Goal: Task Accomplishment & Management: Complete application form

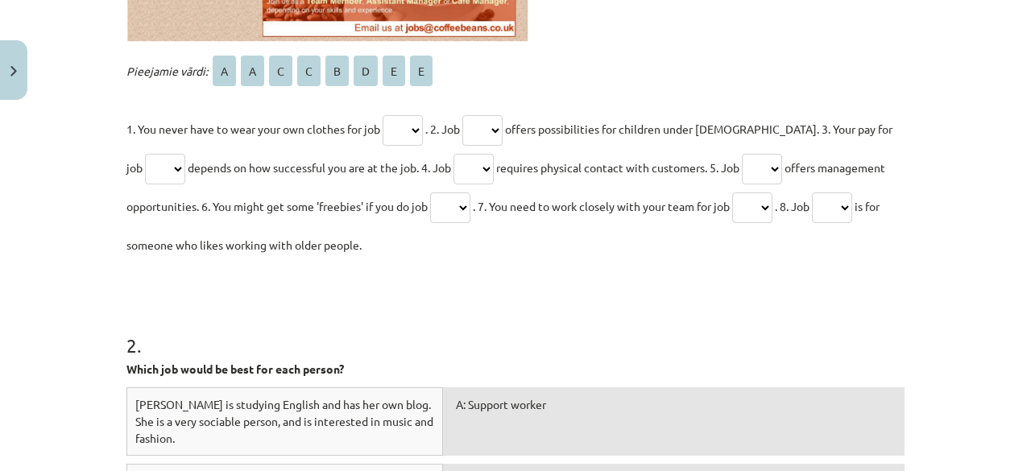
scroll to position [756, 0]
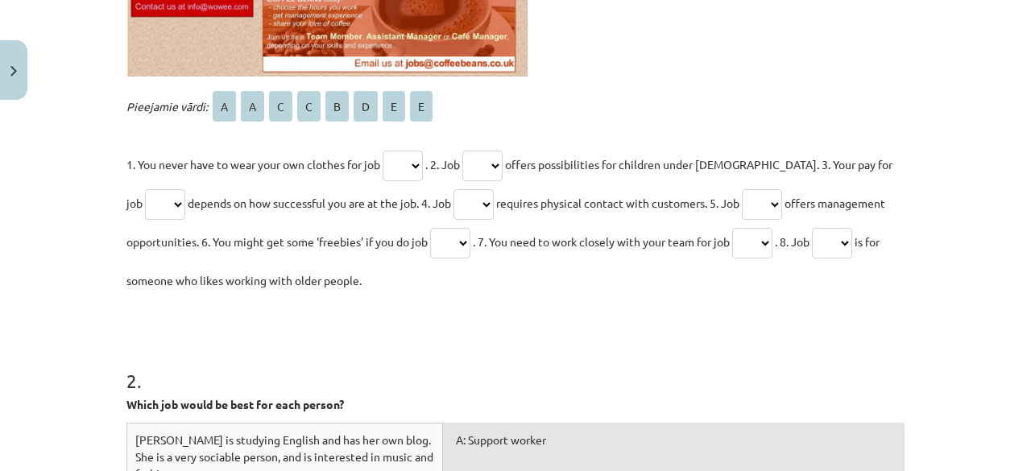
click at [402, 152] on select "* * * * * * * *" at bounding box center [403, 166] width 40 height 31
select select "*"
click at [383, 151] on select "* * * * * * * *" at bounding box center [403, 166] width 40 height 31
click at [499, 152] on select "* * * * * * * *" at bounding box center [483, 166] width 40 height 31
select select "*"
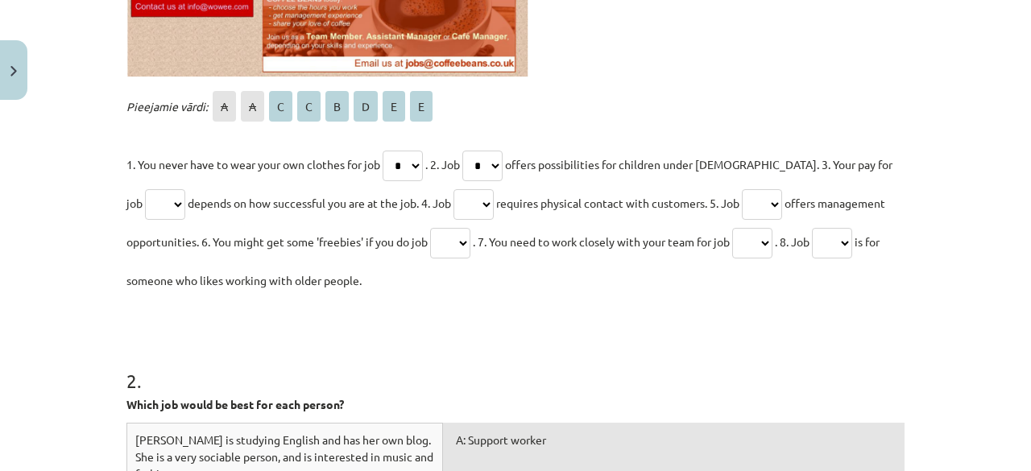
click at [467, 151] on select "* * * * * * * *" at bounding box center [483, 166] width 40 height 31
click at [765, 199] on select "* * * * * * * *" at bounding box center [762, 204] width 40 height 31
select select "*"
click at [742, 189] on select "* * * * * * * *" at bounding box center [762, 204] width 40 height 31
click at [467, 220] on p "1. You never have to wear your own clothes for job * * * * * * * * . 2. Job * *…" at bounding box center [516, 222] width 778 height 155
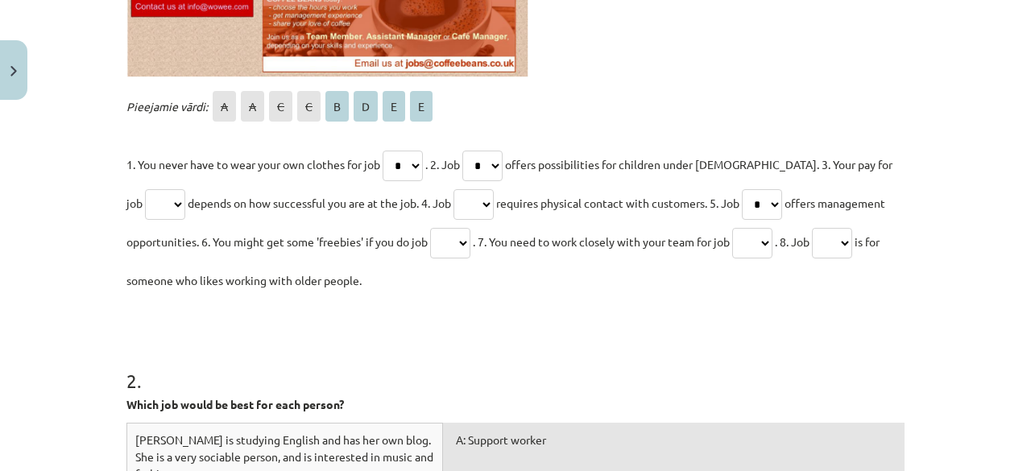
select select "*"
click at [454, 189] on select "* * * * * * * *" at bounding box center [474, 204] width 40 height 31
click at [151, 204] on select "* * * * * * * *" at bounding box center [165, 204] width 40 height 31
select select "*"
click at [145, 189] on select "* * * * * * * *" at bounding box center [165, 204] width 40 height 31
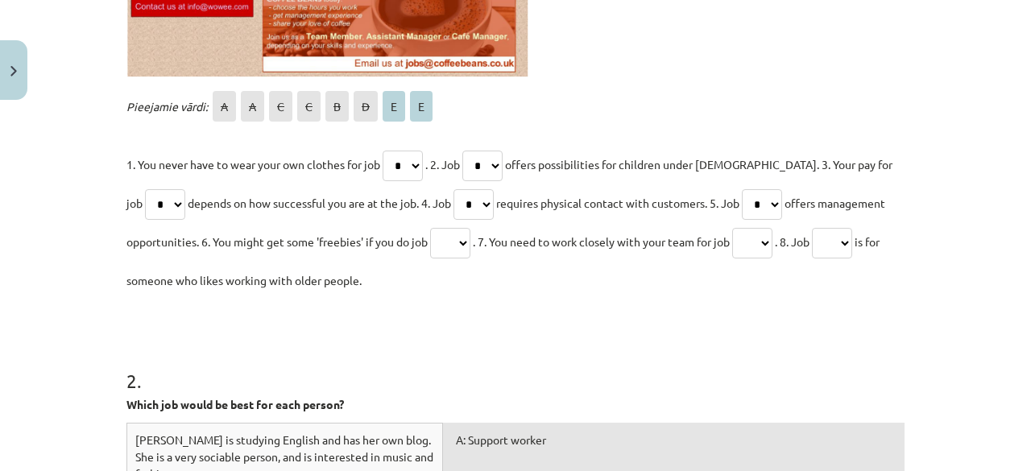
click at [451, 243] on select "* * * * * * * *" at bounding box center [450, 243] width 40 height 31
select select "*"
click at [430, 228] on select "* * * * * * * *" at bounding box center [450, 243] width 40 height 31
click at [773, 239] on select "* * * * * * * *" at bounding box center [752, 243] width 40 height 31
select select "*"
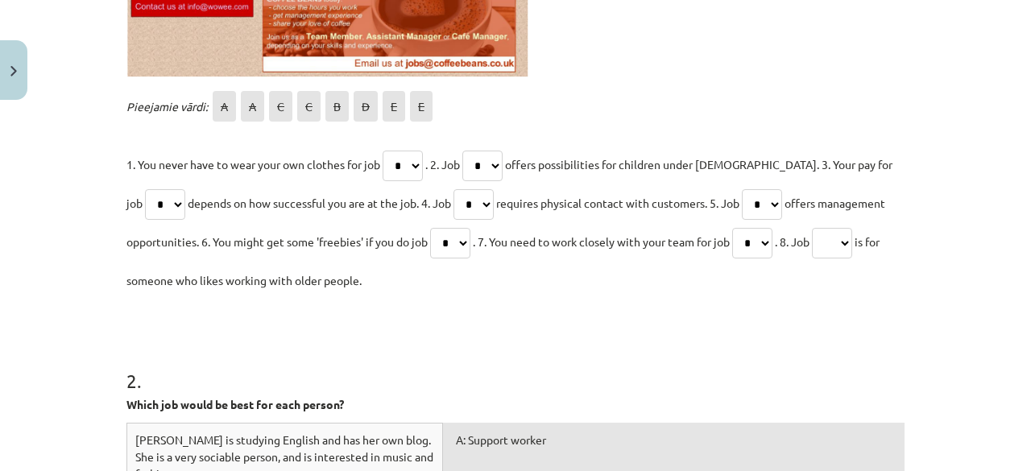
click at [740, 228] on select "* * * * * * * *" at bounding box center [752, 243] width 40 height 31
click at [851, 239] on select "* * * * * * * *" at bounding box center [832, 243] width 40 height 31
select select "*"
click at [825, 228] on select "* * * * * * * *" at bounding box center [832, 243] width 40 height 31
drag, startPoint x: 1018, startPoint y: 241, endPoint x: 1031, endPoint y: 254, distance: 18.2
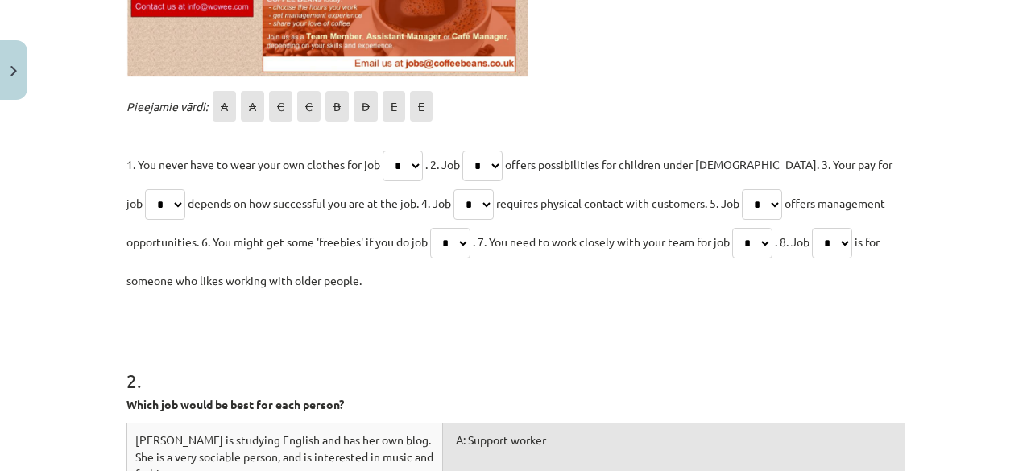
click at [1031, 262] on div "Mācību tēma: Angļu valodas 8. klases 1. ieskaites mācību materiāls #6 📖 Topic 5…" at bounding box center [515, 235] width 1031 height 471
drag, startPoint x: 970, startPoint y: 205, endPoint x: 986, endPoint y: 143, distance: 64.1
click at [980, 160] on div "Mācību tēma: Angļu valodas 8. klases 1. ieskaites mācību materiāls #6 📖 Topic 5…" at bounding box center [515, 235] width 1031 height 471
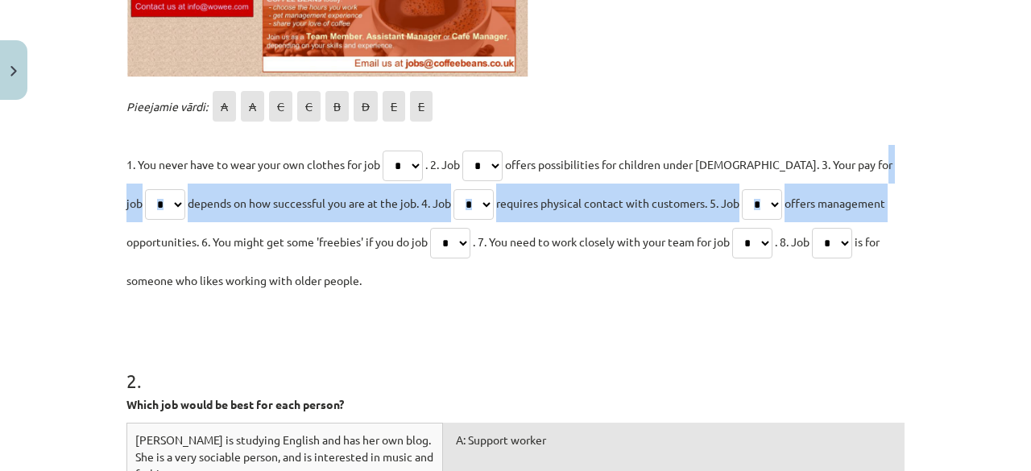
click at [971, 146] on div "Mācību tēma: Angļu valodas 8. klases 1. ieskaites mācību materiāls #6 📖 Topic 5…" at bounding box center [515, 235] width 1031 height 471
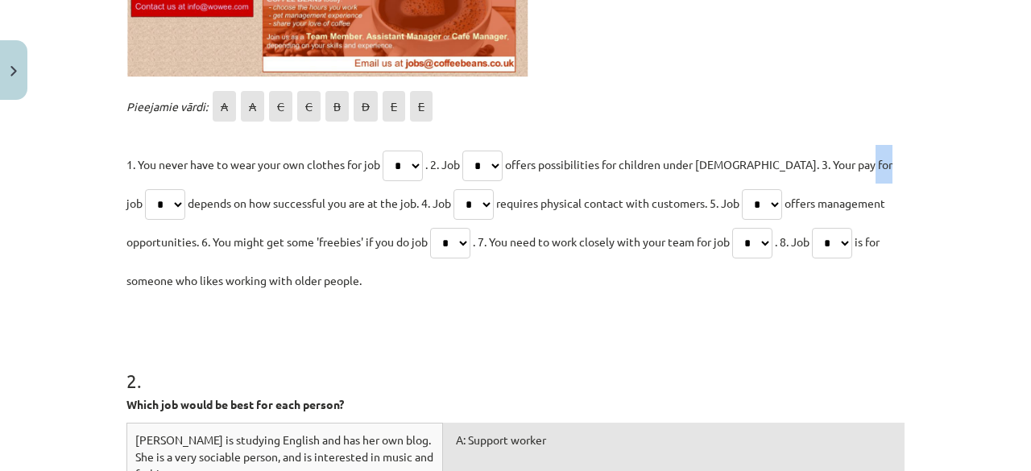
click at [971, 146] on div "Mācību tēma: Angļu valodas 8. klases 1. ieskaites mācību materiāls #6 📖 Topic 5…" at bounding box center [515, 235] width 1031 height 471
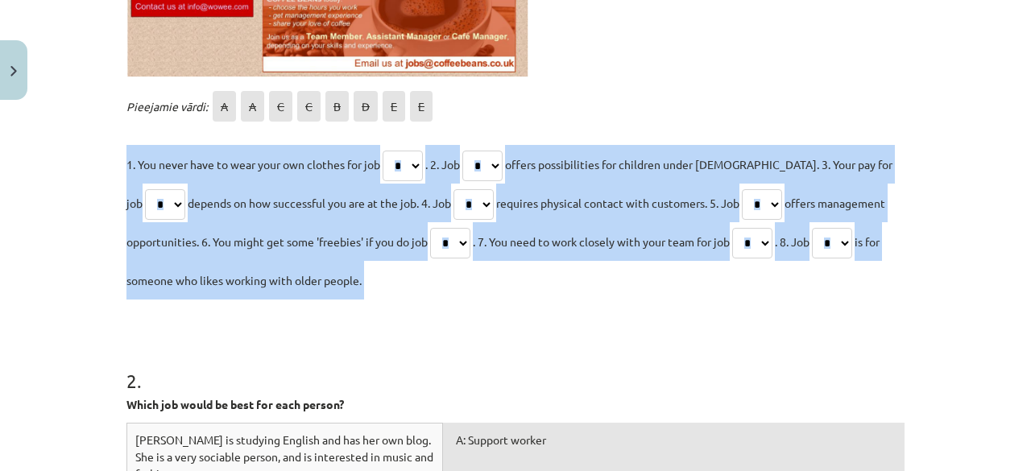
click at [971, 143] on div "Mācību tēma: Angļu valodas 8. klases 1. ieskaites mācību materiāls #6 📖 Topic 5…" at bounding box center [515, 235] width 1031 height 471
click at [985, 167] on div "Mācību tēma: Angļu valodas 8. klases 1. ieskaites mācību materiāls #6 📖 Topic 5…" at bounding box center [515, 235] width 1031 height 471
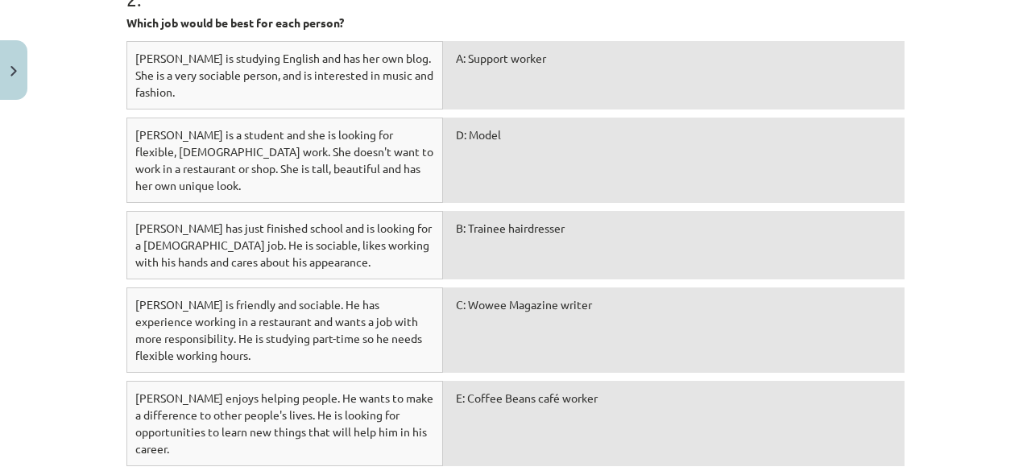
scroll to position [1155, 0]
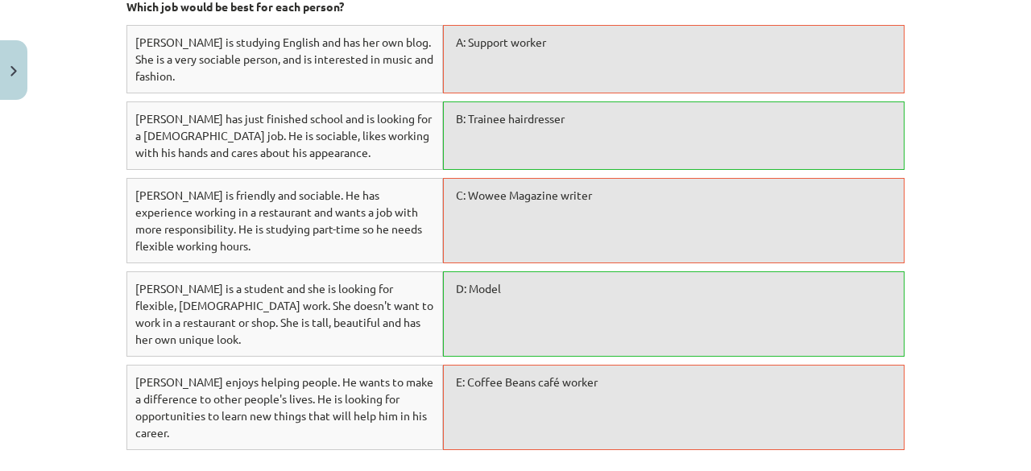
scroll to position [1196, 0]
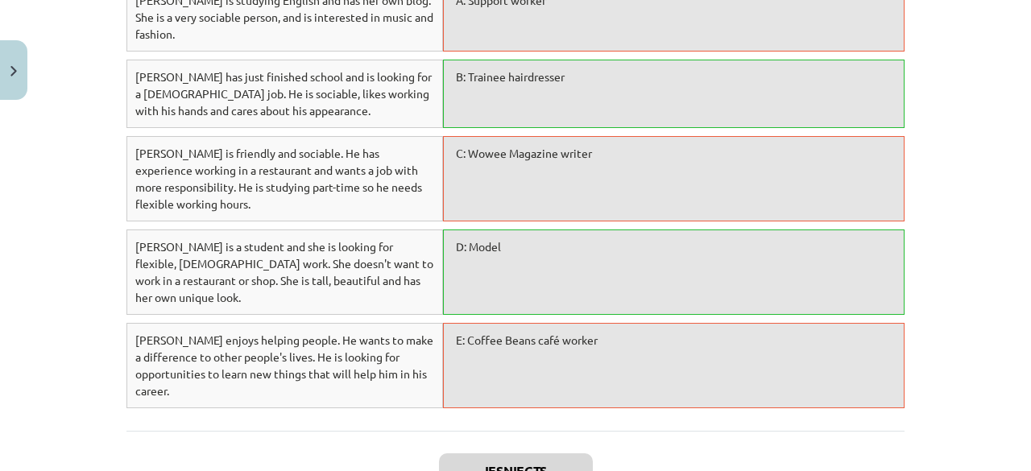
drag, startPoint x: 1015, startPoint y: 359, endPoint x: 1029, endPoint y: 353, distance: 15.1
click at [1030, 353] on div "Mācību tēma: Angļu valodas 8. klases 1. ieskaites mācību materiāls #6 📖 Topic 5…" at bounding box center [515, 235] width 1031 height 471
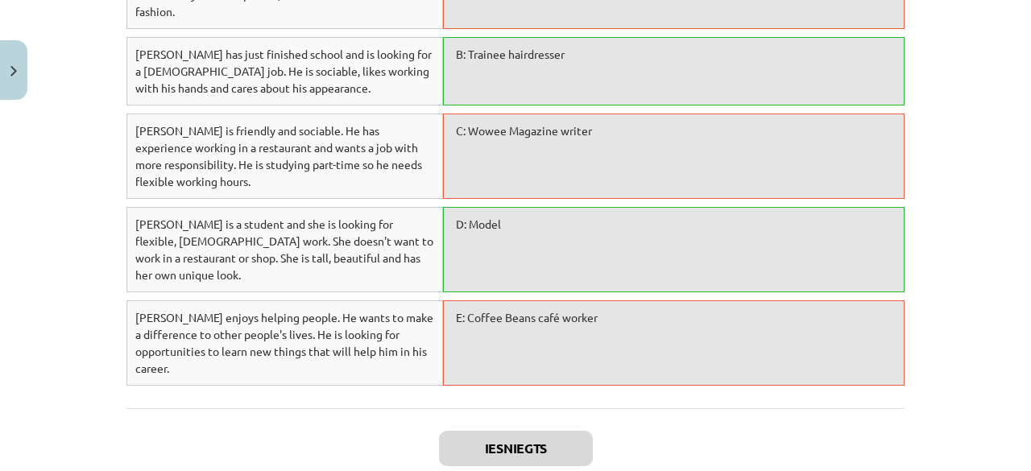
scroll to position [1313, 0]
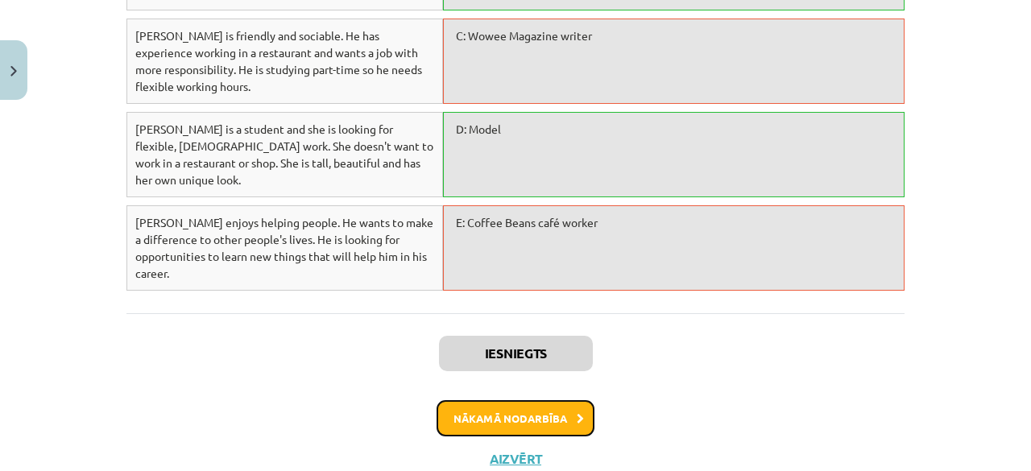
click at [550, 400] on button "Nākamā nodarbība" at bounding box center [516, 418] width 158 height 37
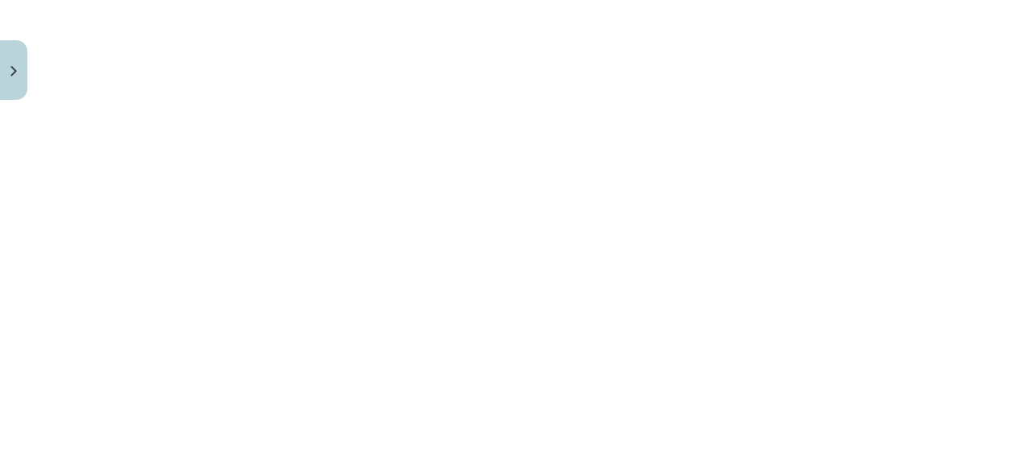
scroll to position [1782, 0]
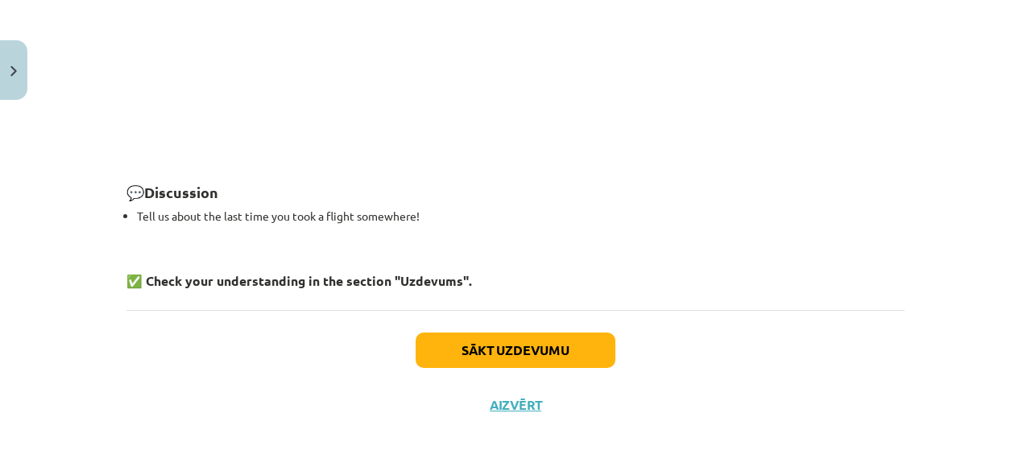
click at [564, 371] on div "Sākt uzdevumu Aizvērt" at bounding box center [516, 366] width 778 height 113
click at [562, 348] on button "Sākt uzdevumu" at bounding box center [516, 350] width 200 height 35
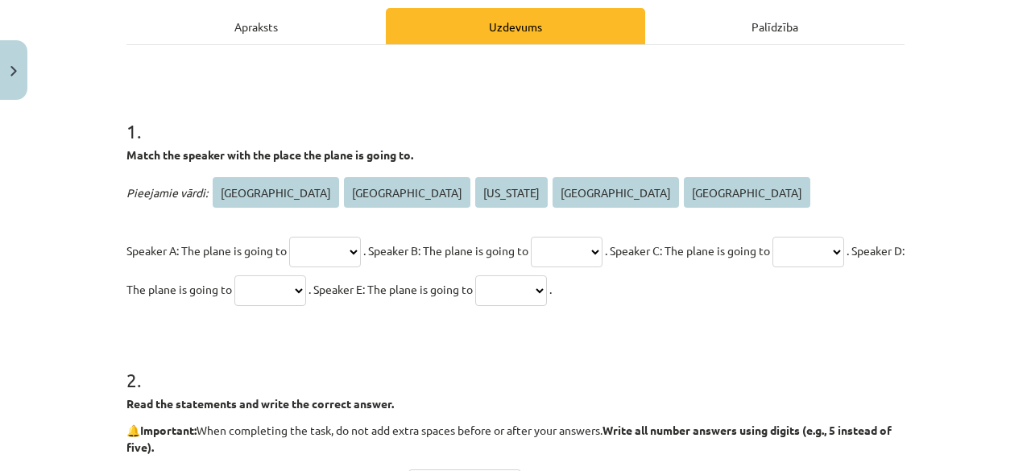
scroll to position [226, 0]
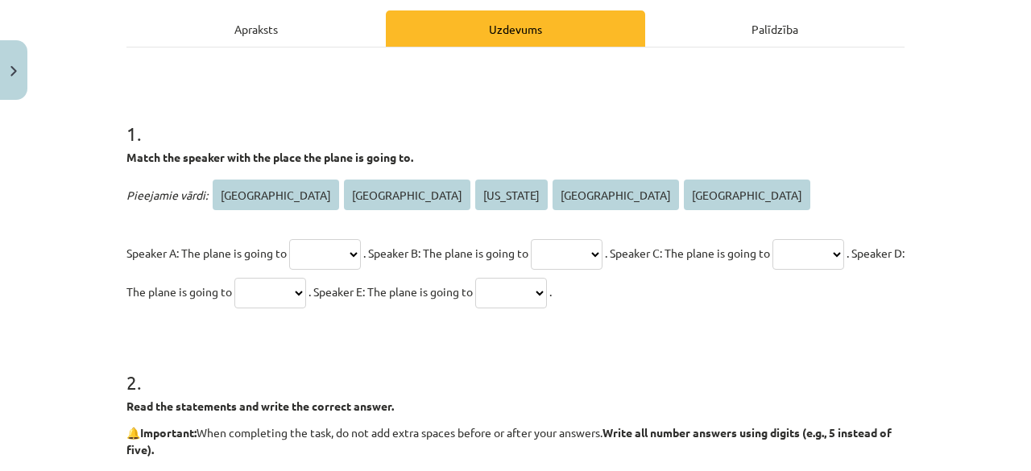
click at [322, 258] on select "****** **** ******** ********* *****" at bounding box center [325, 254] width 72 height 31
click at [520, 164] on p "Match the speaker with the place the plane is going to." at bounding box center [516, 157] width 778 height 17
click at [361, 252] on select "****** **** ******** ********* *****" at bounding box center [325, 254] width 72 height 31
select select "********"
click at [289, 239] on select "****** **** ******** ********* *****" at bounding box center [325, 254] width 72 height 31
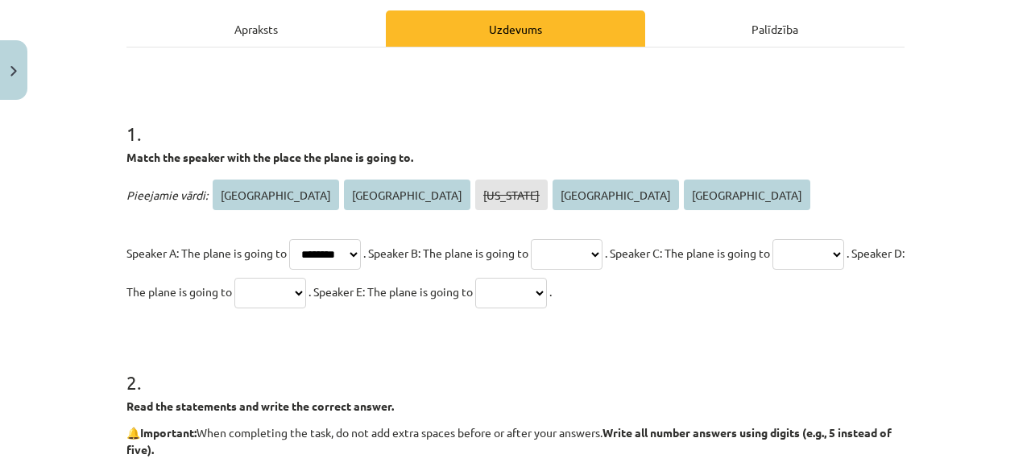
click at [603, 241] on select "****** **** ******** ********* *****" at bounding box center [567, 254] width 72 height 31
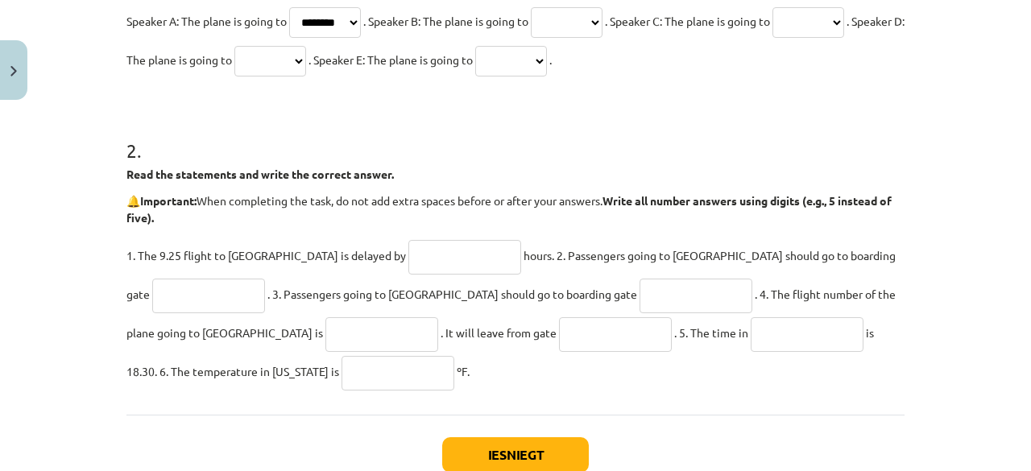
scroll to position [454, 0]
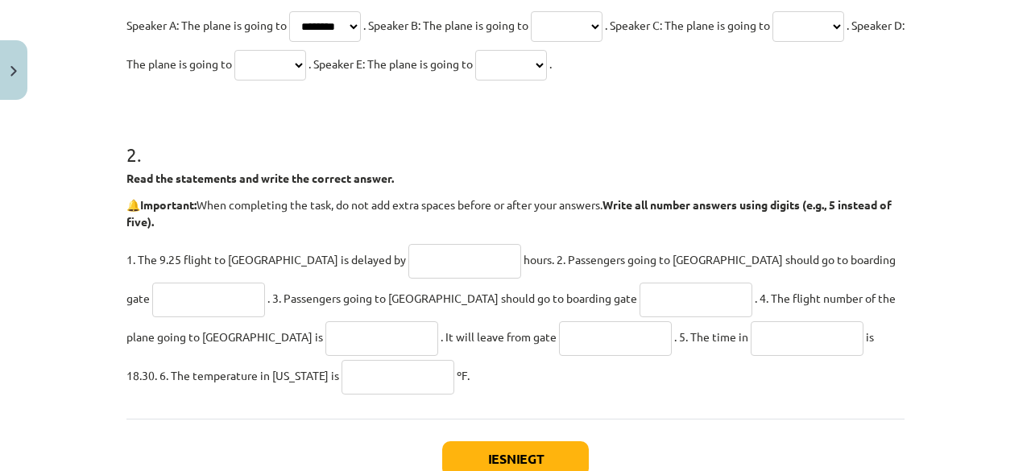
click at [409, 254] on input "text" at bounding box center [465, 261] width 113 height 35
click at [422, 269] on input "text" at bounding box center [465, 261] width 113 height 35
type input "**********"
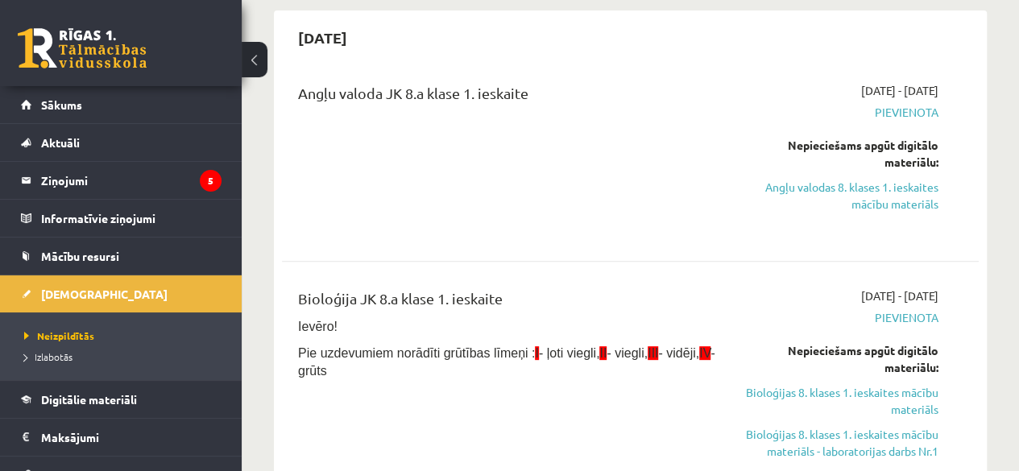
scroll to position [148, 0]
click at [860, 200] on link "Angļu valodas 8. klases 1. ieskaites mācību materiāls" at bounding box center [839, 196] width 197 height 34
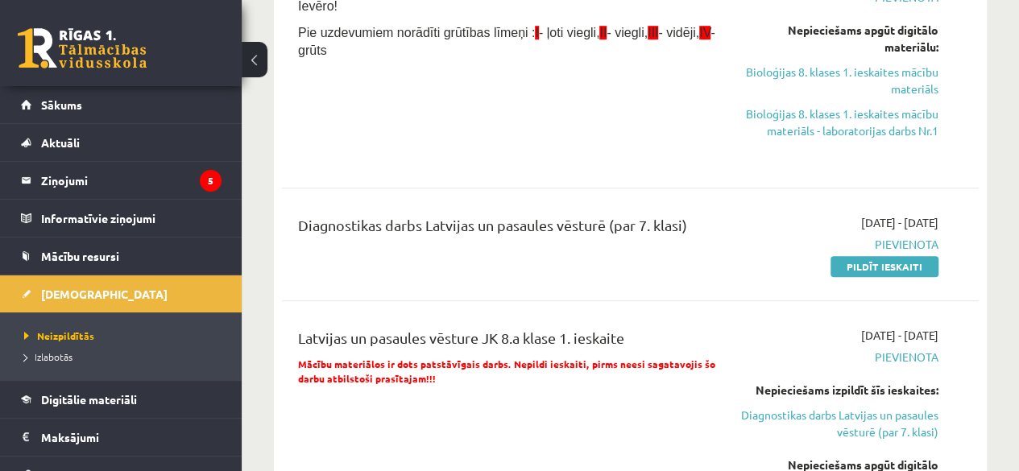
scroll to position [1655, 0]
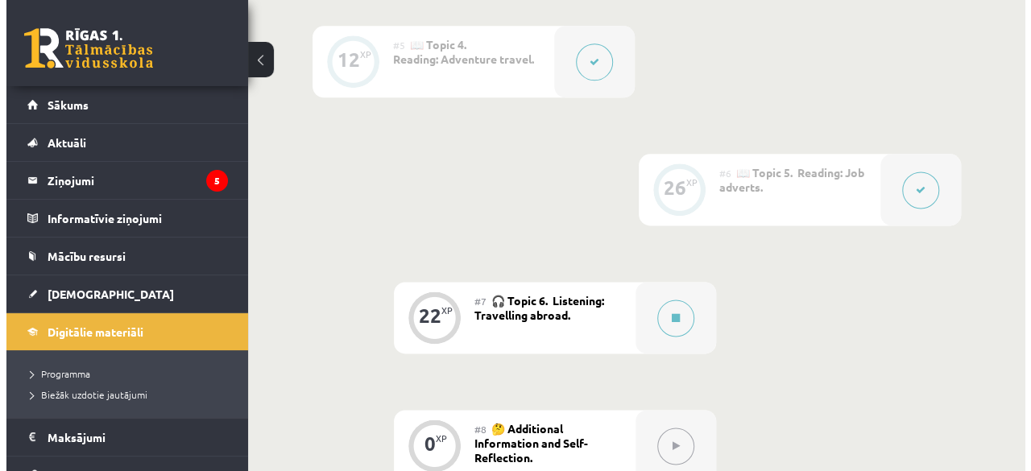
scroll to position [986, 0]
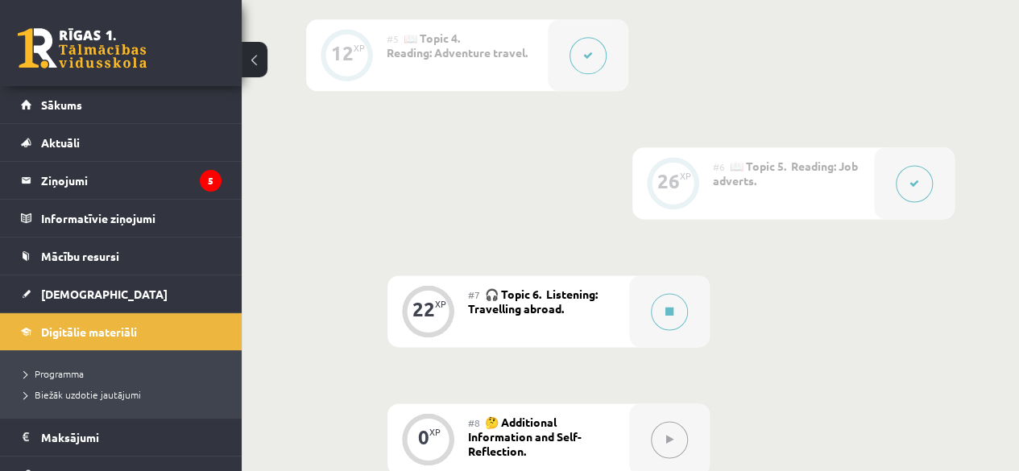
click at [611, 308] on div "#7 🎧 Topic 6. Listening: Travelling abroad." at bounding box center [548, 312] width 161 height 72
click at [682, 304] on button at bounding box center [669, 311] width 37 height 37
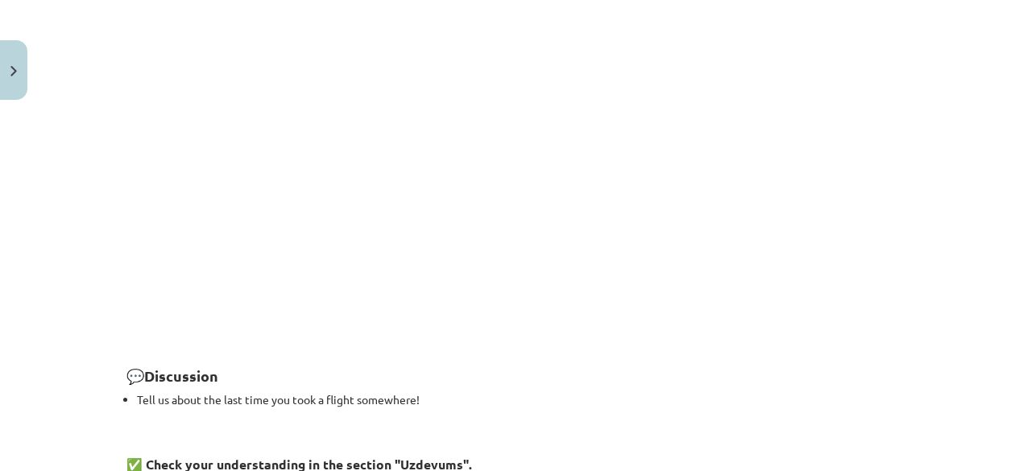
scroll to position [1782, 0]
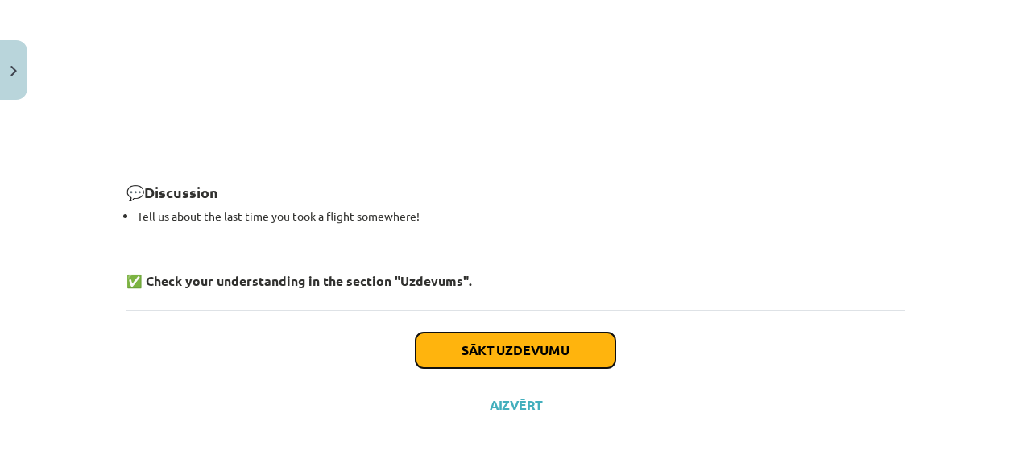
drag, startPoint x: 609, startPoint y: 338, endPoint x: 600, endPoint y: 340, distance: 10.0
click at [607, 337] on button "Sākt uzdevumu" at bounding box center [516, 350] width 200 height 35
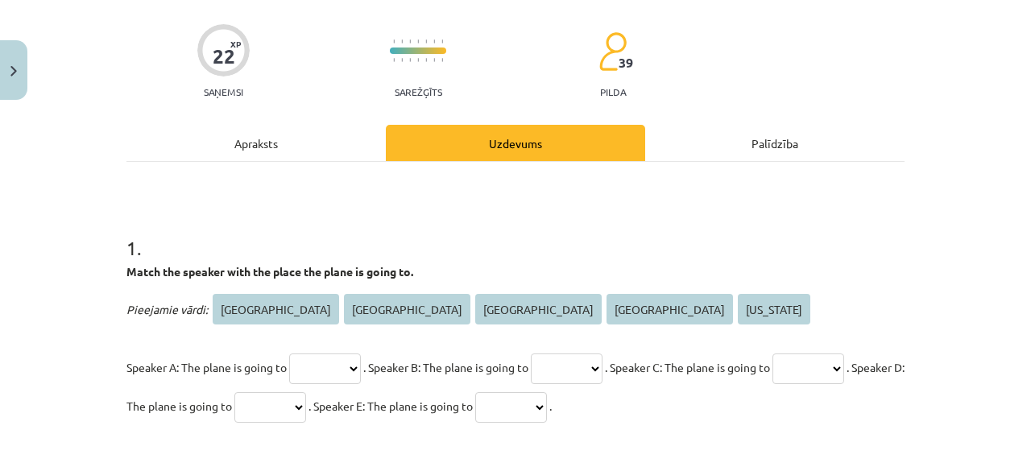
scroll to position [118, 0]
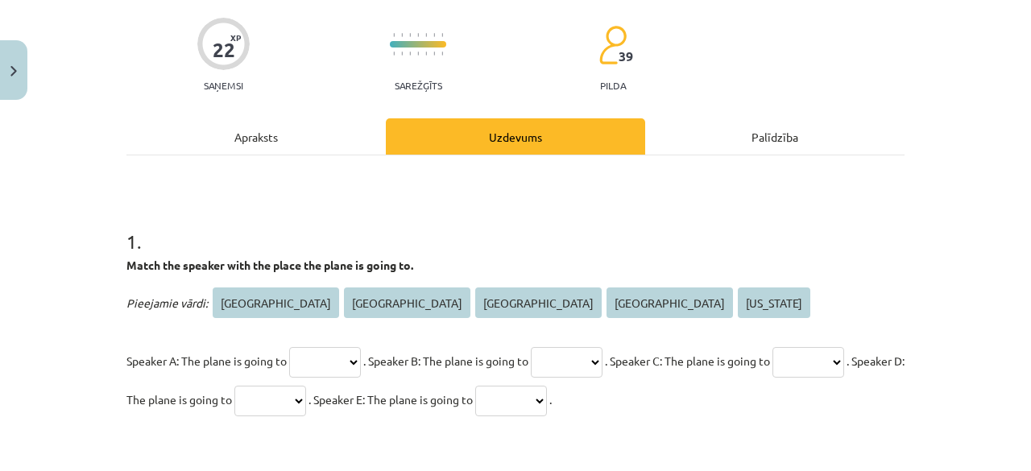
click at [372, 380] on p "Speaker A: The plane is going to ********* **** ****** ***** ******** . Speaker…" at bounding box center [516, 380] width 778 height 77
click at [351, 361] on select "********* **** ****** ***** ********" at bounding box center [325, 362] width 72 height 31
select select "****"
click at [289, 347] on select "********* **** ****** ***** ********" at bounding box center [325, 362] width 72 height 31
click at [603, 355] on select "********* **** ****** ***** ********" at bounding box center [567, 362] width 72 height 31
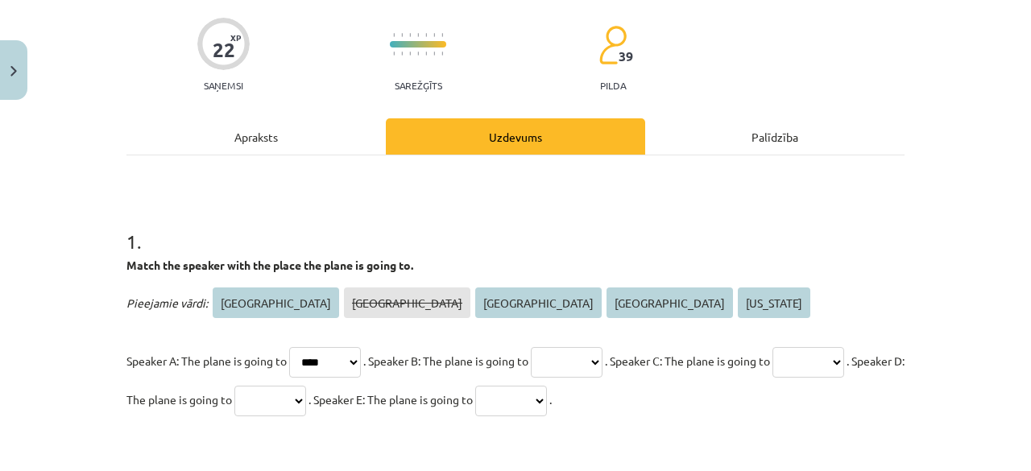
select select "*****"
click at [555, 347] on select "********* **** ****** ***** ********" at bounding box center [567, 362] width 72 height 31
click at [773, 378] on select "********* **** ****** ***** ********" at bounding box center [809, 362] width 72 height 31
select select "******"
click at [773, 378] on select "********* **** ****** ***** ********" at bounding box center [809, 362] width 72 height 31
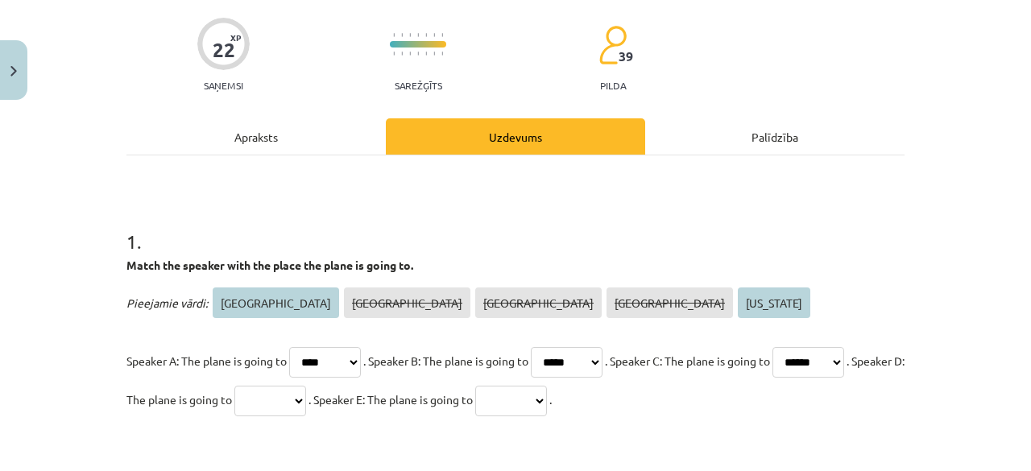
click at [306, 392] on select "********* **** ****** ***** ********" at bounding box center [270, 401] width 72 height 31
select select "*********"
click at [306, 386] on select "********* **** ****** ***** ********" at bounding box center [270, 401] width 72 height 31
click at [547, 400] on select "********* **** ****** ***** ********" at bounding box center [511, 401] width 72 height 31
select select "********"
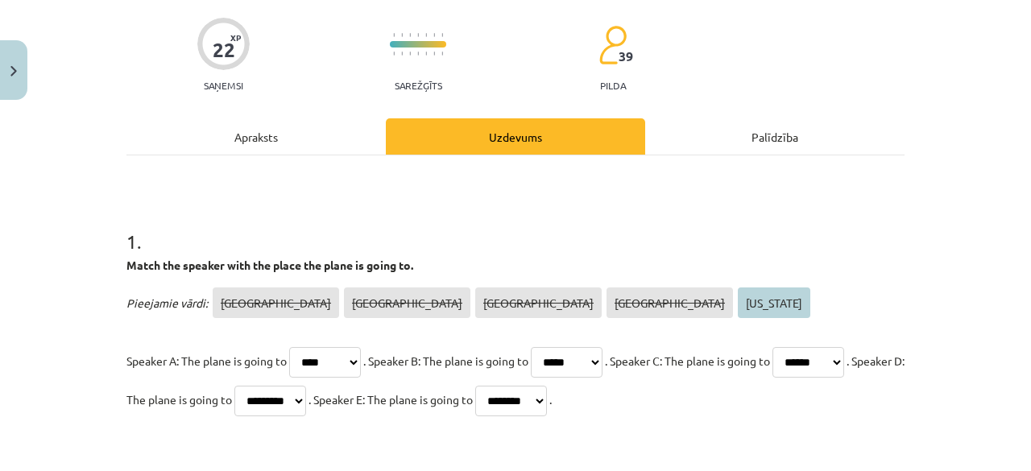
click at [547, 386] on select "********* **** ****** ***** ********" at bounding box center [511, 401] width 72 height 31
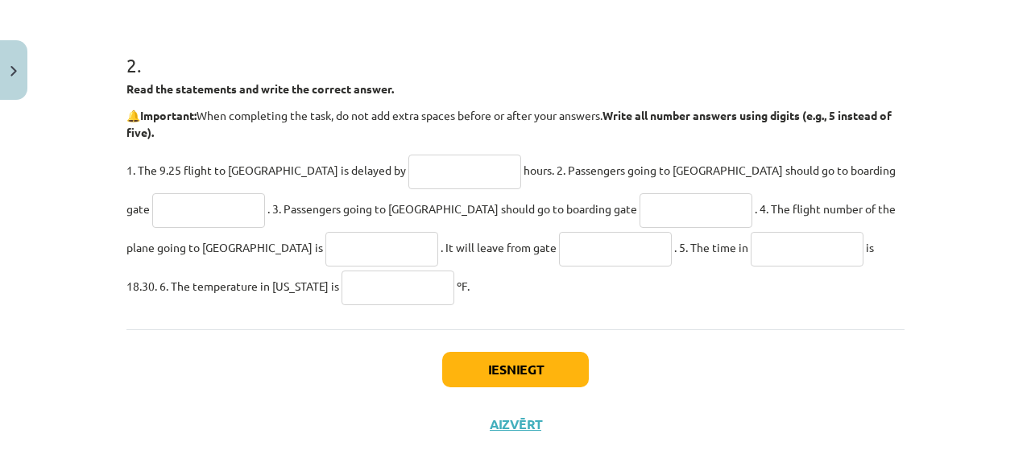
scroll to position [554, 0]
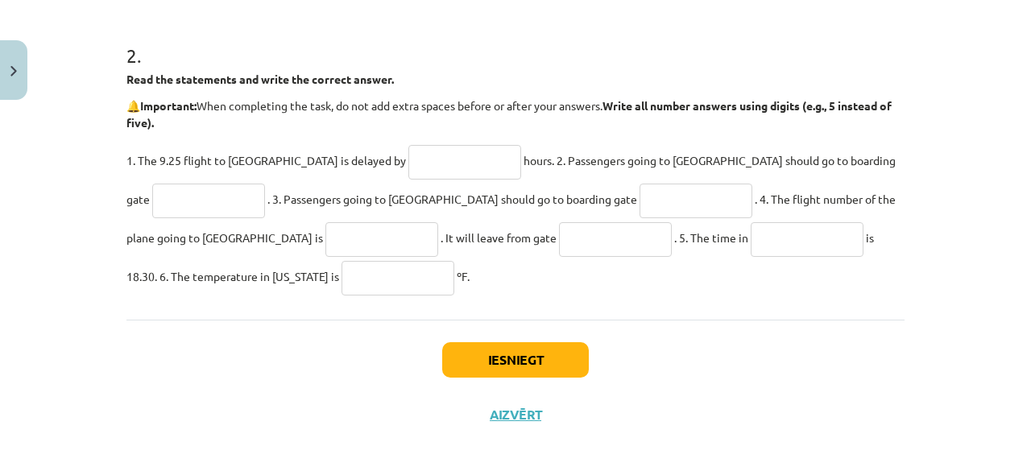
click at [409, 165] on input "text" at bounding box center [465, 162] width 113 height 35
type input "**********"
click at [265, 184] on input "text" at bounding box center [208, 201] width 113 height 35
type input "**"
click at [640, 198] on input "text" at bounding box center [696, 201] width 113 height 35
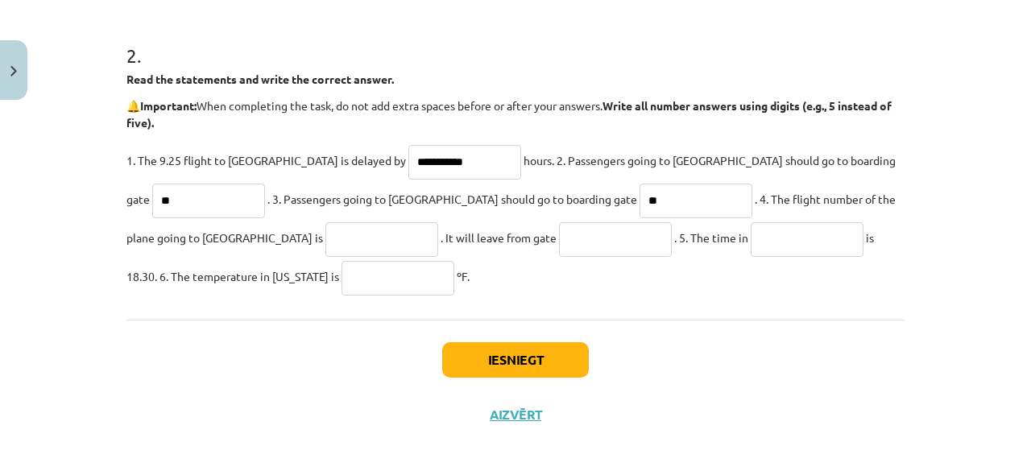
type input "**"
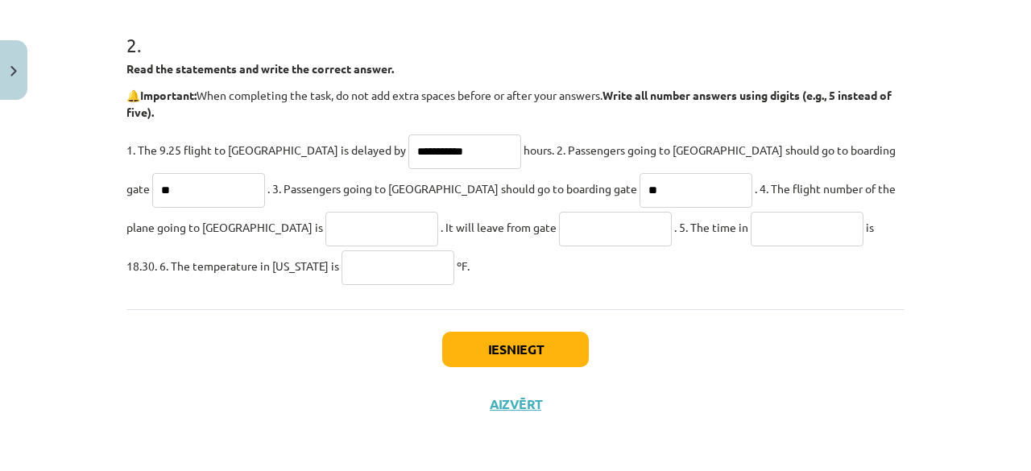
click at [342, 254] on input "text" at bounding box center [398, 268] width 113 height 35
click at [326, 243] on input "text" at bounding box center [382, 229] width 113 height 35
type input "******"
click at [559, 231] on input "text" at bounding box center [615, 229] width 113 height 35
type input "*"
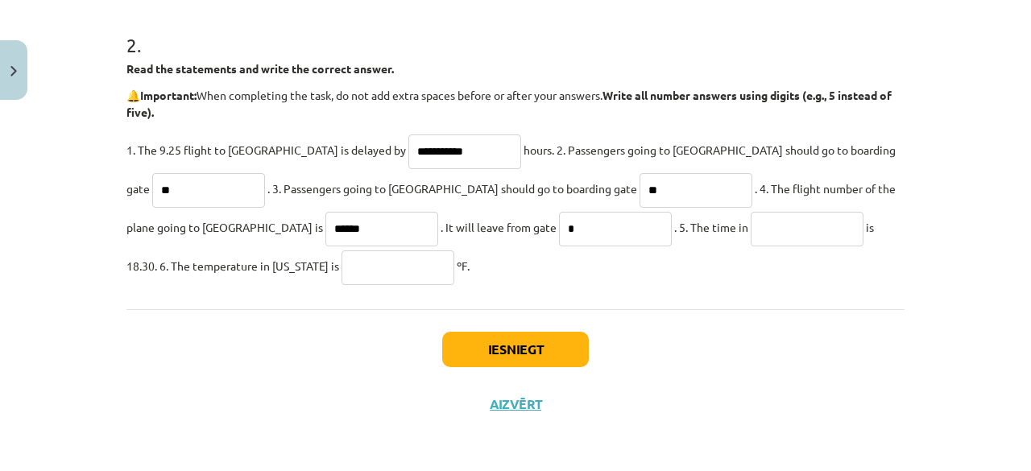
click at [751, 234] on input "text" at bounding box center [807, 229] width 113 height 35
type input "********"
click at [342, 270] on input "text" at bounding box center [398, 268] width 113 height 35
type input "**"
click at [483, 359] on button "Iesniegt" at bounding box center [515, 349] width 147 height 35
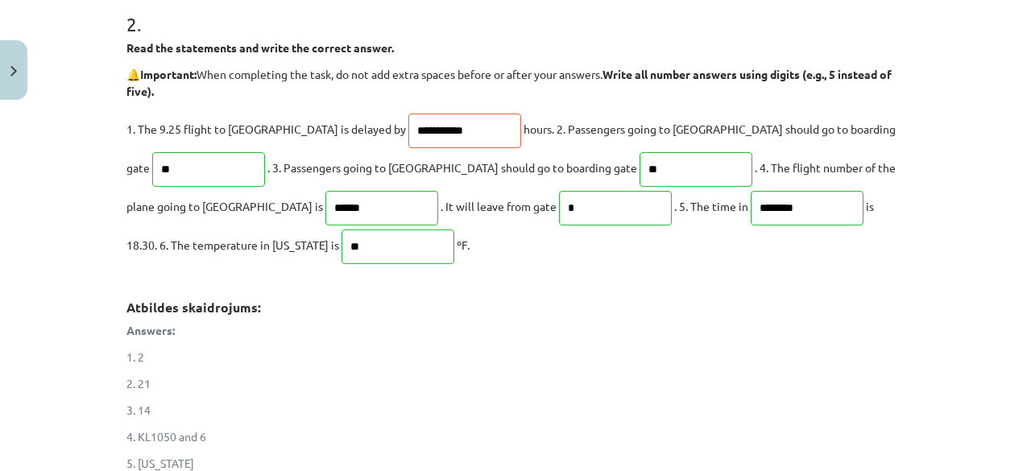
scroll to position [582, 0]
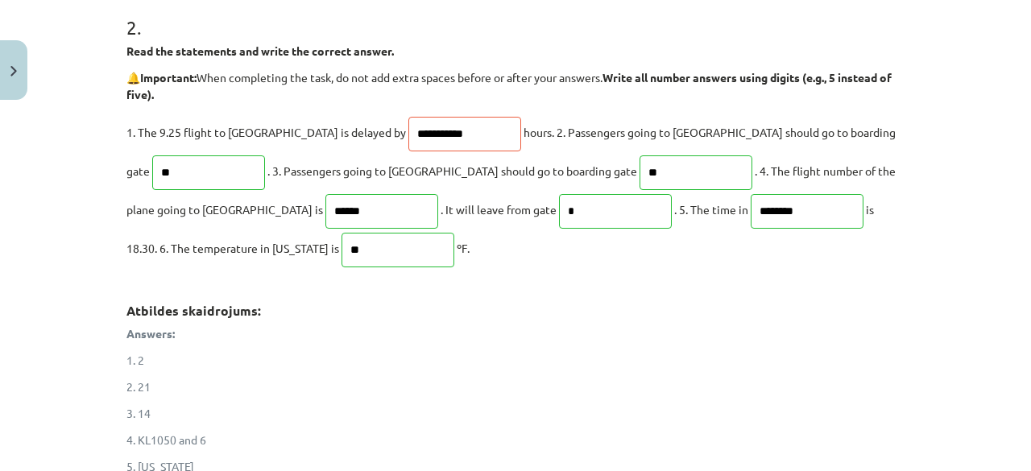
drag, startPoint x: 1011, startPoint y: 268, endPoint x: 1031, endPoint y: 294, distance: 32.2
click at [1031, 294] on div "**********" at bounding box center [515, 235] width 1031 height 471
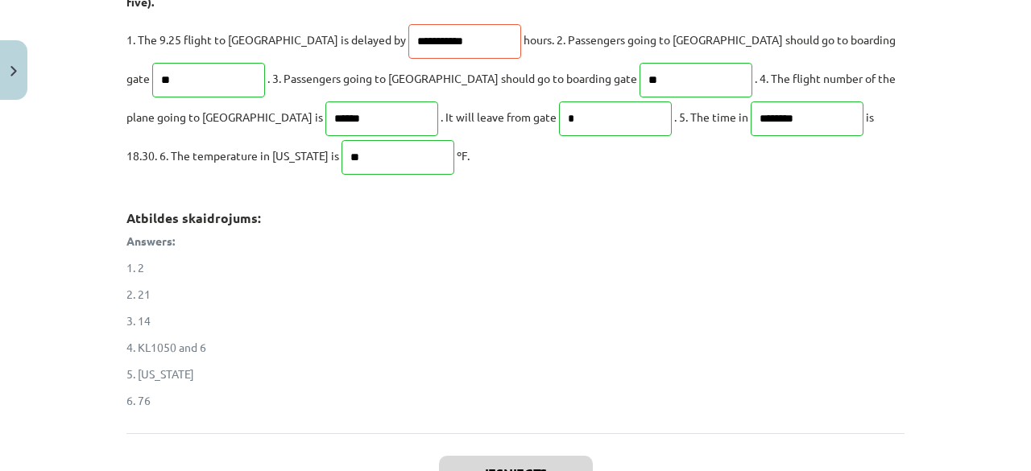
scroll to position [848, 0]
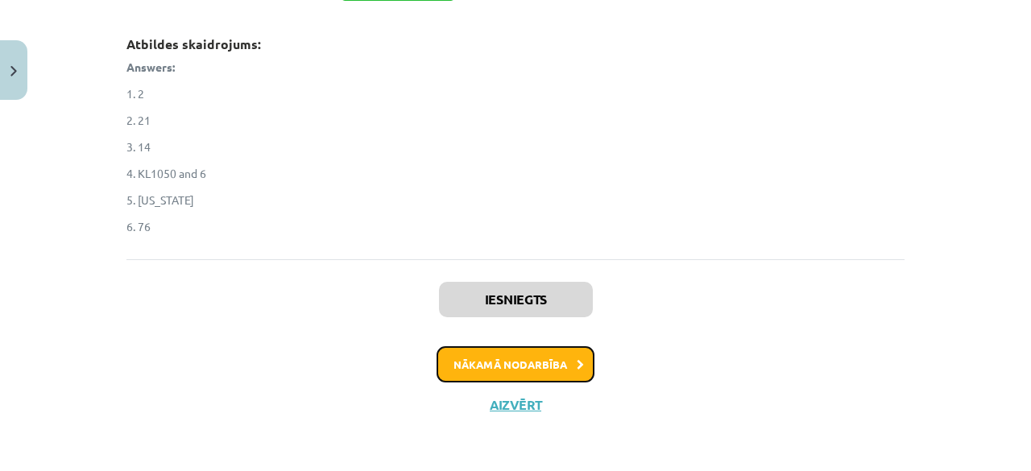
click at [514, 355] on button "Nākamā nodarbība" at bounding box center [516, 364] width 158 height 37
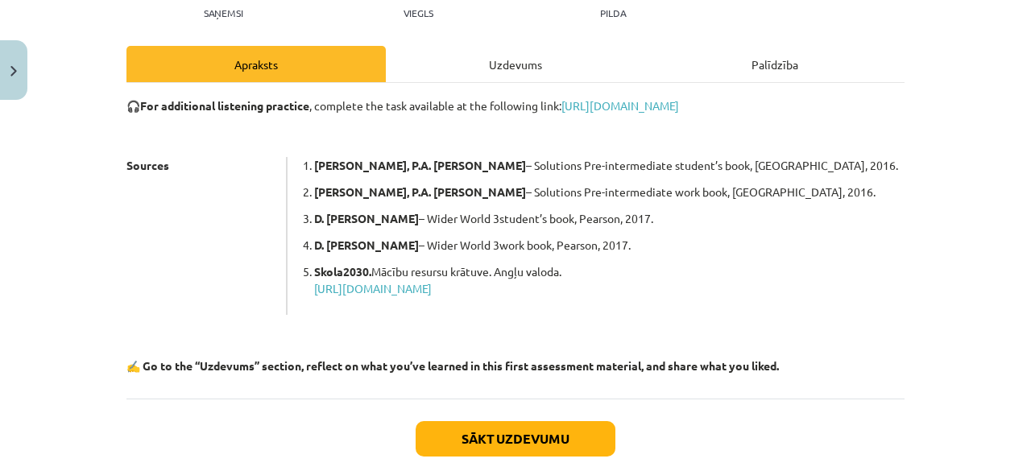
scroll to position [210, 0]
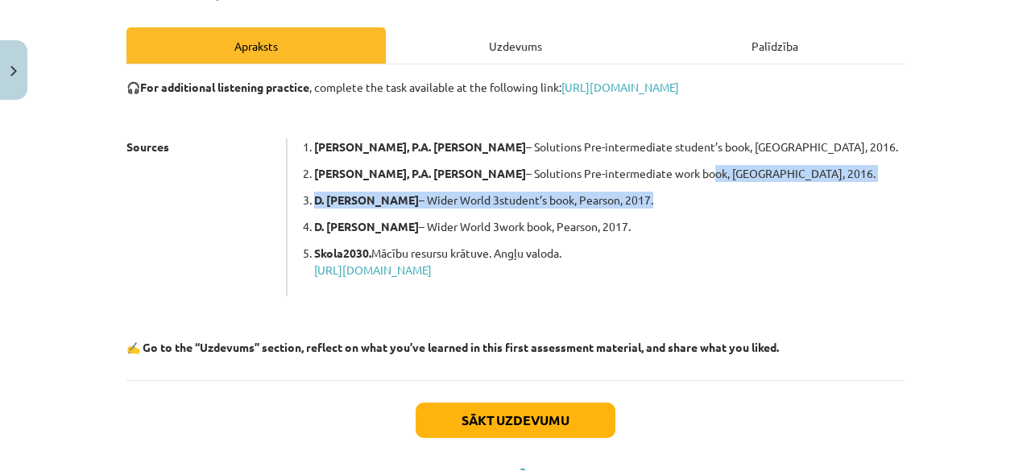
drag, startPoint x: 604, startPoint y: 172, endPoint x: 624, endPoint y: 210, distance: 42.5
click at [624, 210] on ol "T. Falla, P.A. Davies – Solutions Pre-intermediate student’s book, Oxford, 2016…" at bounding box center [604, 214] width 601 height 150
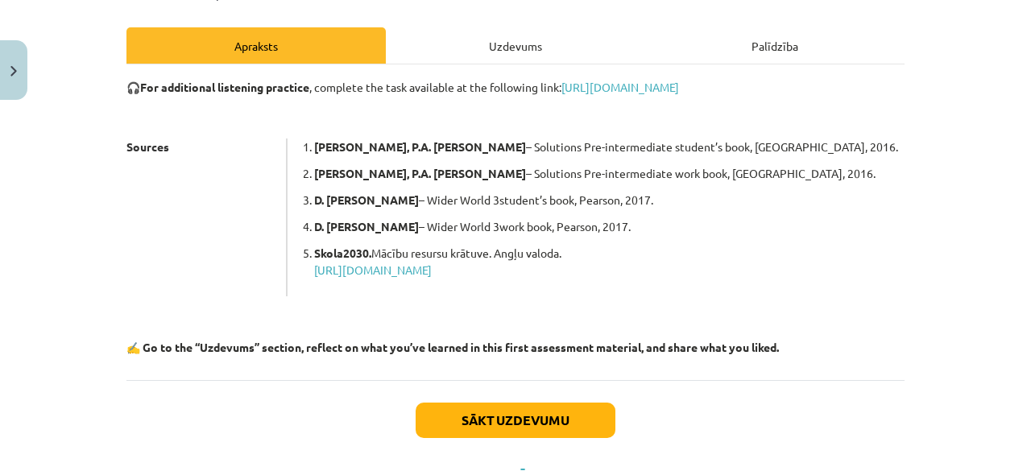
click at [661, 223] on p "D. Sheila – Wider World 3work book, Pearson, 2017." at bounding box center [609, 226] width 591 height 17
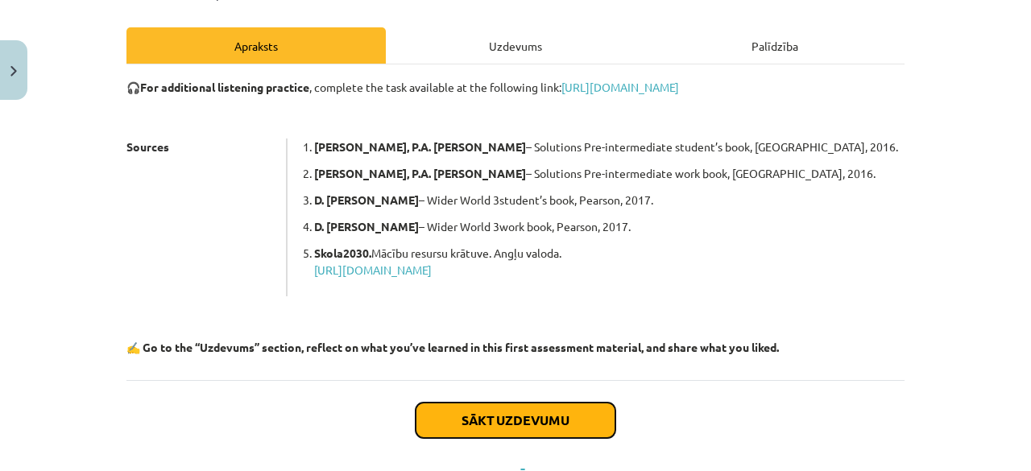
click at [530, 419] on button "Sākt uzdevumu" at bounding box center [516, 420] width 200 height 35
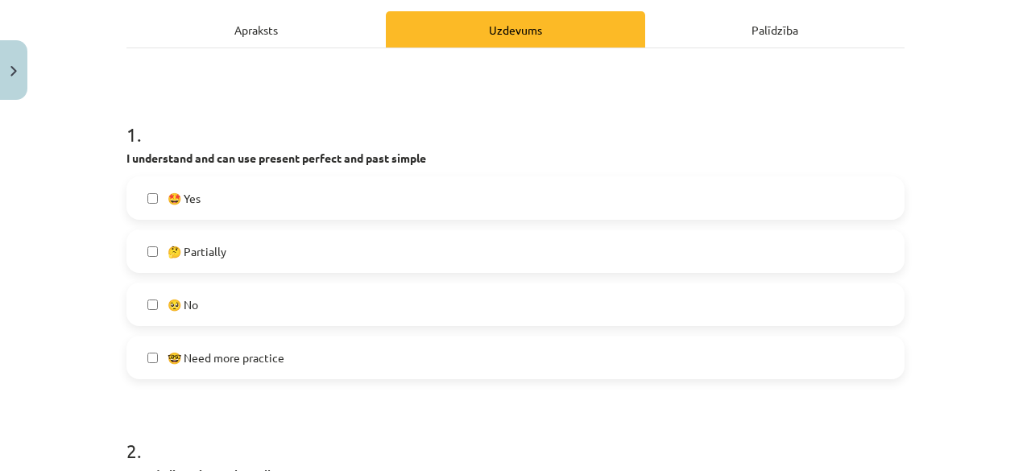
scroll to position [234, 0]
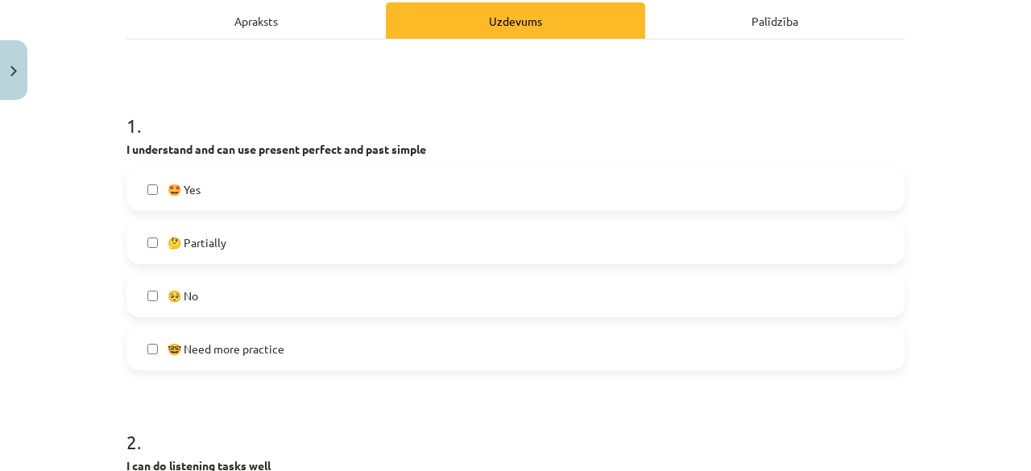
click at [519, 249] on label "🤔 Partially" at bounding box center [515, 242] width 775 height 40
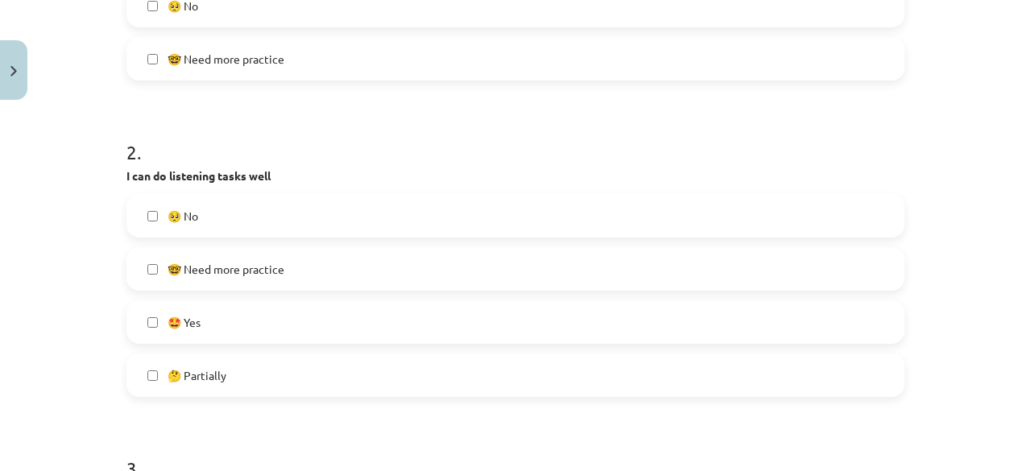
scroll to position [521, 0]
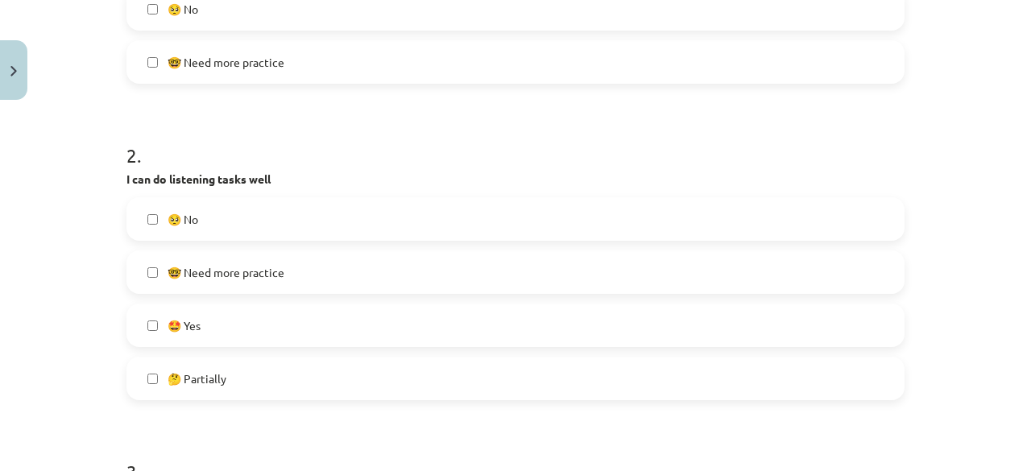
click at [479, 270] on label "🤓 Need more practice" at bounding box center [515, 272] width 775 height 40
click at [492, 373] on label "🤔 Partially" at bounding box center [515, 379] width 775 height 40
click at [517, 285] on label "🤓 Need more practice" at bounding box center [515, 272] width 775 height 40
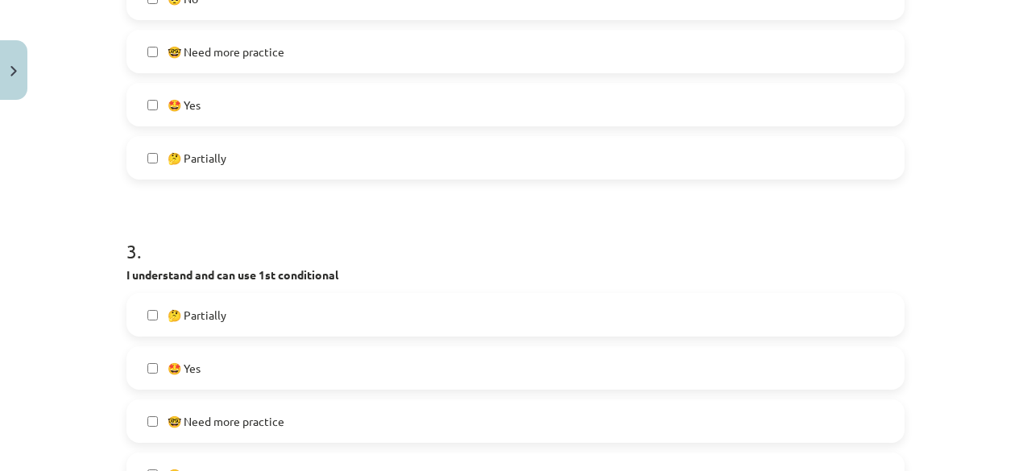
scroll to position [736, 0]
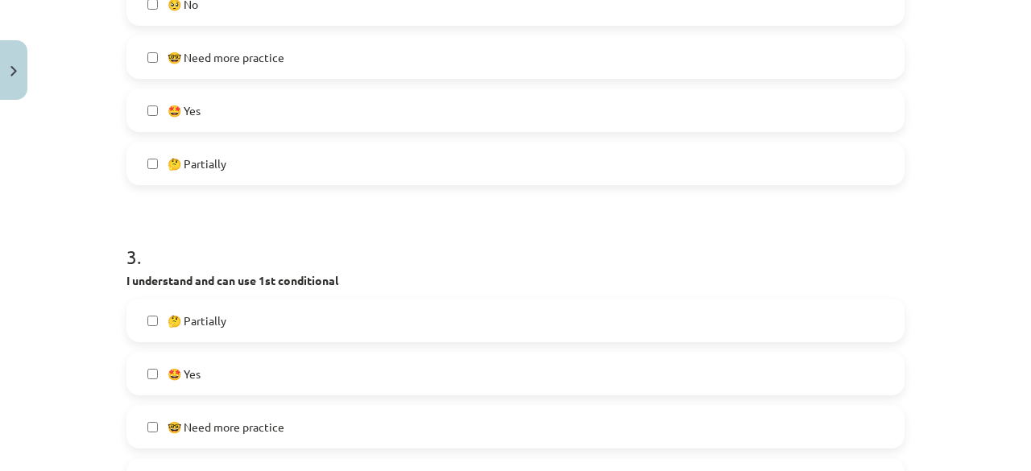
click at [359, 117] on label "🤩 Yes" at bounding box center [515, 110] width 775 height 40
drag, startPoint x: 358, startPoint y: 129, endPoint x: 361, endPoint y: 140, distance: 11.7
click at [358, 130] on div "🤩 Yes" at bounding box center [516, 111] width 778 height 44
click at [371, 162] on label "🤔 Partially" at bounding box center [515, 163] width 775 height 40
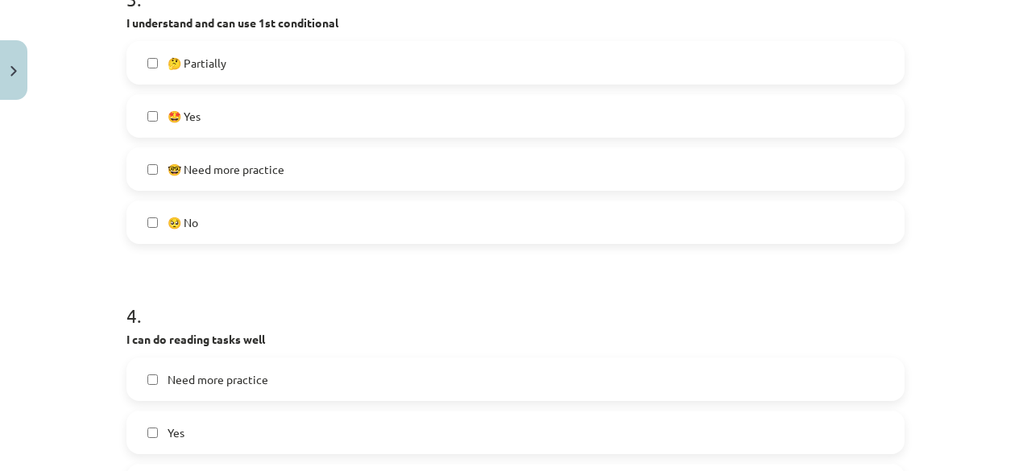
scroll to position [983, 0]
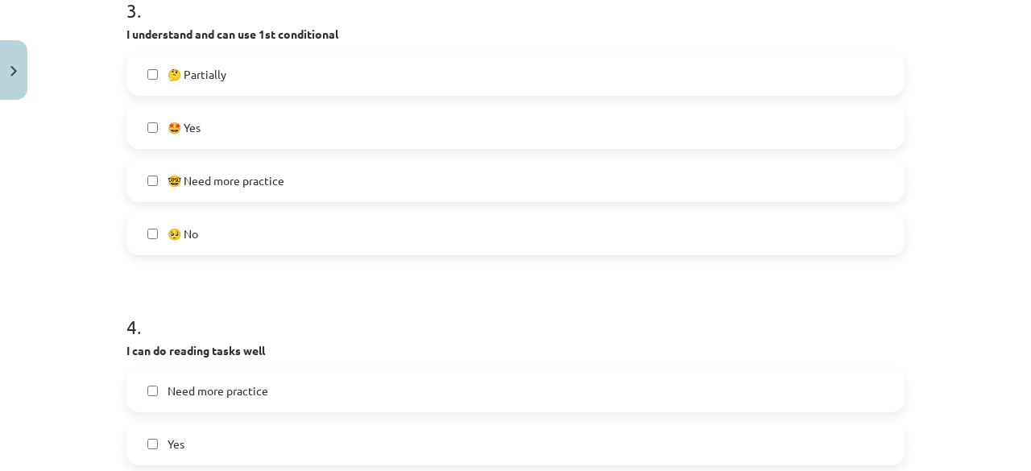
click at [435, 73] on label "🤔 Partially" at bounding box center [515, 74] width 775 height 40
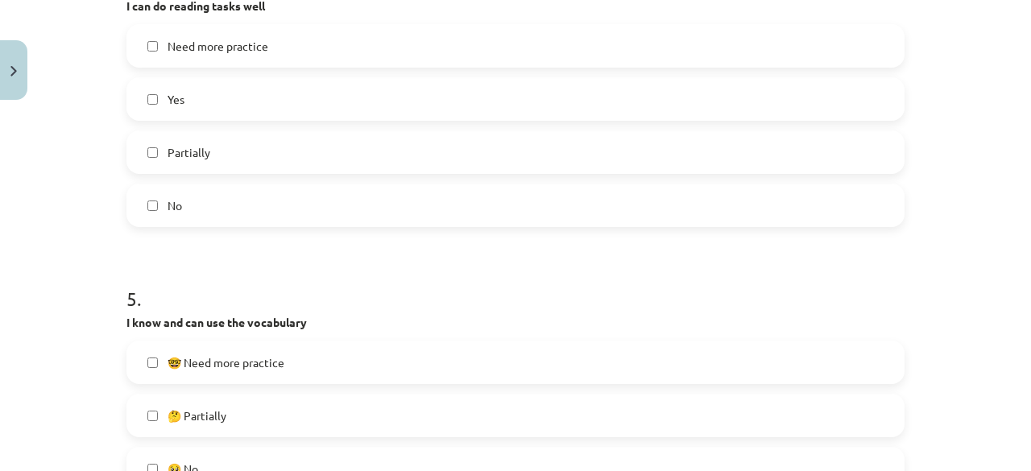
scroll to position [1299, 0]
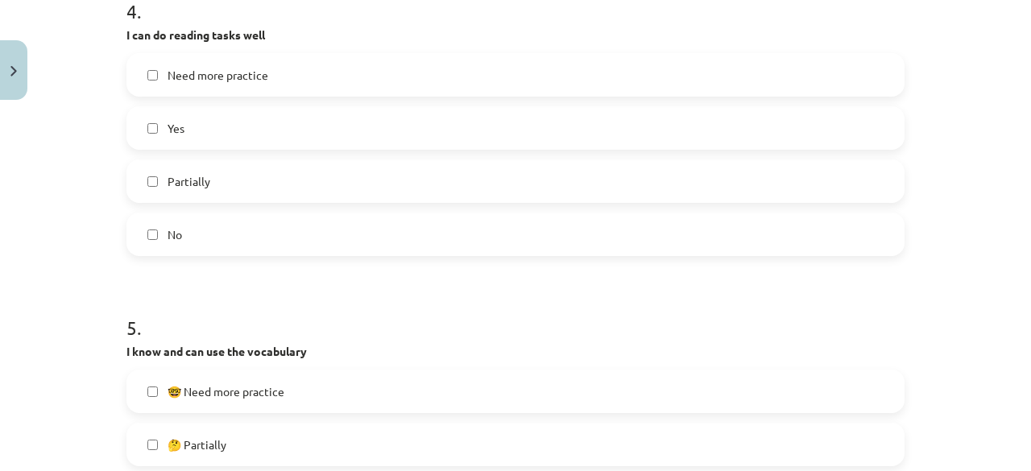
click at [487, 175] on label "Partially" at bounding box center [515, 181] width 775 height 40
click at [467, 135] on label "Yes" at bounding box center [515, 128] width 775 height 40
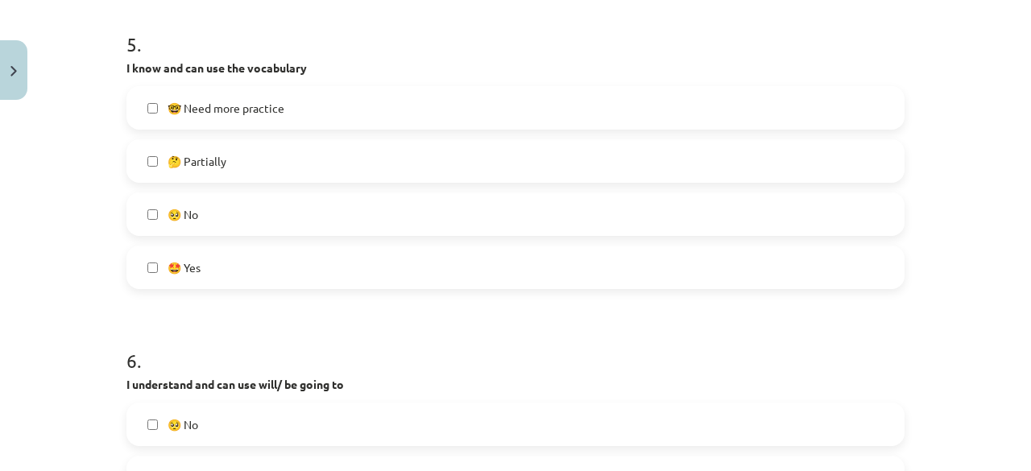
scroll to position [1560, 0]
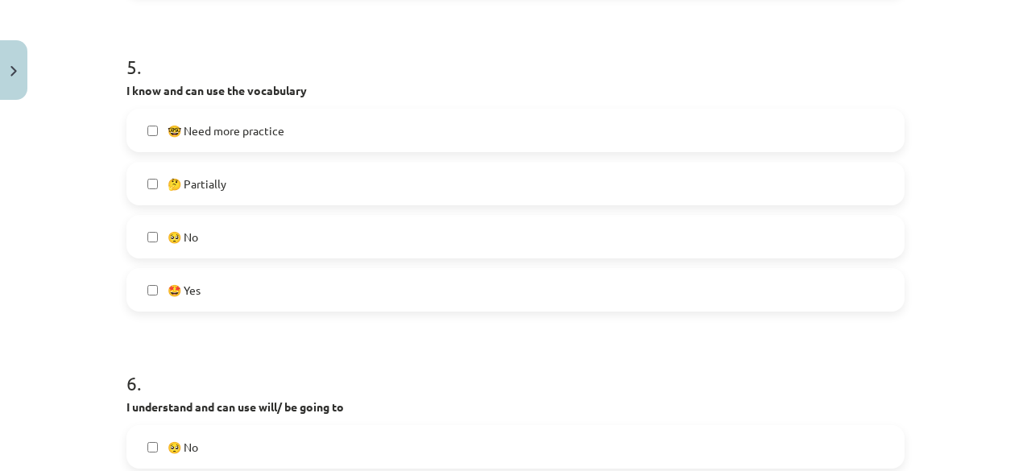
click at [340, 176] on label "🤔 Partially" at bounding box center [515, 184] width 775 height 40
click at [301, 283] on label "🤩 Yes" at bounding box center [515, 290] width 775 height 40
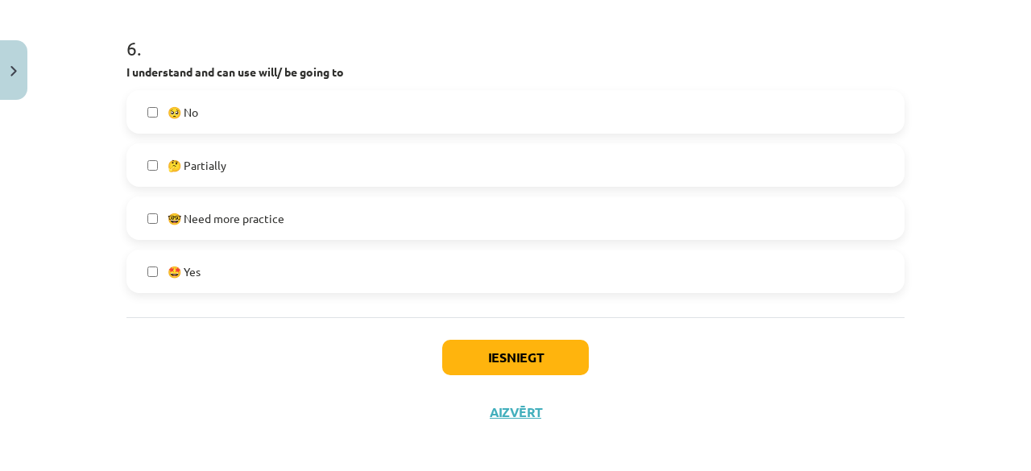
scroll to position [1903, 0]
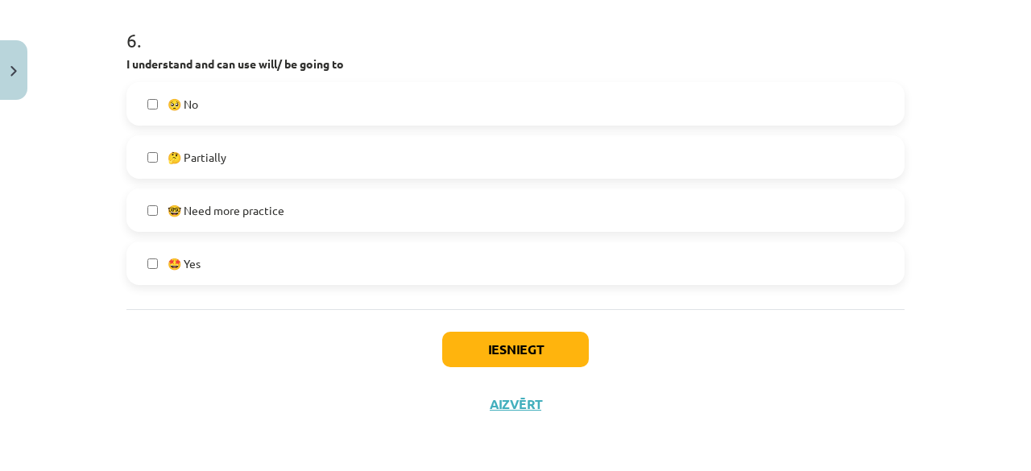
click at [338, 263] on label "🤩 Yes" at bounding box center [515, 263] width 775 height 40
click at [338, 166] on label "🤔 Partially" at bounding box center [515, 157] width 775 height 40
click at [554, 346] on button "Iesniegt" at bounding box center [515, 349] width 147 height 35
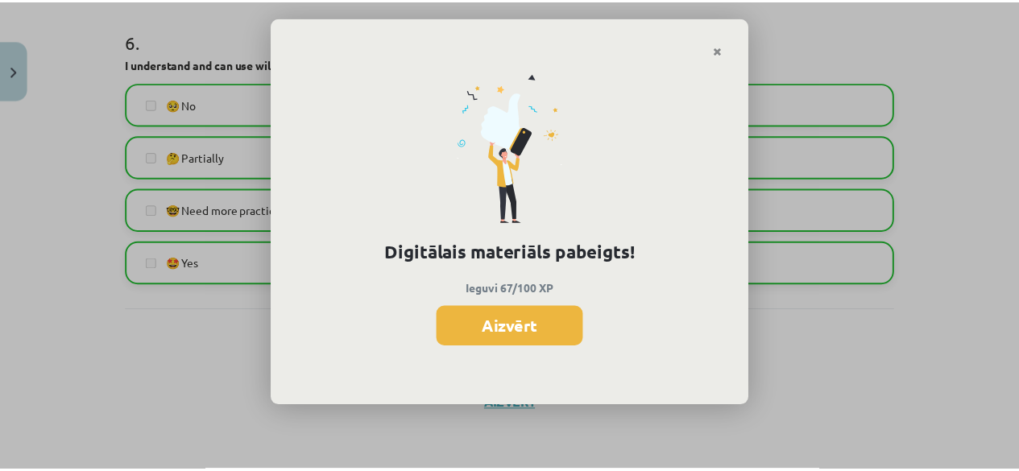
scroll to position [985, 0]
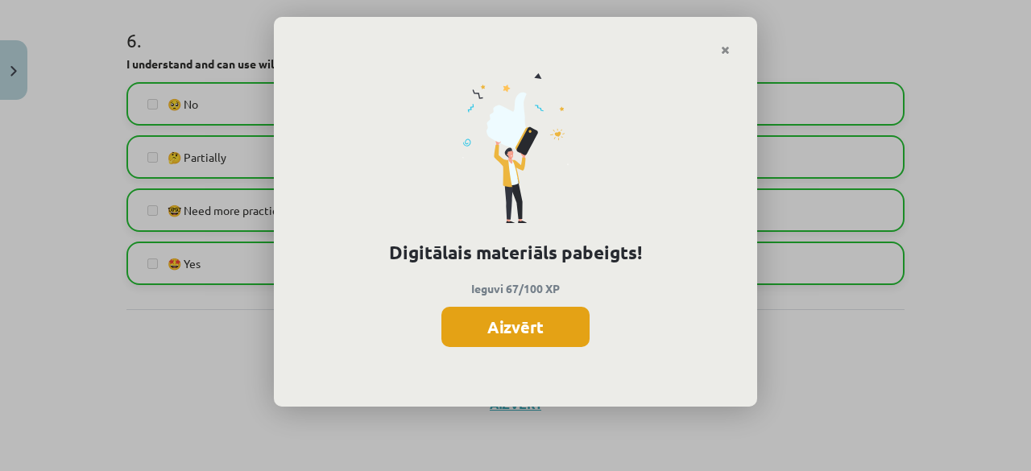
click at [548, 336] on button "Aizvērt" at bounding box center [516, 327] width 148 height 40
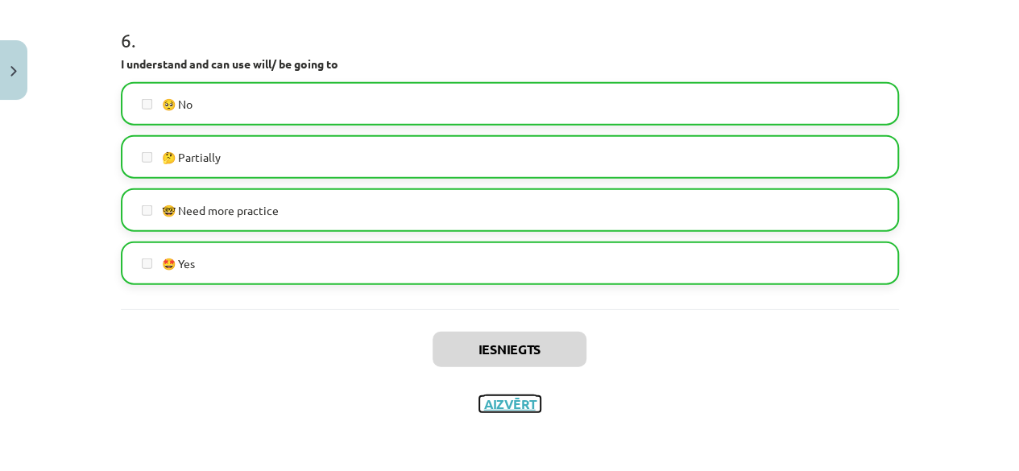
click at [512, 408] on button "Aizvērt" at bounding box center [509, 404] width 61 height 16
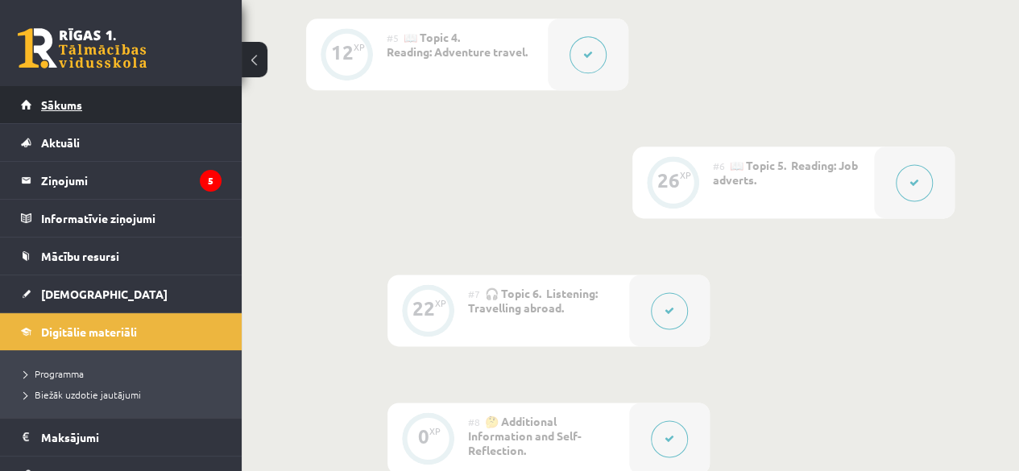
click at [73, 110] on span "Sākums" at bounding box center [61, 104] width 41 height 15
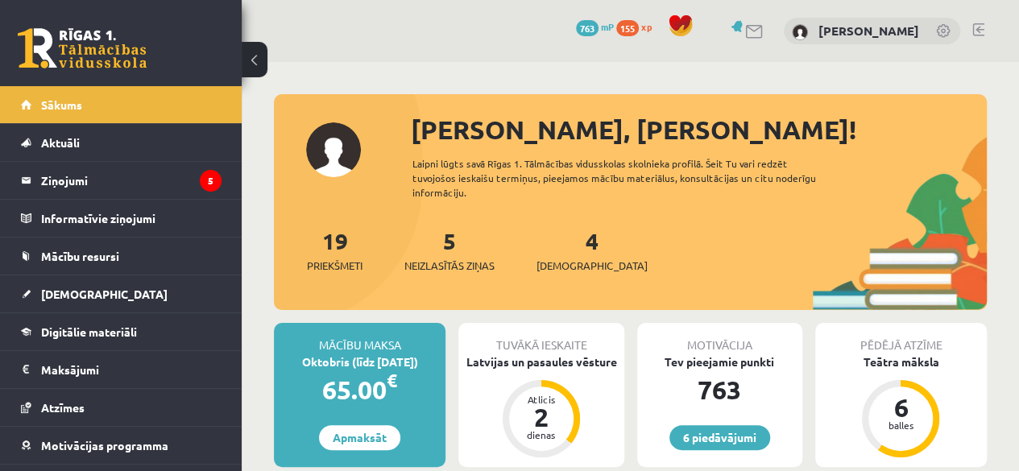
click at [558, 256] on div "4 Ieskaites" at bounding box center [592, 249] width 111 height 50
click at [560, 258] on span "[DEMOGRAPHIC_DATA]" at bounding box center [592, 266] width 111 height 16
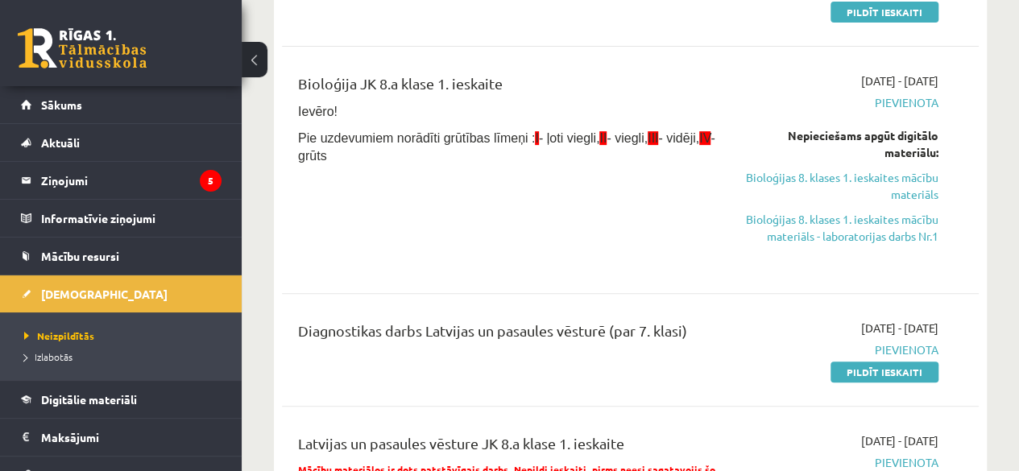
scroll to position [200, 0]
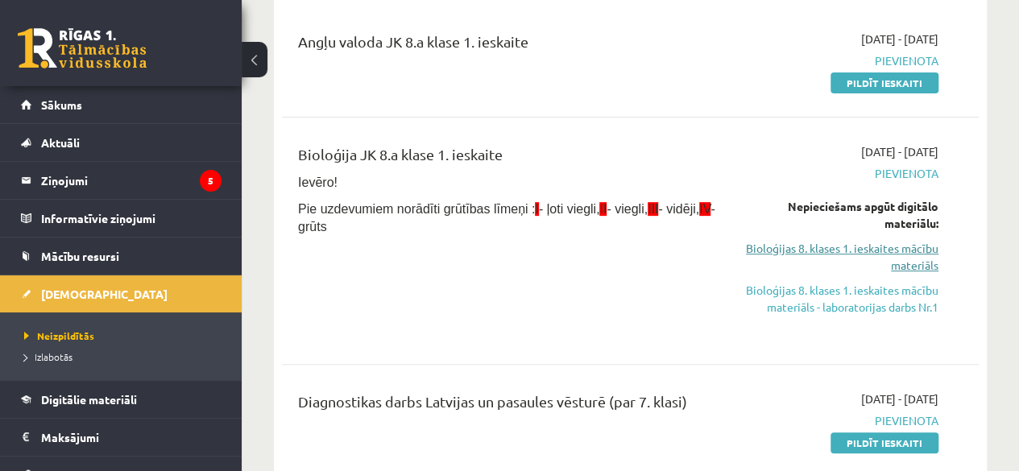
click at [873, 254] on link "Bioloģijas 8. klases 1. ieskaites mācību materiāls" at bounding box center [839, 257] width 197 height 34
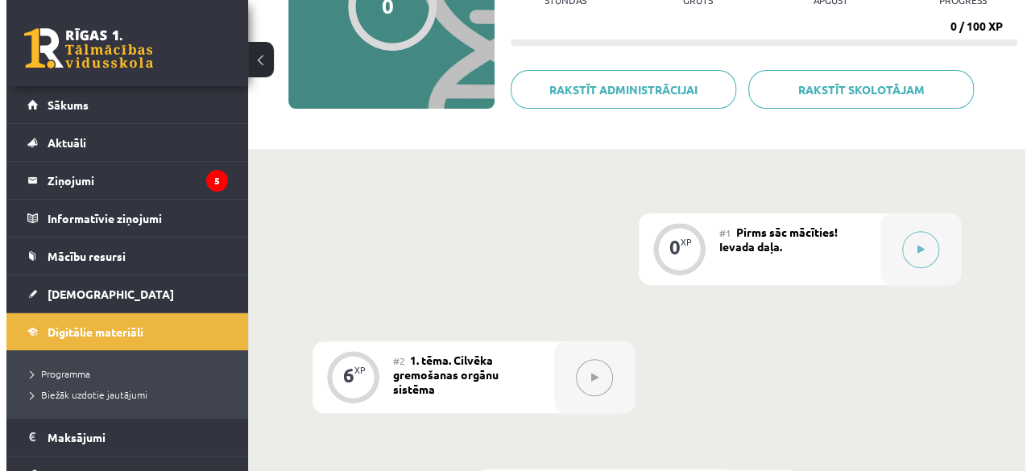
scroll to position [219, 0]
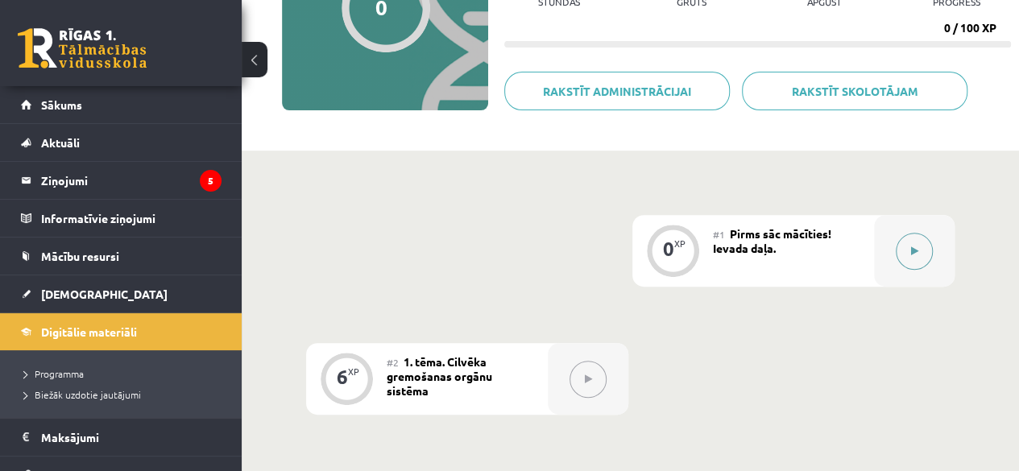
click at [907, 252] on button at bounding box center [914, 251] width 37 height 37
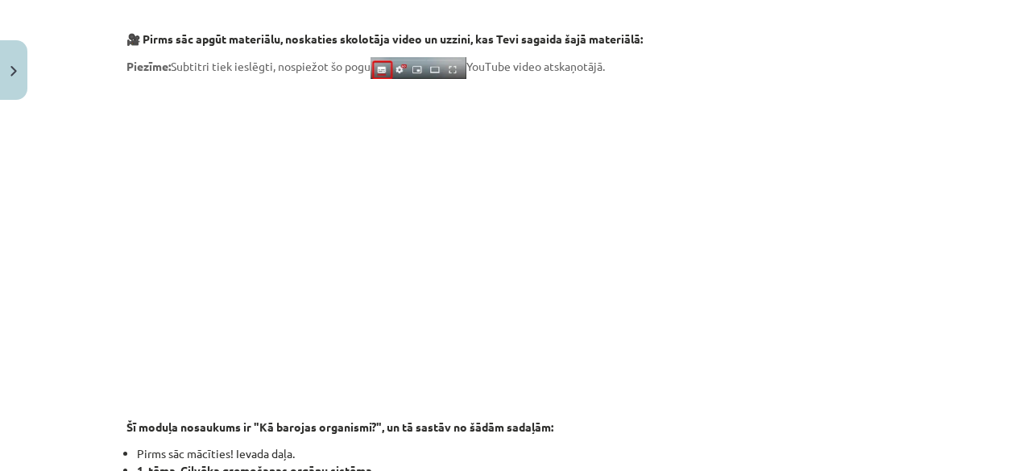
scroll to position [351, 0]
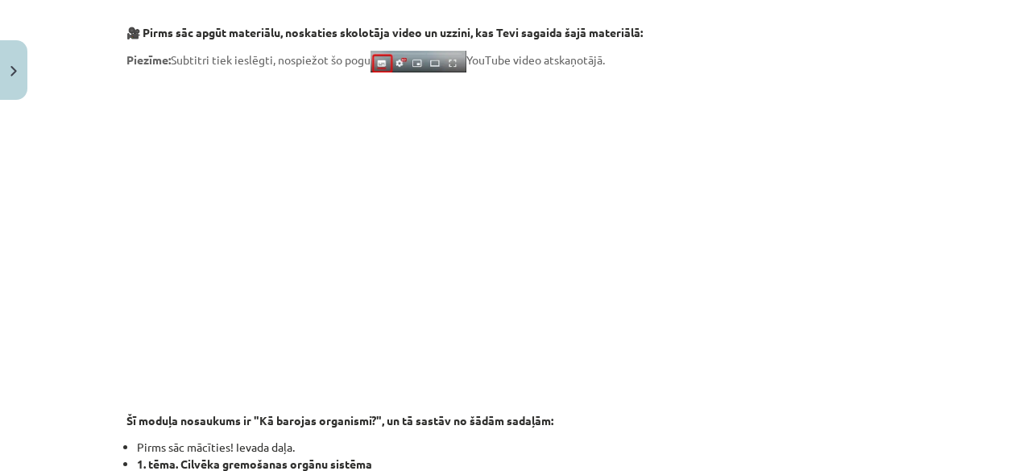
drag, startPoint x: 906, startPoint y: 232, endPoint x: 914, endPoint y: 225, distance: 10.8
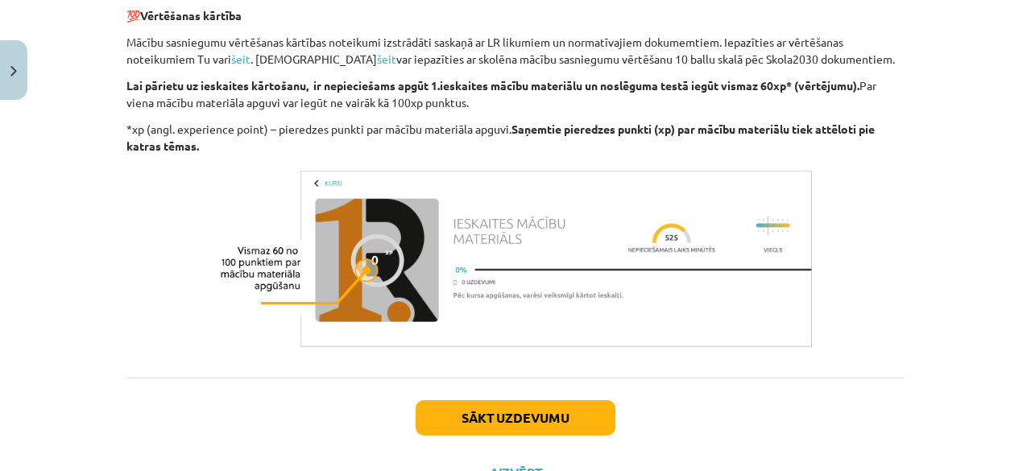
scroll to position [1238, 0]
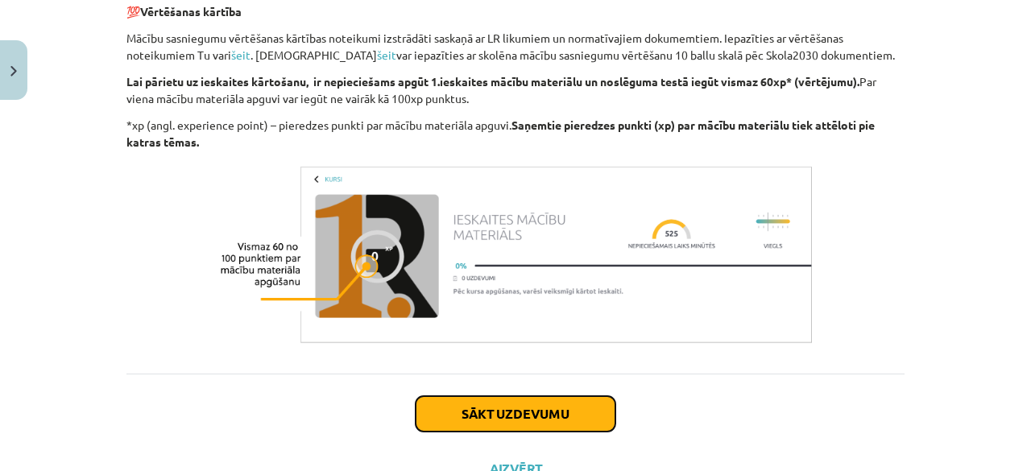
click at [541, 423] on button "Sākt uzdevumu" at bounding box center [516, 413] width 200 height 35
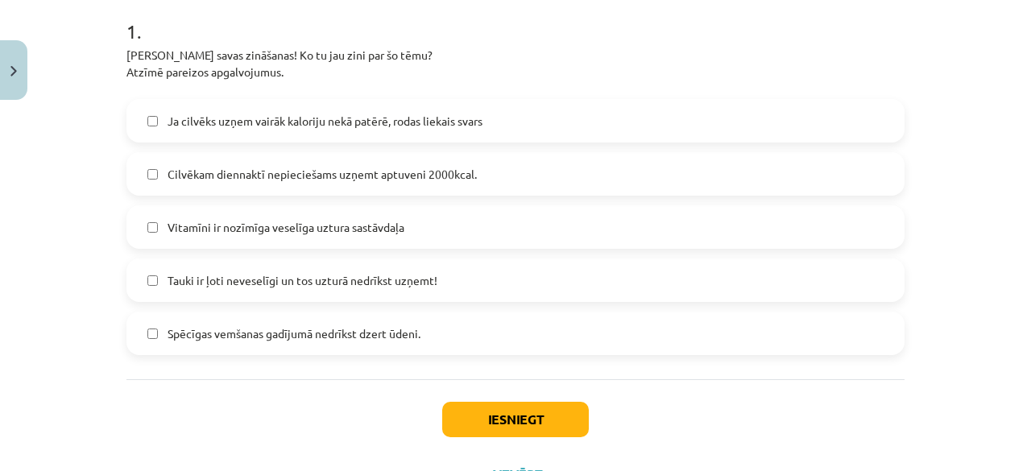
scroll to position [330, 0]
click at [265, 185] on label "Cilvēkam diennaktī nepieciešams uzņemt aptuveni 2000kcal." at bounding box center [515, 173] width 775 height 40
click at [261, 185] on label "Cilvēkam diennaktī nepieciešams uzņemt aptuveni 2000kcal." at bounding box center [515, 173] width 775 height 40
click at [265, 232] on span "Vitamīni ir nozīmīga veselīga uztura sastāvdaļa" at bounding box center [286, 226] width 237 height 17
click at [229, 284] on span "Tauki ir ļoti neveselīgi un tos uzturā nedrīkst uzņemt!" at bounding box center [303, 280] width 270 height 17
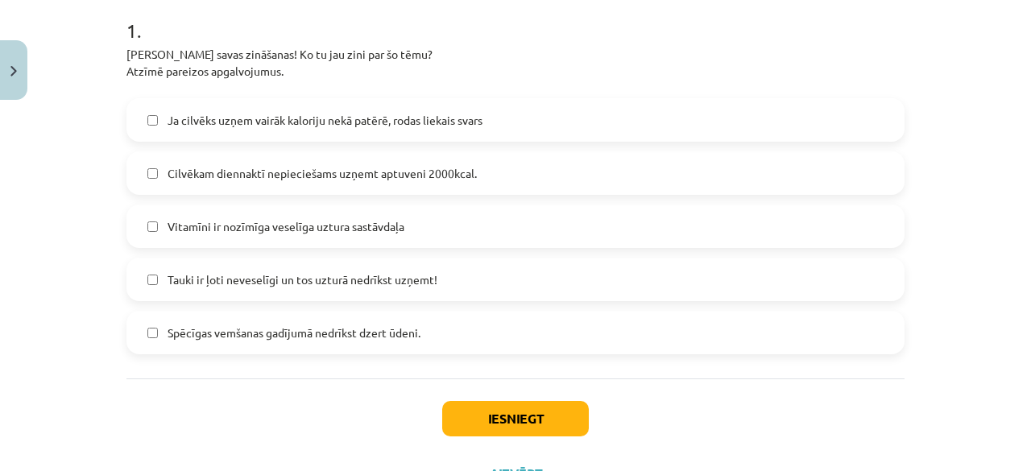
click at [229, 284] on span "Tauki ir ļoti neveselīgi un tos uzturā nedrīkst uzņemt!" at bounding box center [303, 280] width 270 height 17
click at [205, 336] on label "Spēcīgas vemšanas gadījumā nedrīkst dzert ūdeni." at bounding box center [515, 333] width 775 height 40
click at [276, 114] on span "Ja cilvēks uzņem vairāk kaloriju nekā patērē, rodas liekais svars" at bounding box center [325, 120] width 315 height 17
click at [498, 399] on div "Iesniegt Aizvērt" at bounding box center [516, 435] width 778 height 113
click at [508, 418] on button "Iesniegt" at bounding box center [515, 418] width 147 height 35
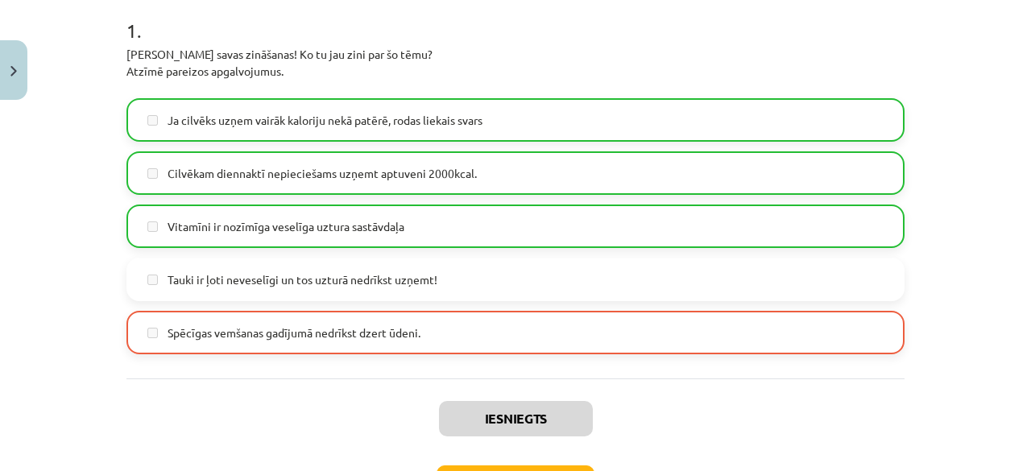
drag, startPoint x: 1019, startPoint y: 222, endPoint x: 1031, endPoint y: 215, distance: 14.1
click at [1029, 218] on div "Mācību tēma: Bioloģijas 8. klases 1. ieskaites mācību materiāls #1 Pirms sāc mā…" at bounding box center [515, 235] width 1031 height 471
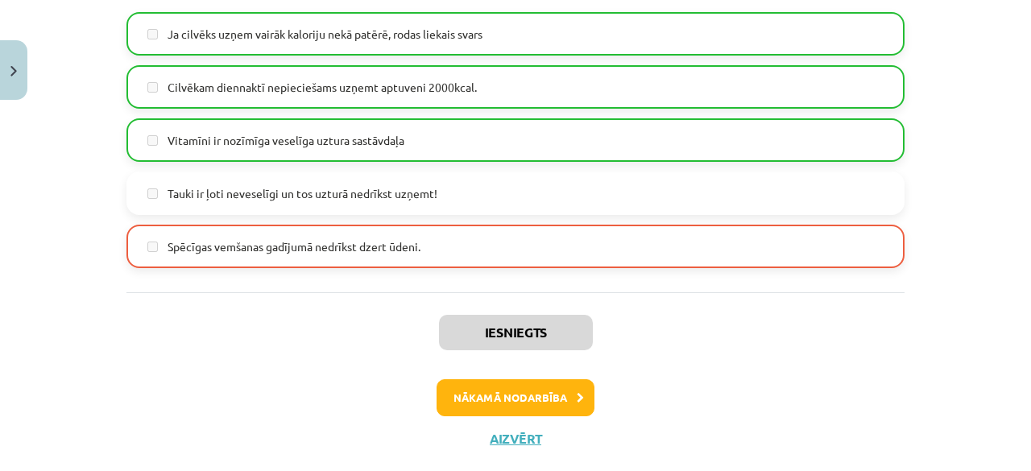
scroll to position [450, 0]
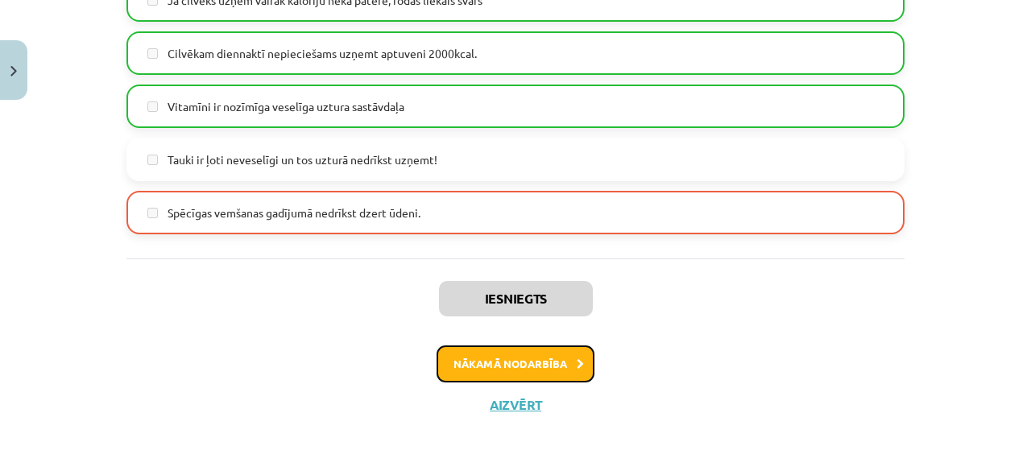
click at [508, 361] on button "Nākamā nodarbība" at bounding box center [516, 364] width 158 height 37
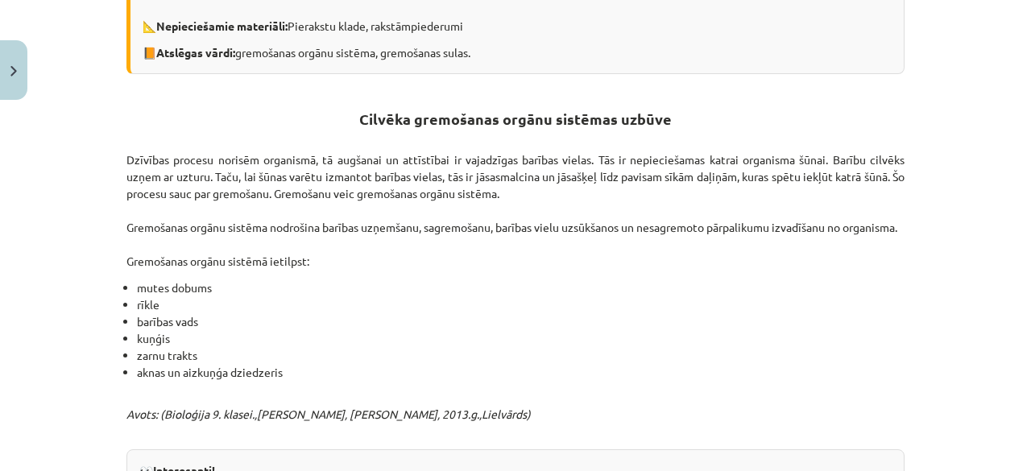
scroll to position [403, 0]
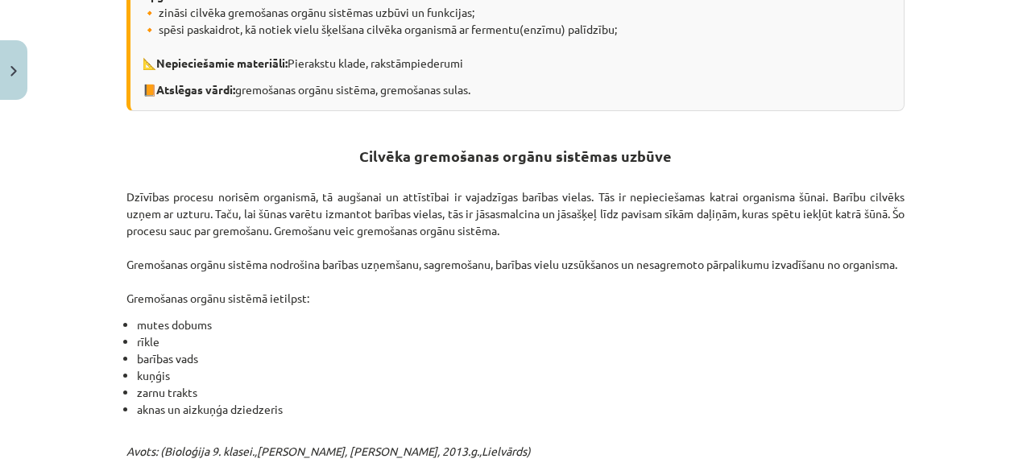
drag, startPoint x: 1019, startPoint y: 64, endPoint x: 1027, endPoint y: 87, distance: 25.0
click at [1027, 87] on div "Mācību tēma: Bioloģijas 8. klases 1. ieskaites mācību materiāls #2 1. tēma. Cil…" at bounding box center [515, 235] width 1031 height 471
click at [944, 114] on div "Mācību tēma: Bioloģijas 8. klases 1. ieskaites mācību materiāls #2 1. tēma. Cil…" at bounding box center [515, 235] width 1031 height 471
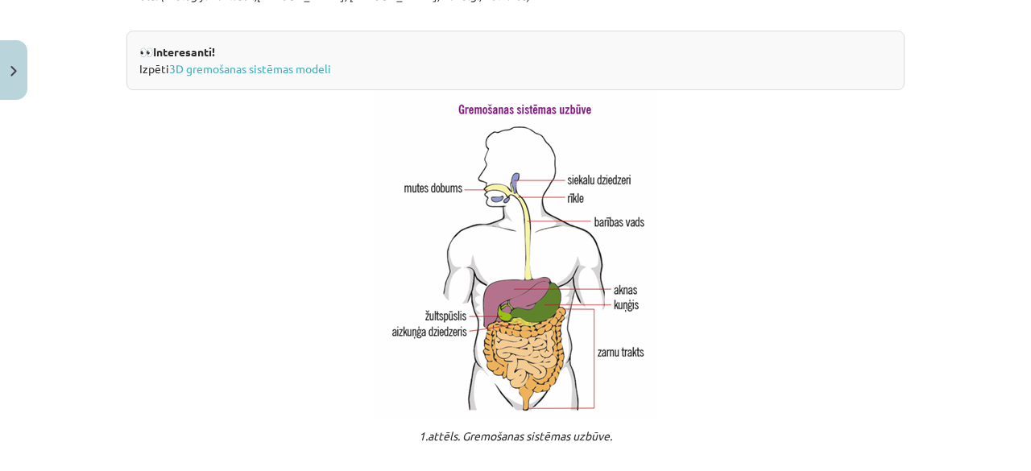
scroll to position [849, 0]
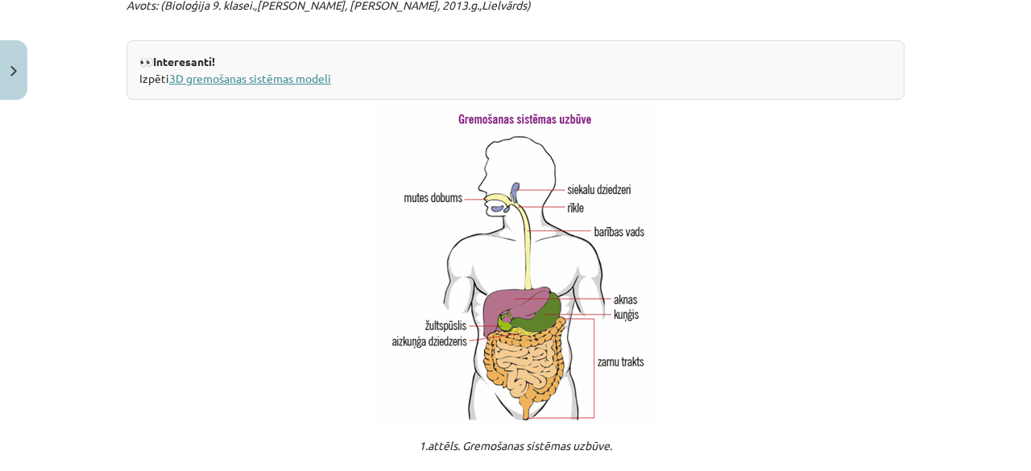
click at [296, 85] on link "3D gremošanas sistēmas modeli" at bounding box center [250, 78] width 162 height 15
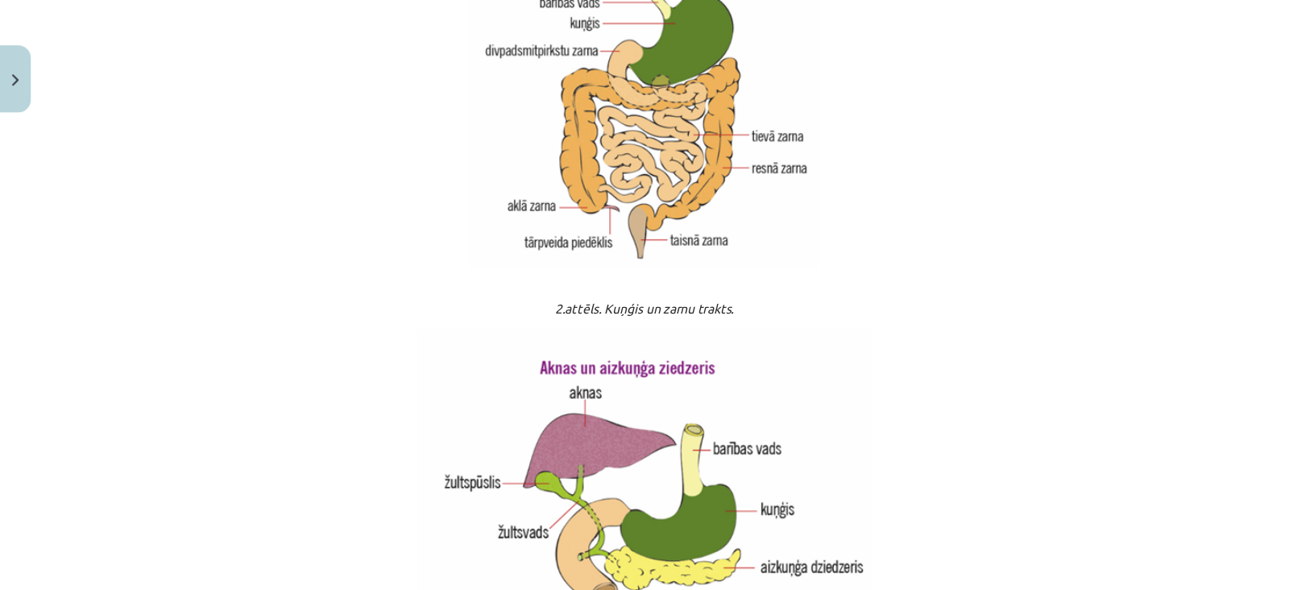
scroll to position [1926, 0]
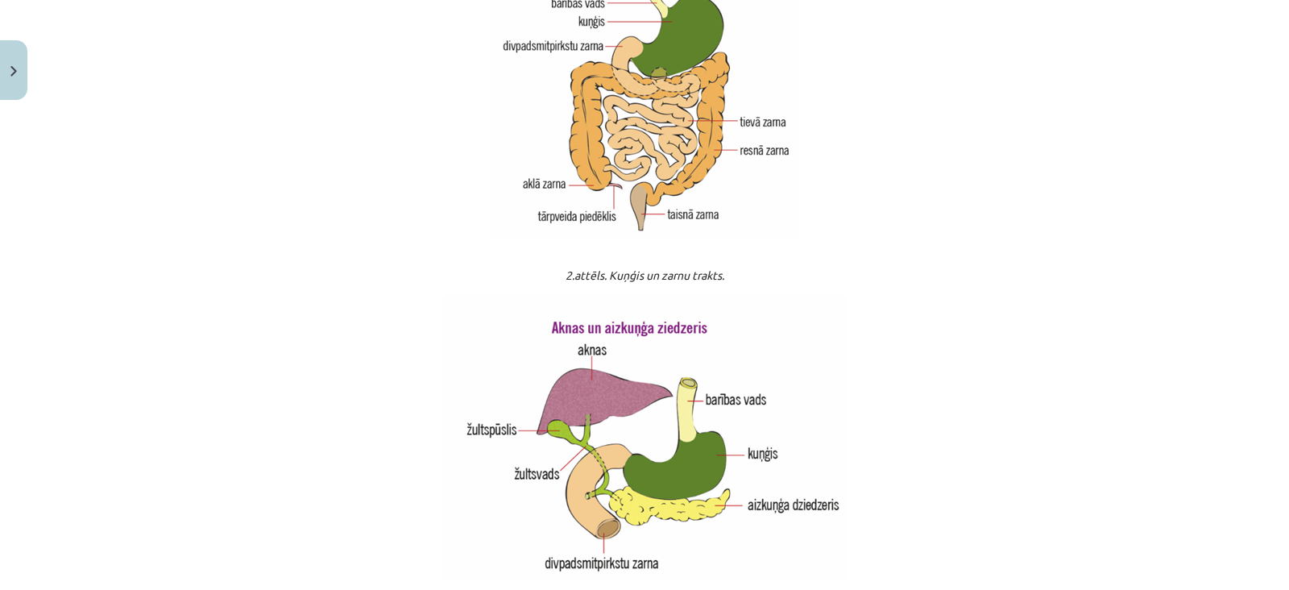
drag, startPoint x: 999, startPoint y: 1, endPoint x: 846, endPoint y: 323, distance: 356.8
click at [848, 322] on p at bounding box center [644, 437] width 778 height 288
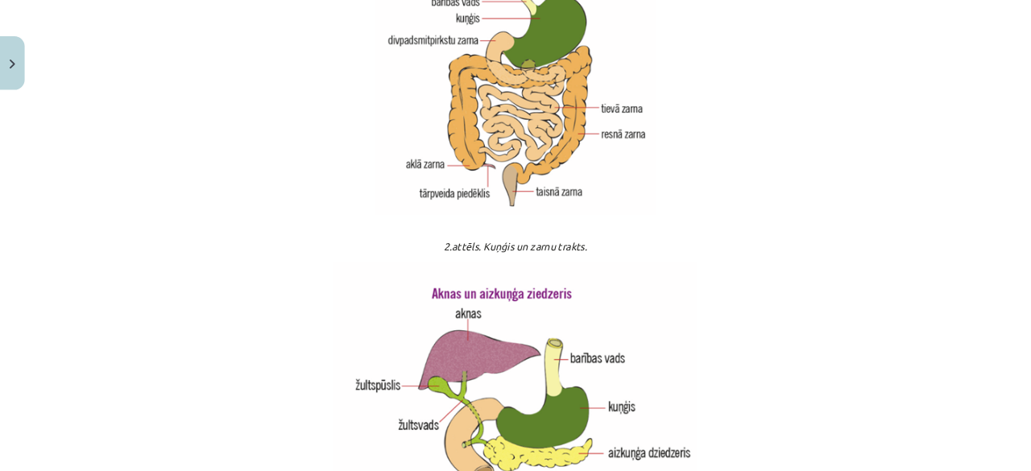
scroll to position [1927, 0]
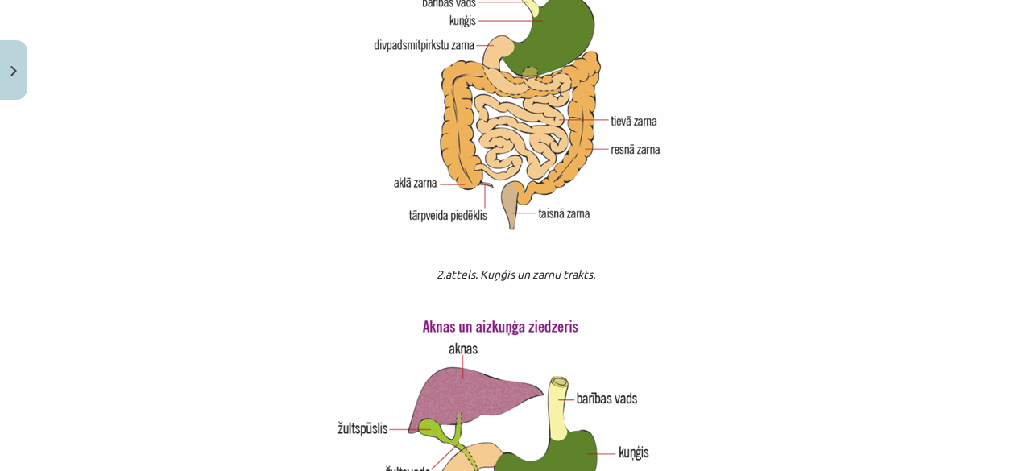
drag, startPoint x: 1244, startPoint y: 1, endPoint x: 741, endPoint y: 239, distance: 556.5
click at [741, 239] on p at bounding box center [516, 94] width 778 height 292
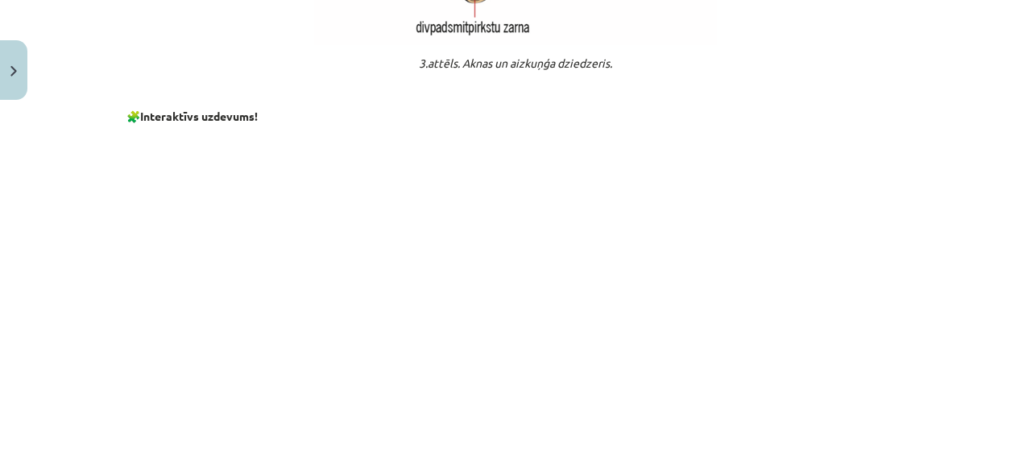
scroll to position [2420, 0]
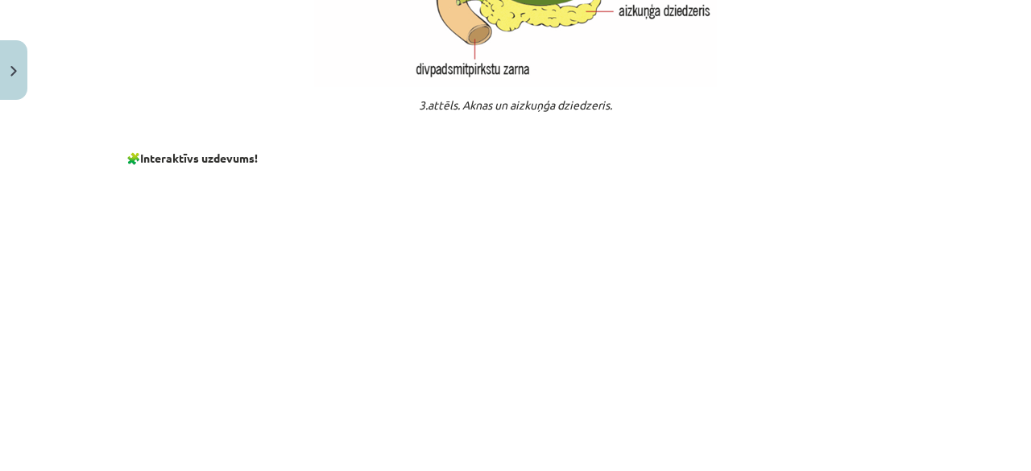
click at [1016, 336] on div "Mācību tēma: Bioloģijas 8. klases 1. ieskaites mācību materiāls #2 1. tēma. Cil…" at bounding box center [515, 235] width 1031 height 471
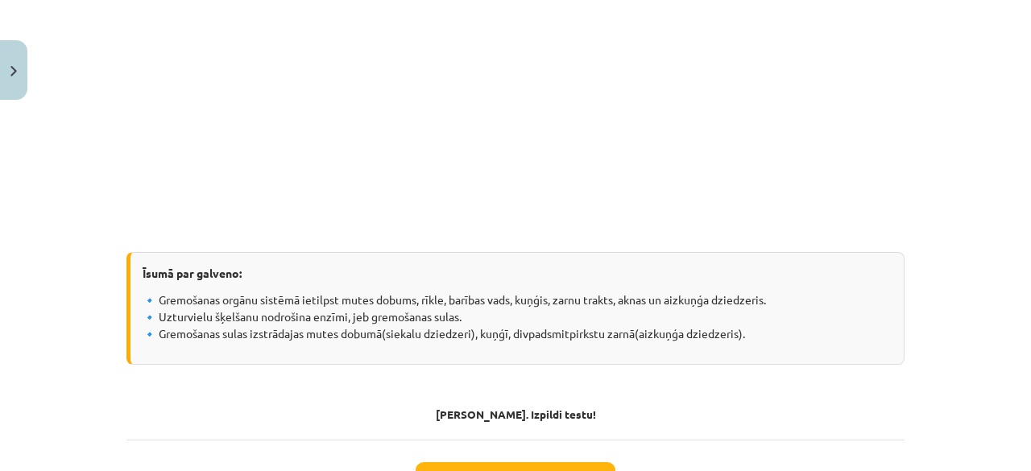
scroll to position [3363, 0]
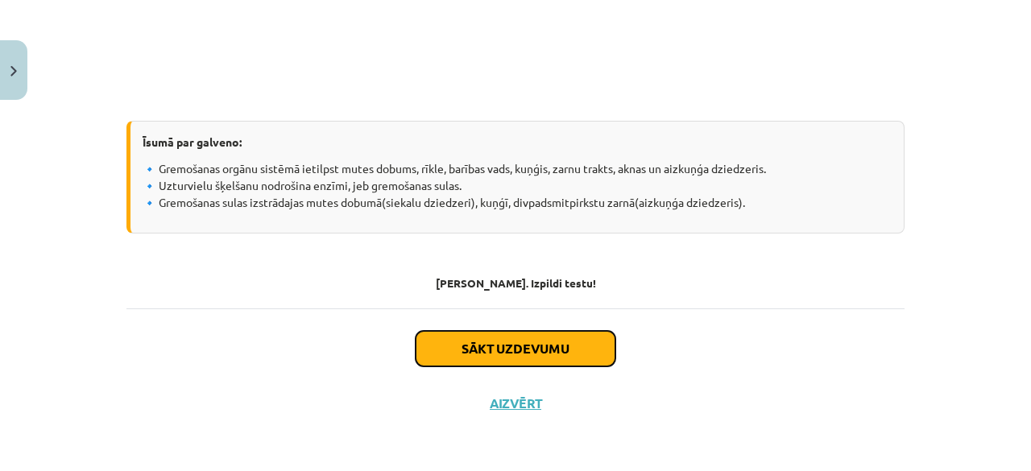
click at [483, 356] on button "Sākt uzdevumu" at bounding box center [516, 348] width 200 height 35
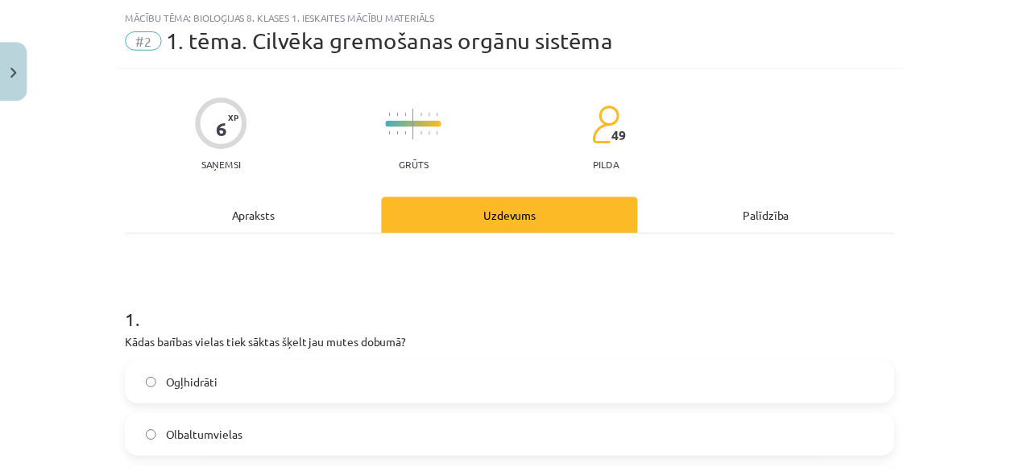
scroll to position [40, 0]
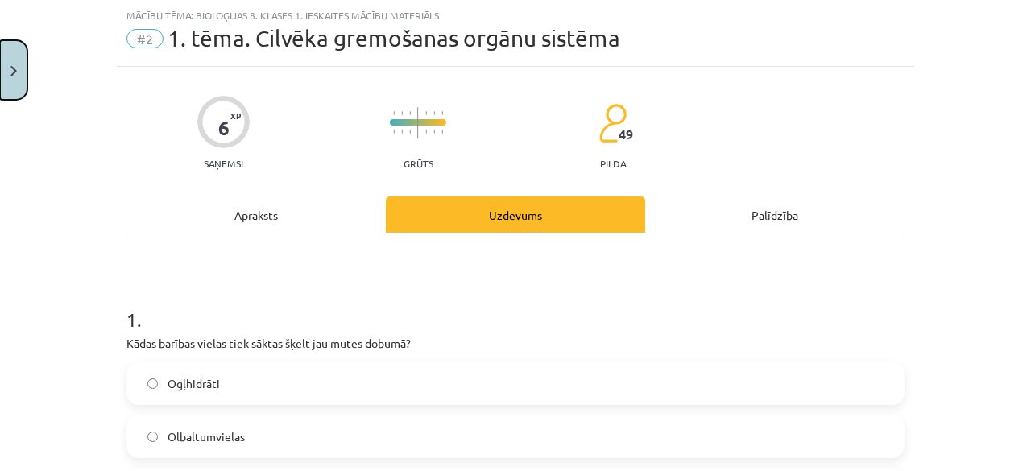
click at [10, 56] on button "Close" at bounding box center [13, 70] width 27 height 60
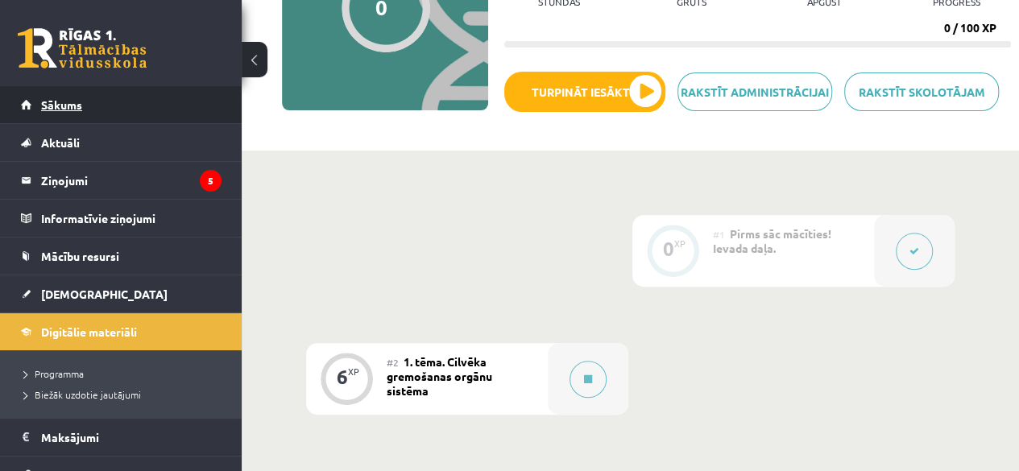
click at [71, 106] on span "Sākums" at bounding box center [61, 104] width 41 height 15
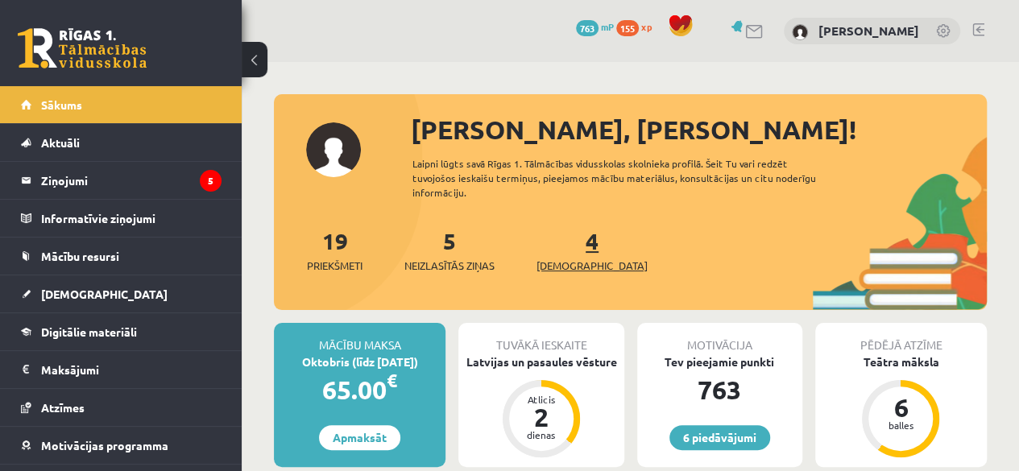
click at [559, 263] on span "[DEMOGRAPHIC_DATA]" at bounding box center [592, 266] width 111 height 16
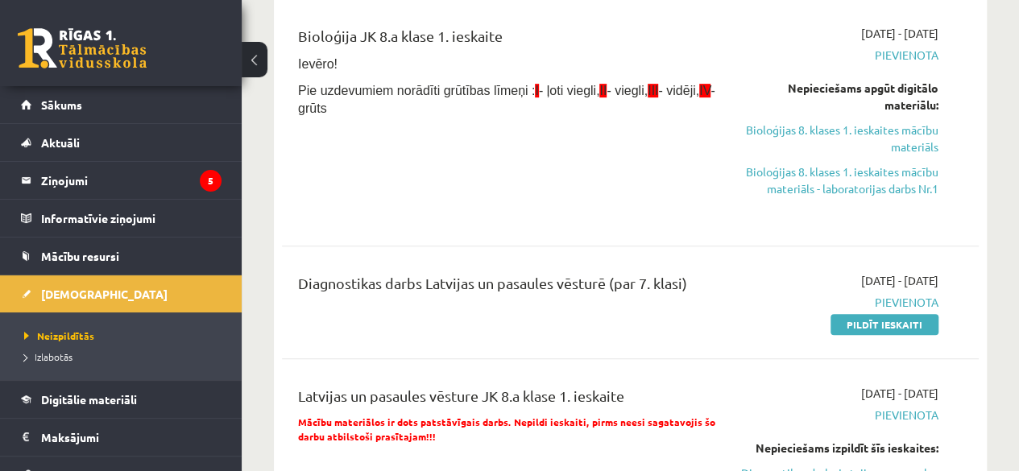
scroll to position [271, 0]
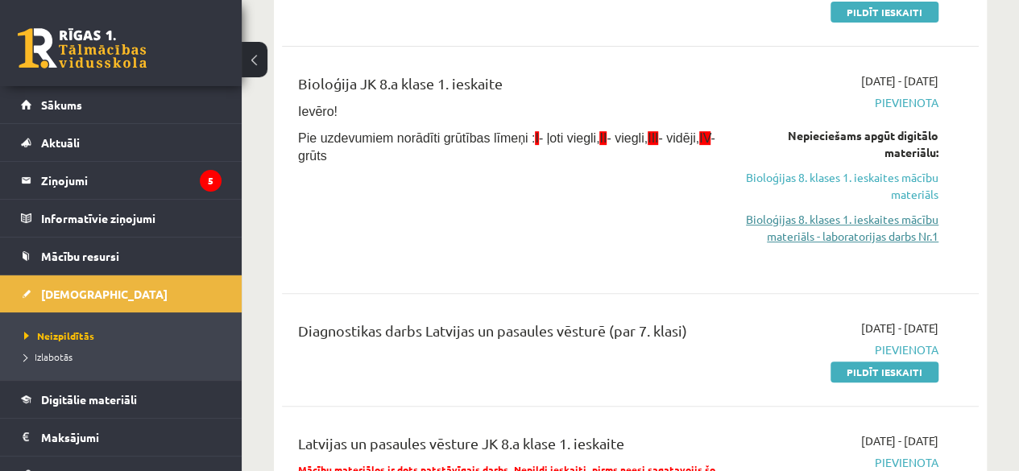
click at [872, 228] on link "Bioloģijas 8. klases 1. ieskaites mācību materiāls - laboratorijas darbs Nr.1" at bounding box center [839, 228] width 197 height 34
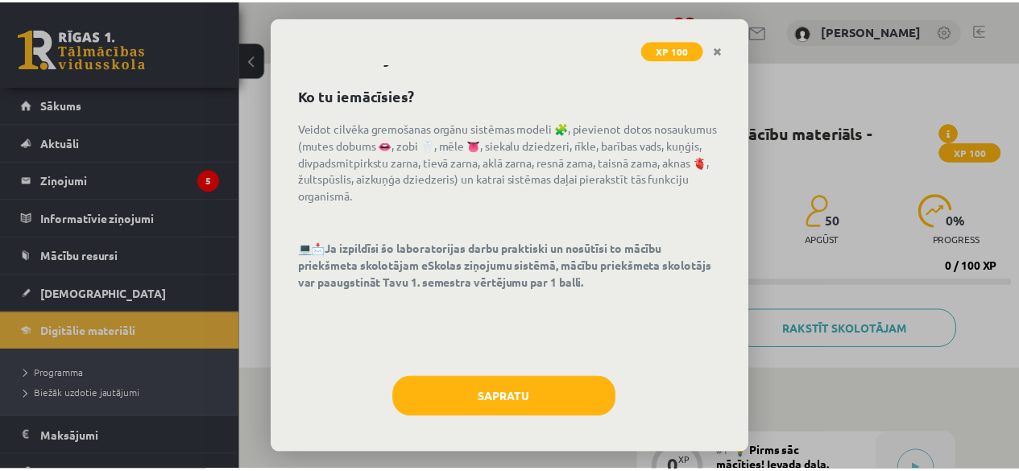
scroll to position [50, 0]
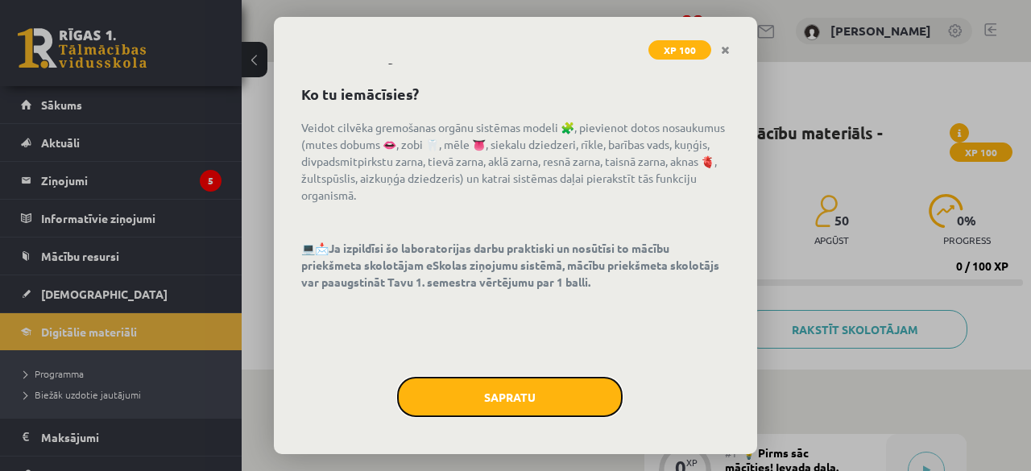
click at [525, 410] on button "Sapratu" at bounding box center [510, 397] width 226 height 40
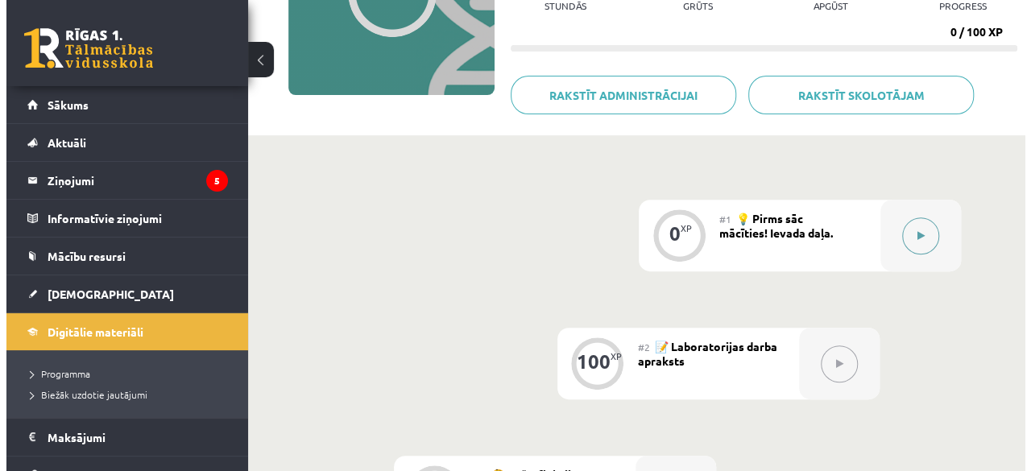
scroll to position [236, 0]
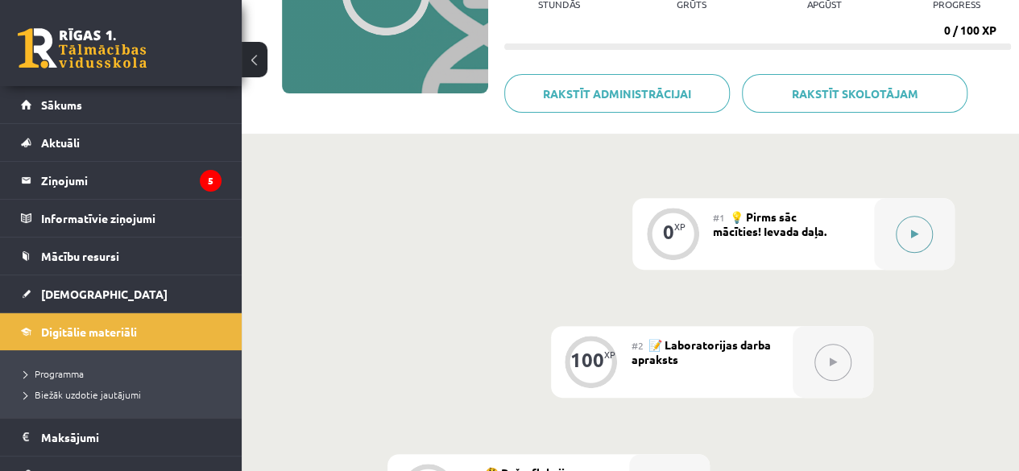
click at [915, 230] on icon at bounding box center [914, 235] width 7 height 10
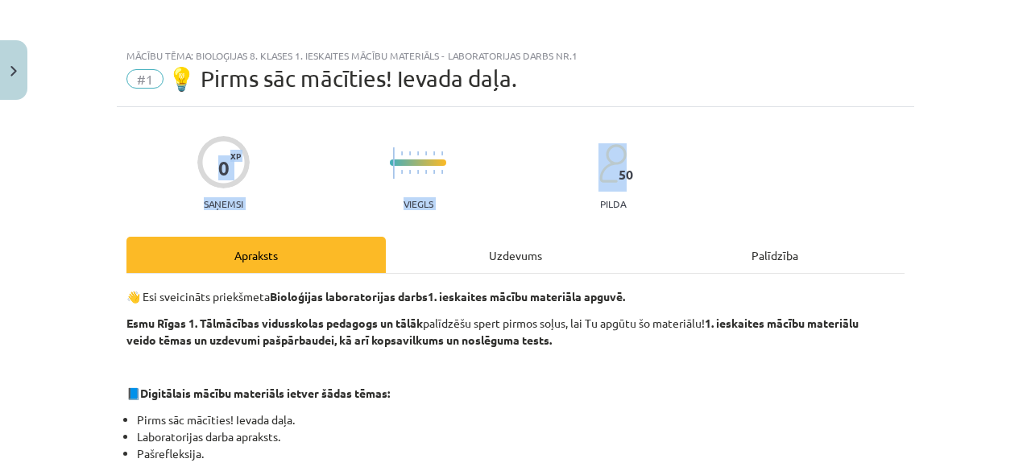
drag, startPoint x: 1014, startPoint y: 94, endPoint x: 1031, endPoint y: 114, distance: 25.8
click at [1031, 114] on div "Mācību tēma: Bioloģijas 8. klases 1. ieskaites mācību materiāls - laboratorijas…" at bounding box center [515, 235] width 1031 height 471
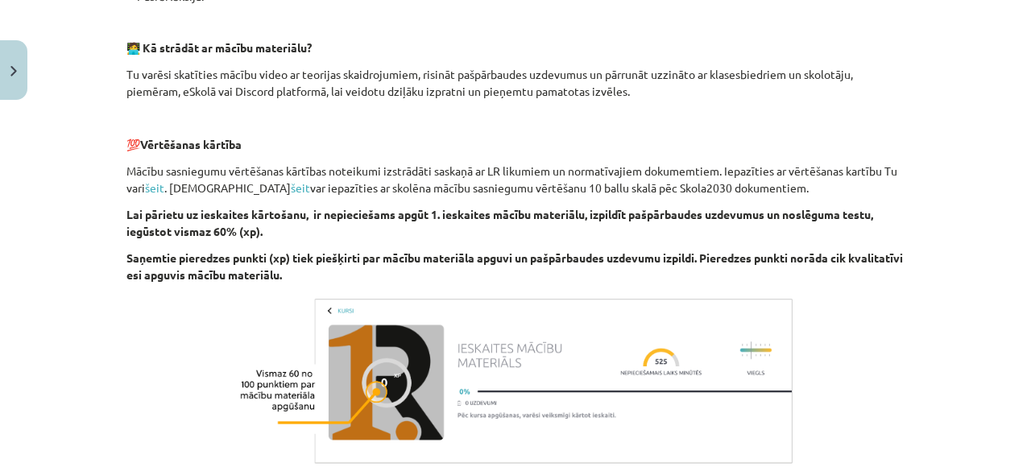
scroll to position [641, 0]
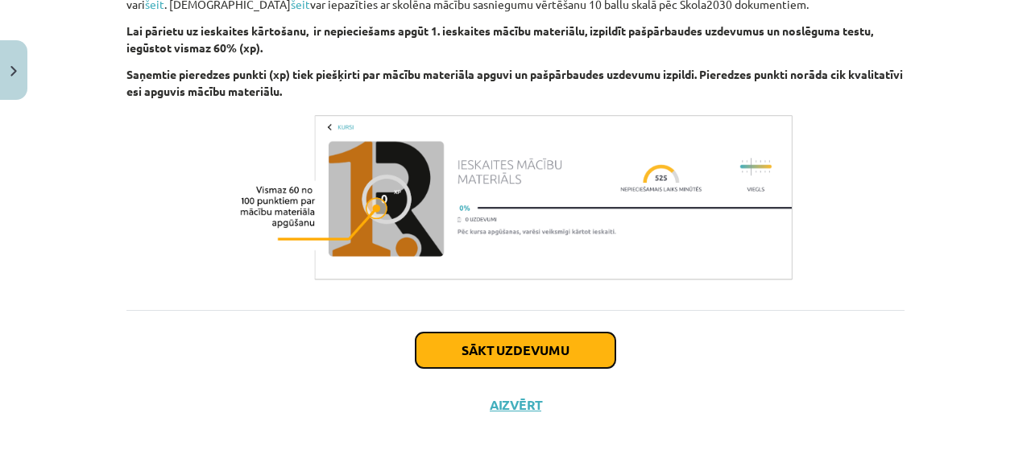
click at [554, 353] on button "Sākt uzdevumu" at bounding box center [516, 350] width 200 height 35
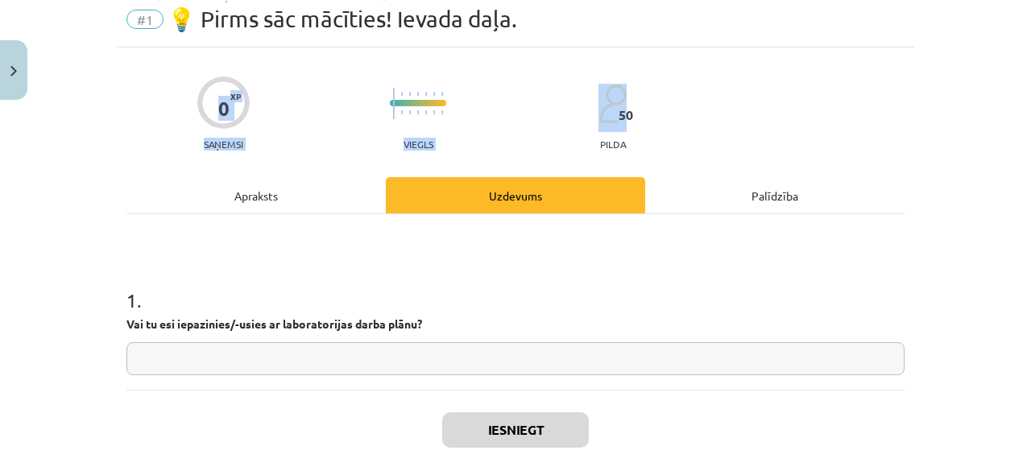
scroll to position [40, 0]
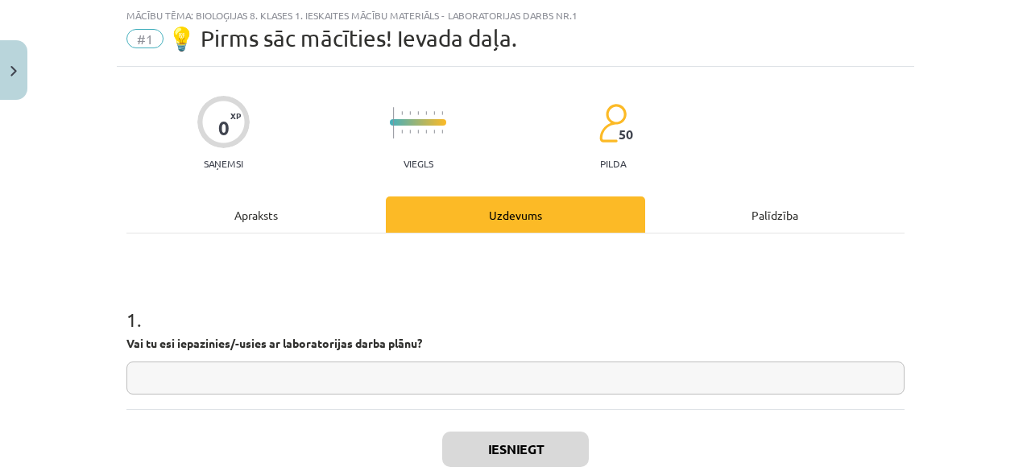
click at [570, 378] on input "text" at bounding box center [516, 378] width 778 height 33
type input "**"
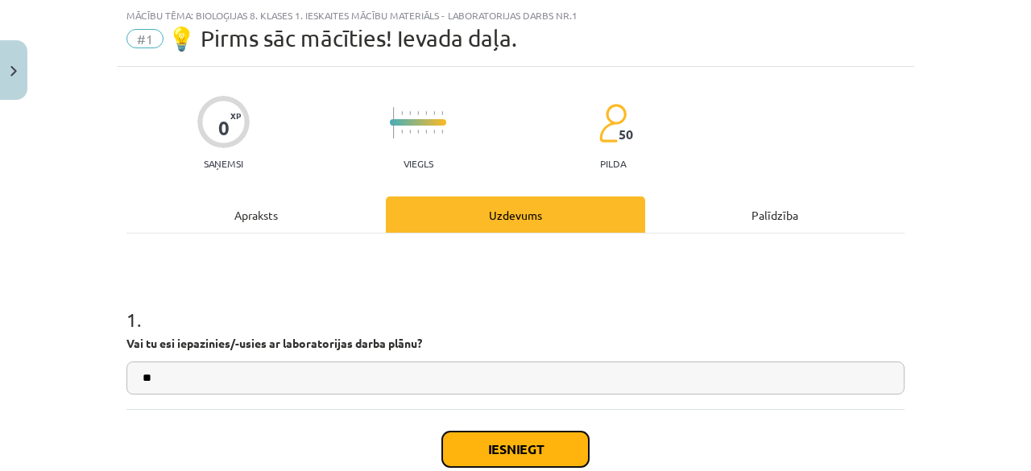
click at [561, 448] on button "Iesniegt" at bounding box center [515, 449] width 147 height 35
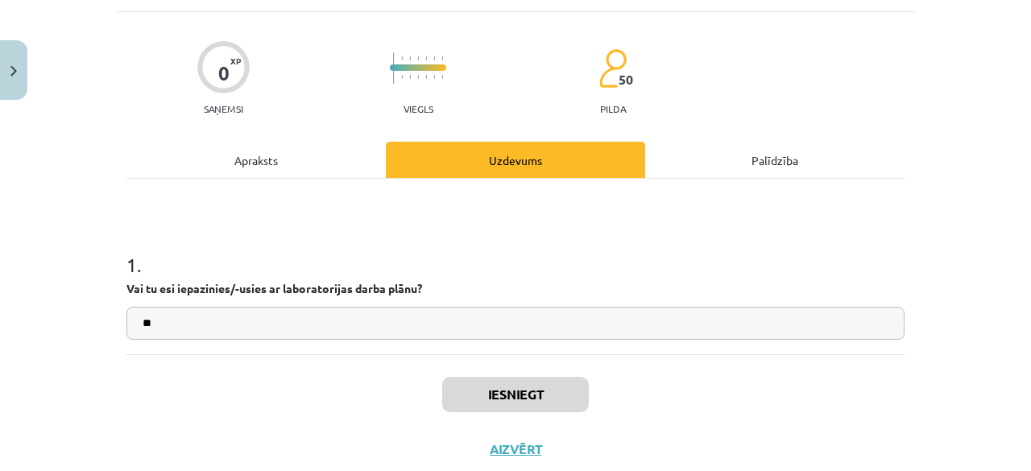
scroll to position [110, 0]
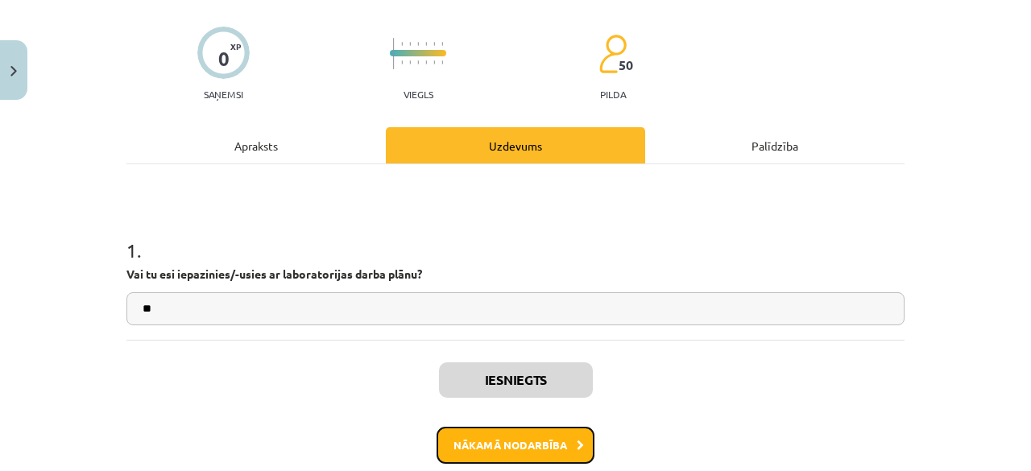
click at [546, 434] on button "Nākamā nodarbība" at bounding box center [516, 445] width 158 height 37
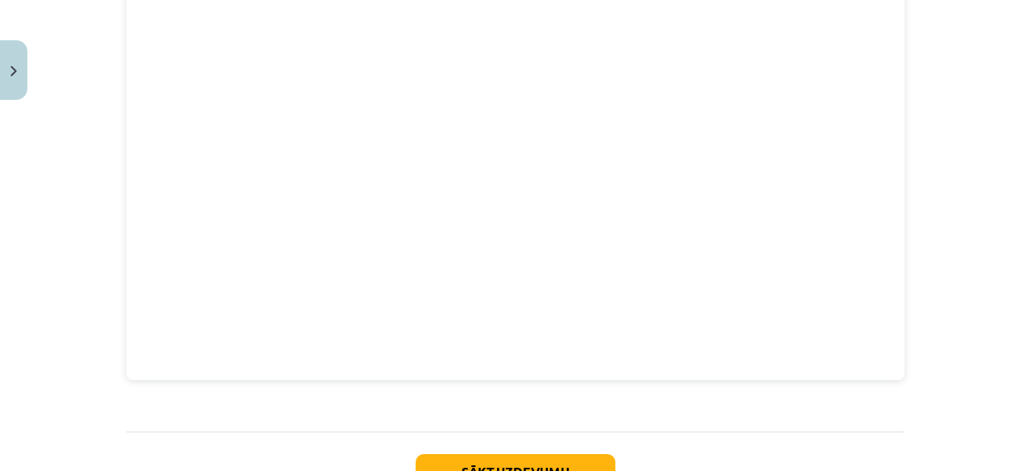
scroll to position [860, 0]
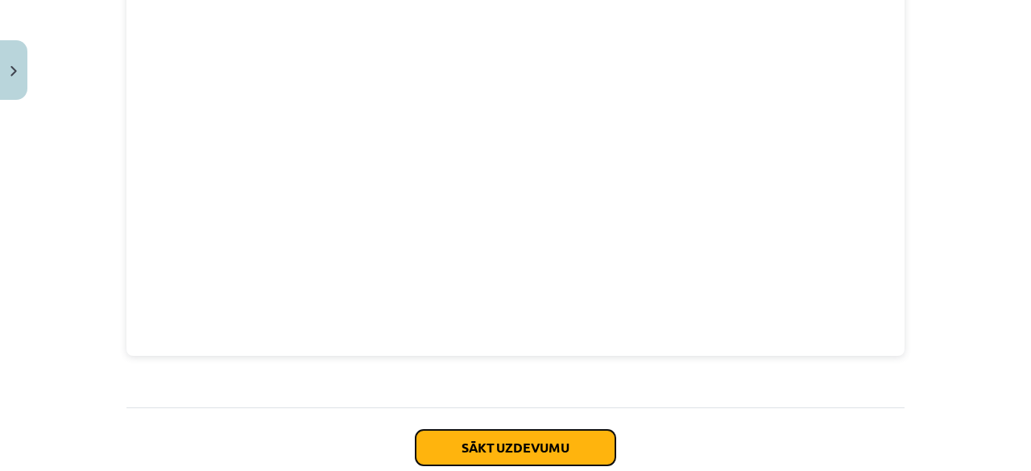
click at [506, 434] on button "Sākt uzdevumu" at bounding box center [516, 447] width 200 height 35
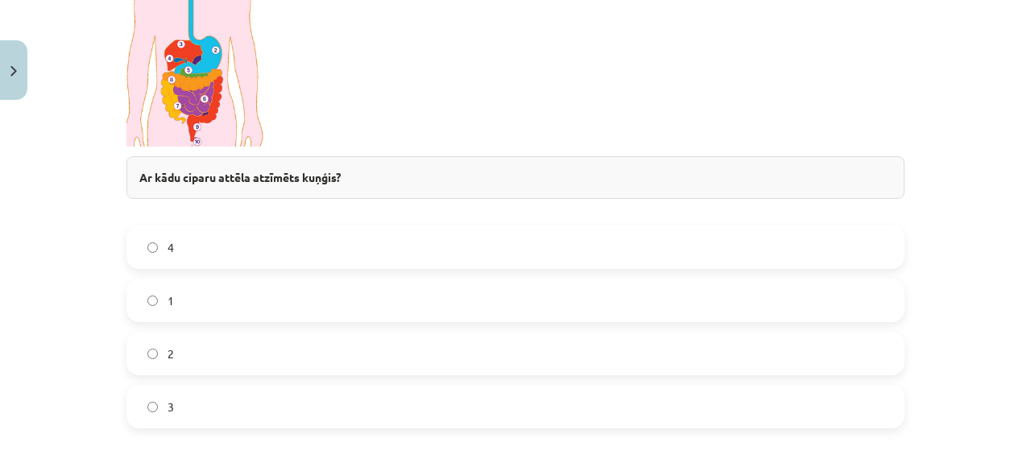
scroll to position [508, 0]
click at [189, 359] on label "2" at bounding box center [515, 351] width 775 height 40
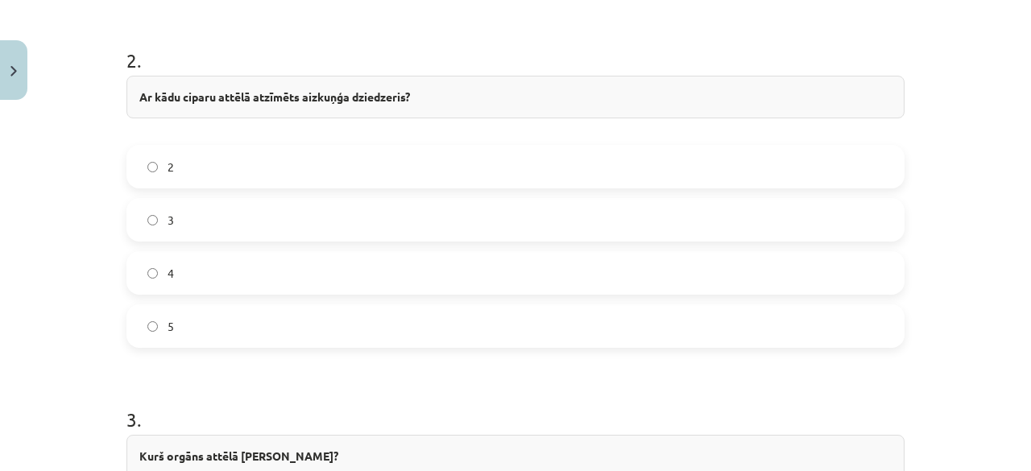
scroll to position [940, 0]
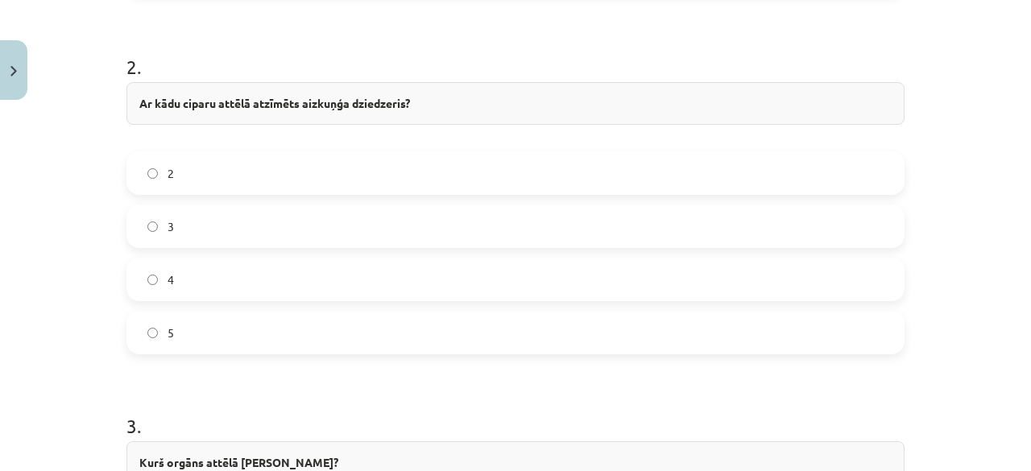
click at [236, 332] on label "5" at bounding box center [515, 333] width 775 height 40
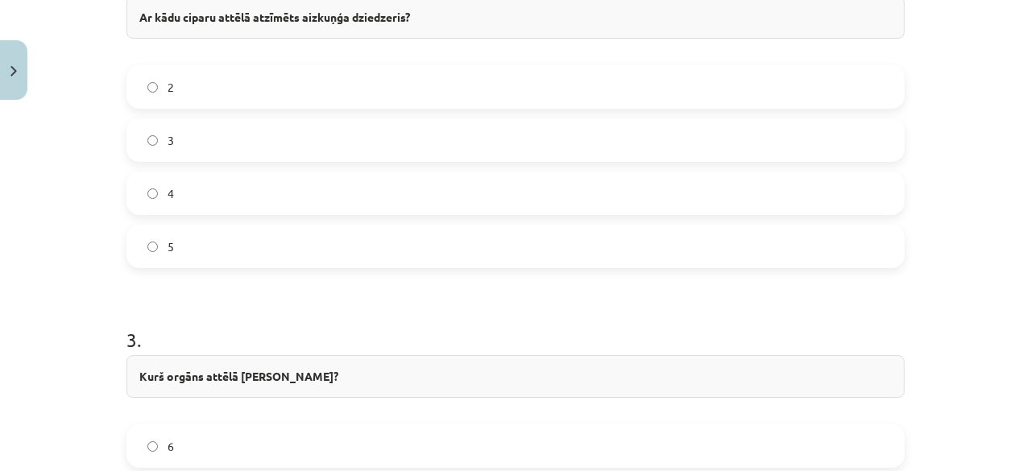
scroll to position [985, 0]
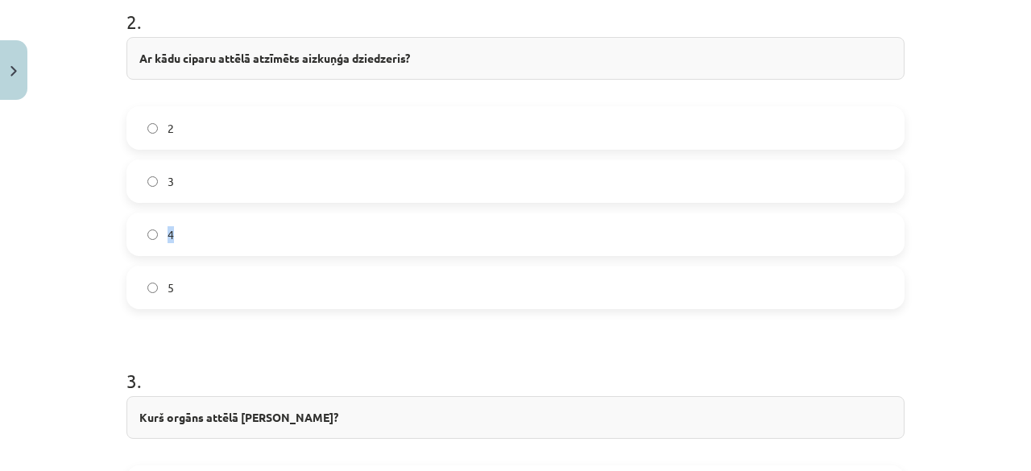
drag, startPoint x: 1002, startPoint y: 204, endPoint x: 1031, endPoint y: 205, distance: 29.0
click at [1031, 188] on div "Mācību tēma: Bioloģijas 8. klases 1. ieskaites mācību materiāls - laboratorijas…" at bounding box center [515, 235] width 1031 height 471
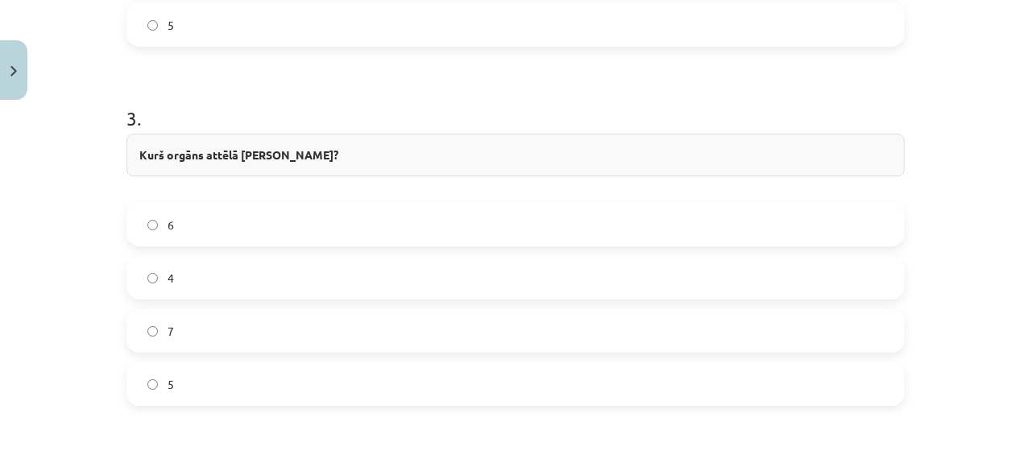
scroll to position [1236, 0]
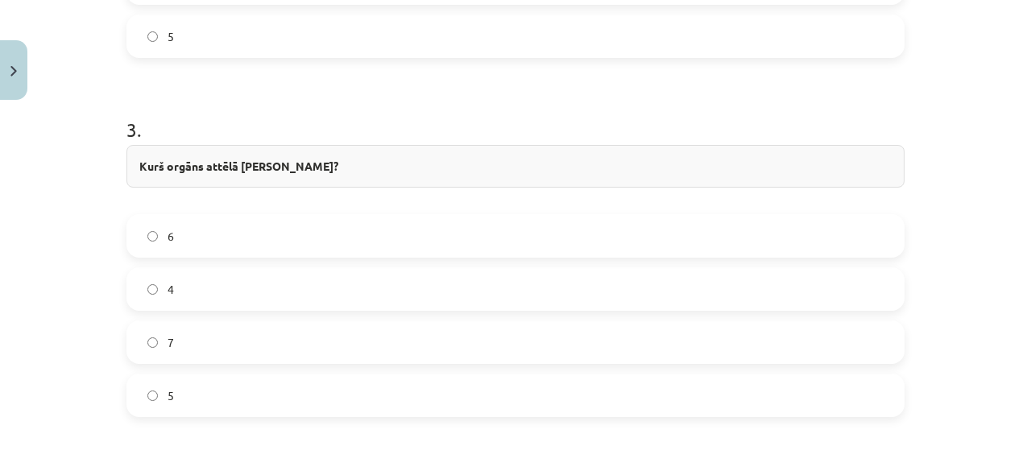
click at [707, 321] on div "7" at bounding box center [516, 343] width 778 height 44
click at [724, 331] on label "7" at bounding box center [515, 342] width 775 height 40
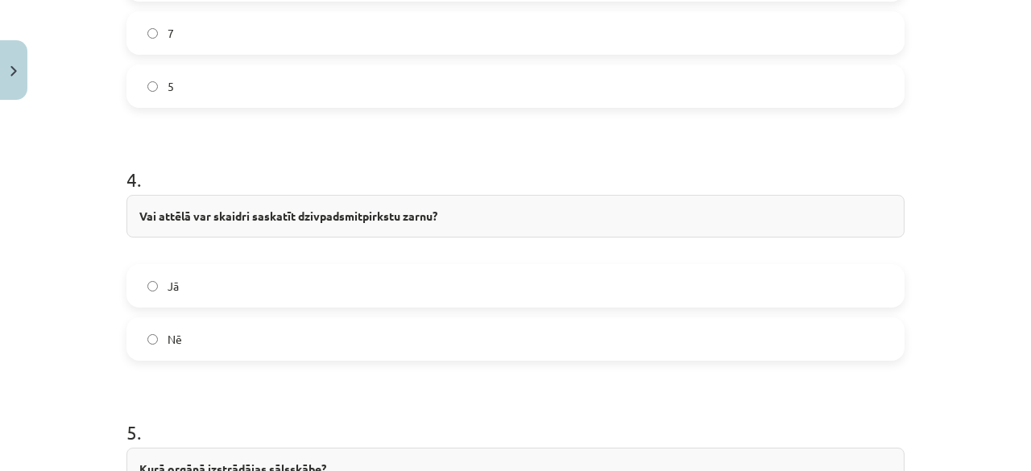
scroll to position [1548, 0]
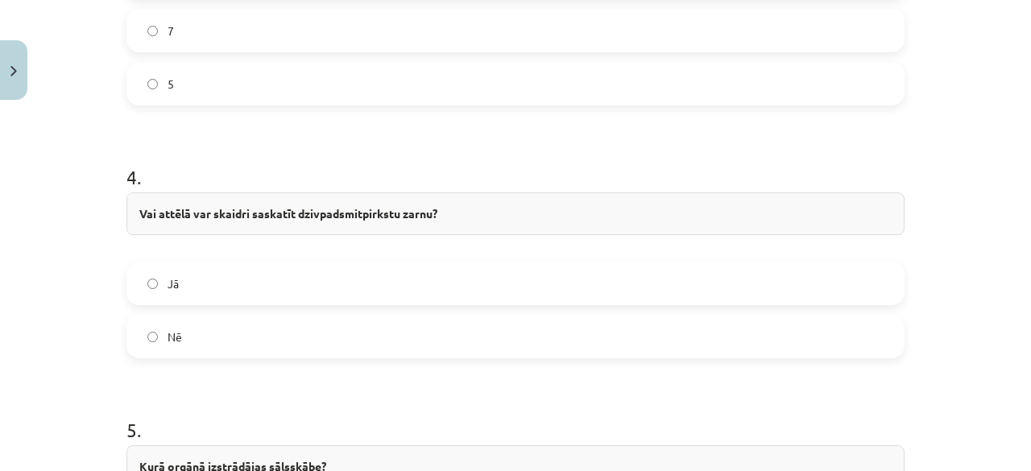
click at [465, 263] on label "Jā" at bounding box center [515, 283] width 775 height 40
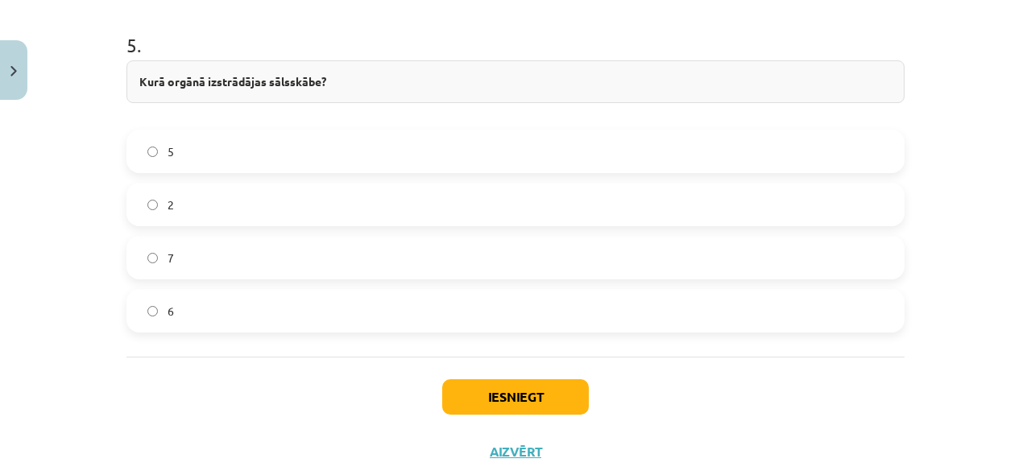
scroll to position [1977, 0]
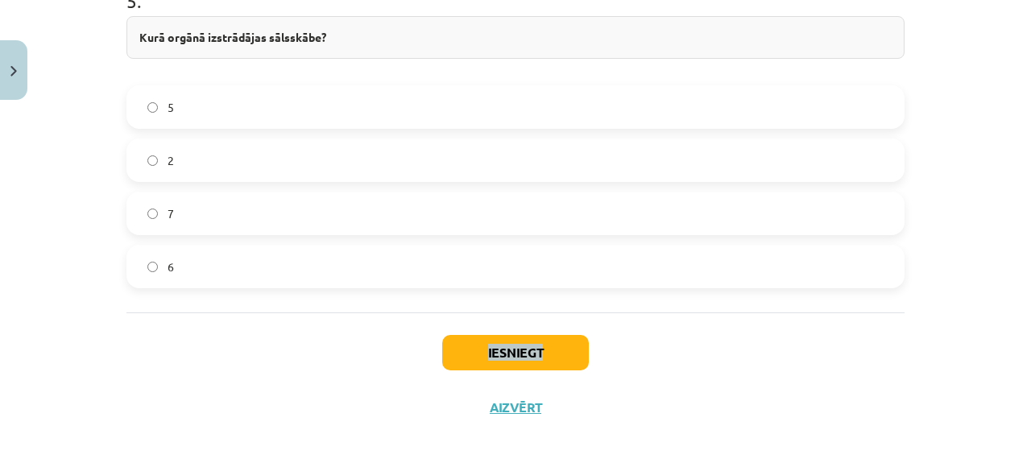
drag, startPoint x: 668, startPoint y: 338, endPoint x: 563, endPoint y: 289, distance: 115.4
click at [624, 208] on label "7" at bounding box center [515, 213] width 775 height 40
click at [556, 333] on div "Iesniegt Aizvērt" at bounding box center [516, 369] width 778 height 113
click at [558, 335] on button "Iesniegt" at bounding box center [515, 352] width 147 height 35
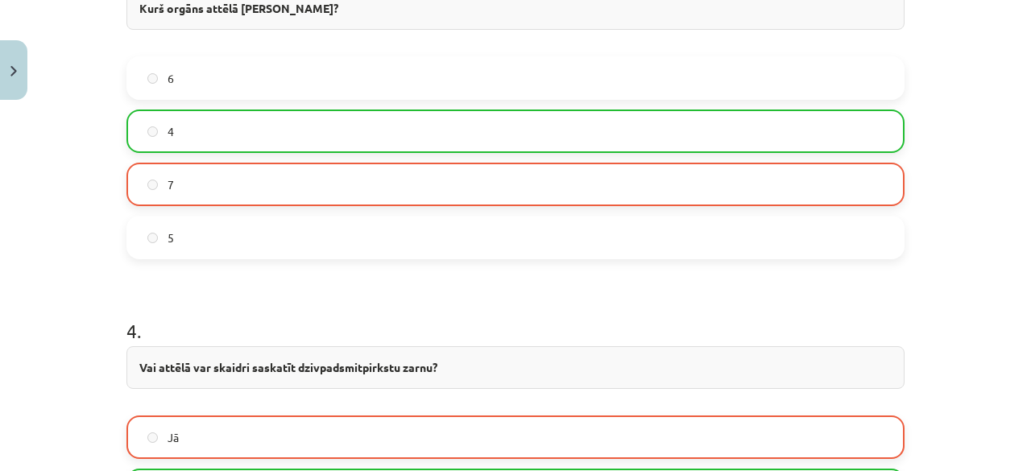
scroll to position [2028, 0]
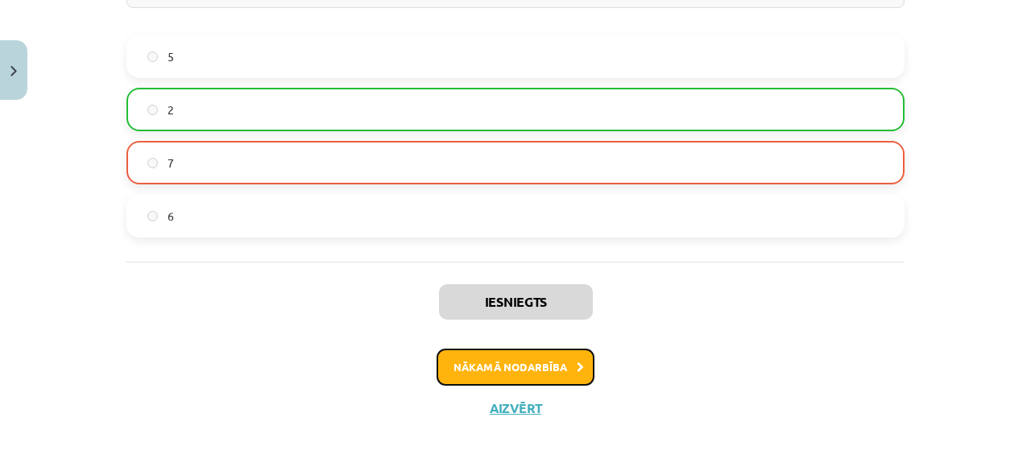
click at [512, 369] on button "Nākamā nodarbība" at bounding box center [516, 367] width 158 height 37
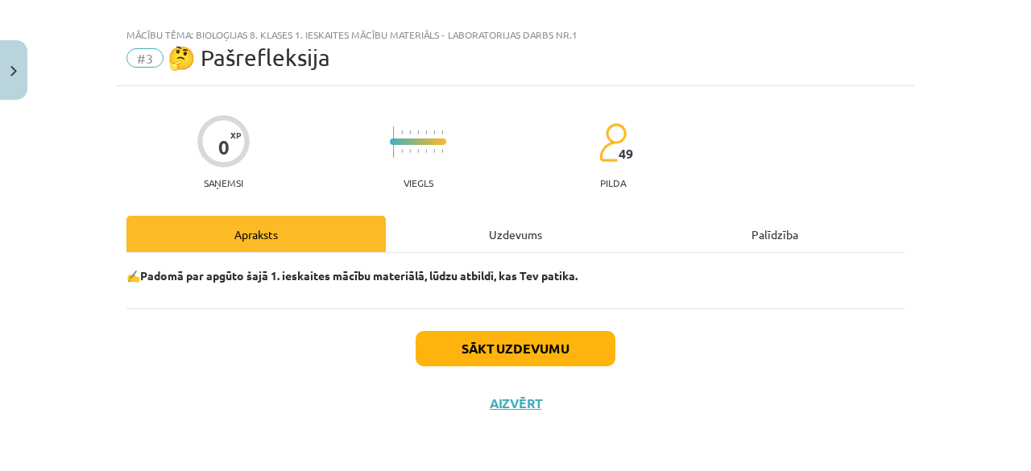
scroll to position [19, 0]
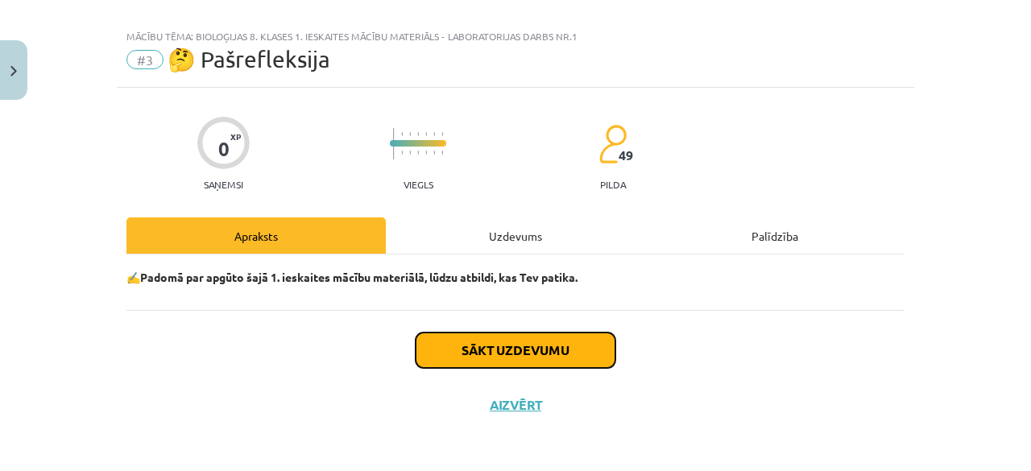
click at [510, 354] on button "Sākt uzdevumu" at bounding box center [516, 350] width 200 height 35
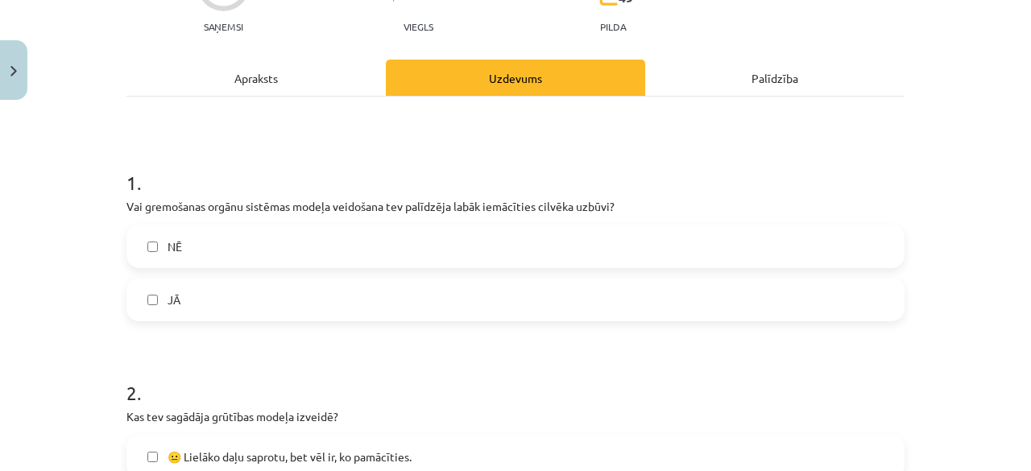
scroll to position [187, 0]
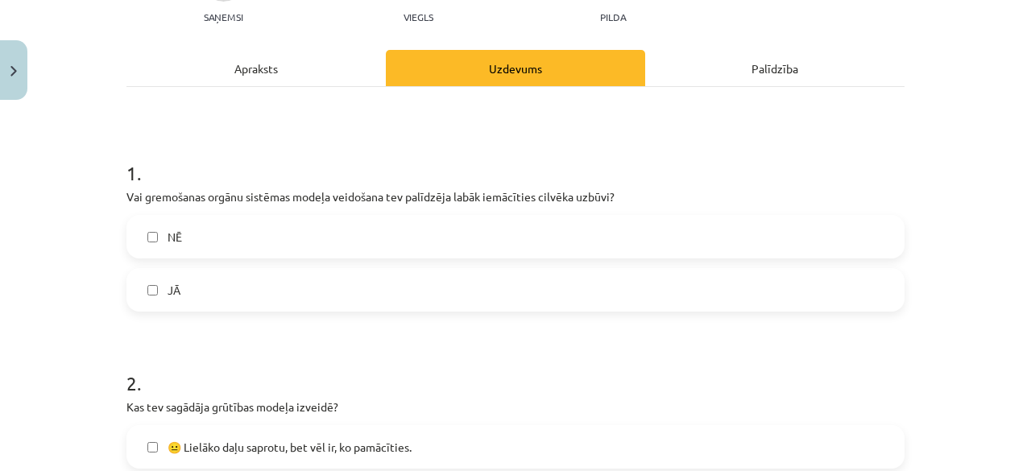
click at [575, 247] on label "NĒ" at bounding box center [515, 237] width 775 height 40
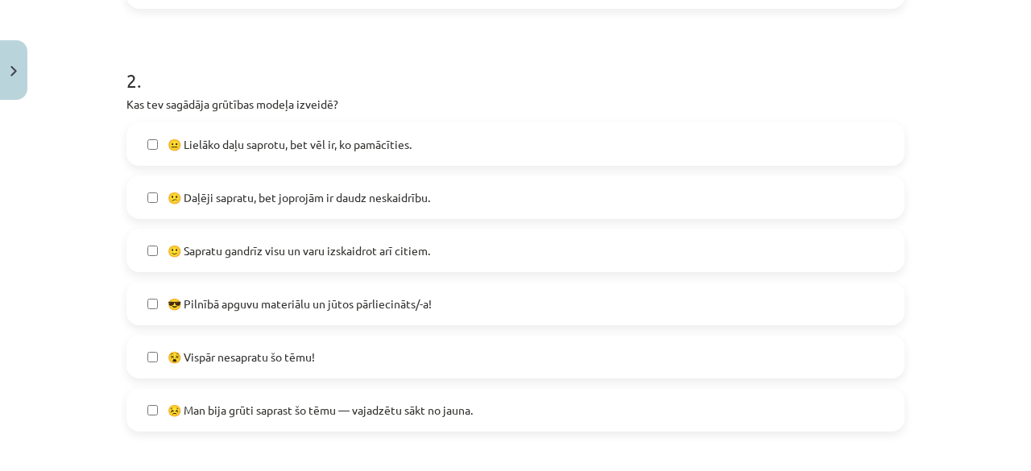
scroll to position [475, 0]
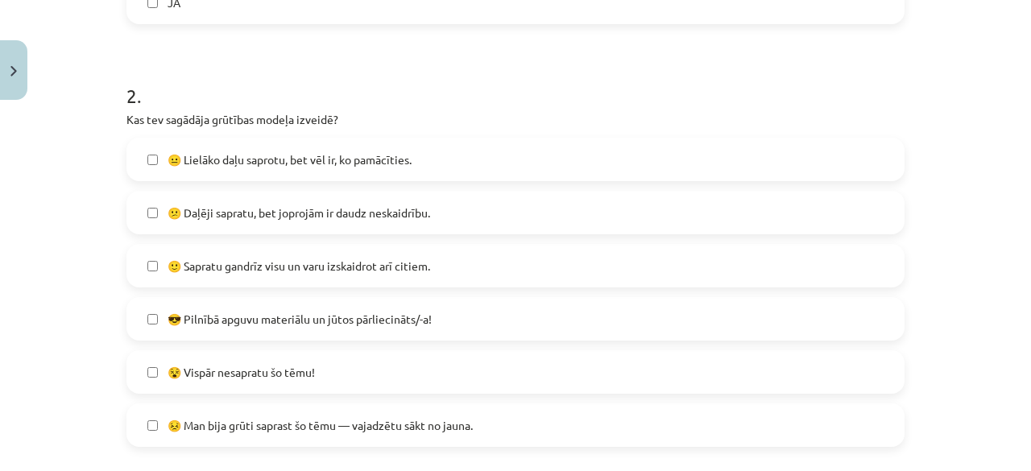
click at [414, 420] on span "😣 Man bija grūti saprast šo tēmu — vajadzētu sākt no jauna." at bounding box center [320, 425] width 305 height 17
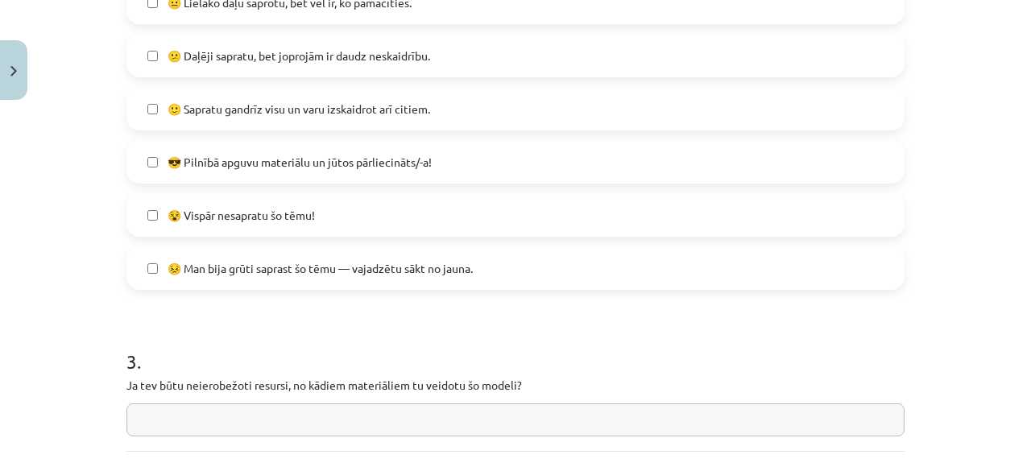
scroll to position [774, 0]
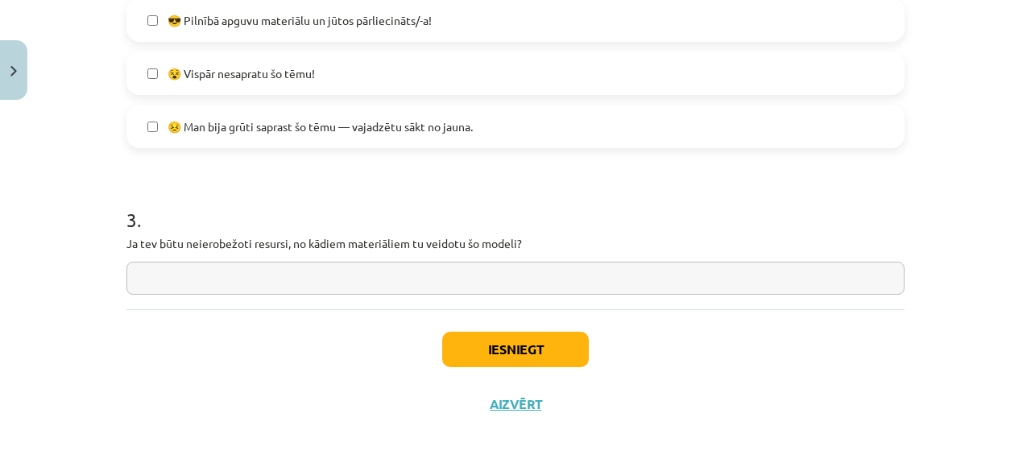
click at [606, 276] on input "text" at bounding box center [516, 278] width 778 height 33
click at [557, 330] on div "Iesniegt Aizvērt" at bounding box center [516, 365] width 778 height 113
click at [562, 344] on button "Iesniegt" at bounding box center [515, 349] width 147 height 35
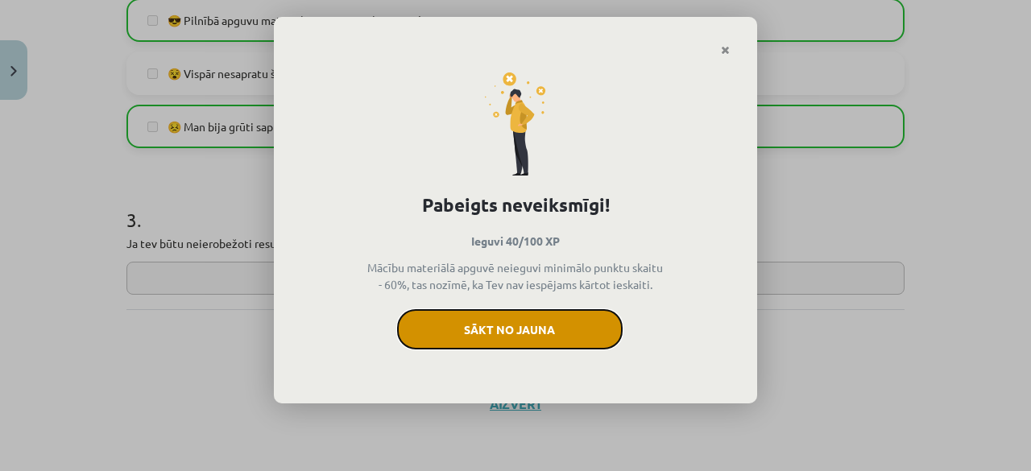
click at [517, 338] on button "Sākt no jauna" at bounding box center [510, 329] width 226 height 40
click at [563, 325] on button "Sākt no jauna" at bounding box center [510, 329] width 226 height 40
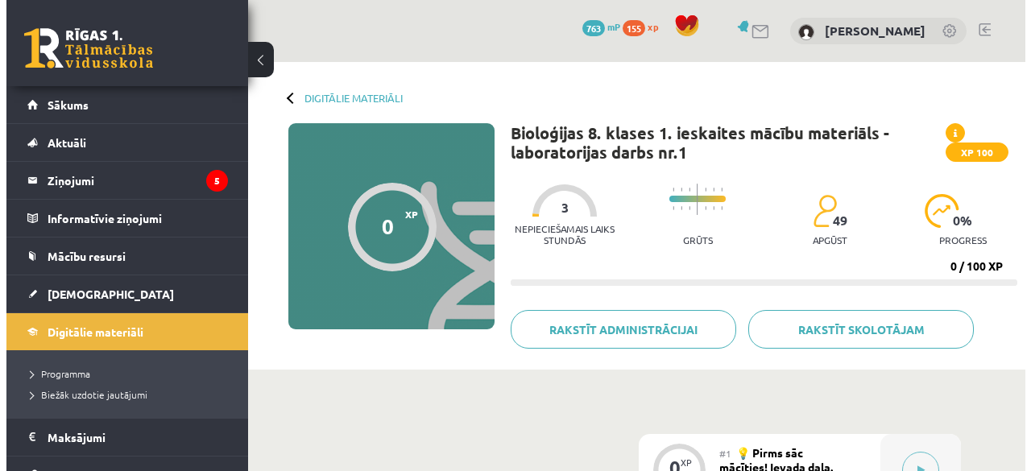
scroll to position [236, 0]
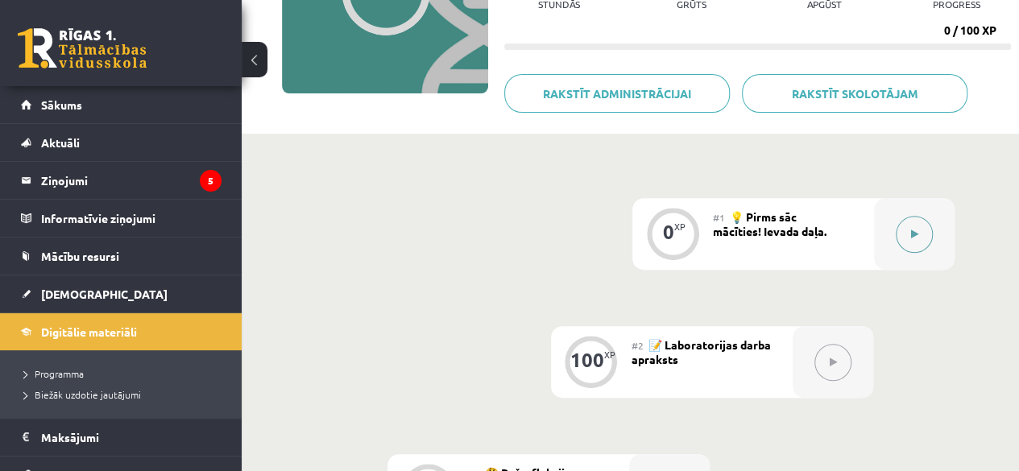
click at [943, 230] on div at bounding box center [914, 234] width 81 height 72
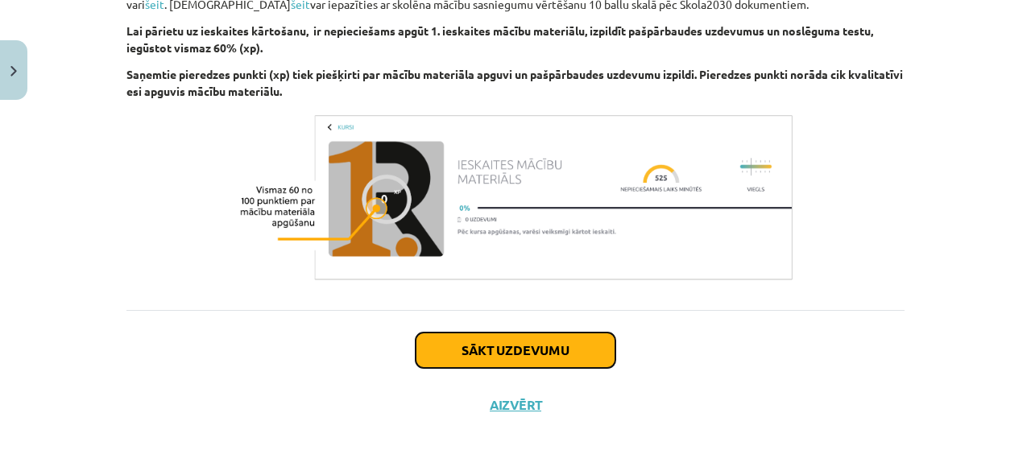
click at [580, 341] on button "Sākt uzdevumu" at bounding box center [516, 350] width 200 height 35
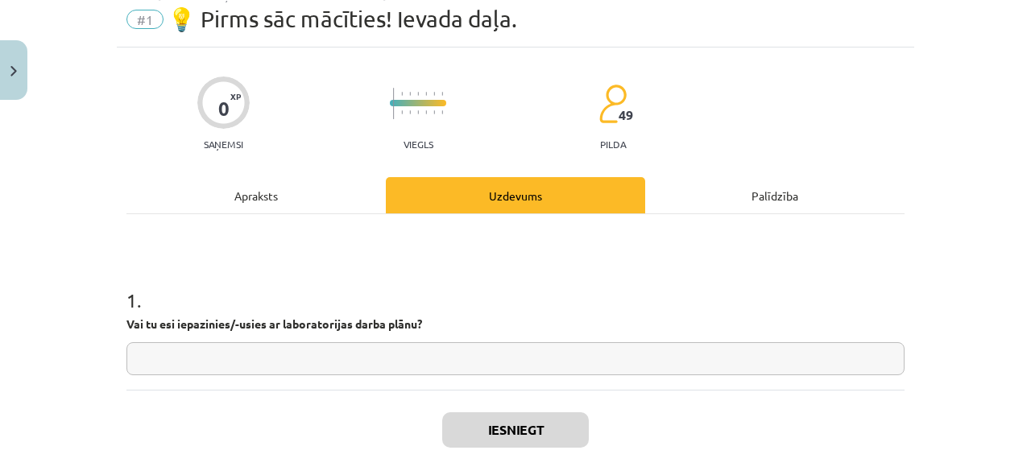
scroll to position [40, 0]
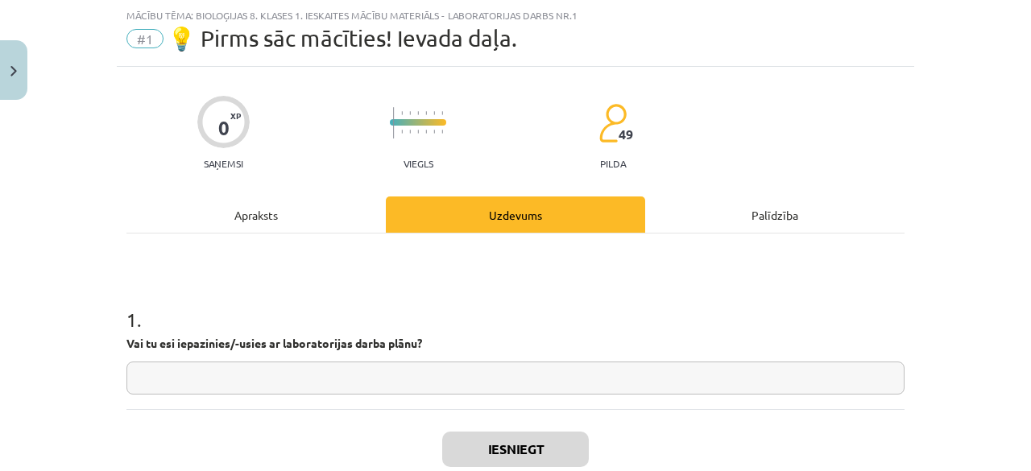
click at [588, 374] on input "text" at bounding box center [516, 378] width 778 height 33
type input "**"
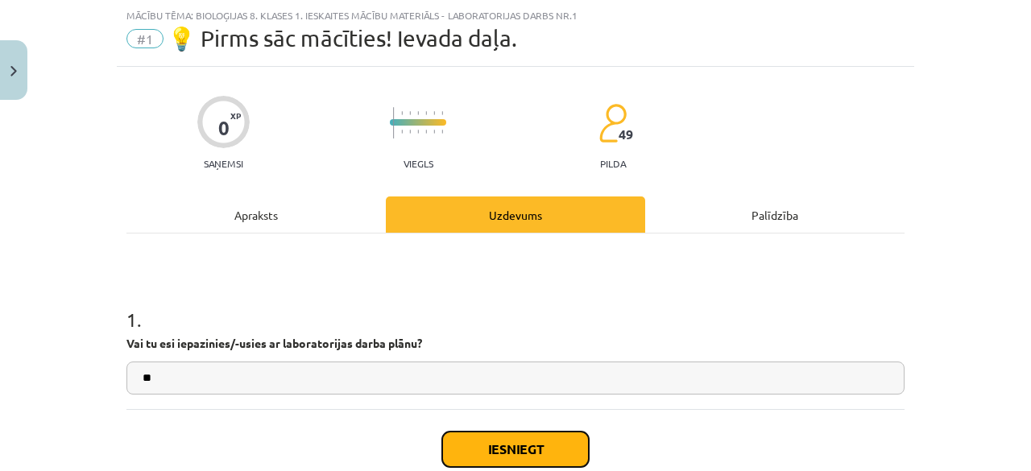
click at [522, 450] on button "Iesniegt" at bounding box center [515, 449] width 147 height 35
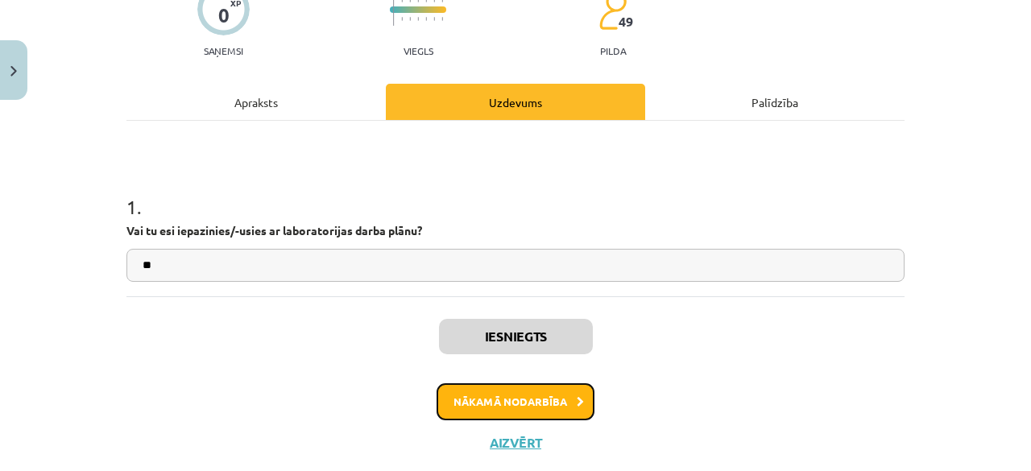
click at [532, 414] on button "Nākamā nodarbība" at bounding box center [516, 402] width 158 height 37
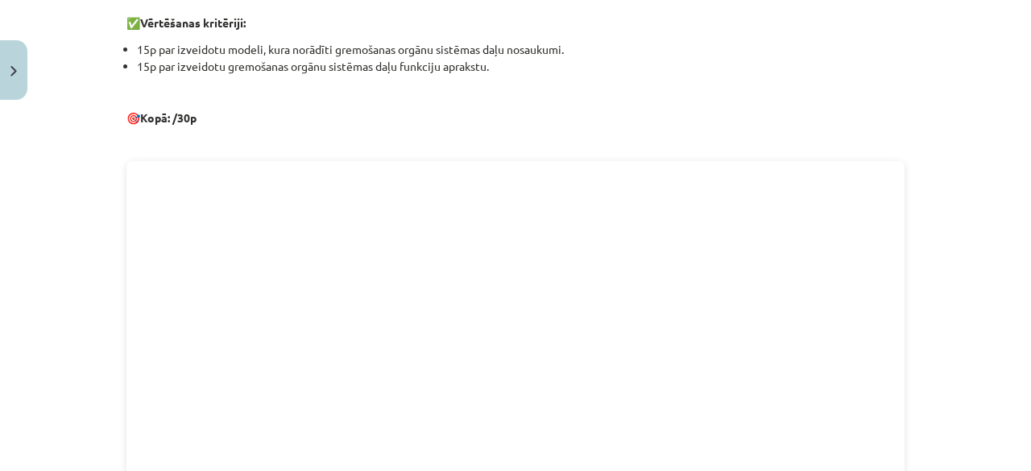
scroll to position [956, 0]
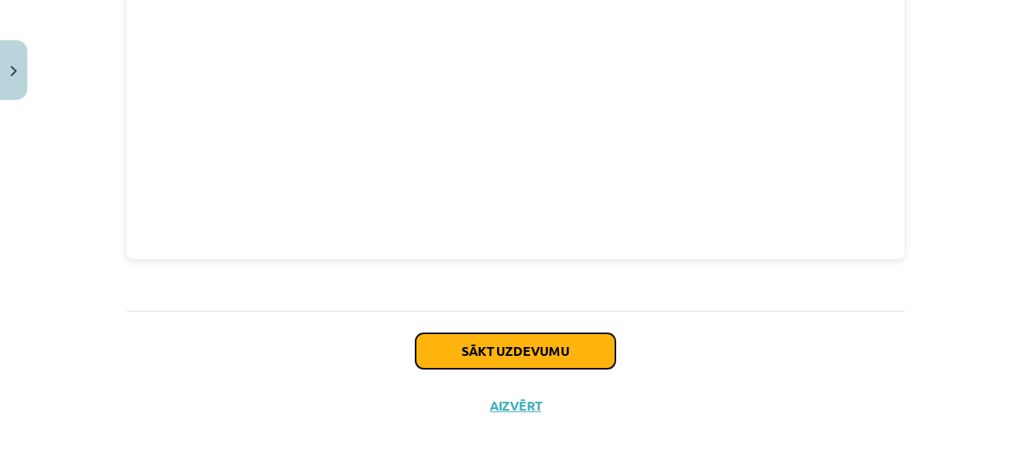
click at [575, 334] on button "Sākt uzdevumu" at bounding box center [516, 351] width 200 height 35
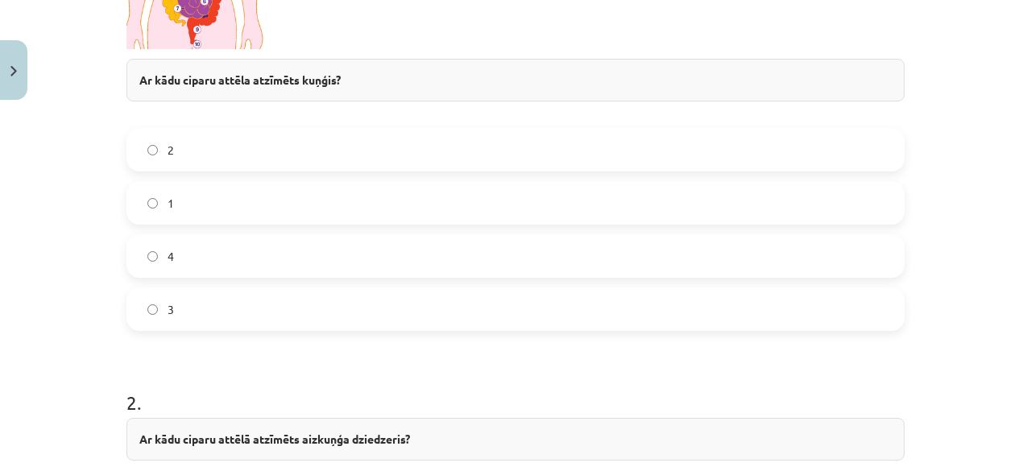
scroll to position [591, 0]
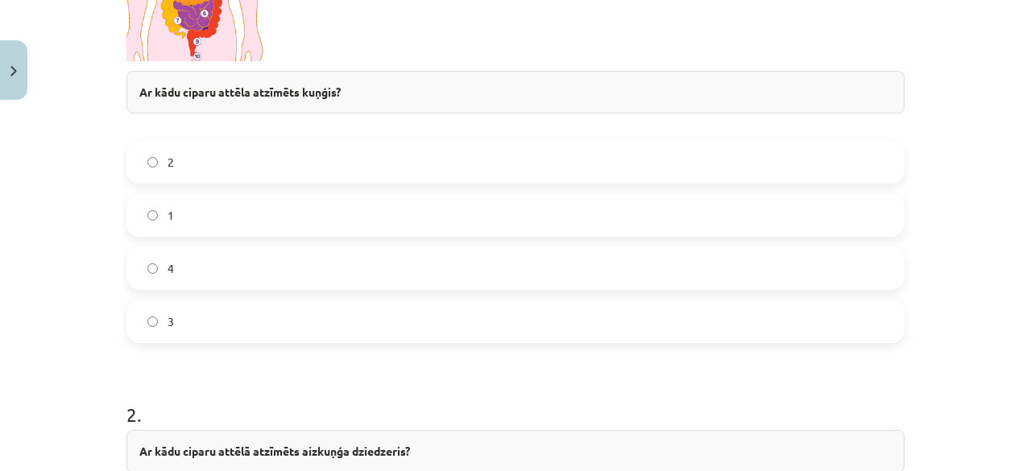
click at [563, 170] on label "2" at bounding box center [515, 162] width 775 height 40
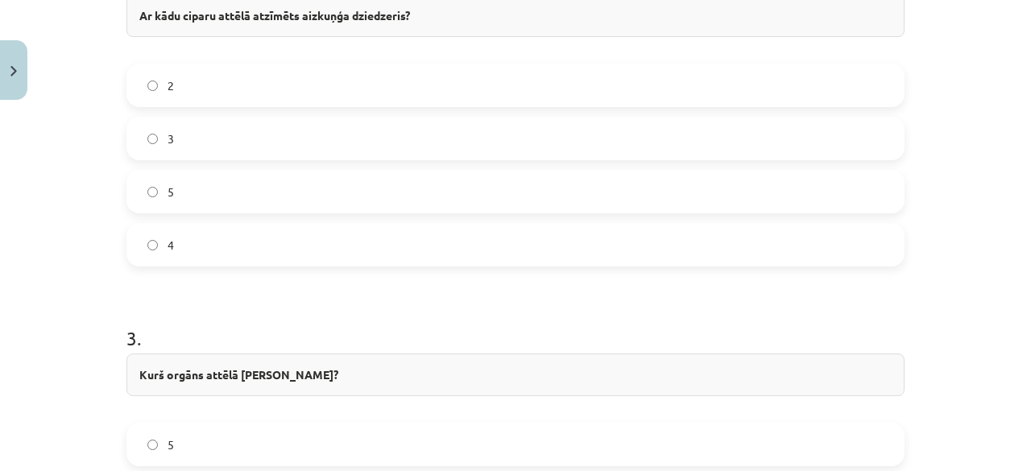
scroll to position [1006, 0]
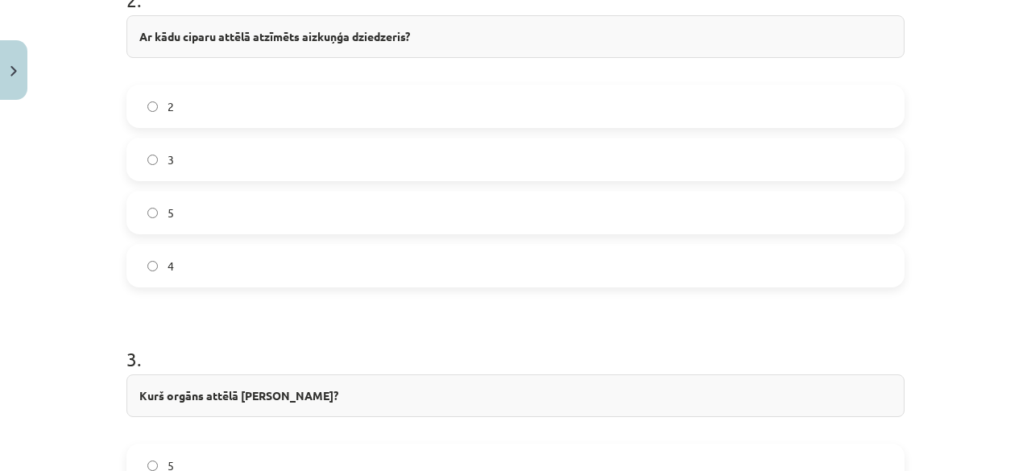
click at [530, 199] on label "5" at bounding box center [515, 213] width 775 height 40
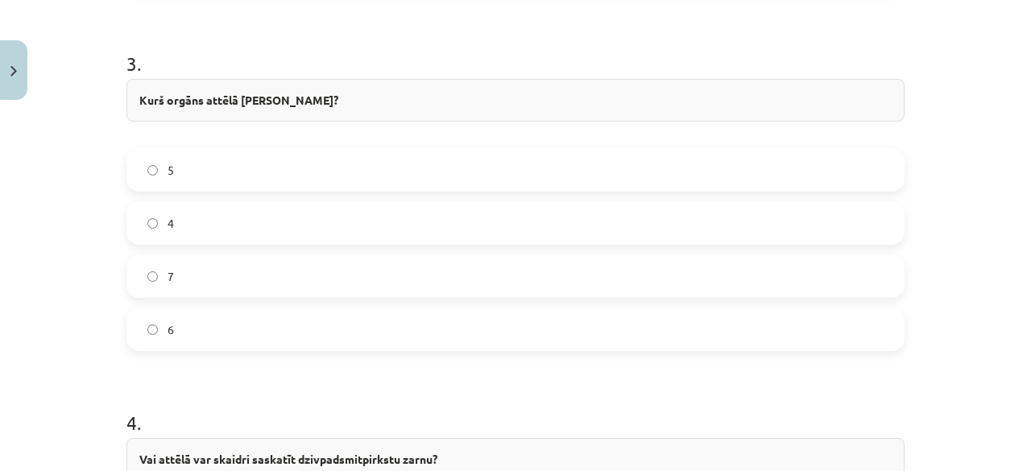
scroll to position [1330, 0]
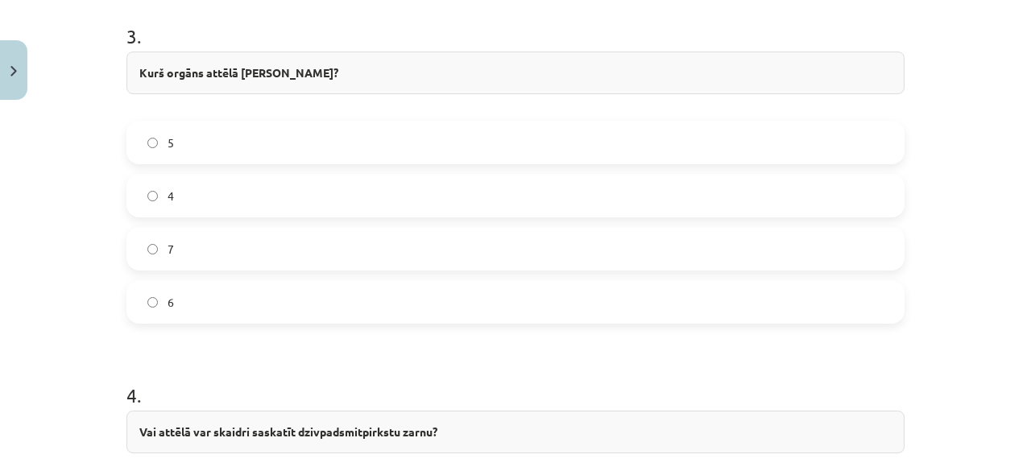
click at [612, 204] on label "4" at bounding box center [515, 196] width 775 height 40
click at [611, 229] on label "7" at bounding box center [515, 249] width 775 height 40
click at [599, 218] on div "5 4 7 6" at bounding box center [516, 222] width 778 height 203
click at [639, 185] on label "4" at bounding box center [515, 196] width 775 height 40
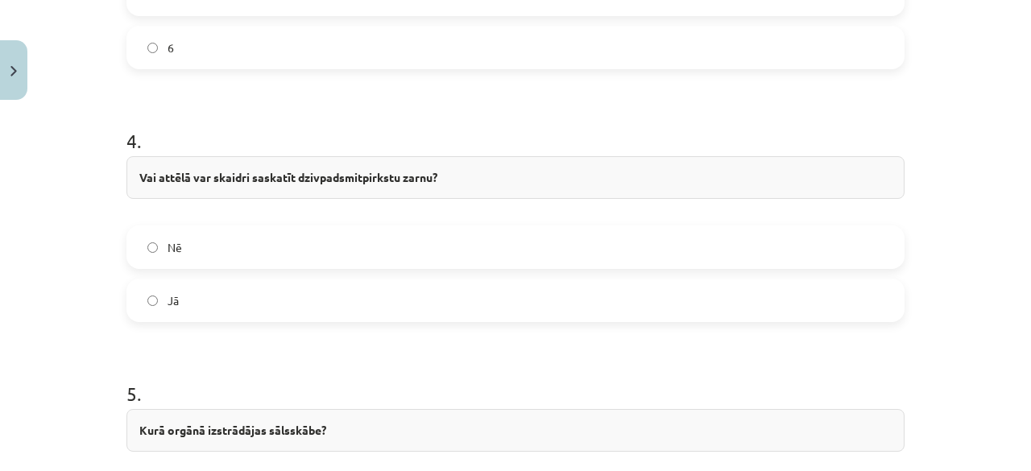
scroll to position [1604, 0]
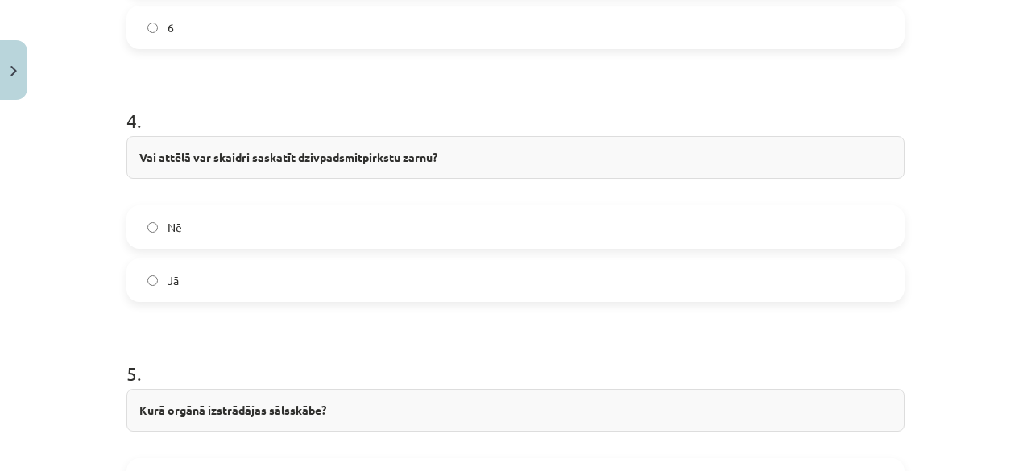
click at [432, 288] on label "Jā" at bounding box center [515, 280] width 775 height 40
click at [790, 222] on label "Nē" at bounding box center [515, 227] width 775 height 40
click at [790, 268] on label "Jā" at bounding box center [515, 280] width 775 height 40
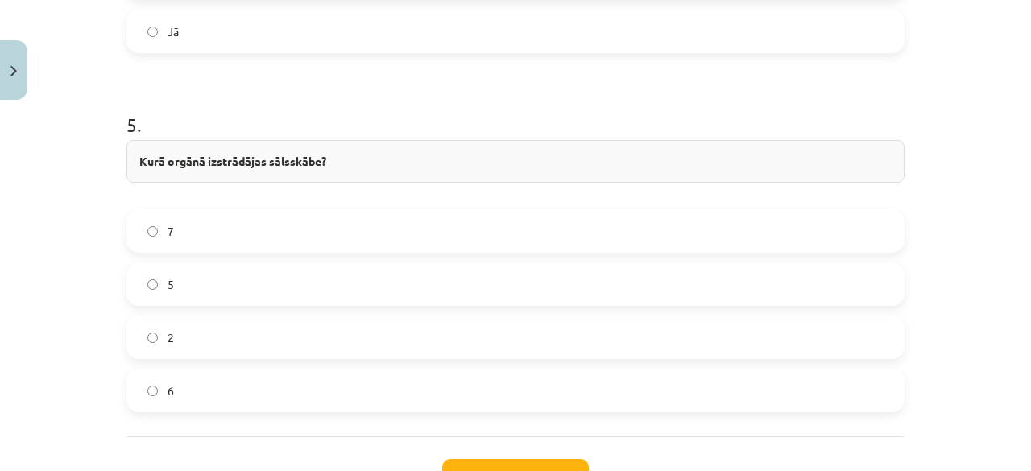
scroll to position [1921, 0]
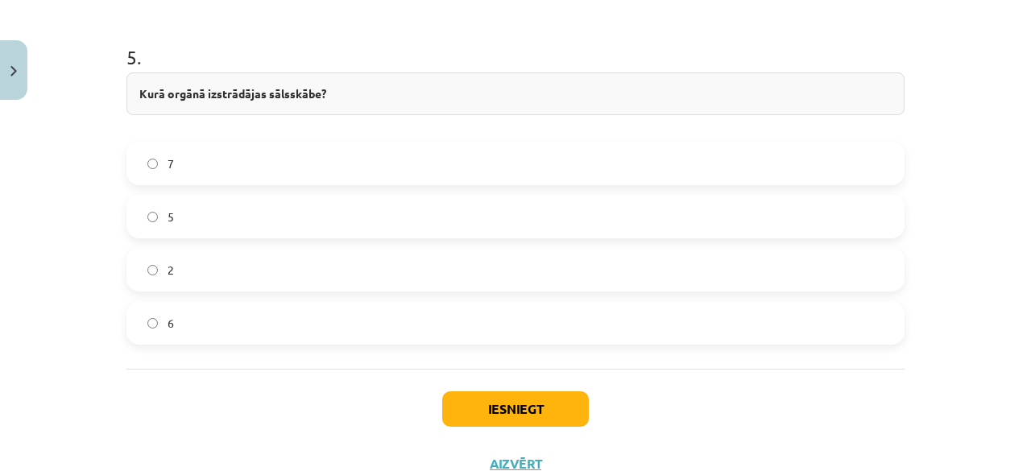
click at [490, 170] on label "7" at bounding box center [515, 163] width 775 height 40
click at [492, 235] on div "7 5 2 6" at bounding box center [516, 243] width 778 height 203
click at [500, 272] on label "2" at bounding box center [515, 270] width 775 height 40
click at [525, 400] on button "Iesniegt" at bounding box center [515, 409] width 147 height 35
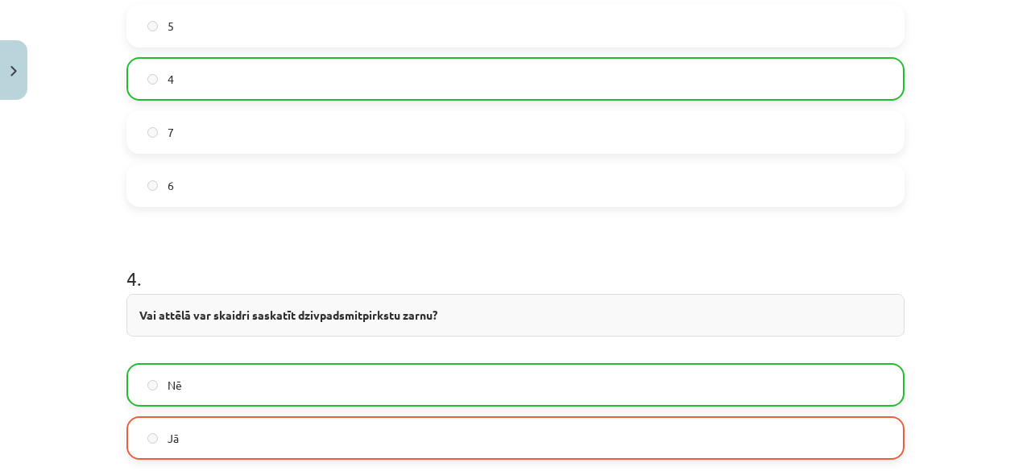
scroll to position [2028, 0]
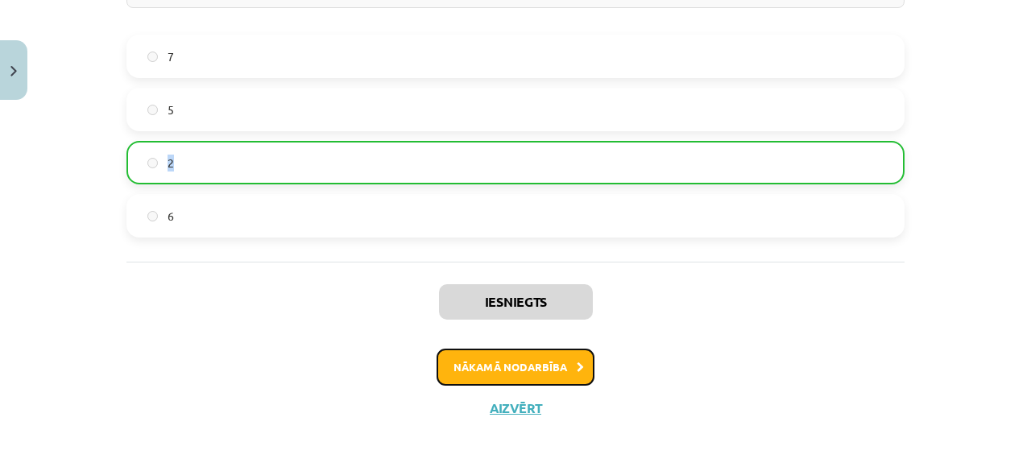
click at [486, 359] on button "Nākamā nodarbība" at bounding box center [516, 367] width 158 height 37
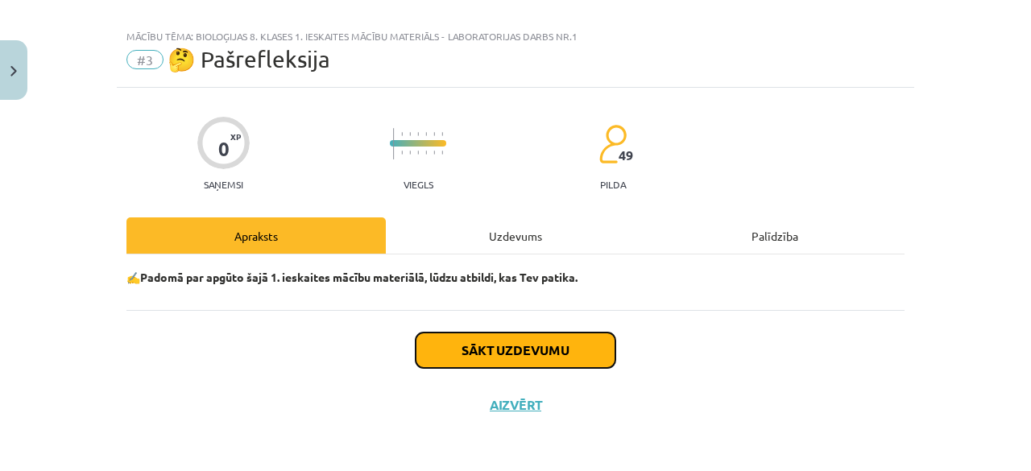
click at [485, 355] on button "Sākt uzdevumu" at bounding box center [516, 350] width 200 height 35
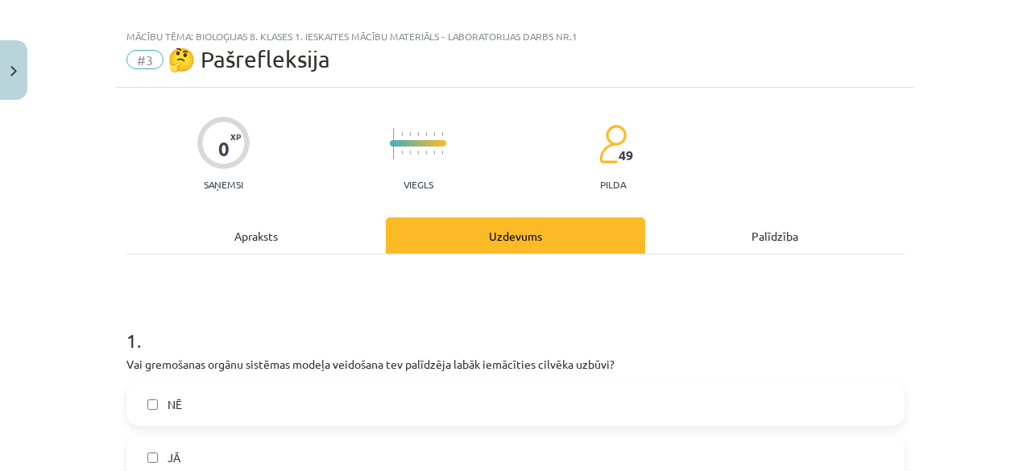
drag, startPoint x: 350, startPoint y: 396, endPoint x: 364, endPoint y: 382, distance: 20.0
click at [351, 396] on label "NĒ" at bounding box center [515, 404] width 775 height 40
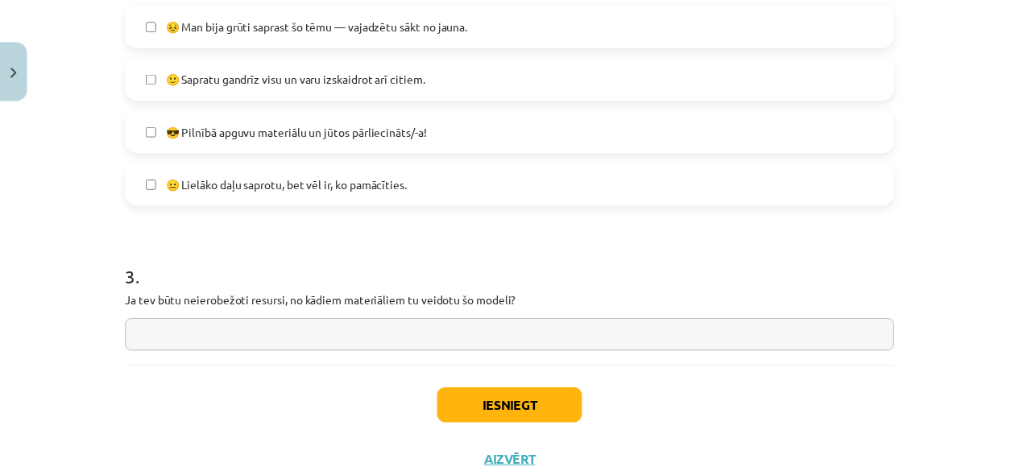
scroll to position [774, 0]
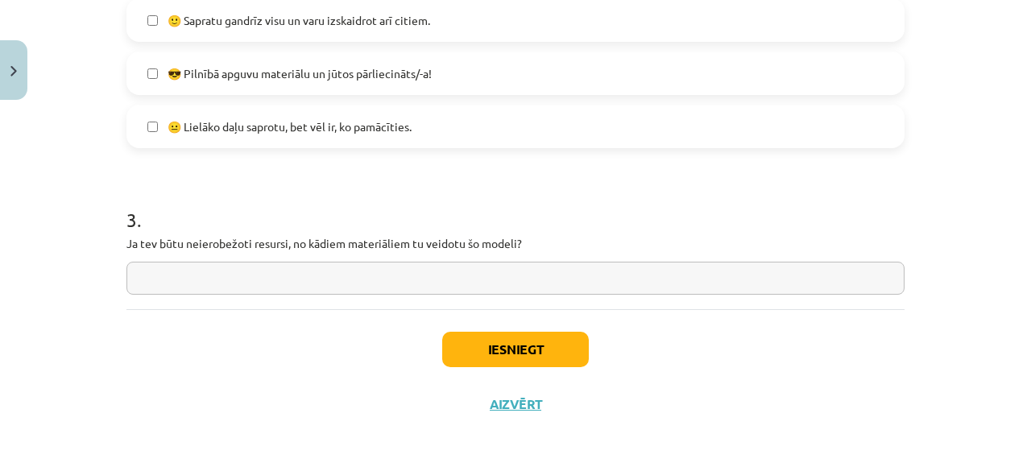
click at [467, 131] on label "😐 Lielāko daļu saprotu, bet vēl ir, ko pamācīties." at bounding box center [515, 126] width 775 height 40
click at [508, 362] on button "Iesniegt" at bounding box center [515, 349] width 147 height 35
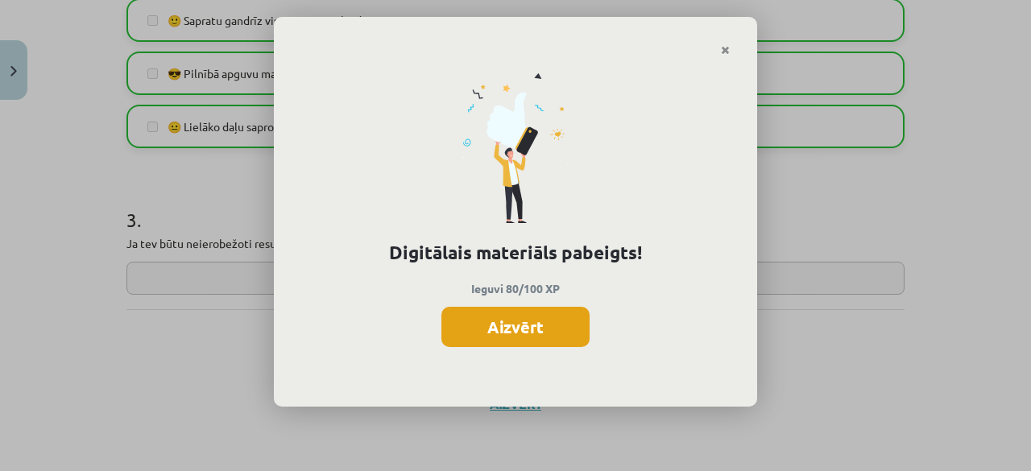
click at [536, 320] on button "Aizvērt" at bounding box center [516, 327] width 148 height 40
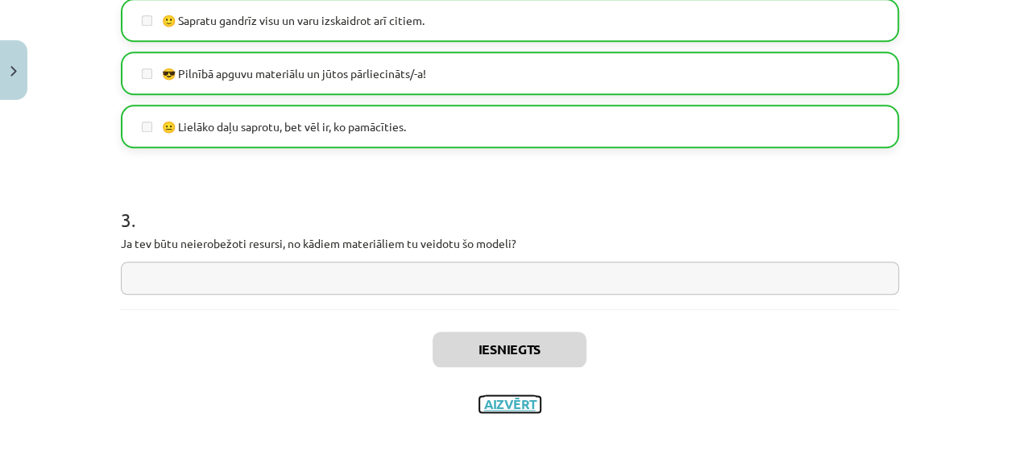
click at [494, 407] on button "Aizvērt" at bounding box center [509, 404] width 61 height 16
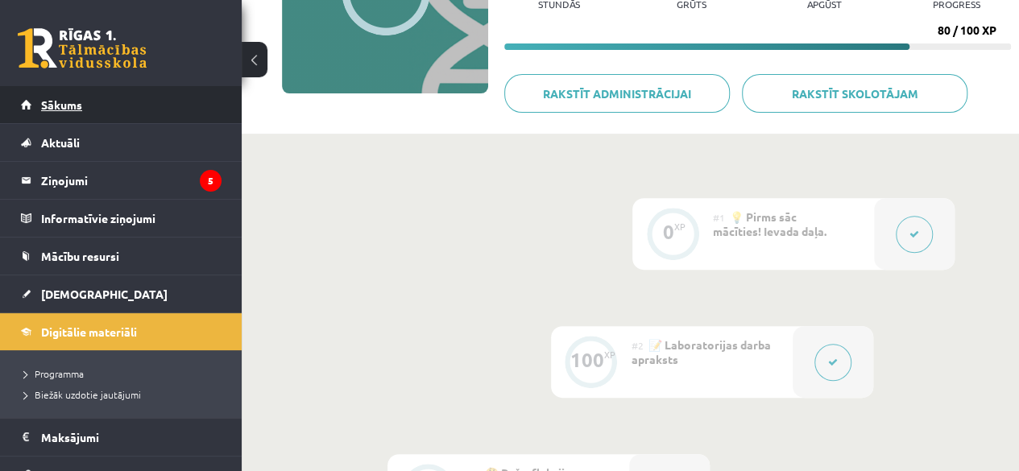
click at [83, 99] on link "Sākums" at bounding box center [121, 104] width 201 height 37
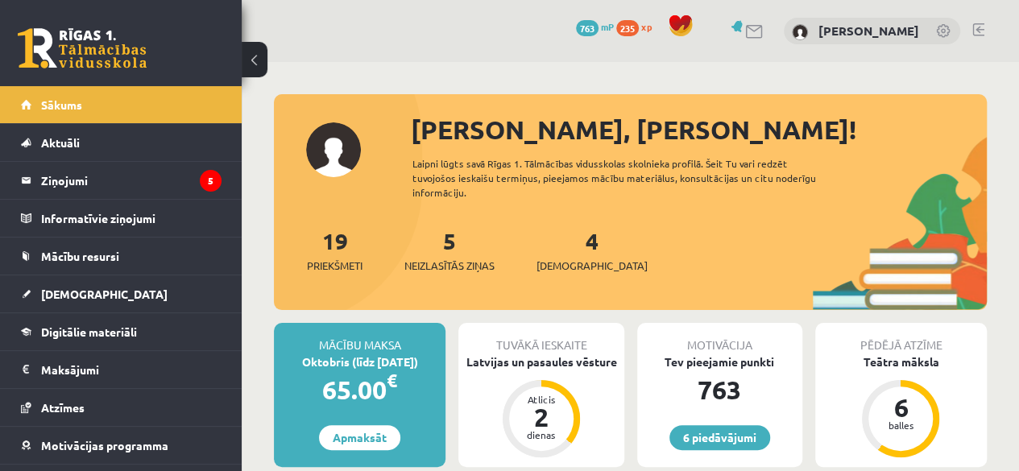
click at [558, 274] on div "19 Priekšmeti 5 Neizlasītās ziņas 4 [DEMOGRAPHIC_DATA]" at bounding box center [630, 267] width 713 height 86
click at [558, 270] on span "[DEMOGRAPHIC_DATA]" at bounding box center [592, 266] width 111 height 16
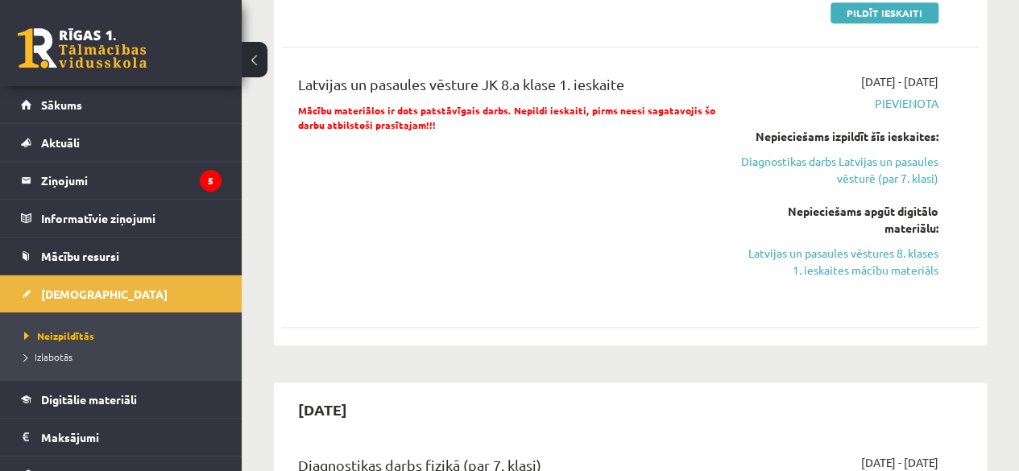
scroll to position [612, 0]
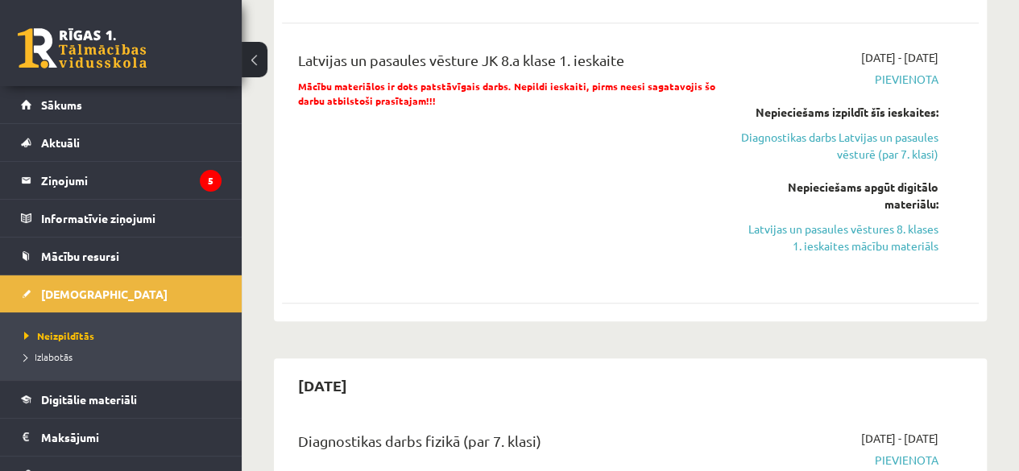
click at [871, 160] on link "Diagnostikas darbs Latvijas un pasaules vēsturē (par 7. klasi)" at bounding box center [839, 146] width 197 height 34
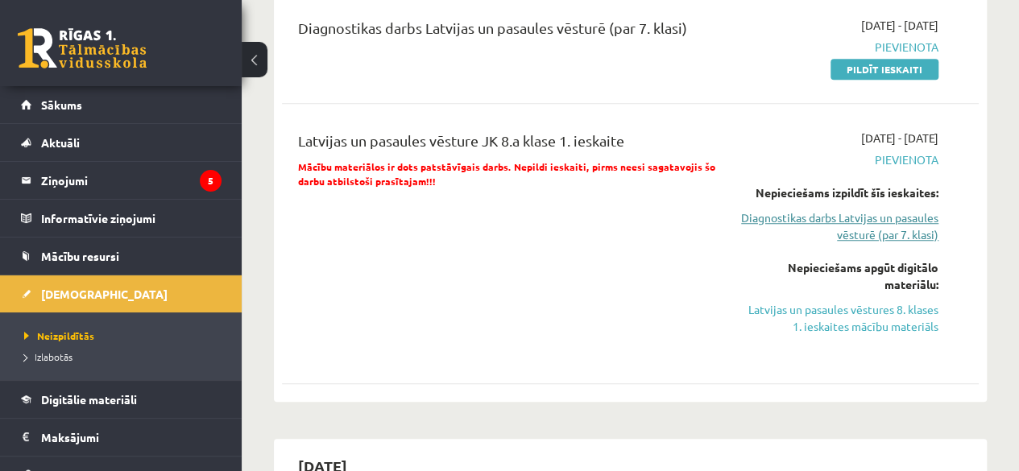
click at [878, 218] on link "Diagnostikas darbs Latvijas un pasaules vēsturē (par 7. klasi)" at bounding box center [839, 227] width 197 height 34
click at [877, 215] on link "Diagnostikas darbs Latvijas un pasaules vēsturē (par 7. klasi)" at bounding box center [839, 227] width 197 height 34
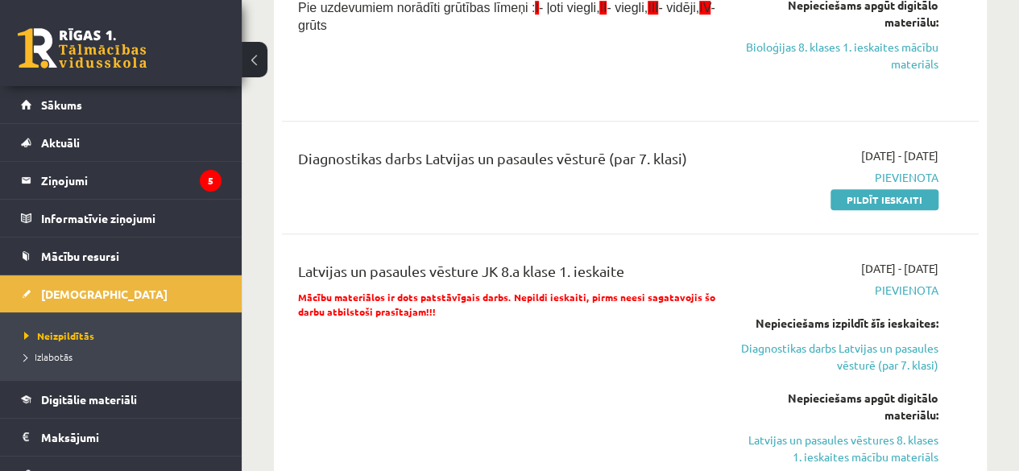
scroll to position [379, 0]
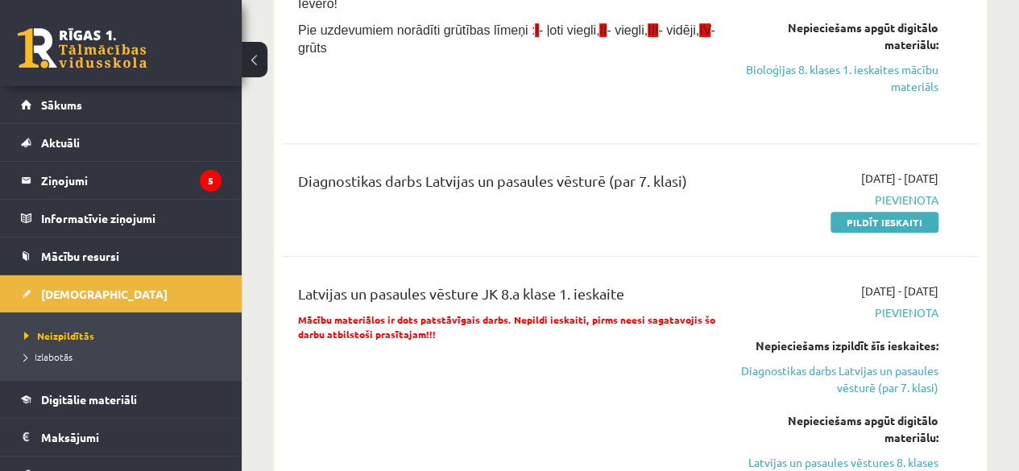
click at [890, 210] on div "2025-09-01 - 2025-09-15 Pievienota Pildīt ieskaiti" at bounding box center [840, 200] width 222 height 60
click at [890, 215] on link "Pildīt ieskaiti" at bounding box center [885, 222] width 108 height 21
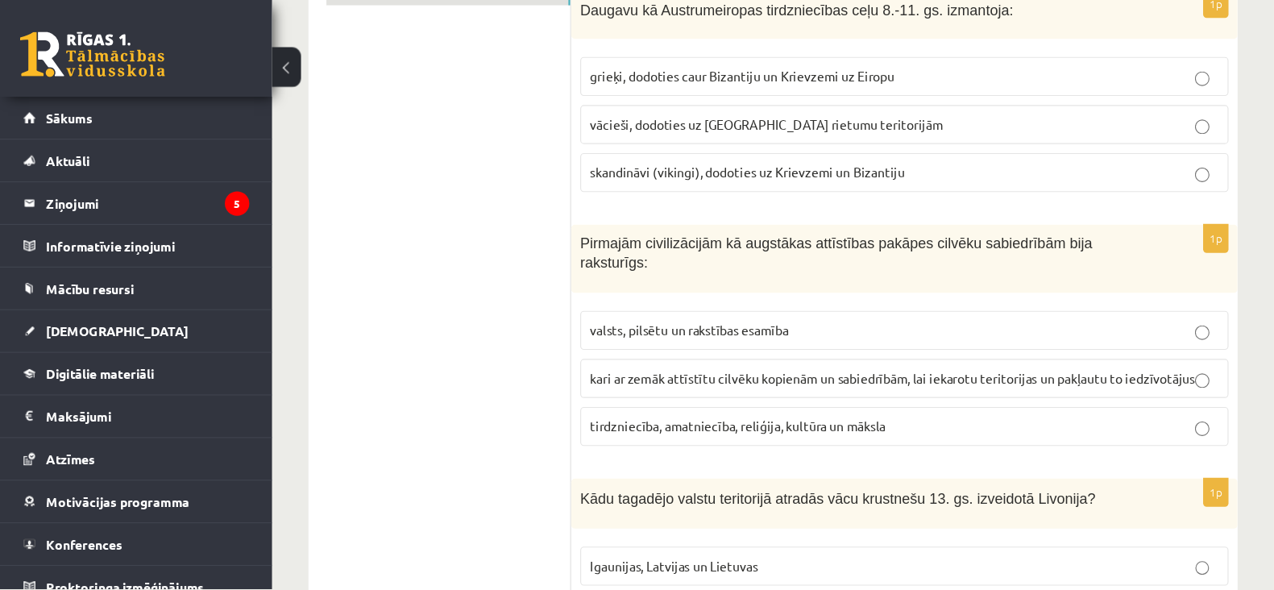
scroll to position [313, 0]
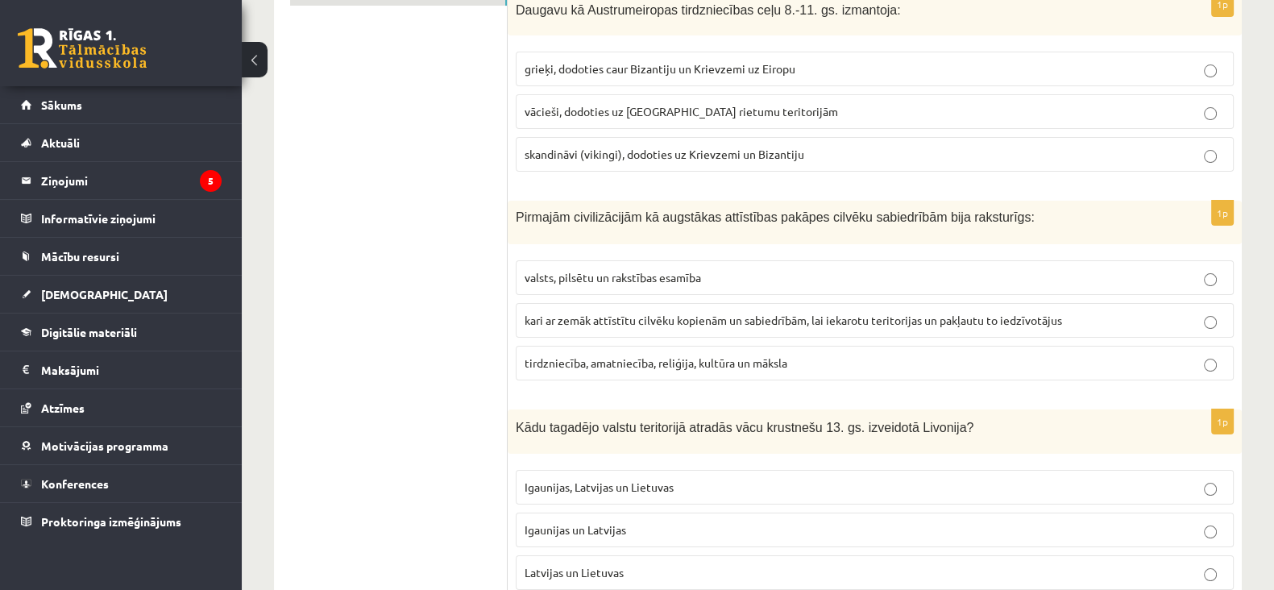
drag, startPoint x: 1000, startPoint y: 0, endPoint x: 471, endPoint y: 360, distance: 639.6
click at [770, 160] on p "skandināvi (vikingi), dodoties uz Krievzemi un Bizantiju" at bounding box center [875, 154] width 700 height 17
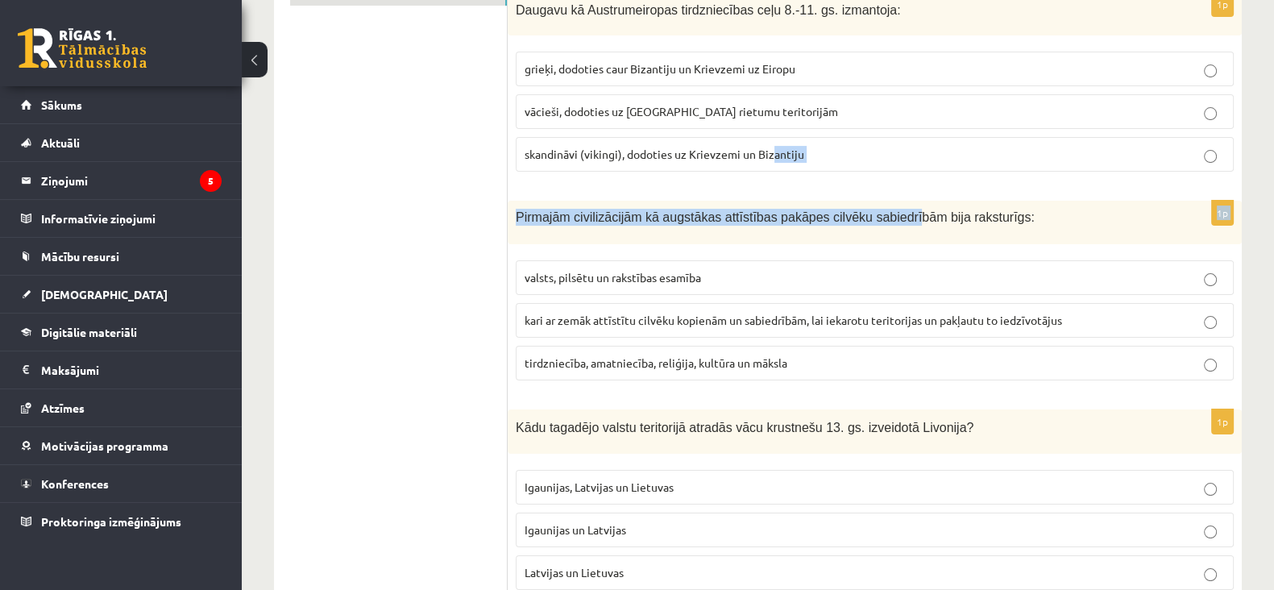
drag, startPoint x: 770, startPoint y: 160, endPoint x: 880, endPoint y: 211, distance: 121.5
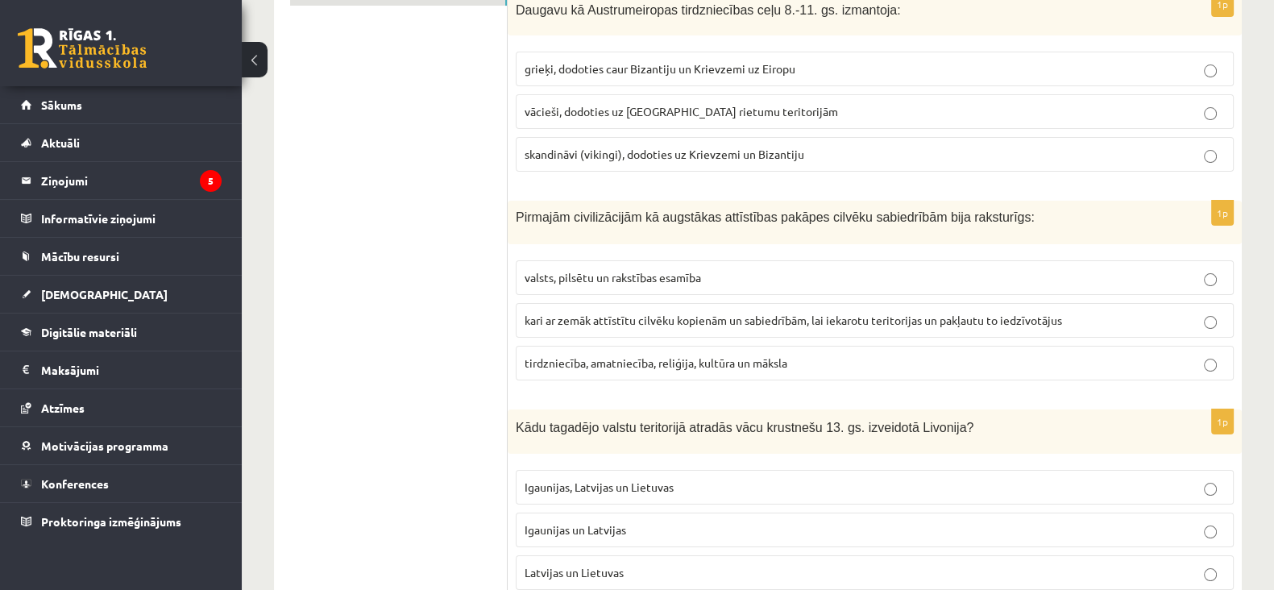
click at [658, 363] on span "tirdzniecība, amatniecība, reliģija, kultūra un māksla" at bounding box center [656, 362] width 263 height 15
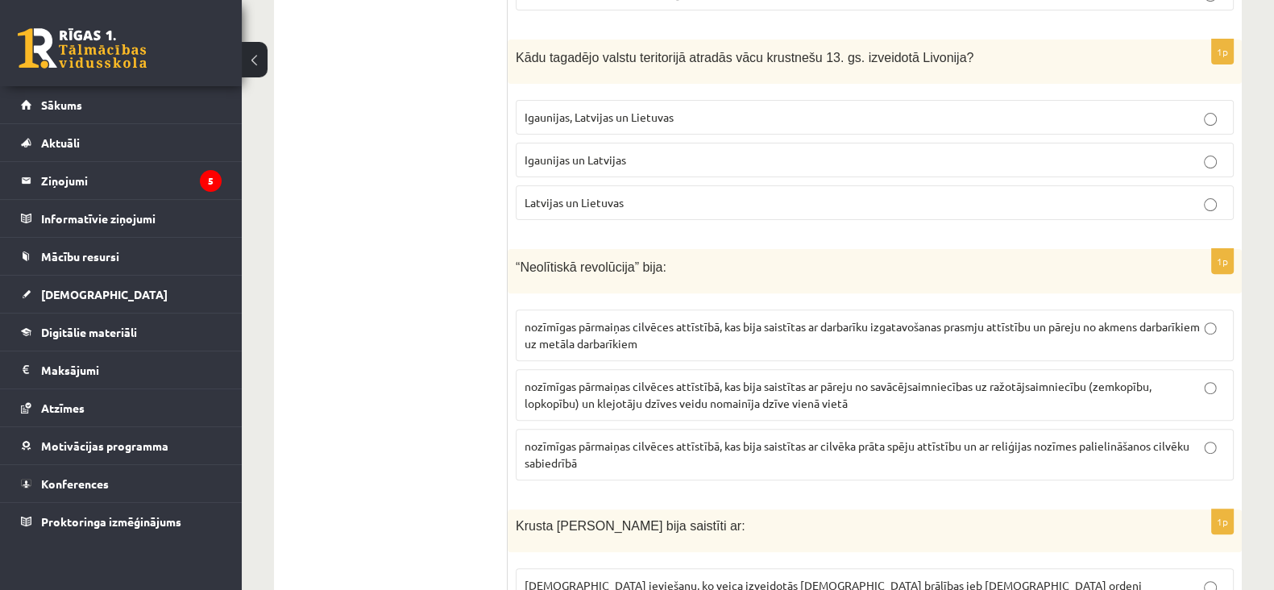
scroll to position [699, 0]
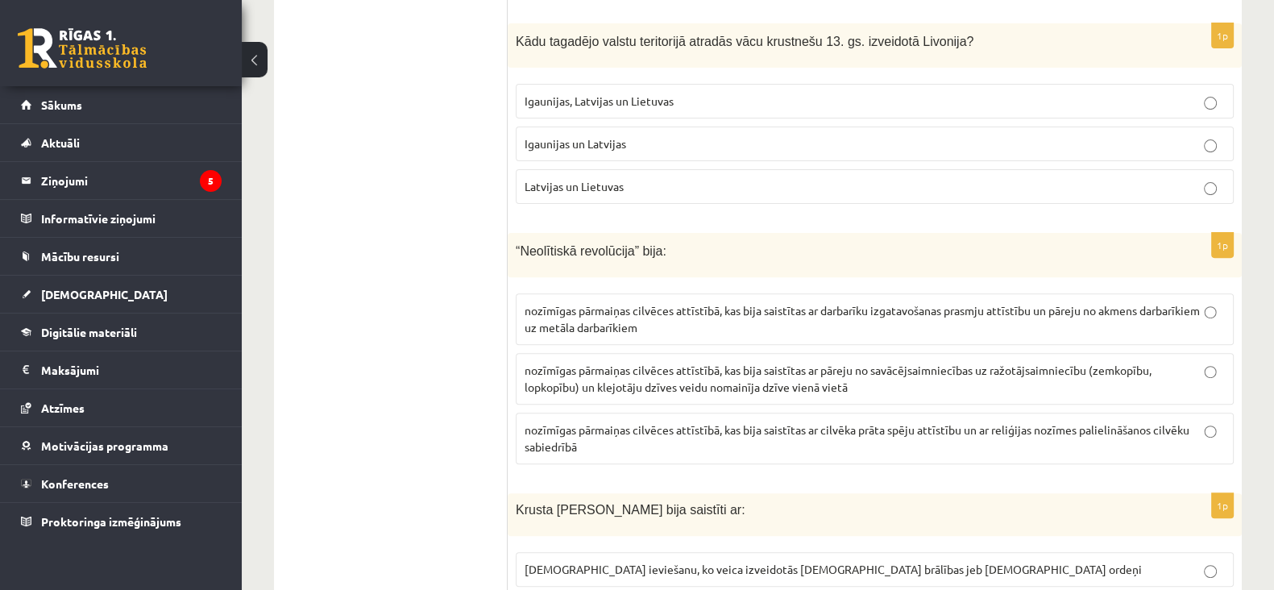
click at [993, 122] on fieldset "Igaunijas, Latvijas un Lietuvas Igaunijas un Latvijas Latvijas un [DEMOGRAPHIC_…" at bounding box center [875, 142] width 718 height 133
click at [1019, 147] on p "Igaunijas un Latvijas" at bounding box center [875, 143] width 700 height 17
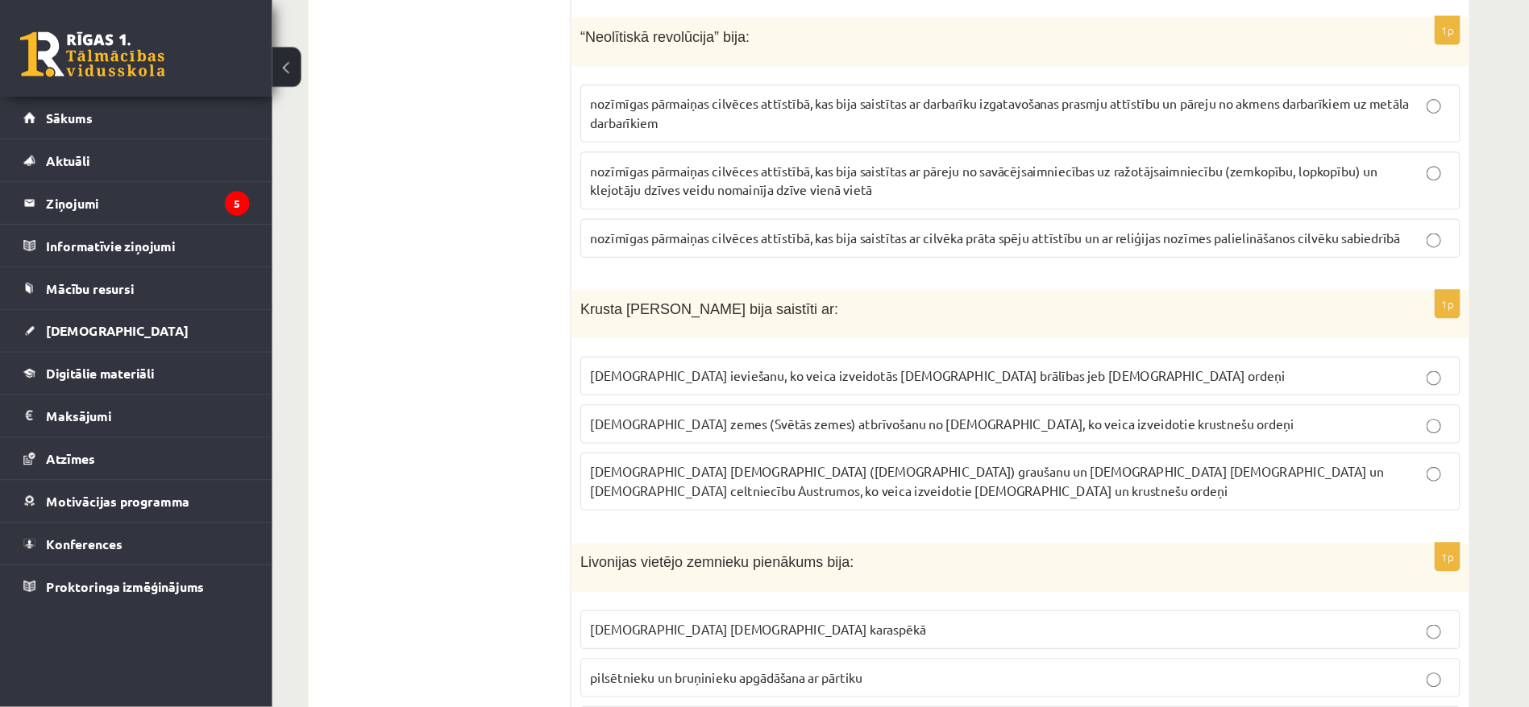
scroll to position [919, 0]
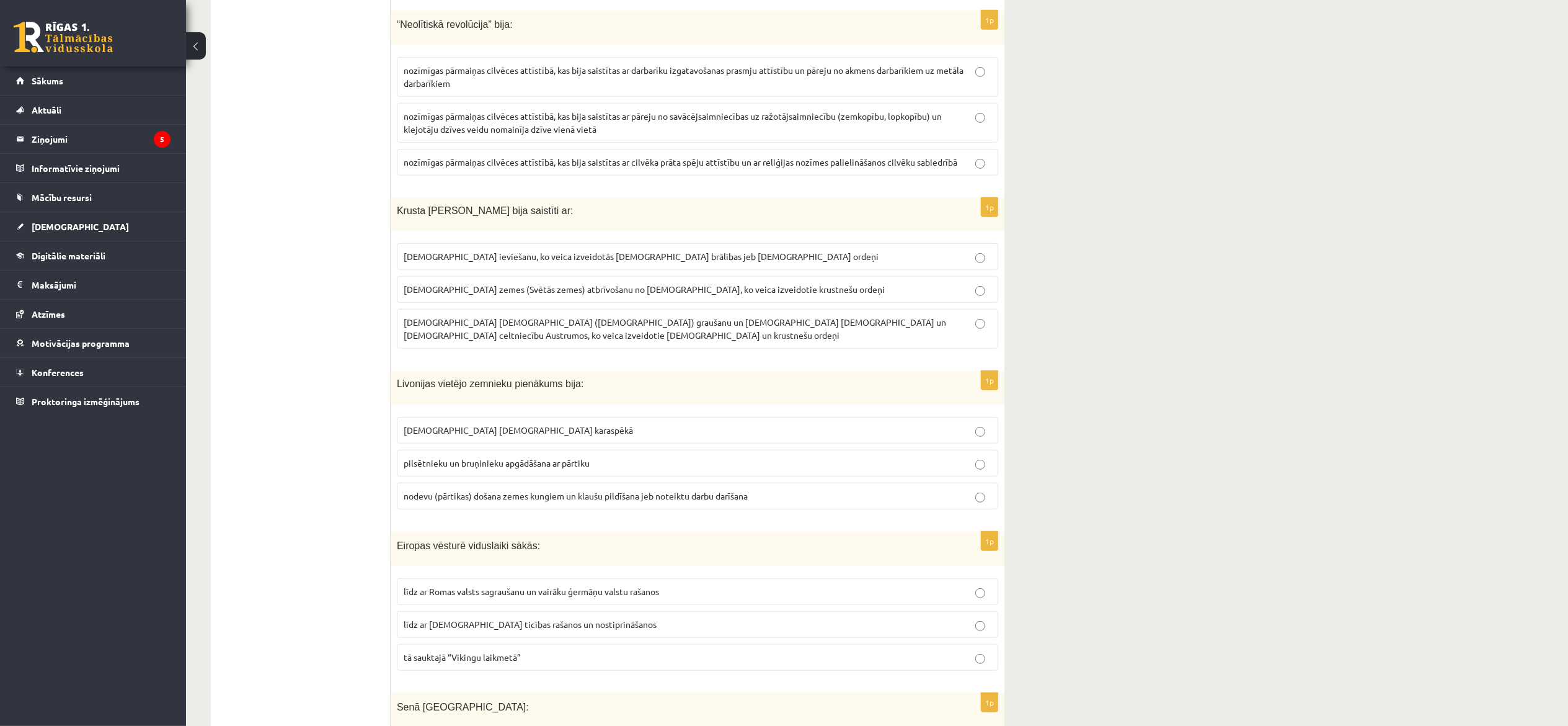
drag, startPoint x: 987, startPoint y: 0, endPoint x: 1176, endPoint y: 253, distance: 315.8
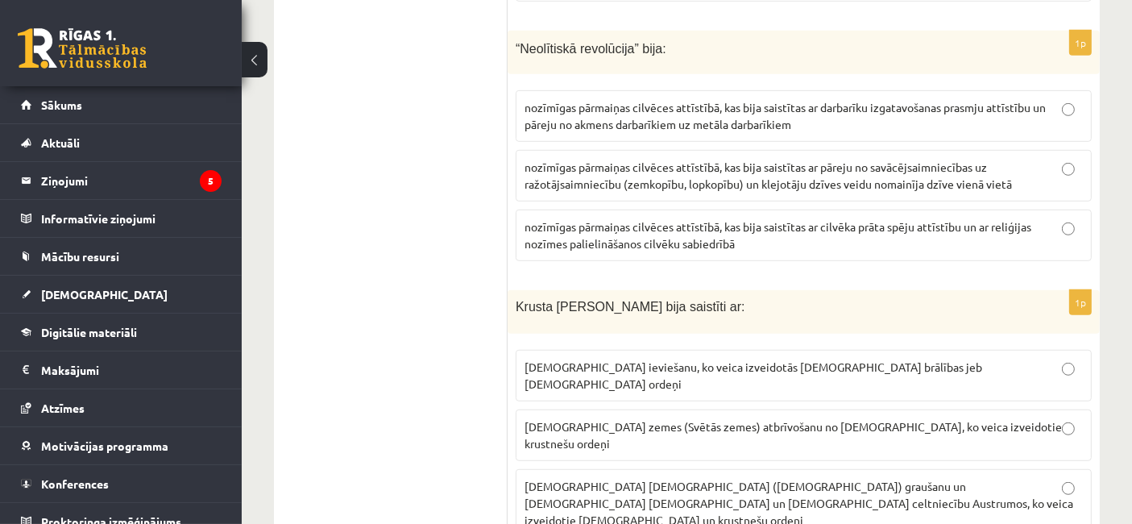
drag, startPoint x: 1995, startPoint y: 0, endPoint x: 467, endPoint y: 265, distance: 1550.6
drag, startPoint x: 1085, startPoint y: 183, endPoint x: 1002, endPoint y: 188, distance: 83.1
click at [1002, 188] on div "1p “Neolītiskā revolūcija” bija: nozīmīgas pārmaiņas cilvēces attīstībā, kas bi…" at bounding box center [804, 153] width 592 height 244
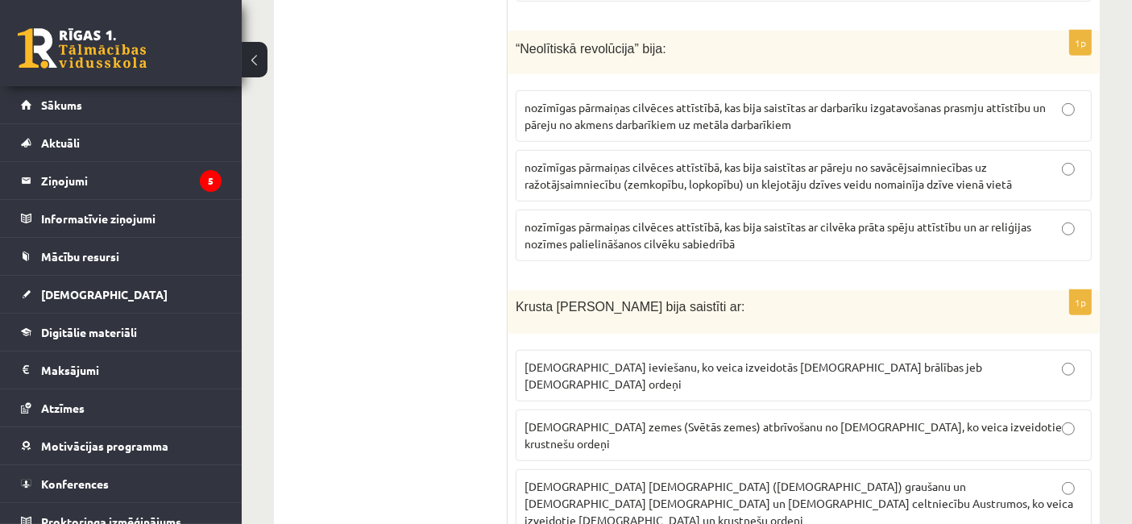
click at [678, 180] on span "nozīmīgas pārmaiņas cilvēces attīstībā, kas bija saistītas ar pāreju no savācēj…" at bounding box center [768, 175] width 487 height 31
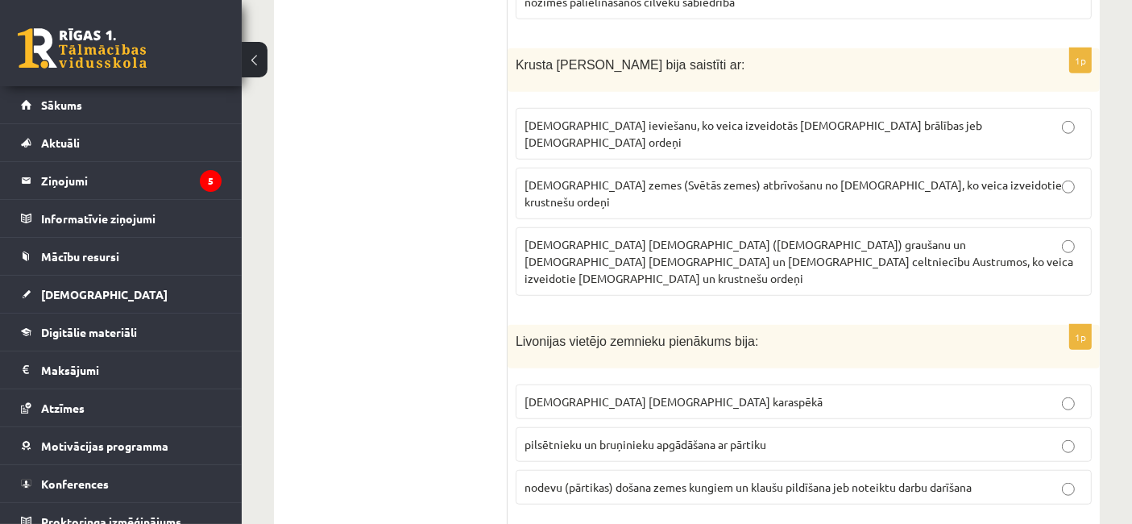
scroll to position [1168, 0]
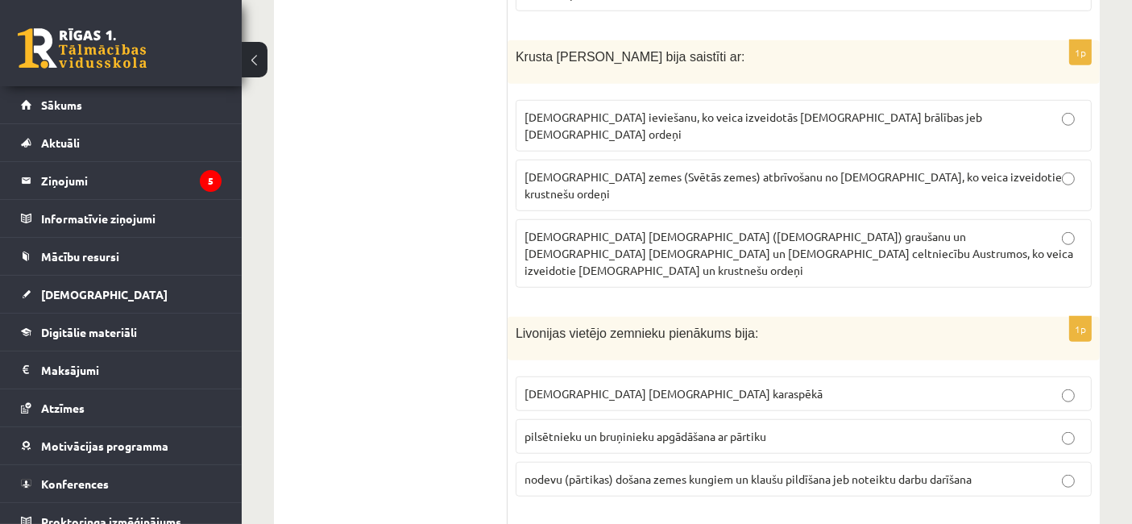
click at [820, 164] on label "Kristus zemes (Svētās zemes) atbrīvošanu no musulmaņiem, ko veica izveidotie kr…" at bounding box center [804, 186] width 576 height 52
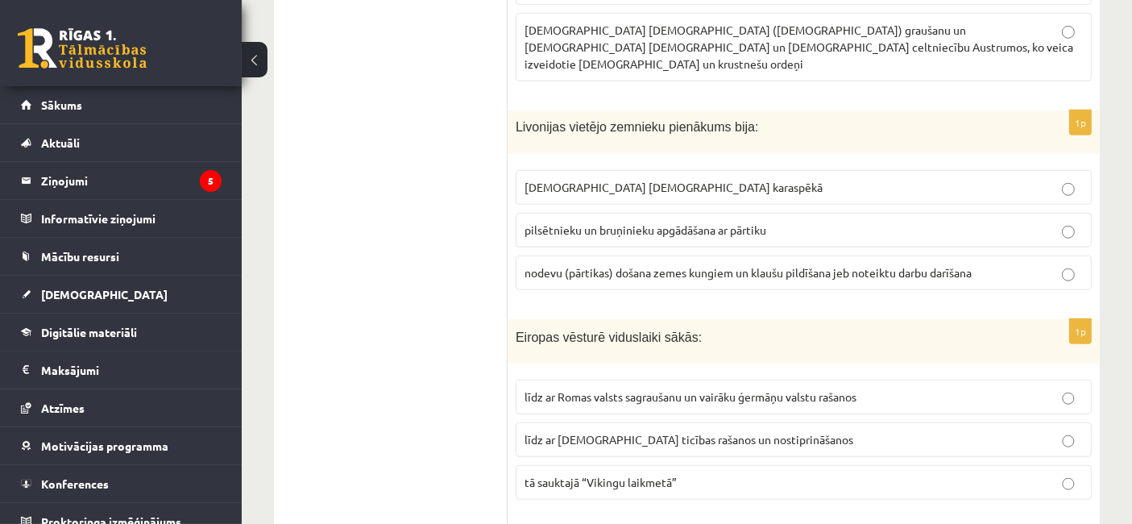
scroll to position [1416, 0]
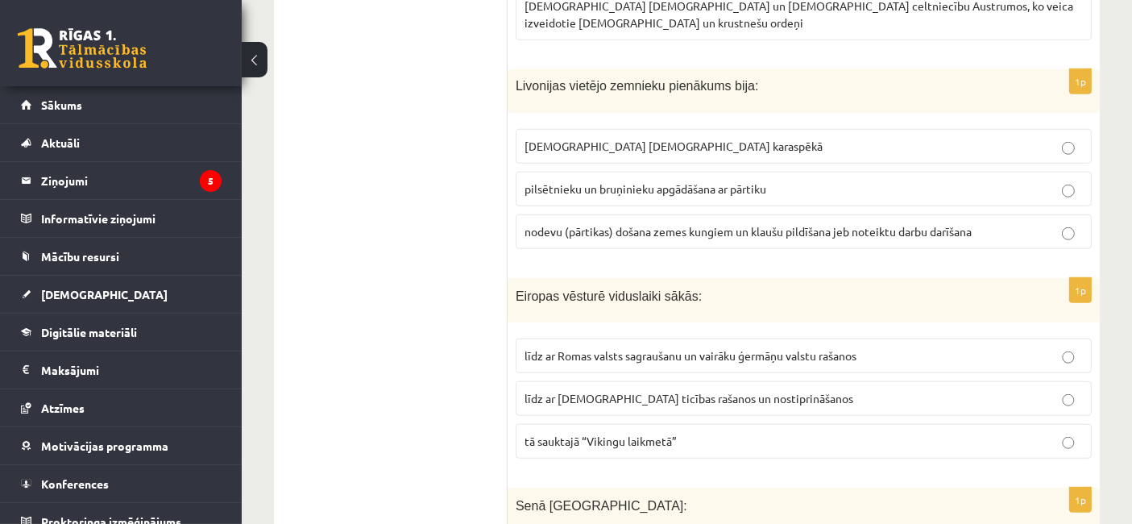
click at [700, 224] on span "nodevu (pārtikas) došana zemes kungiem un klaušu pildīšana jeb noteiktu darbu d…" at bounding box center [748, 231] width 447 height 15
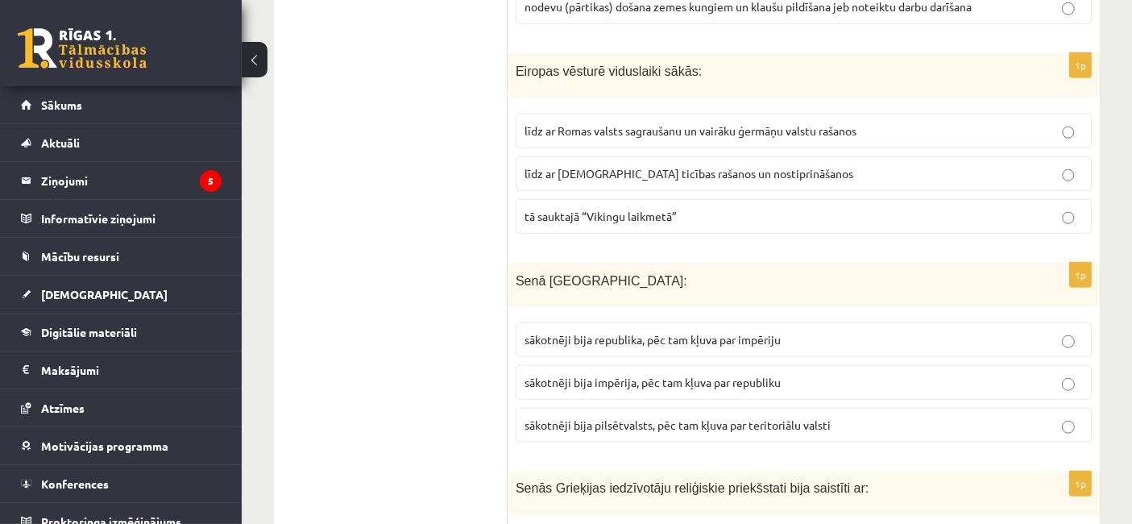
scroll to position [1649, 0]
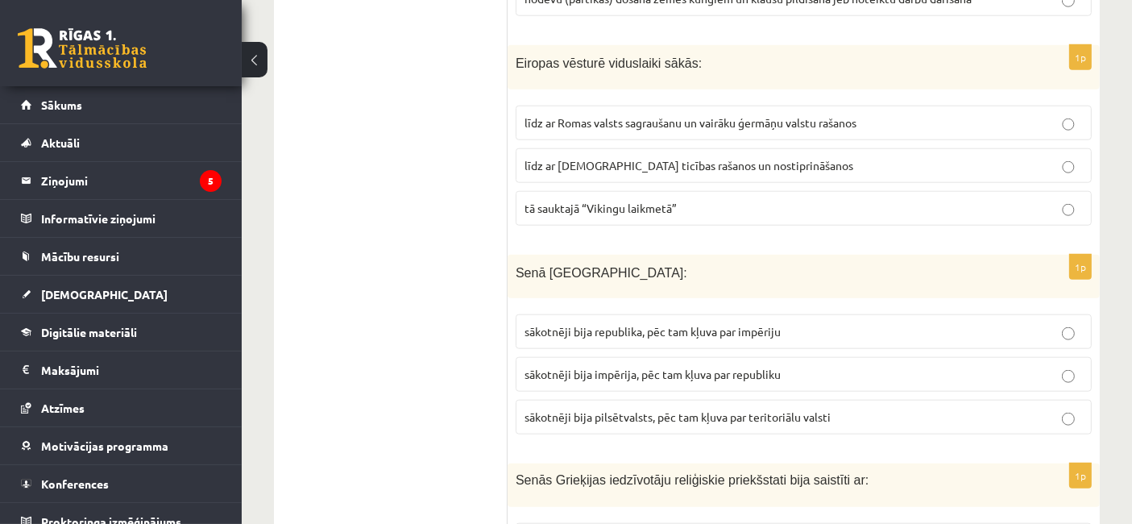
click at [736, 106] on label "līdz ar Romas valsts sagraušanu un vairāku ģermāņu valstu rašanos" at bounding box center [804, 123] width 576 height 35
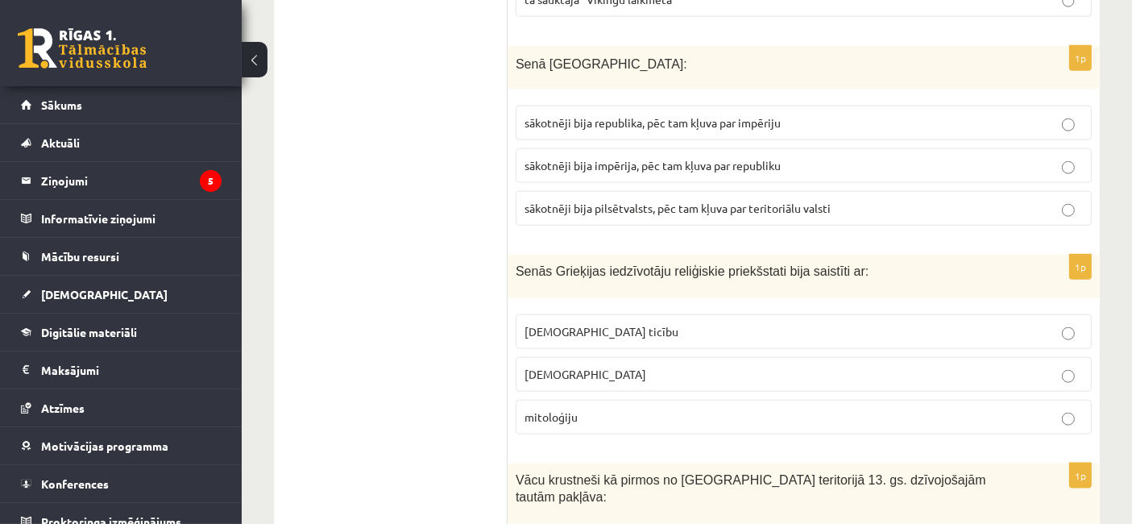
scroll to position [1840, 0]
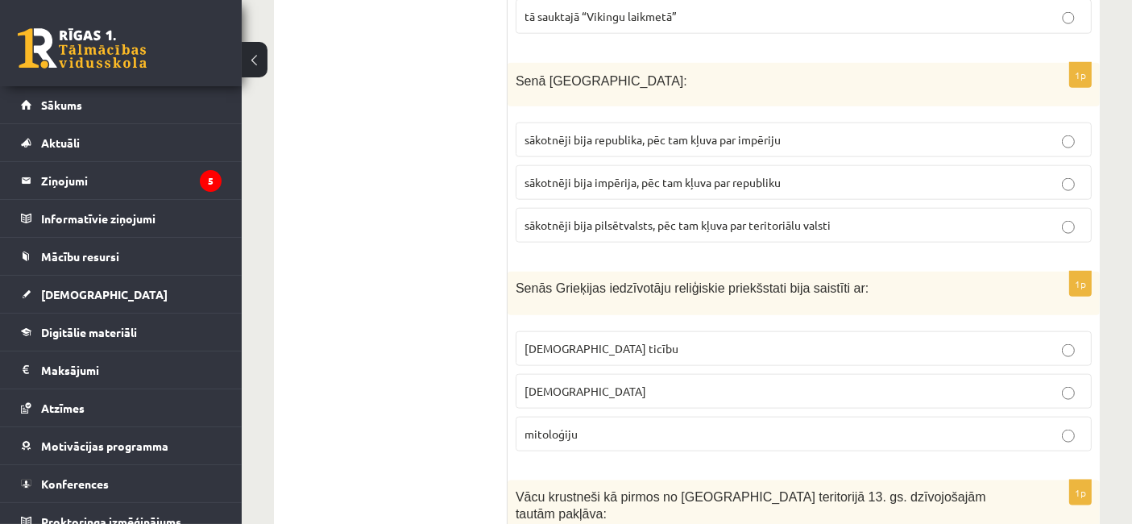
click at [704, 132] on span "sākotnēji bija republika, pēc tam kļuva par impēriju" at bounding box center [653, 139] width 256 height 15
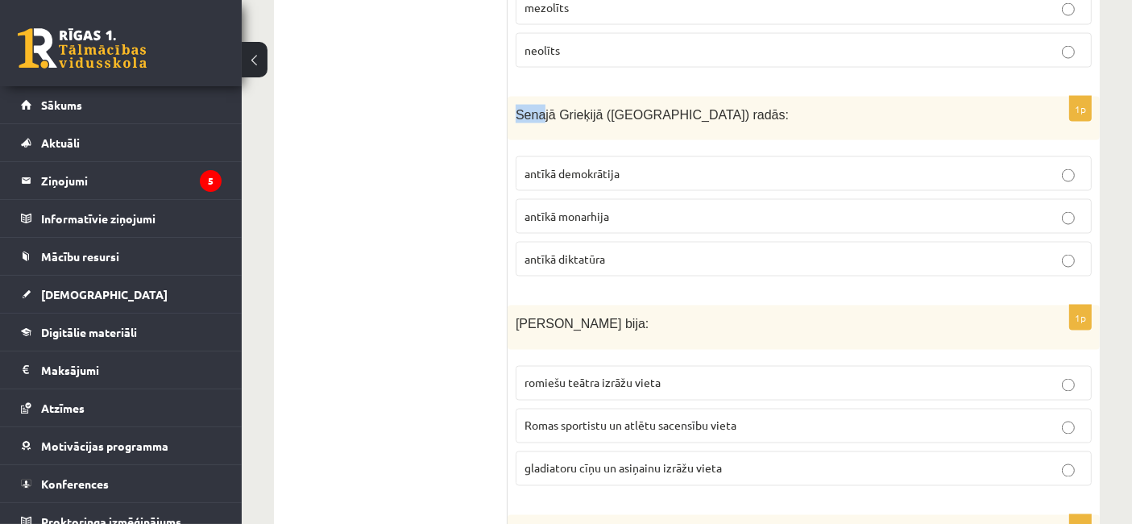
scroll to position [2675, 0]
drag, startPoint x: 514, startPoint y: 2, endPoint x: 681, endPoint y: 25, distance: 168.4
click at [681, 98] on div "Senajā Grieķijā (Atēnās) radās:" at bounding box center [804, 120] width 592 height 44
copy span "Senajā Grieķijā (Atēnās) radās:"
click at [520, 110] on span "Senajā Grieķijā (Atēnās) radās:" at bounding box center [652, 117] width 273 height 14
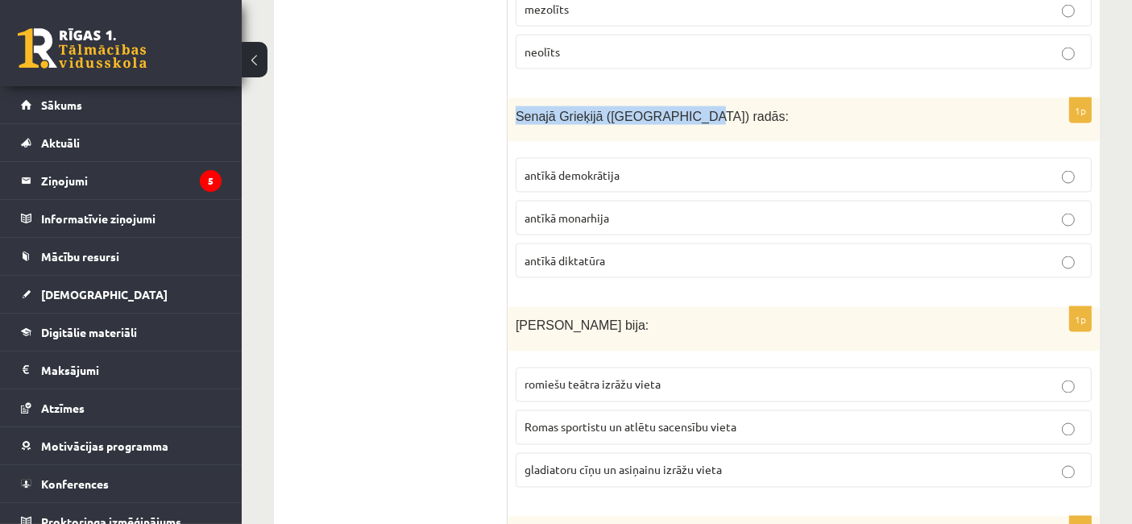
click at [508, 98] on div "Senajā Grieķijā (Atēnās) radās:" at bounding box center [804, 120] width 592 height 44
click at [519, 110] on span "Senajā Grieķijā (Atēnās) radās:" at bounding box center [652, 117] width 273 height 14
click at [516, 110] on span "Senajā Grieķijā (Atēnās) radās:" at bounding box center [652, 117] width 273 height 14
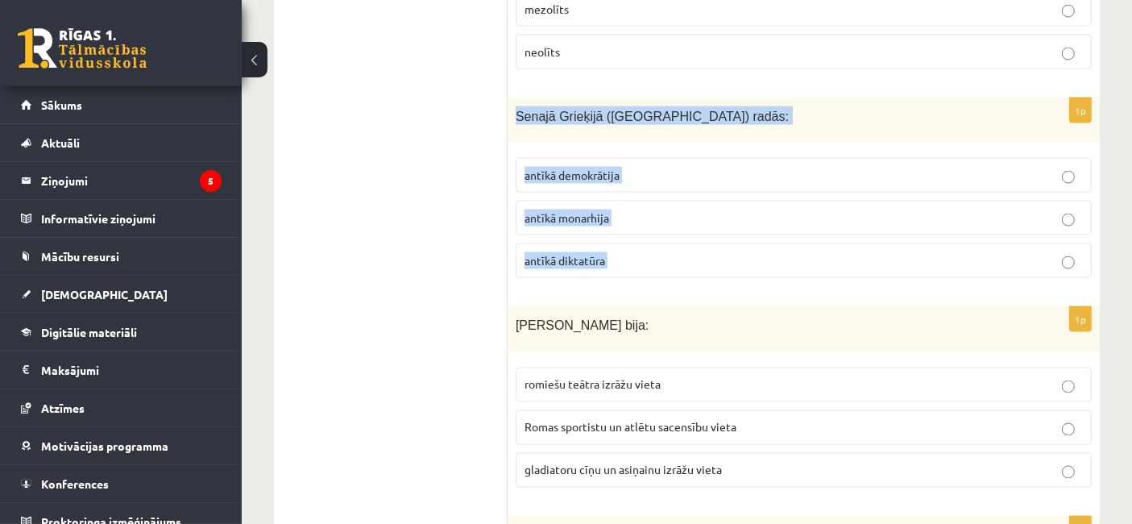
drag, startPoint x: 516, startPoint y: 26, endPoint x: 624, endPoint y: 175, distance: 184.1
click at [628, 181] on div "1p Senajā Grieķijā (Atēnās) radās: antīkā demokrātija antīkā monarhija antīkā d…" at bounding box center [804, 194] width 592 height 193
click at [639, 252] on p "antīkā diktatūra" at bounding box center [804, 260] width 558 height 17
click at [646, 158] on label "antīkā demokrātija" at bounding box center [804, 175] width 576 height 35
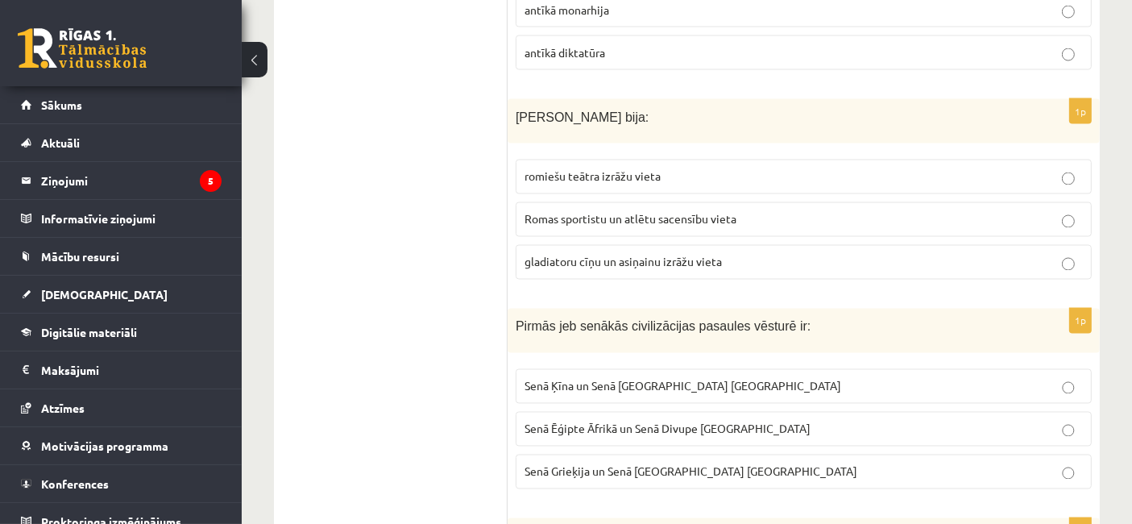
scroll to position [2875, 0]
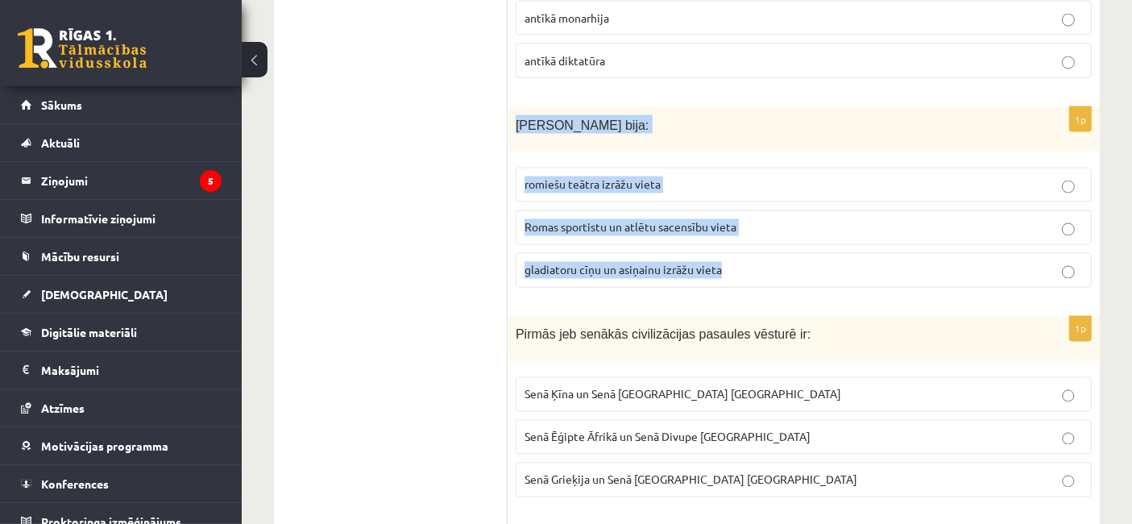
drag, startPoint x: 516, startPoint y: 35, endPoint x: 743, endPoint y: 188, distance: 274.0
click at [743, 188] on div "1p Romas Kolizejs bija: romiešu teātra izrāžu vieta Romas sportistu un atlētu s…" at bounding box center [804, 203] width 592 height 193
copy div "Romas Kolizejs bija: romiešu teātra izrāžu vieta Romas sportistu un atlētu sace…"
click at [644, 263] on span "gladiatoru cīņu un asiņainu izrāžu vieta" at bounding box center [623, 270] width 197 height 15
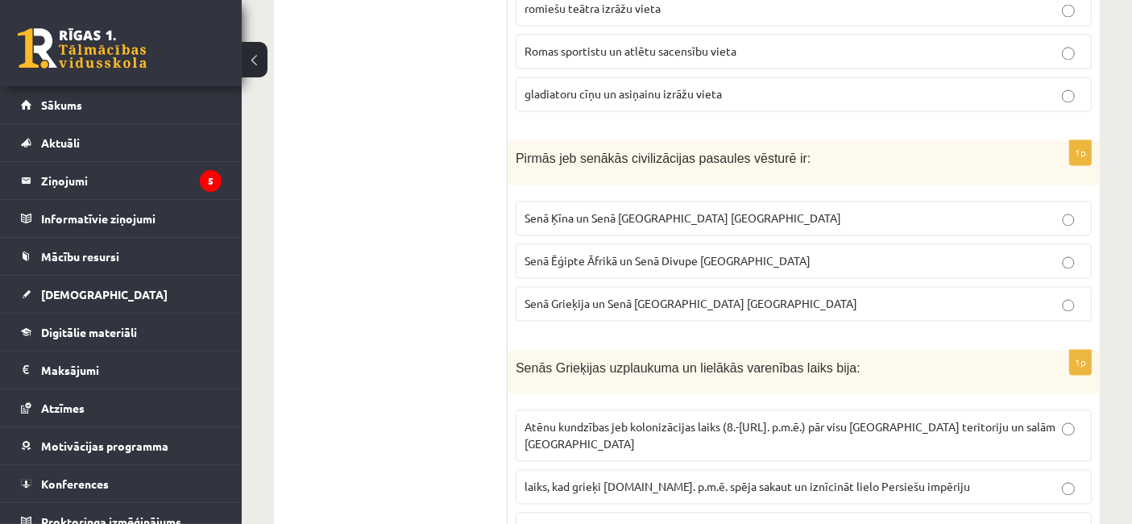
scroll to position [3117, 0]
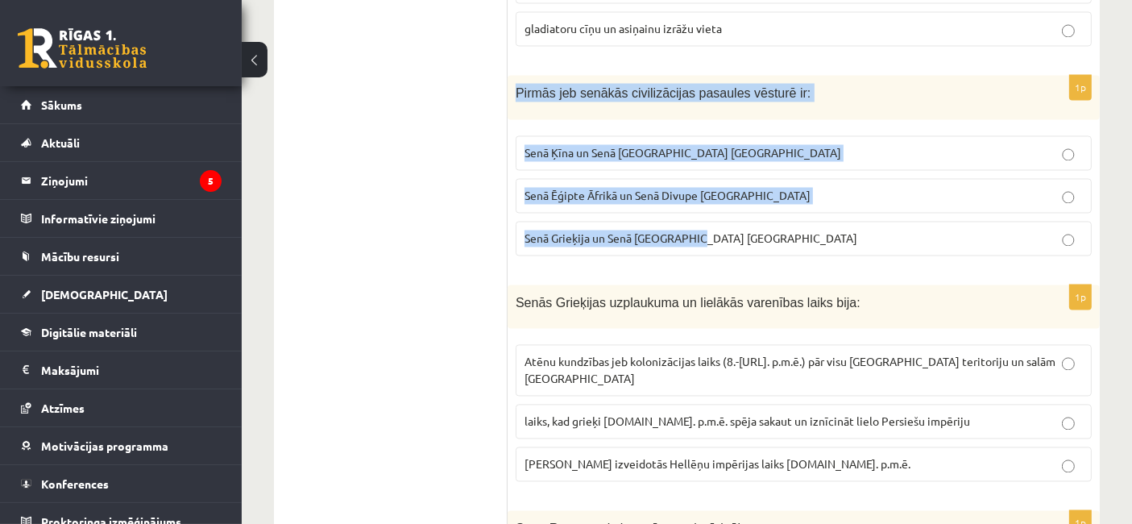
drag, startPoint x: 517, startPoint y: 8, endPoint x: 773, endPoint y: 141, distance: 288.7
click at [773, 141] on div "1p Pirmās jeb senākās civilizācijas pasaules vēsturē ir: Senā Ķīna un Senā Indi…" at bounding box center [804, 171] width 592 height 193
copy div "Pirmās jeb senākās civilizācijas pasaules vēsturē ir: Senā Ķīna un Senā Indija …"
click at [620, 188] on span "Senā Ēģipte Āfrikā un Senā Divupe Āzijā" at bounding box center [668, 195] width 286 height 15
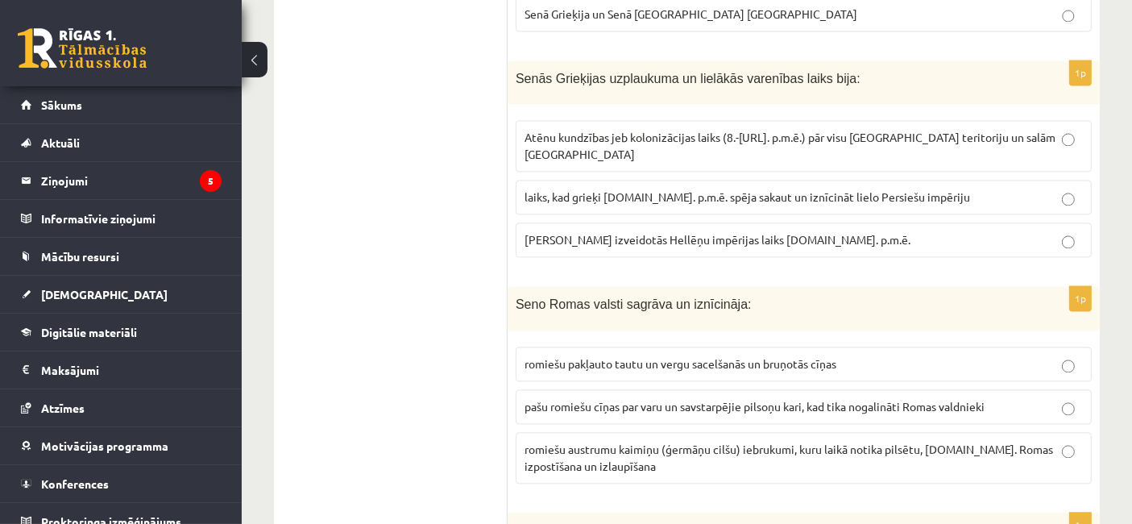
scroll to position [3308, 0]
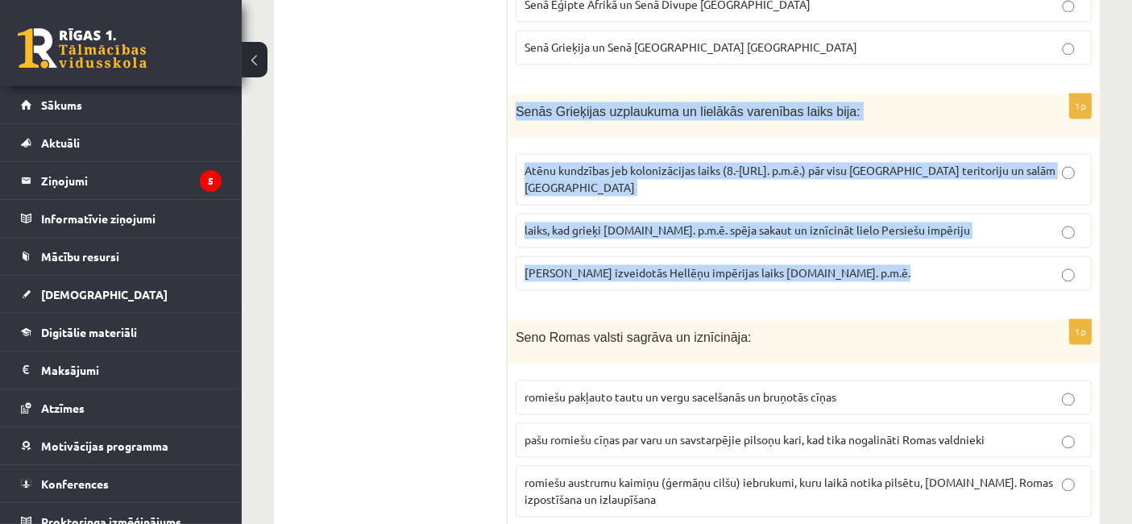
drag, startPoint x: 511, startPoint y: 25, endPoint x: 894, endPoint y: 169, distance: 409.8
click at [894, 169] on div "1p Senās Grieķijas uzplaukuma un lielākās varenības laiks bija: Atēnu kundzības…" at bounding box center [804, 198] width 592 height 210
copy div "Senās Grieķijas uzplaukuma un lielākās varenības laiks bija: Atēnu kundzības je…"
click at [806, 222] on span "laiks, kad grieķi 5.gs. p.m.ē. spēja sakaut un iznīcināt lielo Persiešu impēriju" at bounding box center [748, 229] width 446 height 15
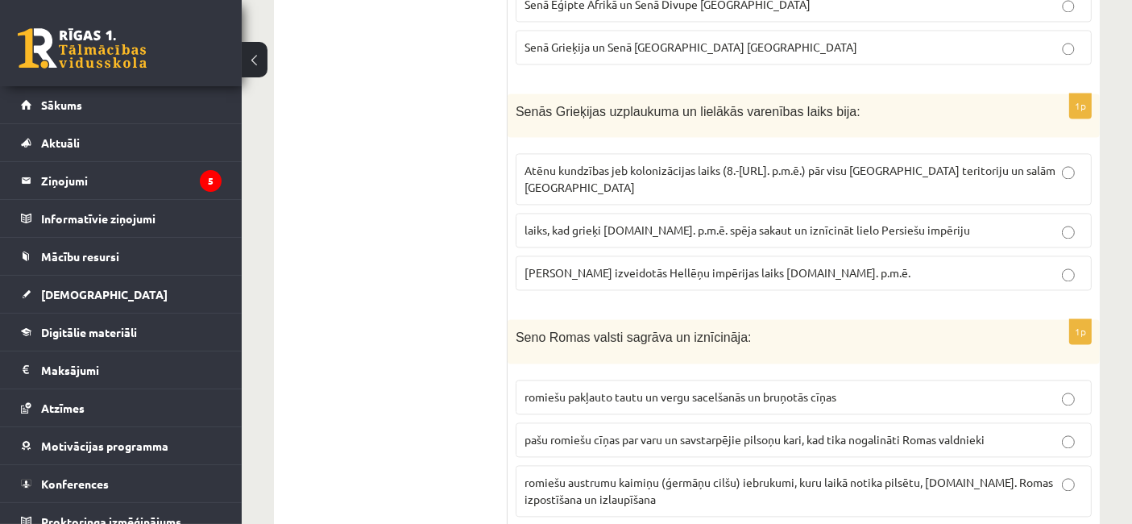
click at [454, 105] on ul "Tests" at bounding box center [399, 280] width 218 height 6597
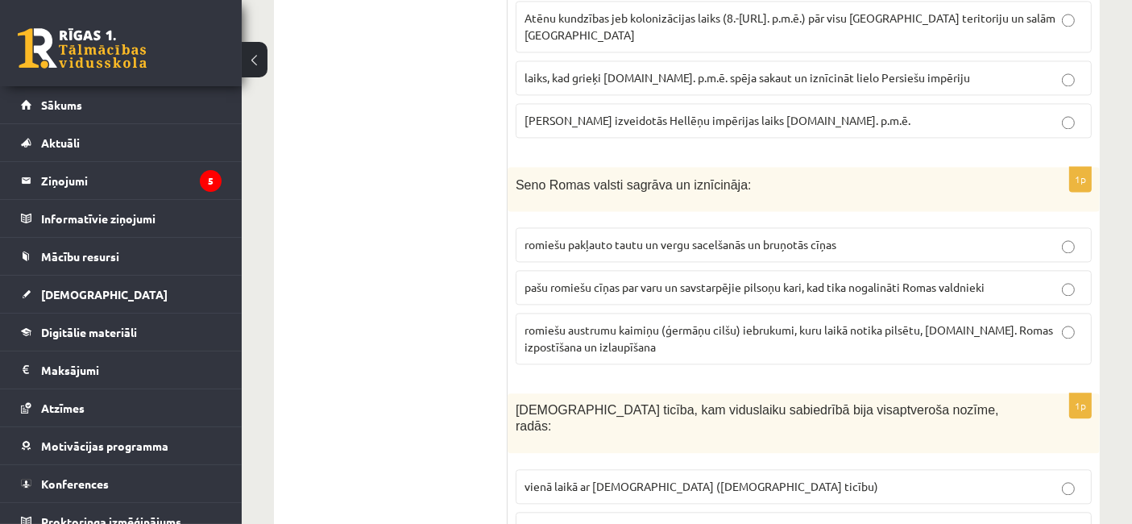
scroll to position [3451, 0]
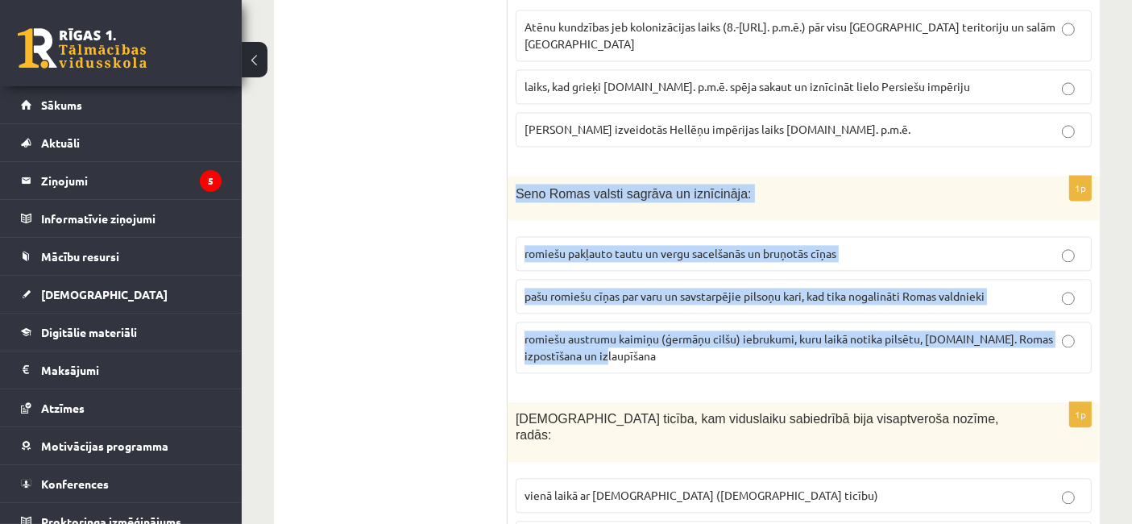
drag, startPoint x: 515, startPoint y: 86, endPoint x: 1016, endPoint y: 254, distance: 528.5
click at [1016, 254] on div "1p Seno Romas valsti sagrāva un iznīcināja: romiešu pakļauto tautu un vergu sac…" at bounding box center [804, 281] width 592 height 210
copy div "Seno Romas valsti sagrāva un iznīcināja: romiešu pakļauto tautu un vergu sacelš…"
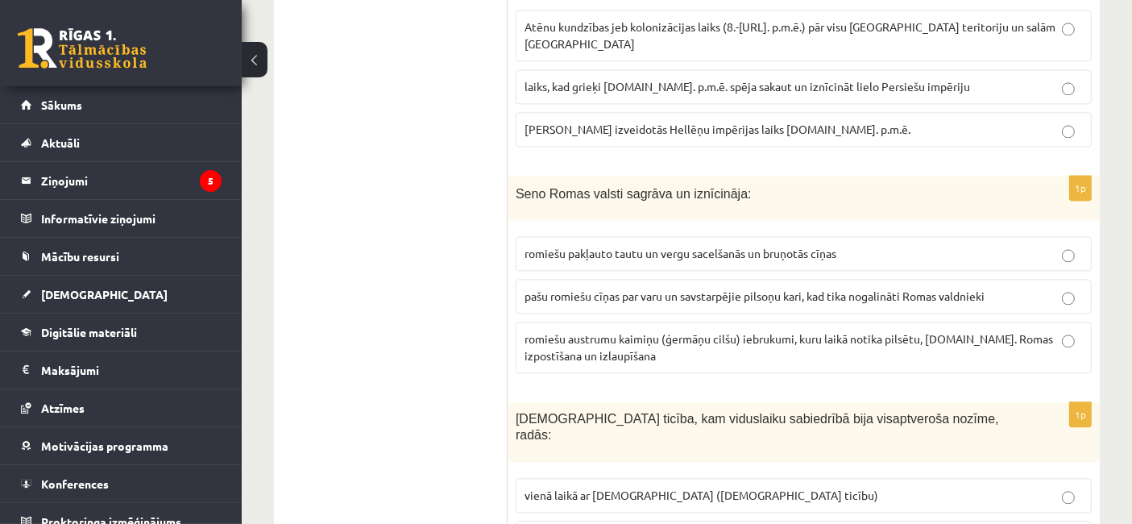
click at [329, 326] on ul "Tests" at bounding box center [399, 136] width 218 height 6597
click at [646, 330] on p "romiešu austrumu kaimiņu (ģermāņu cilšu) iebrukumi, kuru laikā notika pilsētu, …" at bounding box center [804, 347] width 558 height 34
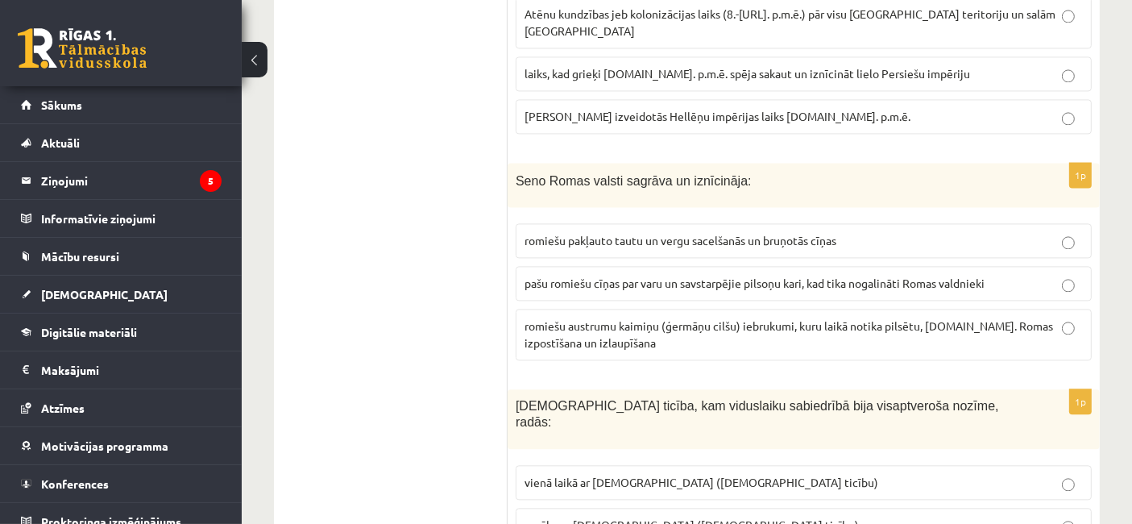
scroll to position [3480, 0]
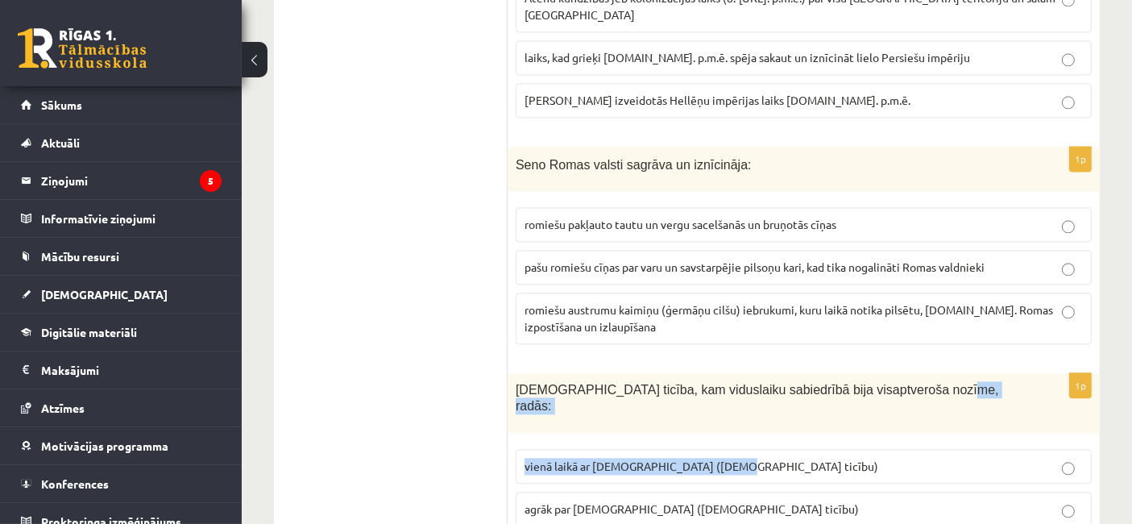
drag, startPoint x: 1114, startPoint y: 289, endPoint x: 1127, endPoint y: 309, distance: 24.4
click at [1019, 309] on div "8.klases diagnosticējošais darbs Latvijas un pasaules vēsturē par 7.klases mācī…" at bounding box center [687, 18] width 890 height 6872
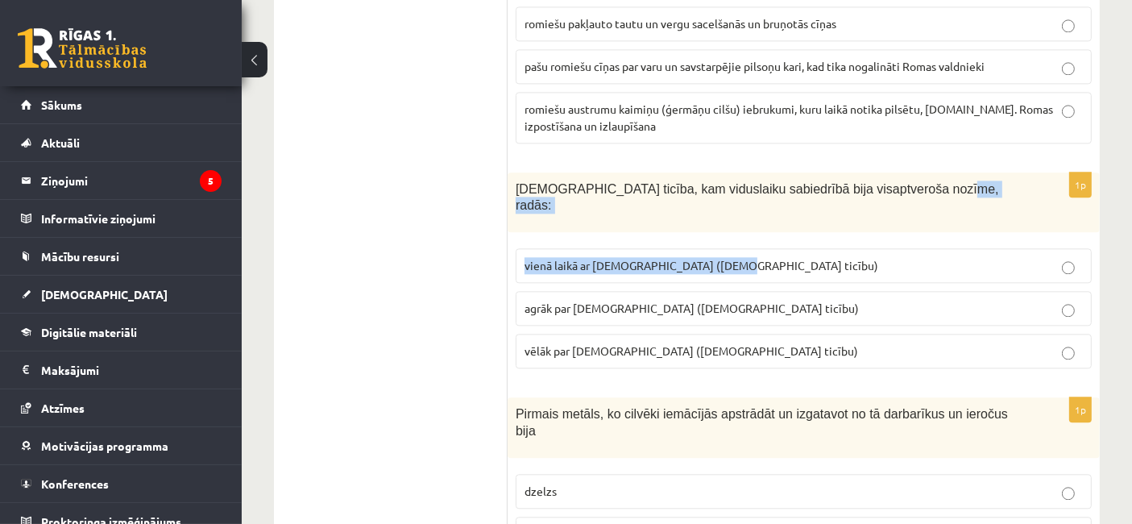
scroll to position [3672, 0]
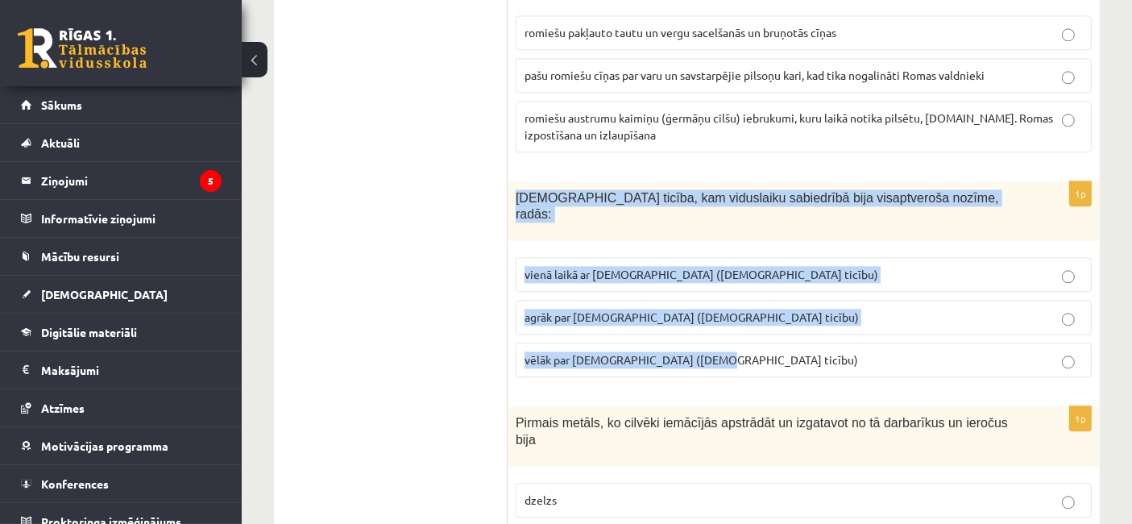
drag, startPoint x: 516, startPoint y: 85, endPoint x: 853, endPoint y: 226, distance: 365.1
click at [853, 226] on div "1p Kristīgā ticība, kam viduslaiku sabiedrībā bija visaptveroša nozīme, radās: …" at bounding box center [804, 286] width 592 height 210
copy div "Kristīgā ticība, kam viduslaiku sabiedrībā bija visaptveroša nozīme, radās: vie…"
click at [570, 309] on span "agrāk par islamu (musulmaņu ticību)" at bounding box center [692, 316] width 334 height 15
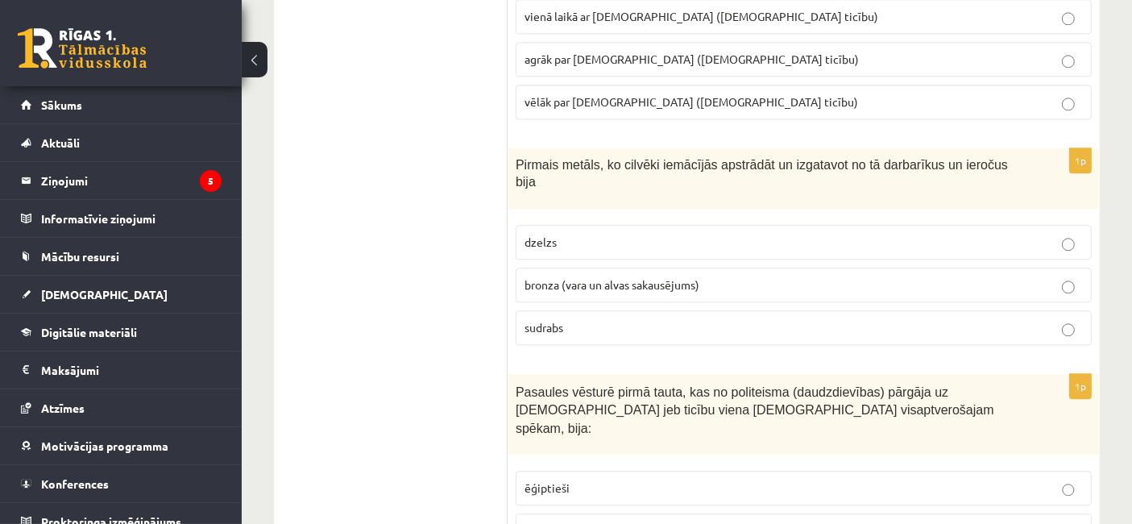
scroll to position [3954, 0]
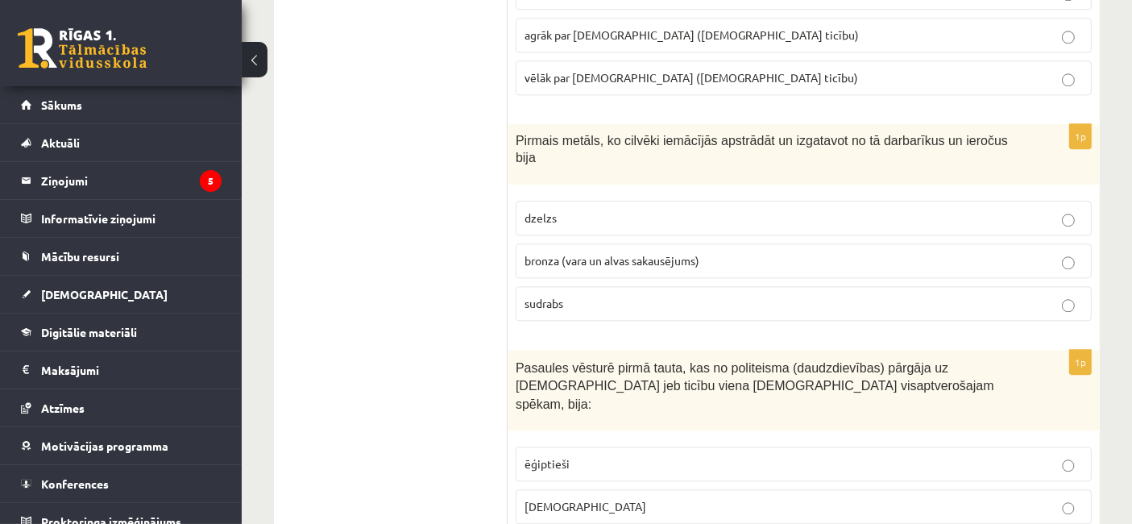
click at [578, 243] on label "bronza (vara un alvas sakausējums)" at bounding box center [804, 260] width 576 height 35
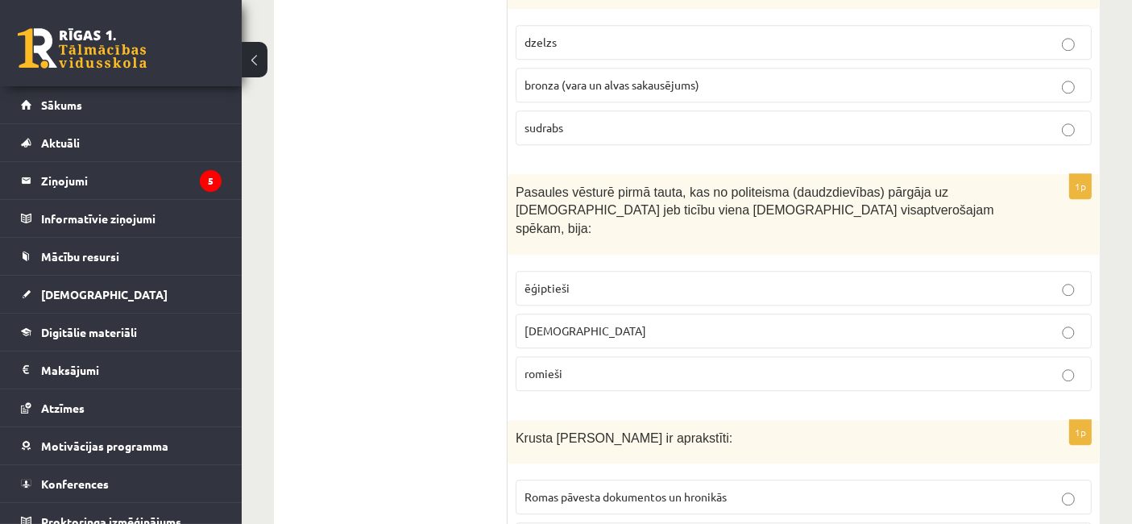
scroll to position [4163, 0]
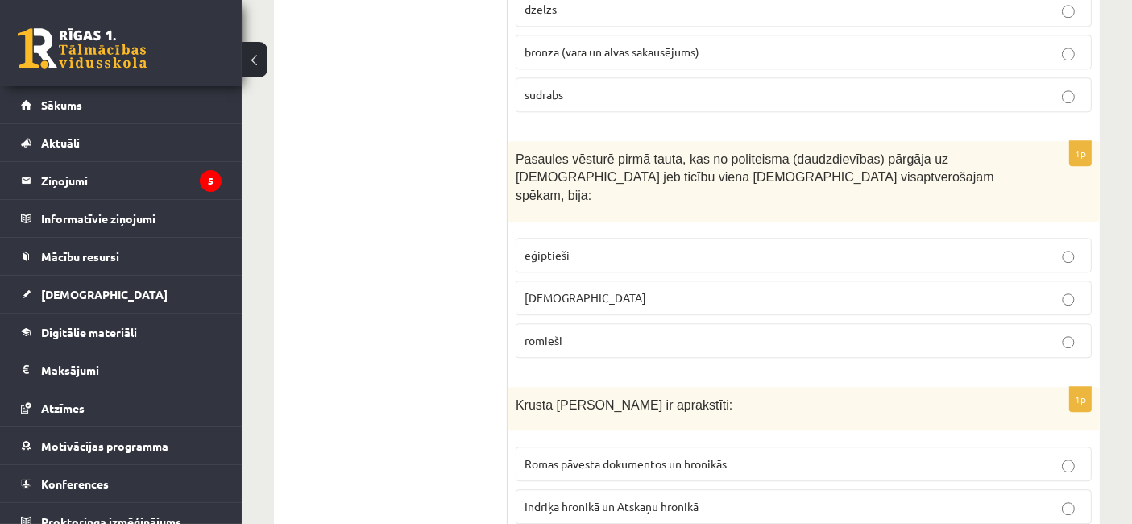
click at [766, 289] on p "ebreji" at bounding box center [804, 297] width 558 height 17
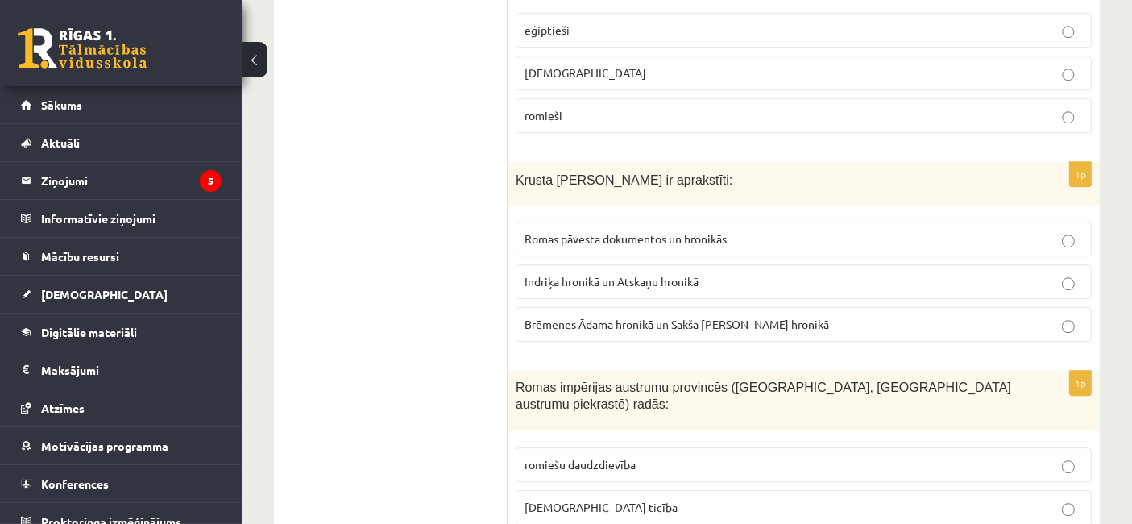
scroll to position [4371, 0]
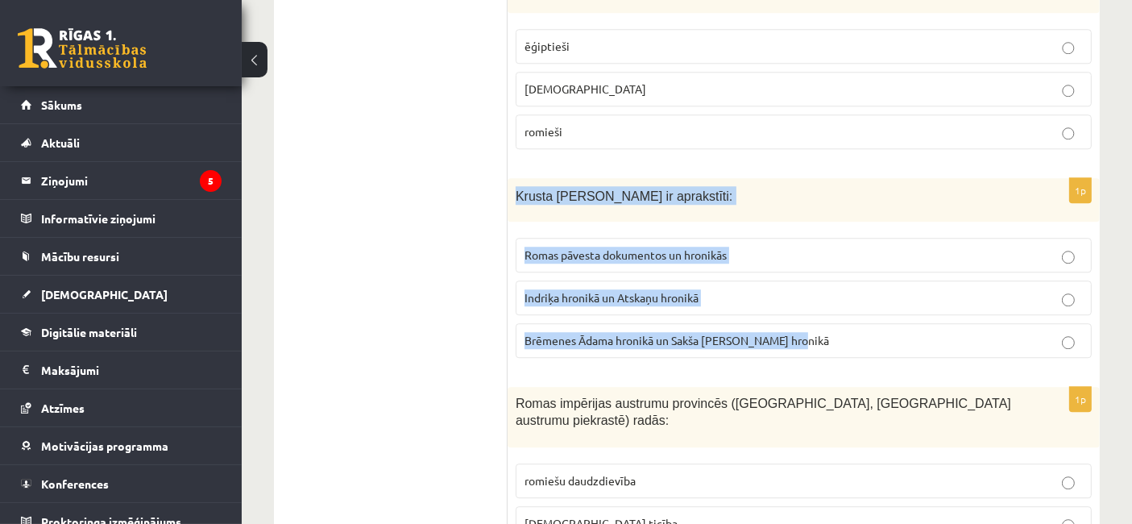
drag, startPoint x: 517, startPoint y: 28, endPoint x: 810, endPoint y: 158, distance: 320.7
click at [812, 178] on div "1p Krusta kari Baltijā ir aprakstīti: Romas pāvesta dokumentos un hronikās Indr…" at bounding box center [804, 274] width 592 height 193
copy div "Krusta kari Baltijā ir aprakstīti: Romas pāvesta dokumentos un hronikās Indriķa…"
click at [633, 290] on span "Indriķa hronikā un Atskaņu hronikā" at bounding box center [612, 297] width 174 height 15
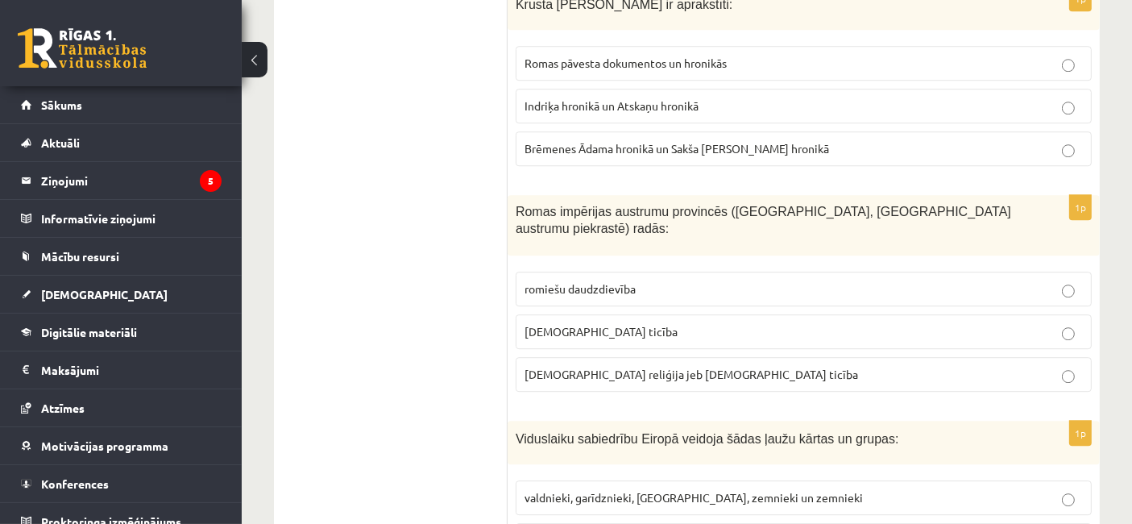
scroll to position [4571, 0]
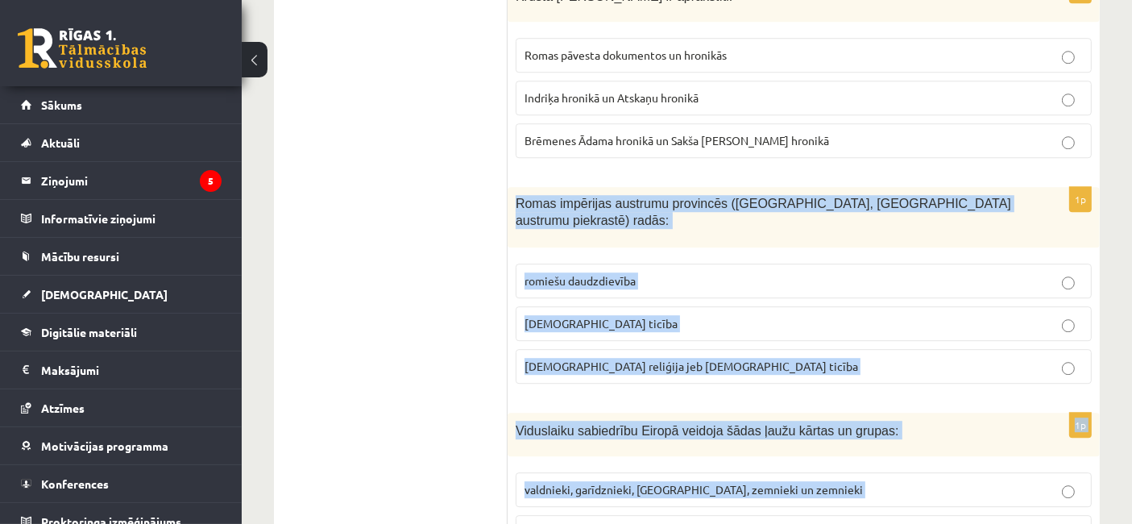
drag, startPoint x: 517, startPoint y: 31, endPoint x: 971, endPoint y: 375, distance: 569.5
copy form "Romas impērijas austrumu provincēs (Palestīnā, Vidusjūras austrumu piekrastē) r…"
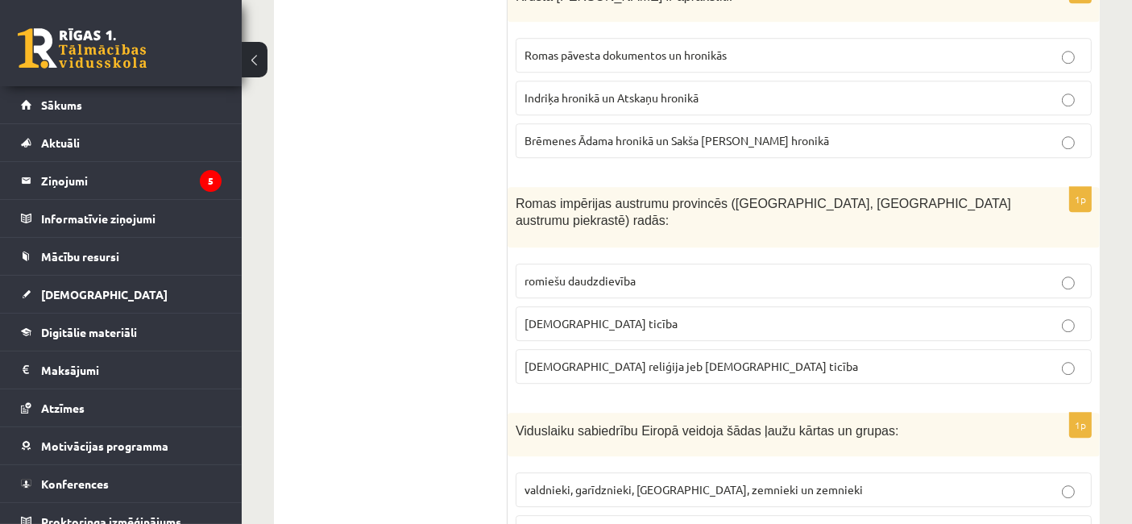
click at [556, 316] on span "kristīgā ticība" at bounding box center [601, 323] width 153 height 15
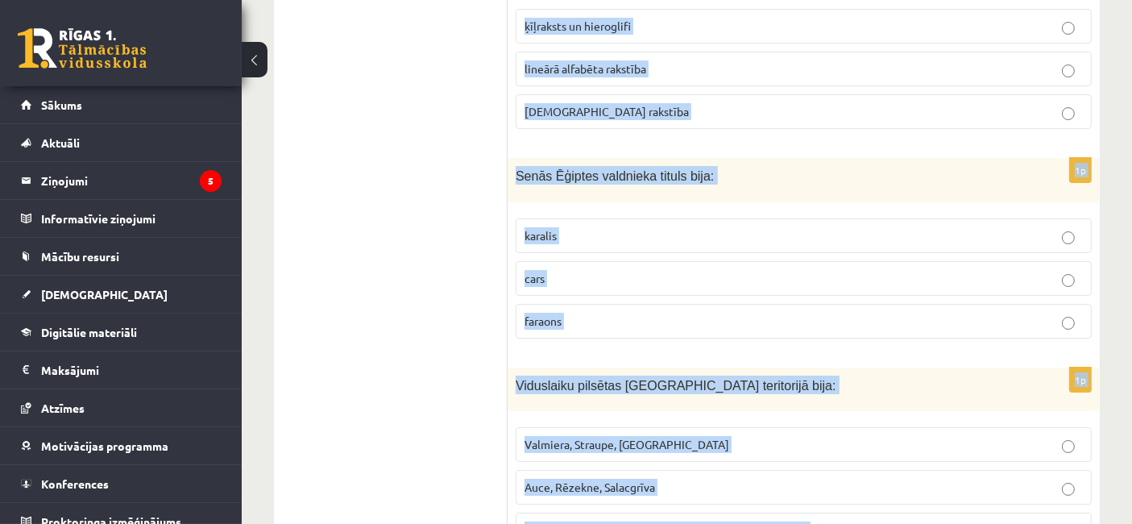
scroll to position [6212, 0]
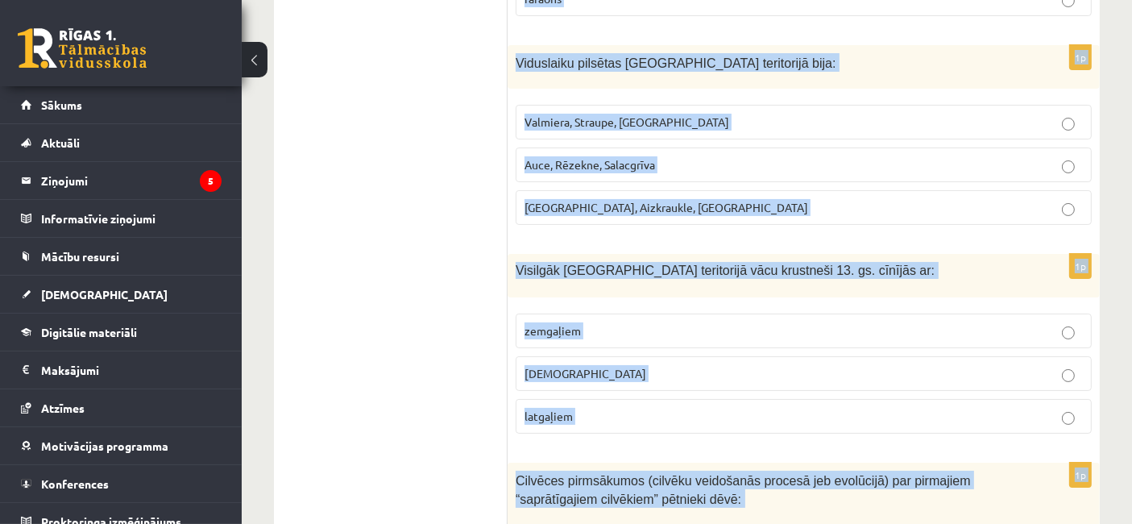
drag, startPoint x: 515, startPoint y: 15, endPoint x: 959, endPoint y: 562, distance: 705.2
copy form "Akmens laikmetā pirmie Latvijas teritorijas iedzīvotāji savas apmetnes veidoja:…"
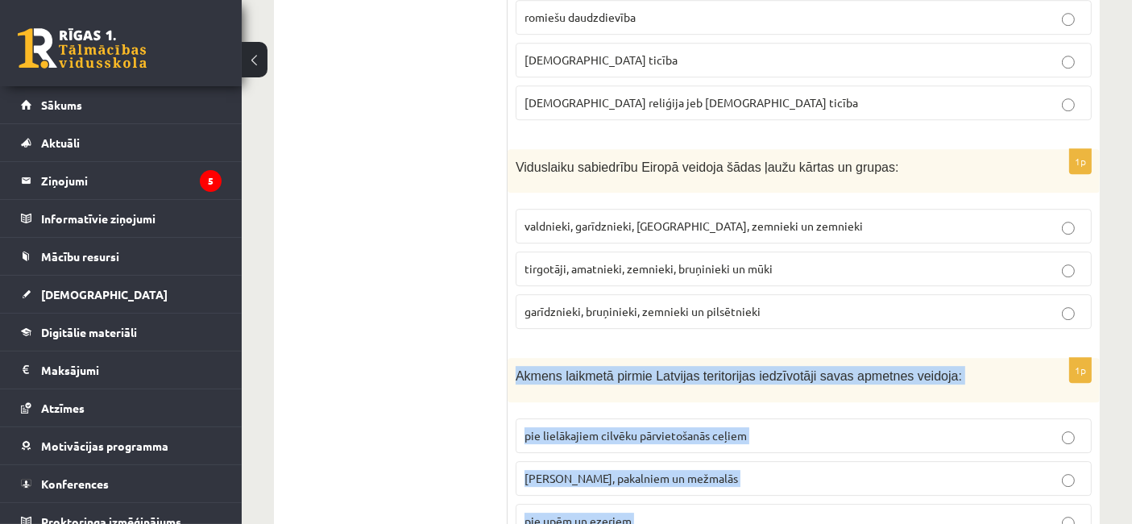
scroll to position [4777, 0]
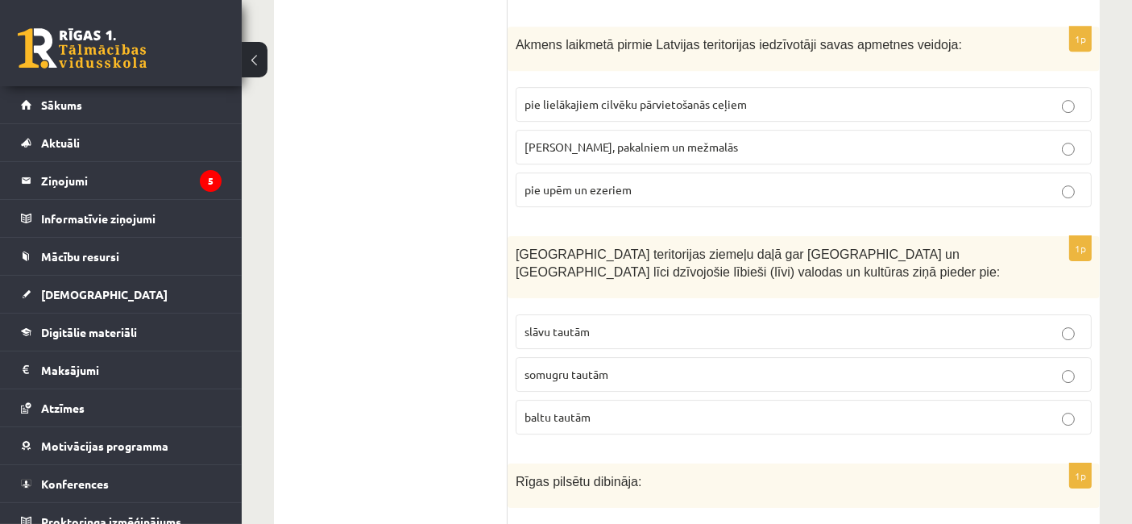
scroll to position [5190, 0]
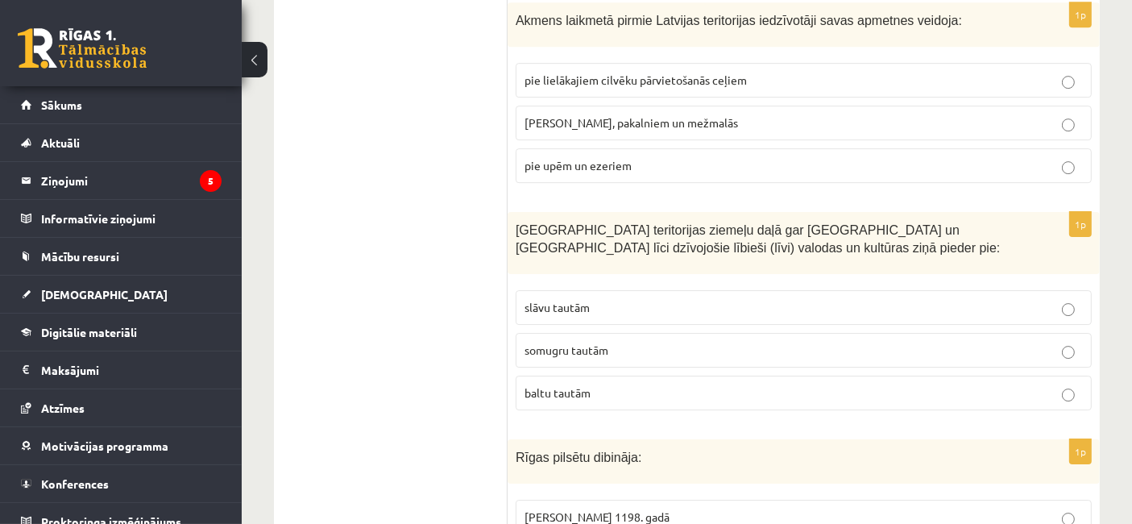
click at [627, 342] on p "somugru tautām" at bounding box center [804, 350] width 558 height 17
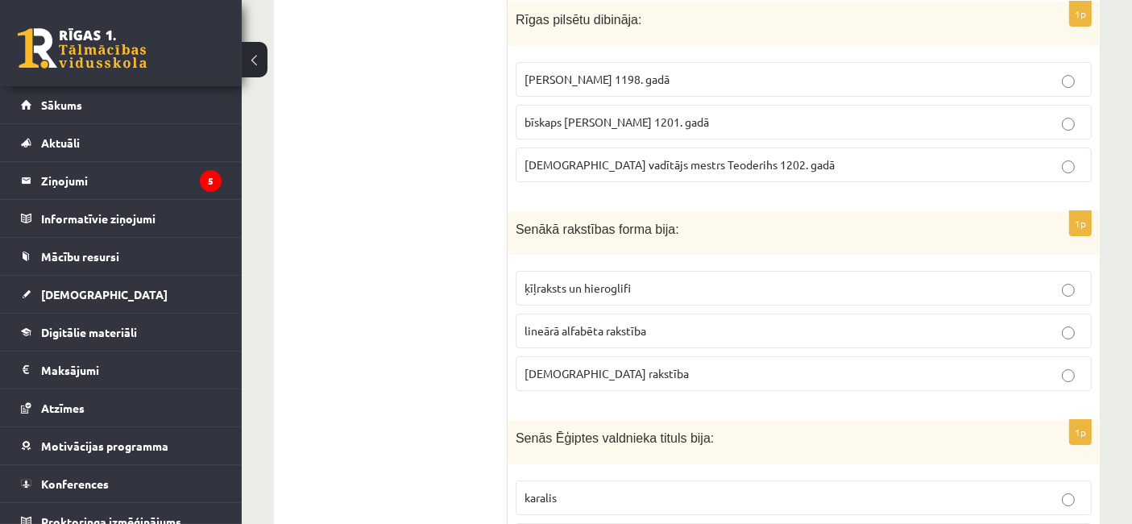
scroll to position [5677, 0]
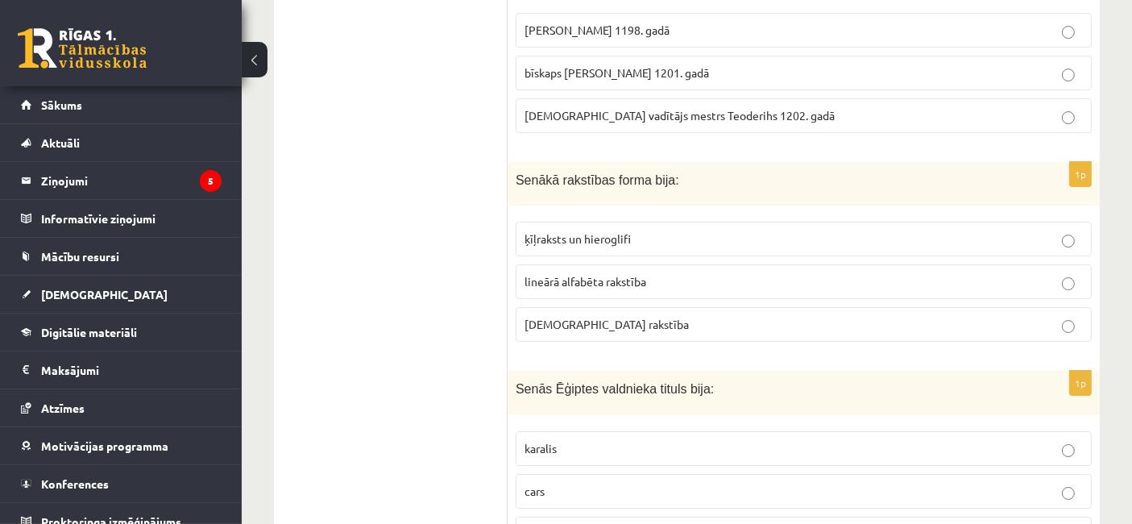
click at [645, 230] on p "ķīļraksts un hieroglifi" at bounding box center [804, 238] width 558 height 17
click at [622, 471] on p "faraons" at bounding box center [804, 533] width 558 height 17
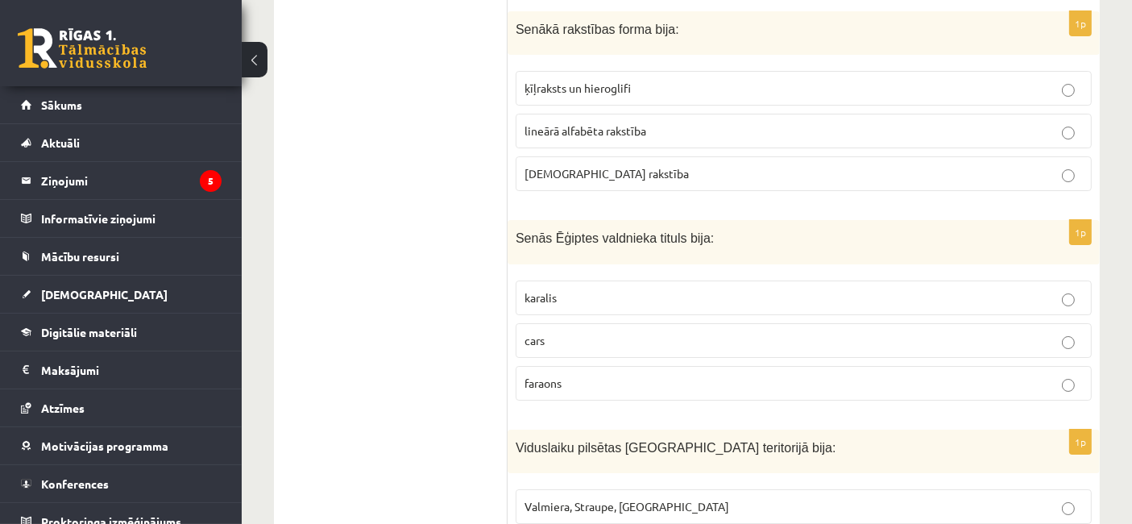
scroll to position [5860, 0]
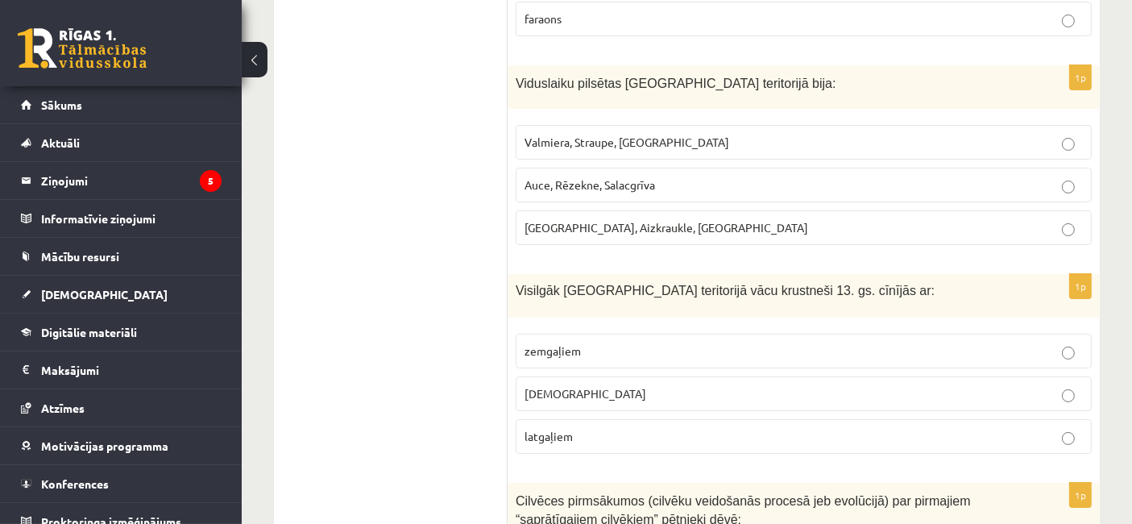
scroll to position [6212, 0]
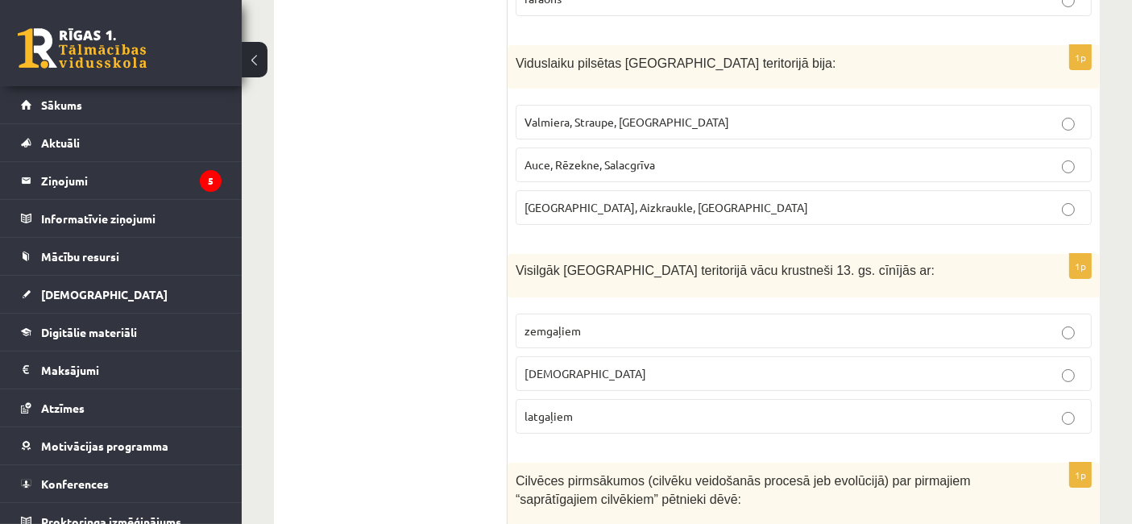
click at [696, 322] on p "zemgaļiem" at bounding box center [804, 330] width 558 height 17
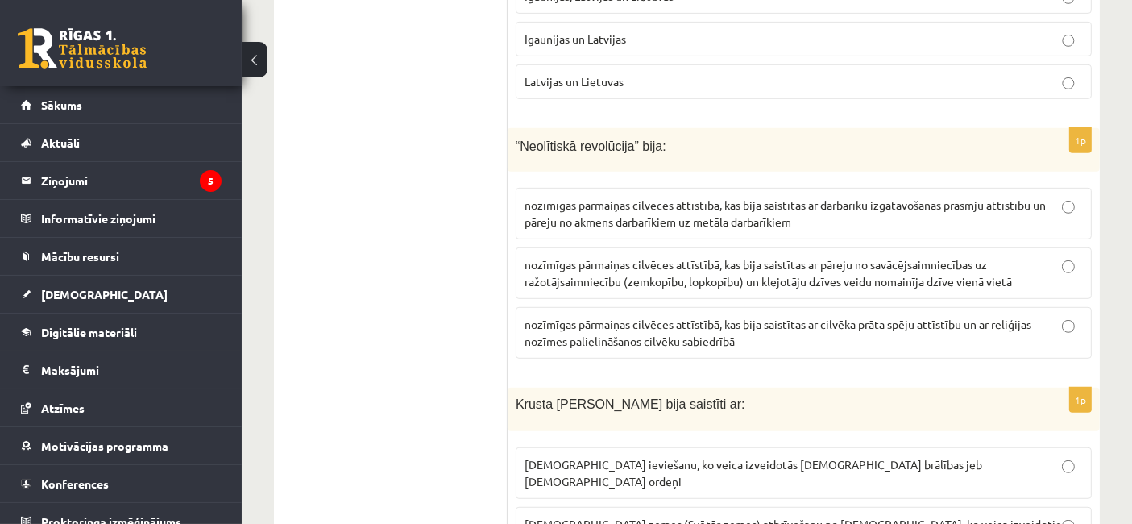
scroll to position [0, 0]
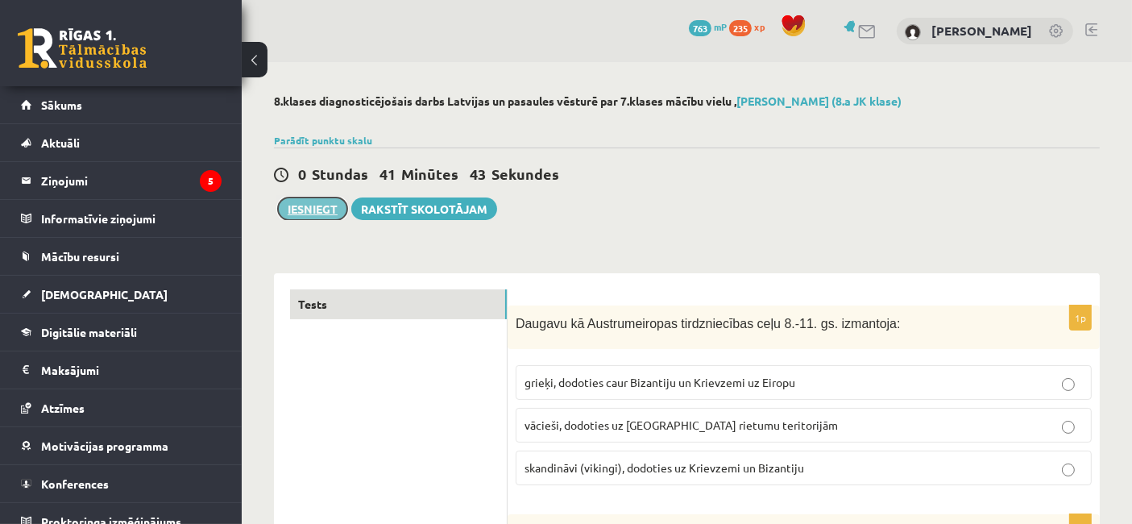
click at [302, 201] on button "Iesniegt" at bounding box center [312, 208] width 69 height 23
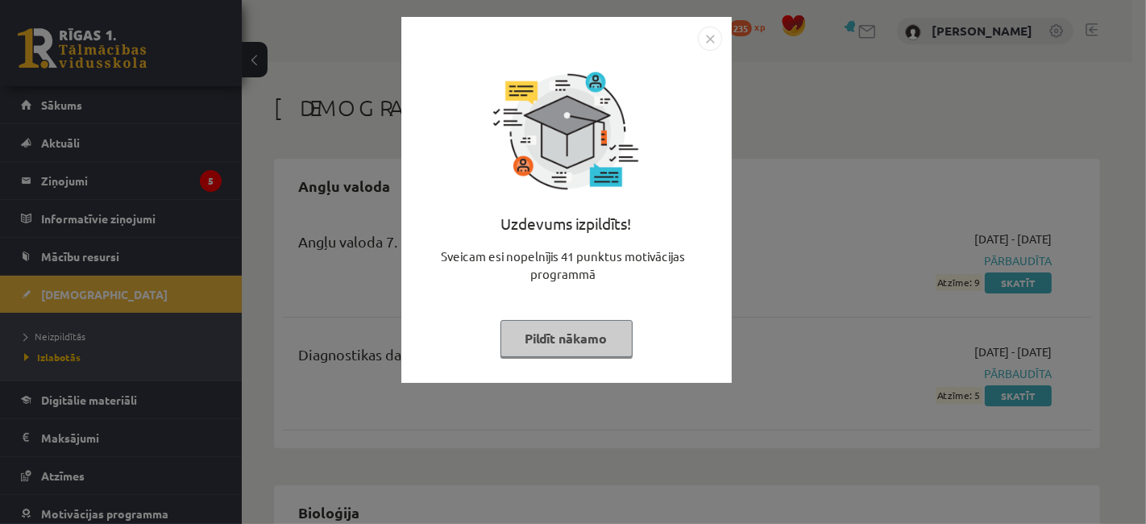
click at [599, 330] on button "Pildīt nākamo" at bounding box center [566, 338] width 132 height 37
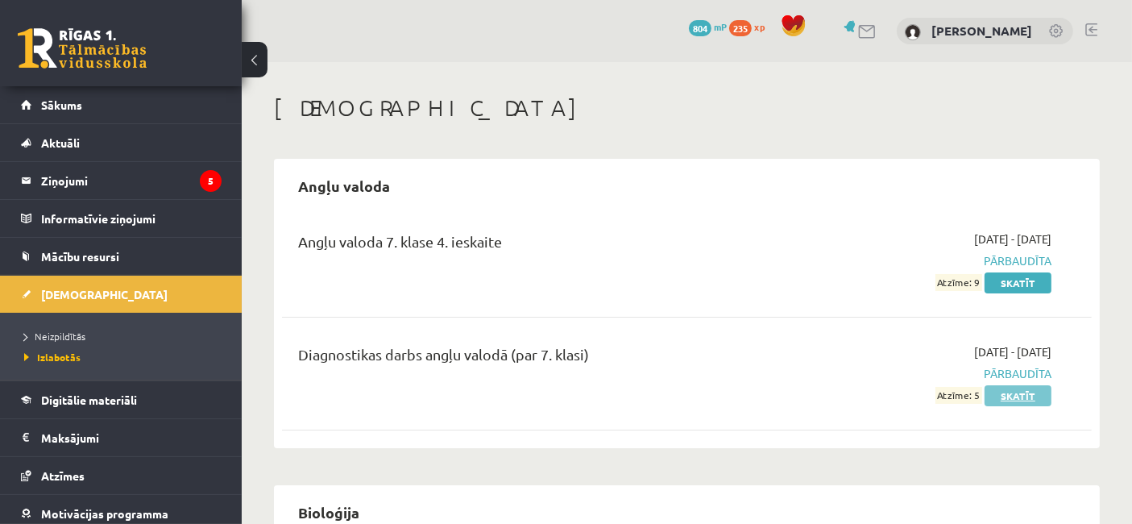
click at [1006, 397] on link "Skatīt" at bounding box center [1018, 395] width 67 height 21
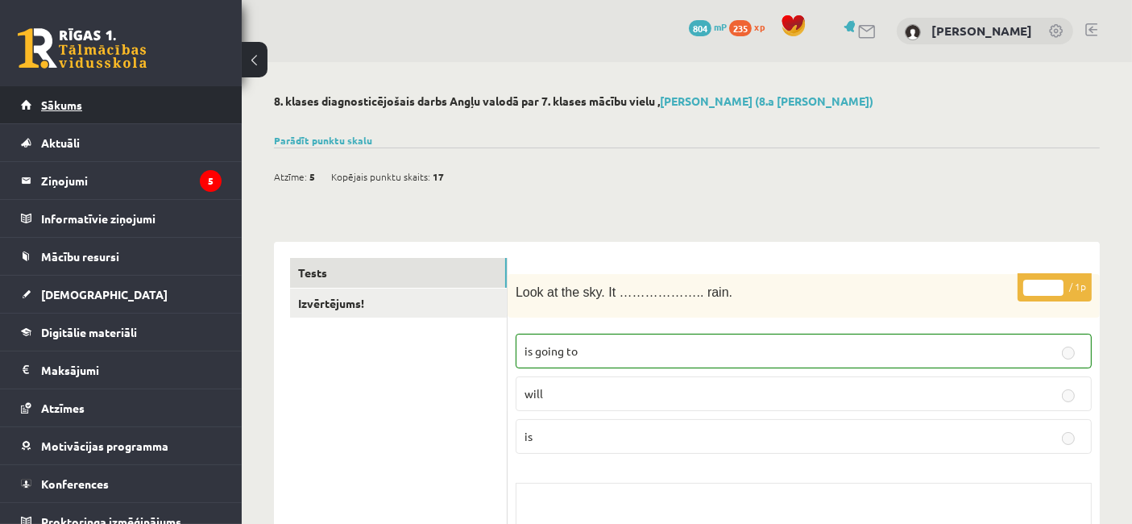
click at [58, 93] on link "Sākums" at bounding box center [121, 104] width 201 height 37
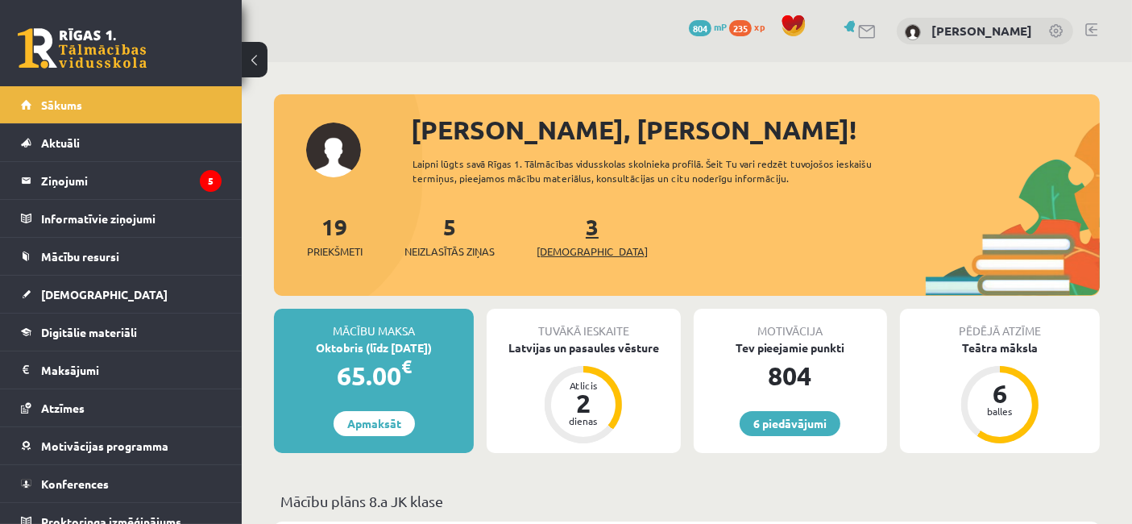
click at [558, 251] on span "[DEMOGRAPHIC_DATA]" at bounding box center [592, 251] width 111 height 16
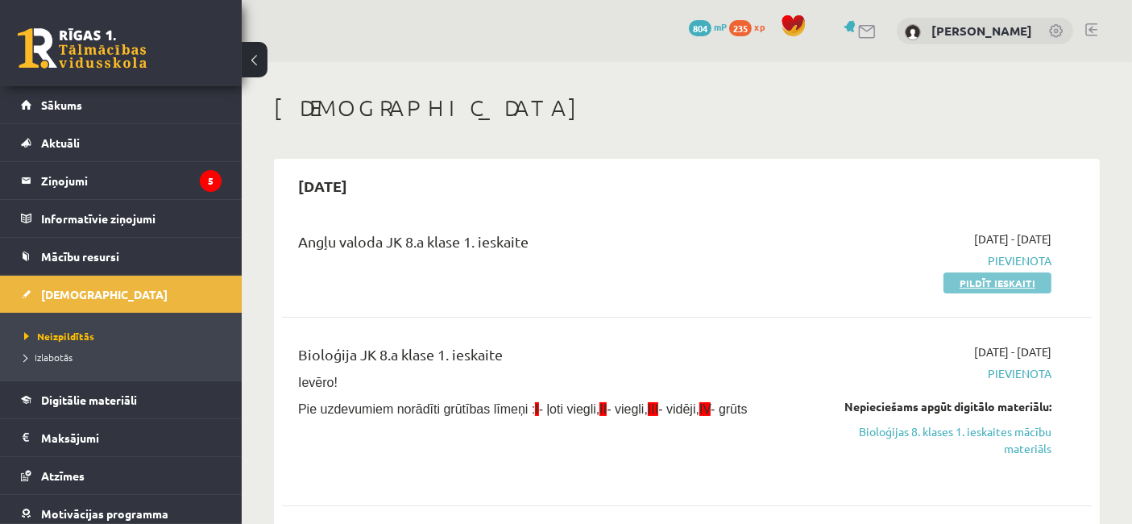
click at [985, 286] on link "Pildīt ieskaiti" at bounding box center [998, 282] width 108 height 21
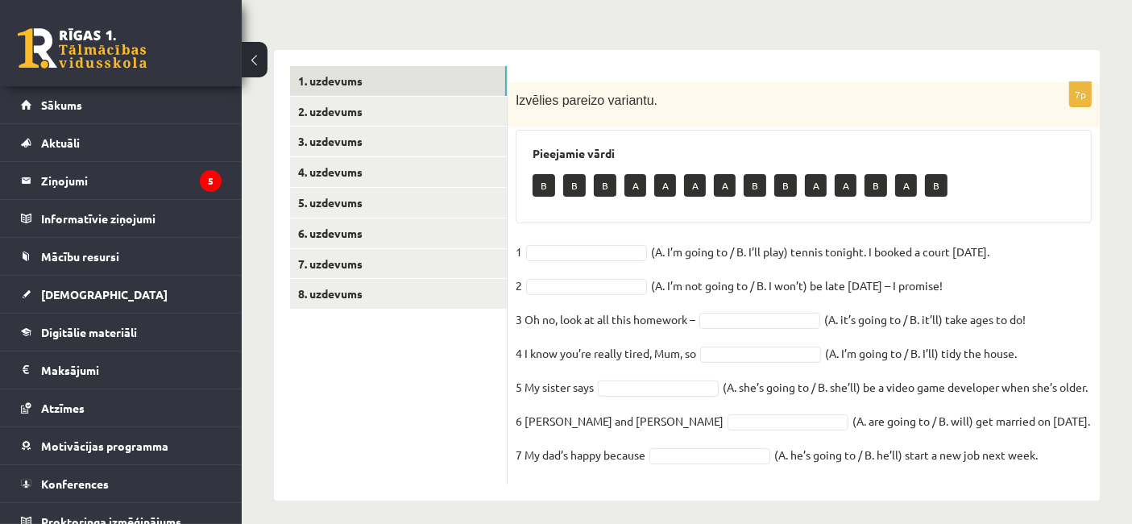
scroll to position [254, 0]
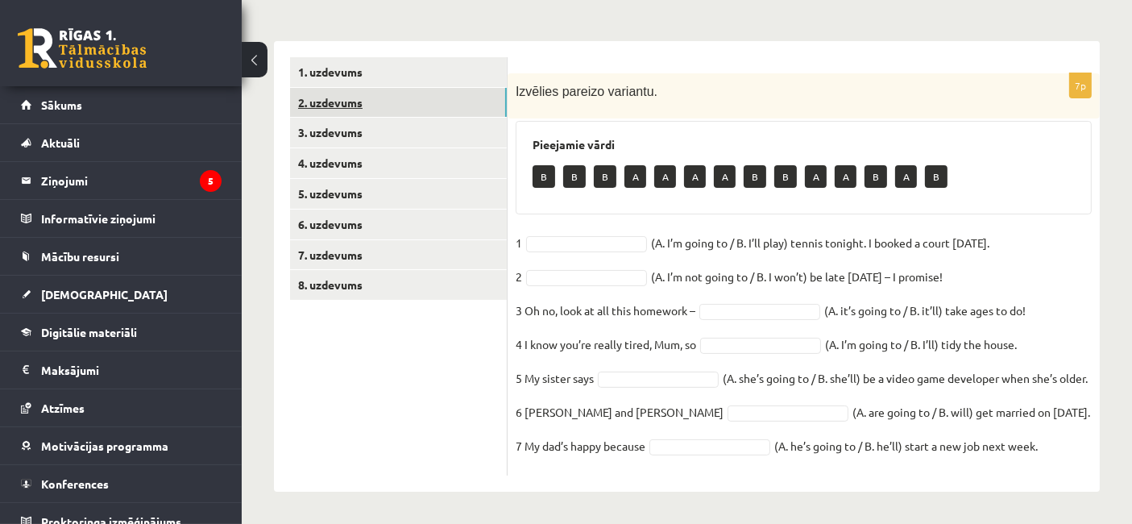
click at [357, 88] on link "2. uzdevums" at bounding box center [398, 103] width 217 height 30
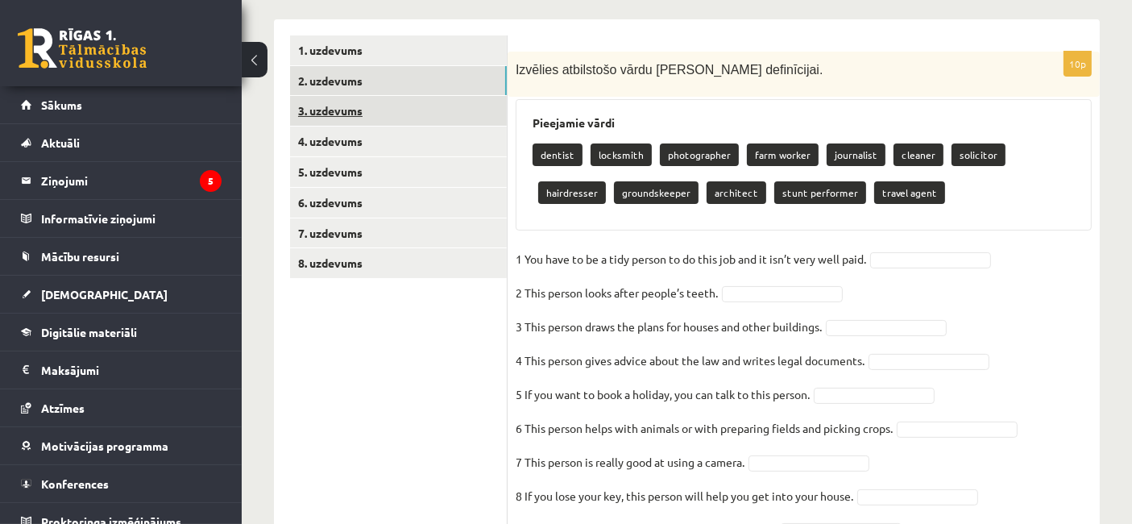
click at [304, 111] on link "3. uzdevums" at bounding box center [398, 111] width 217 height 30
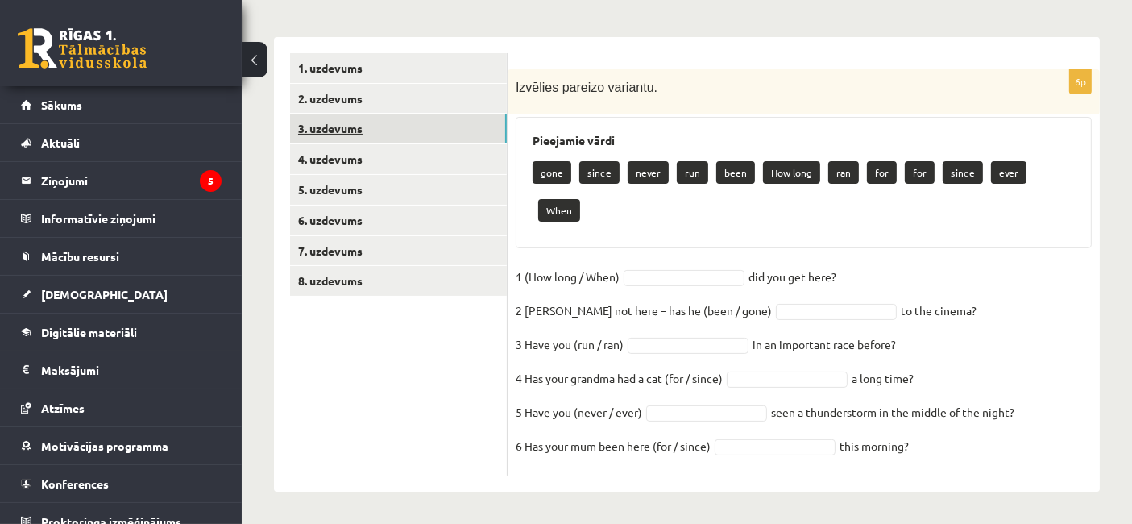
scroll to position [196, 0]
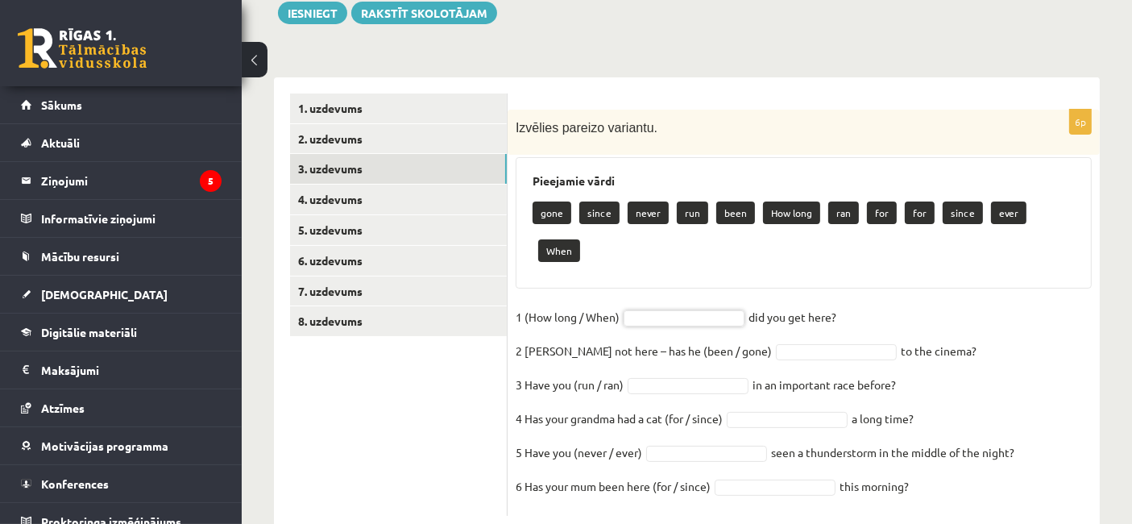
drag, startPoint x: 1126, startPoint y: 229, endPoint x: 1137, endPoint y: 191, distance: 39.5
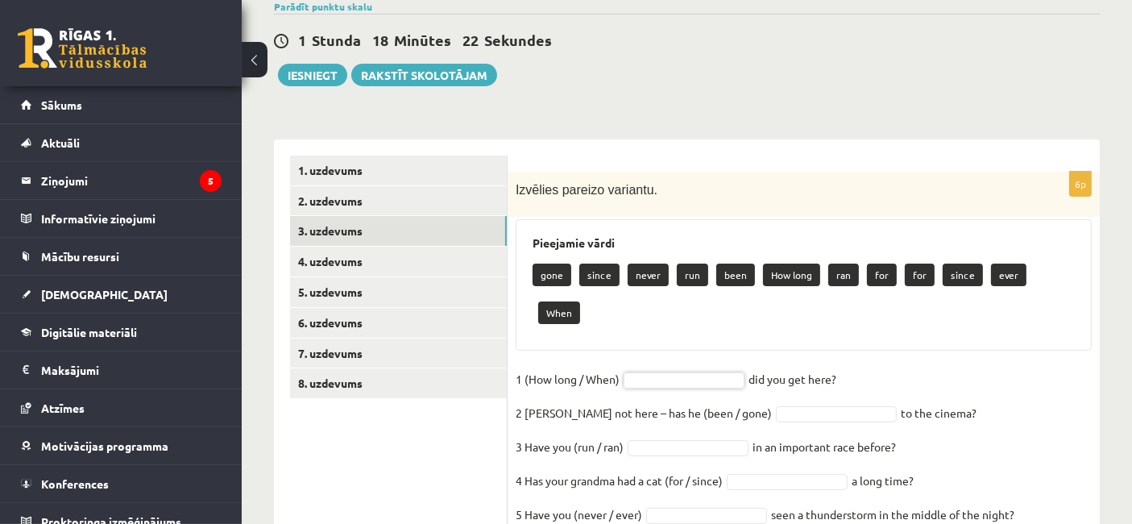
scroll to position [138, 0]
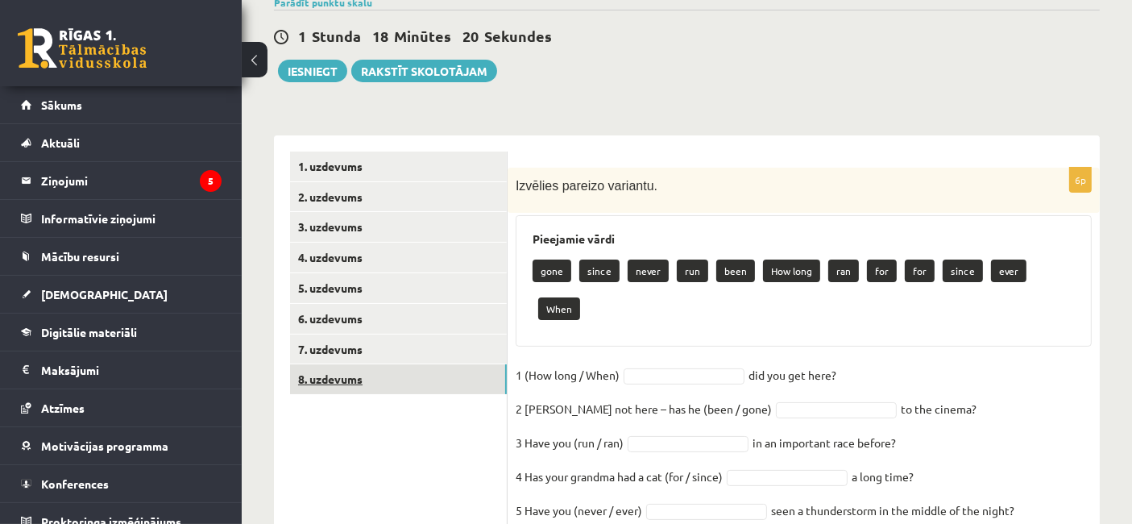
click at [333, 382] on link "8. uzdevums" at bounding box center [398, 379] width 217 height 30
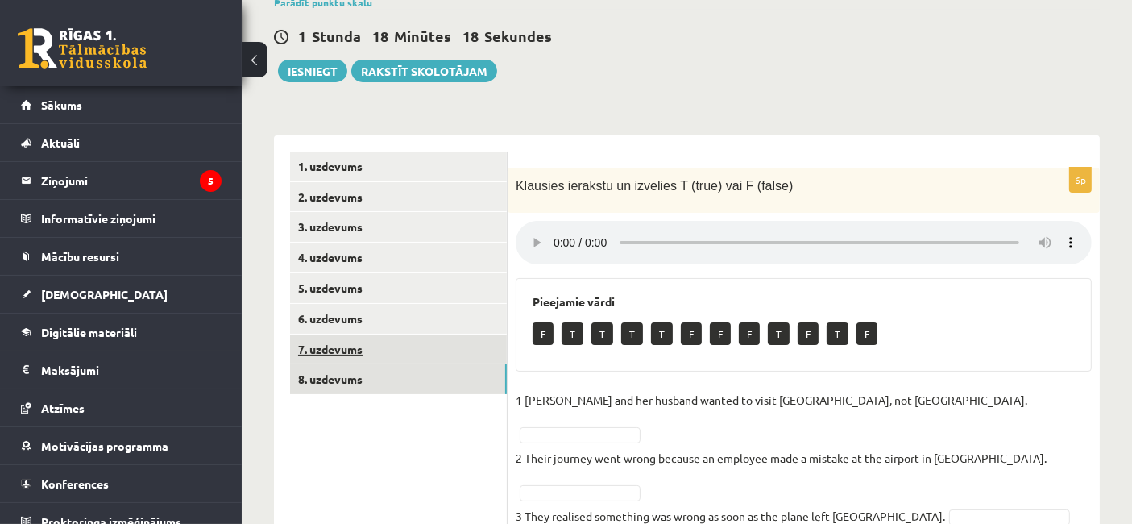
click at [350, 348] on link "7. uzdevums" at bounding box center [398, 349] width 217 height 30
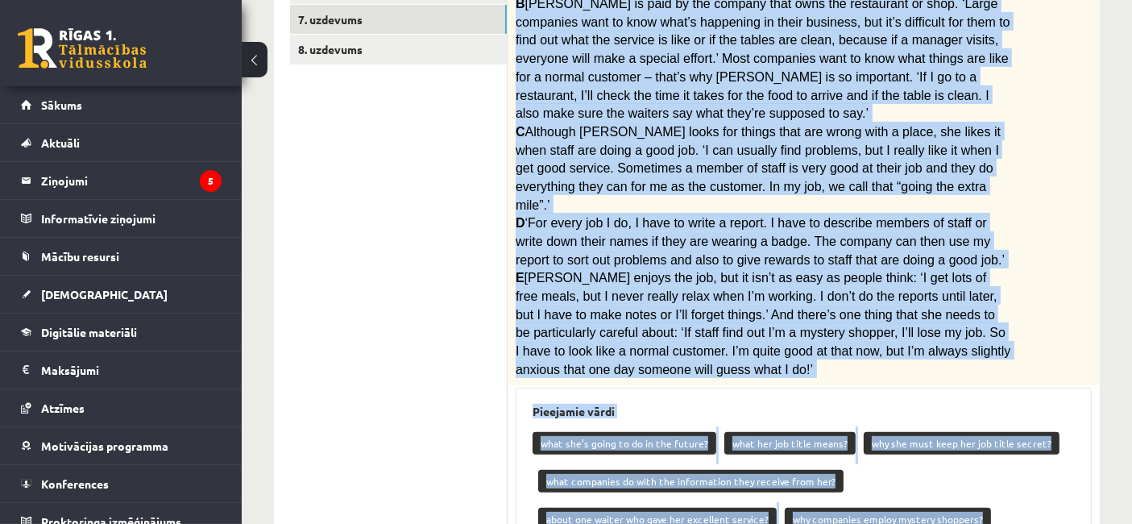
scroll to position [697, 0]
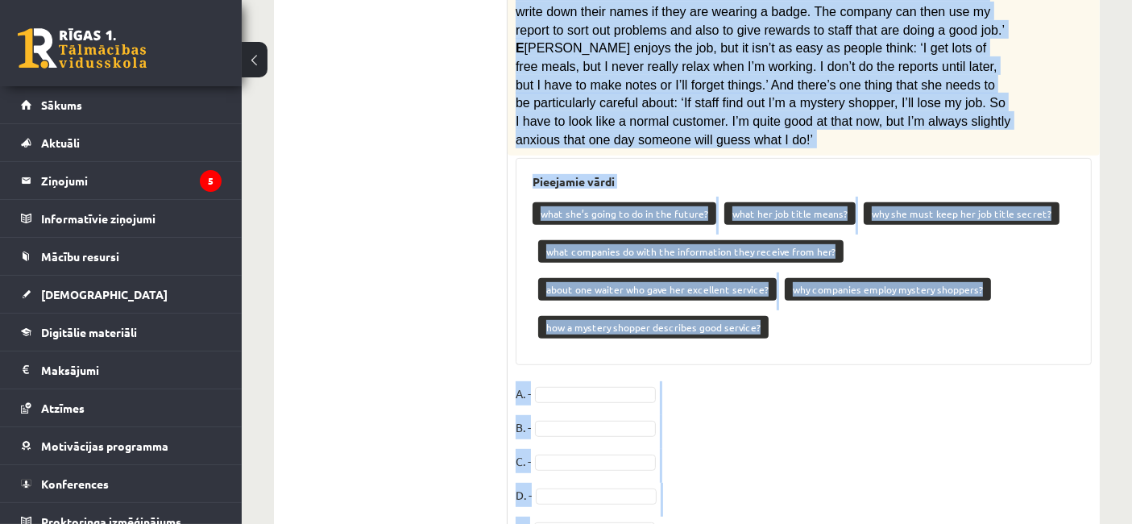
drag, startPoint x: 516, startPoint y: 121, endPoint x: 950, endPoint y: 559, distance: 617.1
copy div "Loremip dolorsi A Cons Adipi (eli sed doei temp) inc ut laboreetdol mag, ali en…"
click at [686, 381] on fieldset "A. - B. - C. - D. - E. -" at bounding box center [804, 465] width 576 height 169
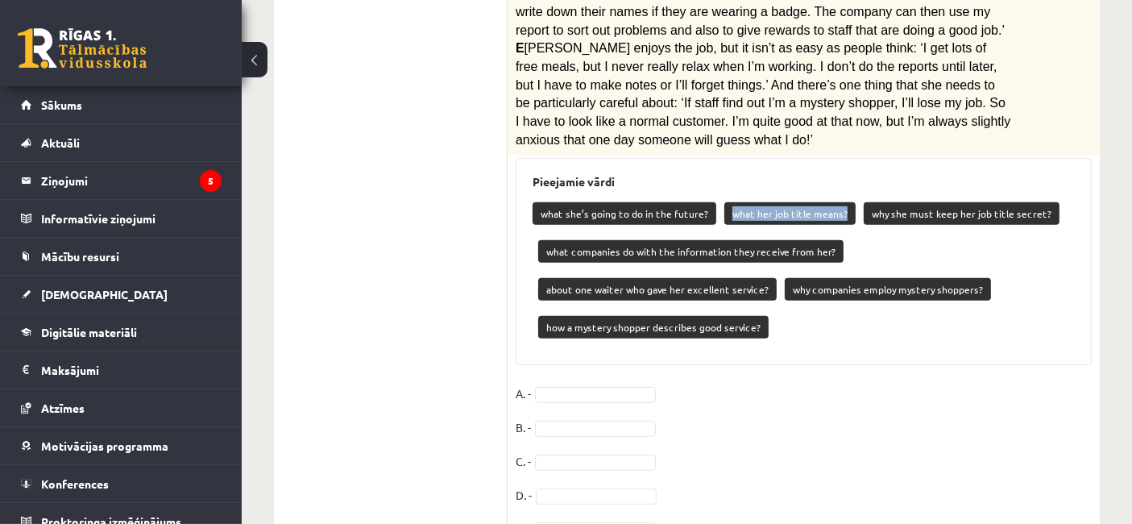
drag, startPoint x: 727, startPoint y: 160, endPoint x: 712, endPoint y: 175, distance: 21.1
click at [716, 197] on div "what she’s going to do in the future? what her job title means? why she must ke…" at bounding box center [804, 272] width 542 height 151
drag, startPoint x: 550, startPoint y: 324, endPoint x: 572, endPoint y: 310, distance: 26.4
click at [572, 381] on fieldset "A. - B. - C. - D. - E. -" at bounding box center [804, 465] width 576 height 169
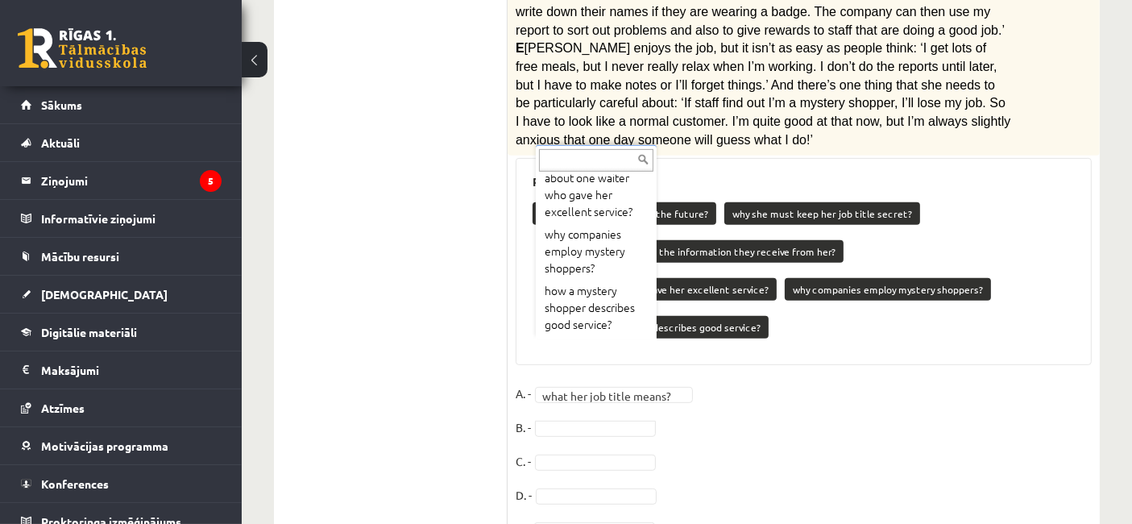
scroll to position [226, 0]
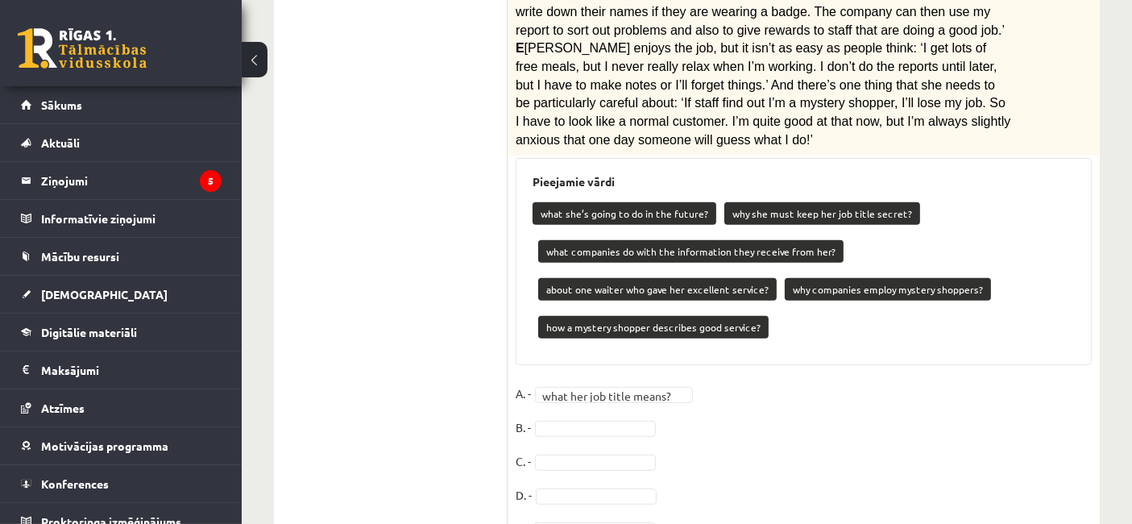
drag, startPoint x: 624, startPoint y: 355, endPoint x: 622, endPoint y: 342, distance: 13.8
click at [624, 381] on fieldset "**********" at bounding box center [804, 465] width 576 height 169
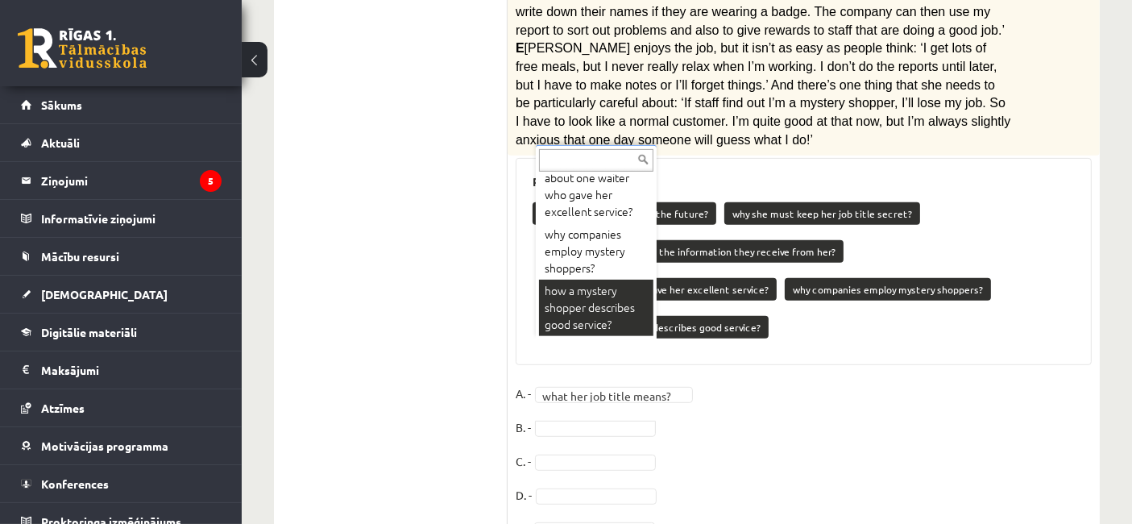
scroll to position [234, 0]
drag, startPoint x: 604, startPoint y: 263, endPoint x: 612, endPoint y: 359, distance: 96.2
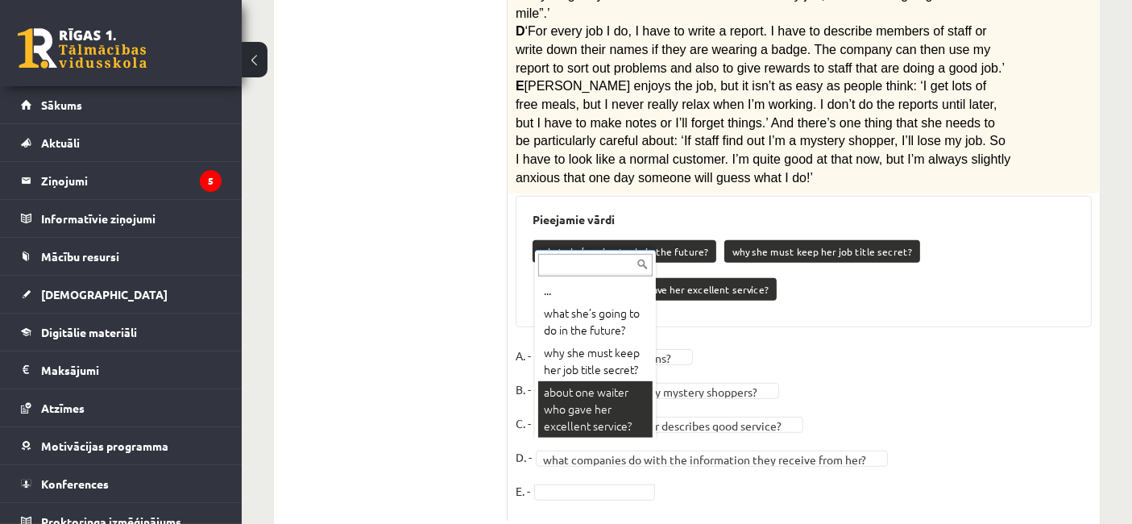
scroll to position [621, 0]
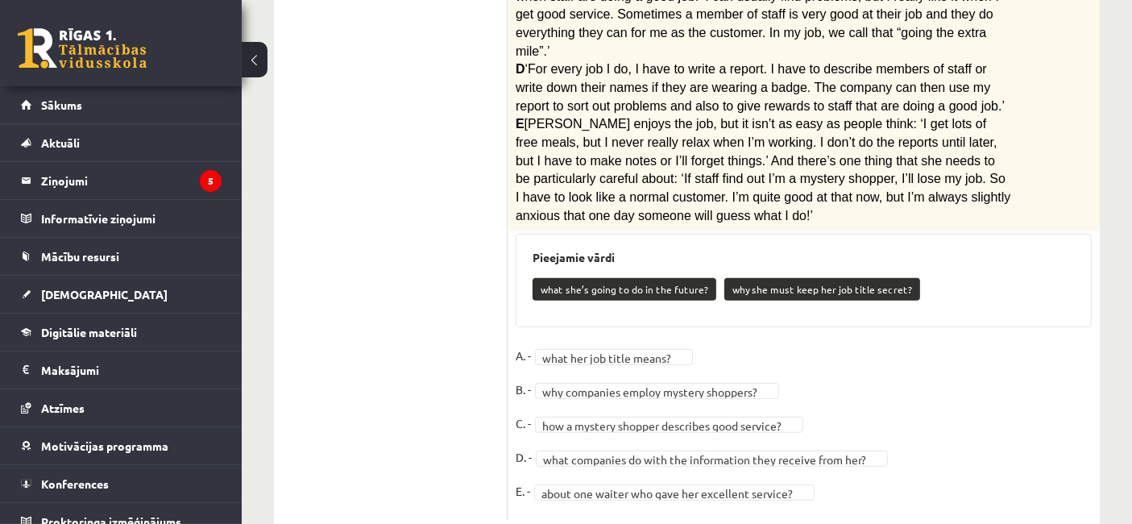
click at [618, 457] on fieldset "**********" at bounding box center [804, 427] width 576 height 169
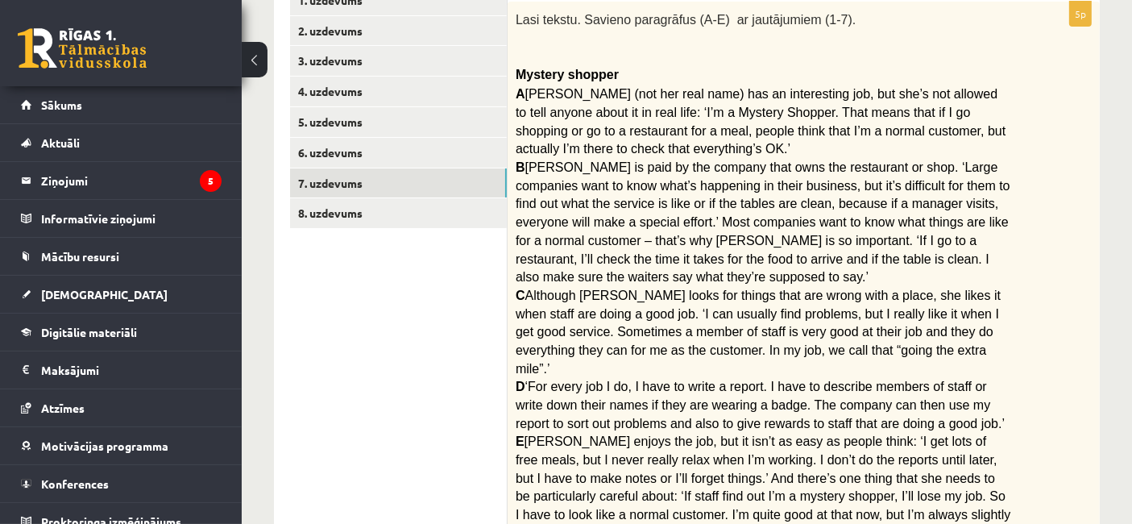
scroll to position [305, 0]
click at [366, 149] on link "6. uzdevums" at bounding box center [398, 152] width 217 height 30
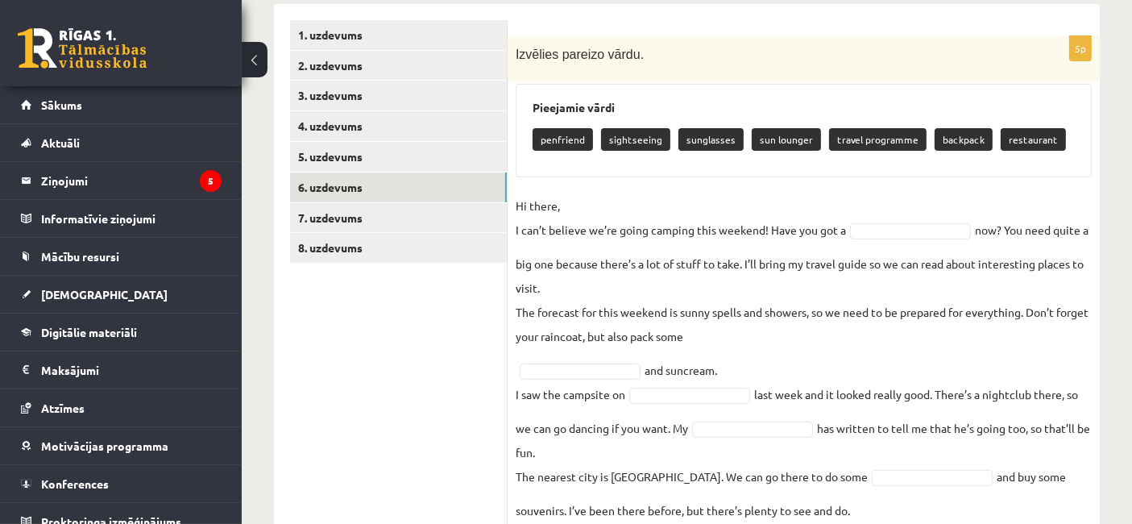
scroll to position [346, 0]
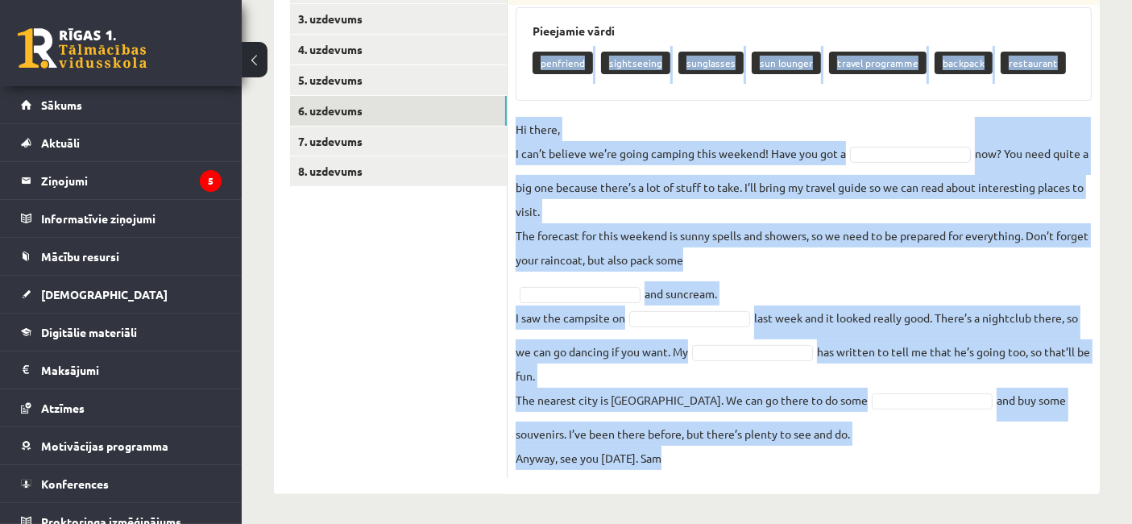
drag, startPoint x: 526, startPoint y: 128, endPoint x: 1064, endPoint y: 542, distance: 679.2
copy div "penfriend sightseeing sunglasses sun lounger travel programme backpack restaura…"
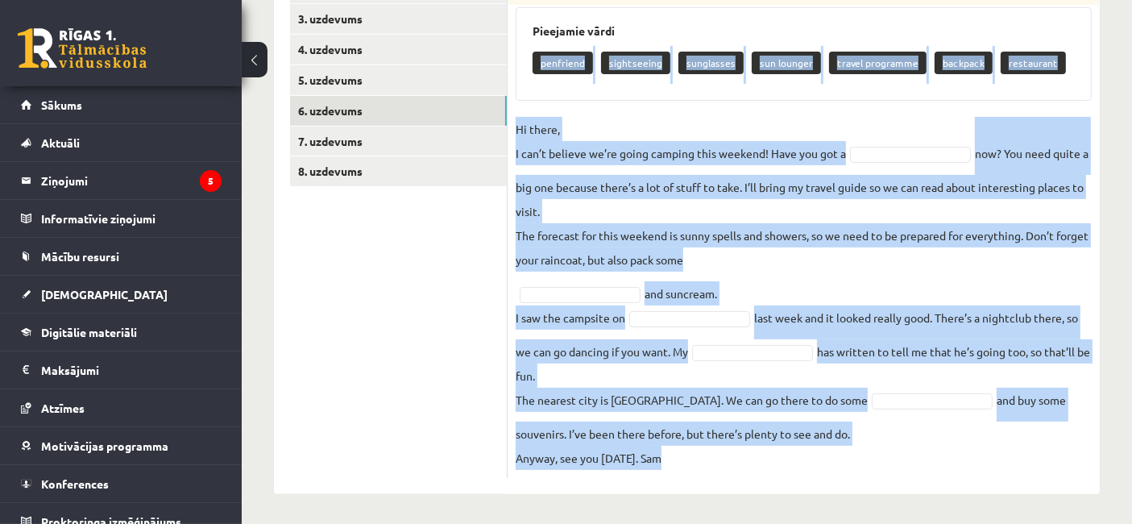
click at [893, 95] on div "Pieejamie vārdi penfriend sightseeing sunglasses sun lounger travel programme b…" at bounding box center [804, 53] width 576 height 93
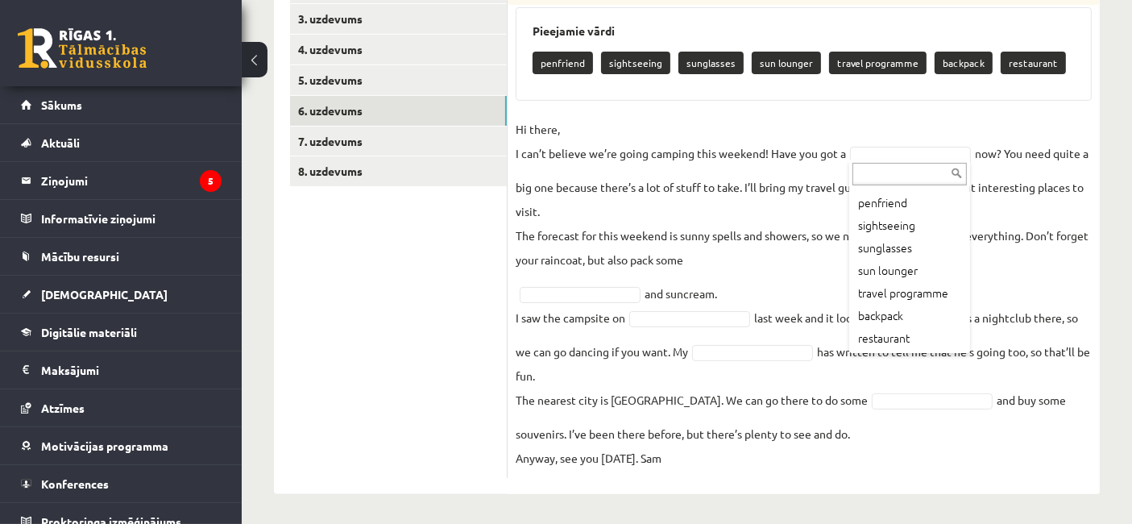
scroll to position [35, 0]
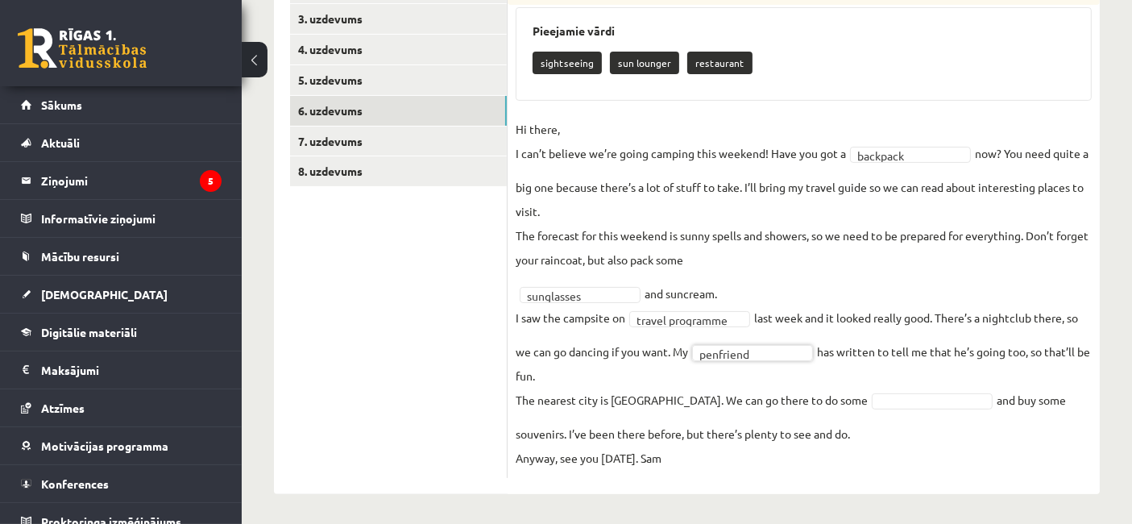
click at [831, 411] on fieldset "**********" at bounding box center [804, 293] width 576 height 353
click at [828, 388] on fieldset "**********" at bounding box center [804, 293] width 576 height 353
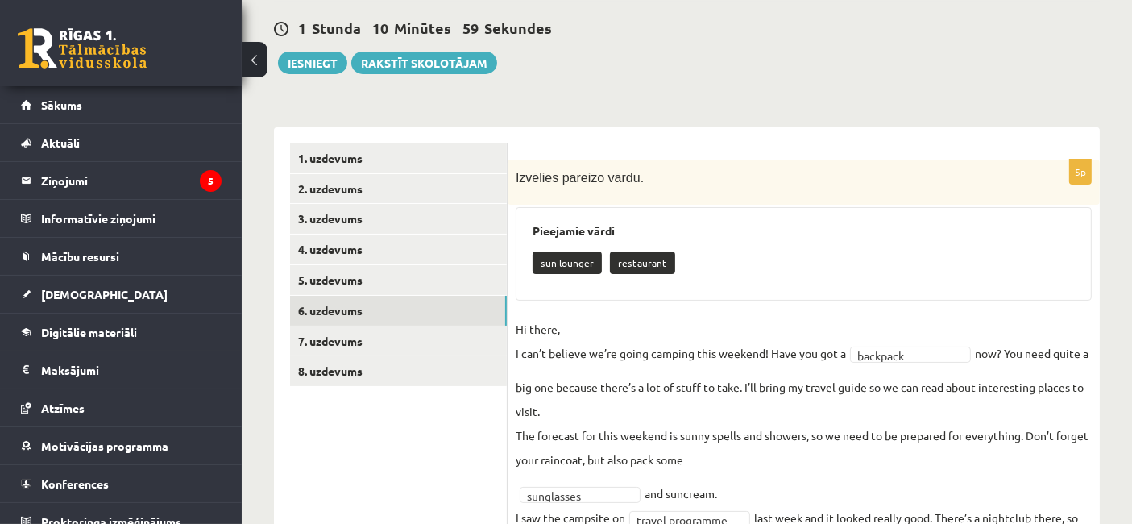
scroll to position [156, 0]
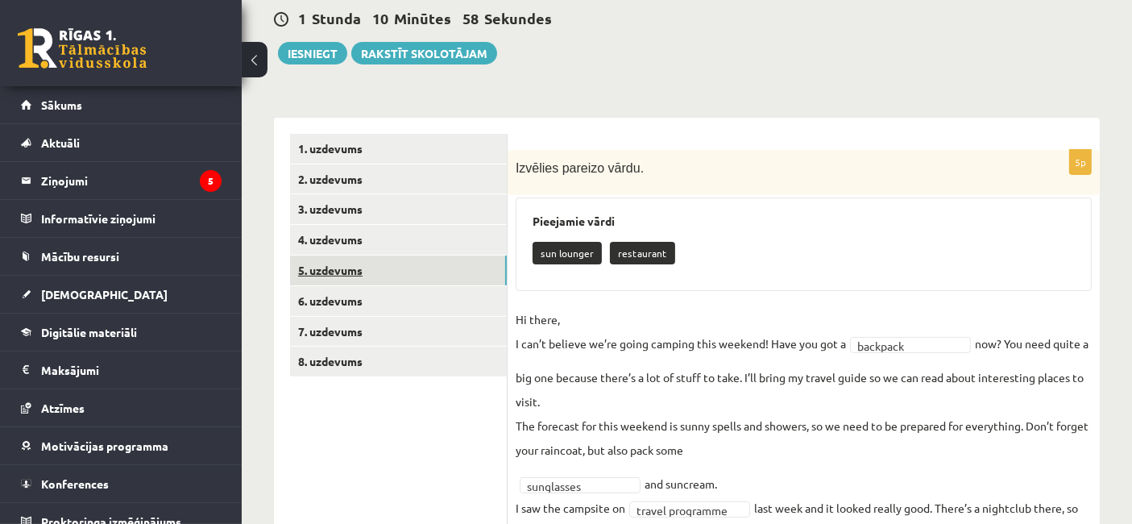
click at [351, 272] on link "5. uzdevums" at bounding box center [398, 270] width 217 height 30
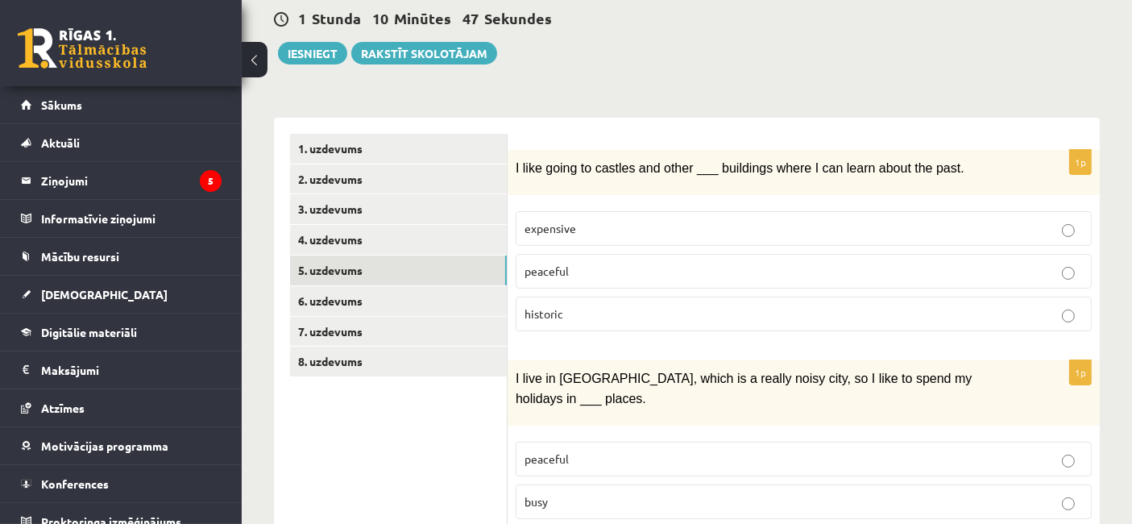
click at [608, 312] on p "historic" at bounding box center [804, 313] width 558 height 17
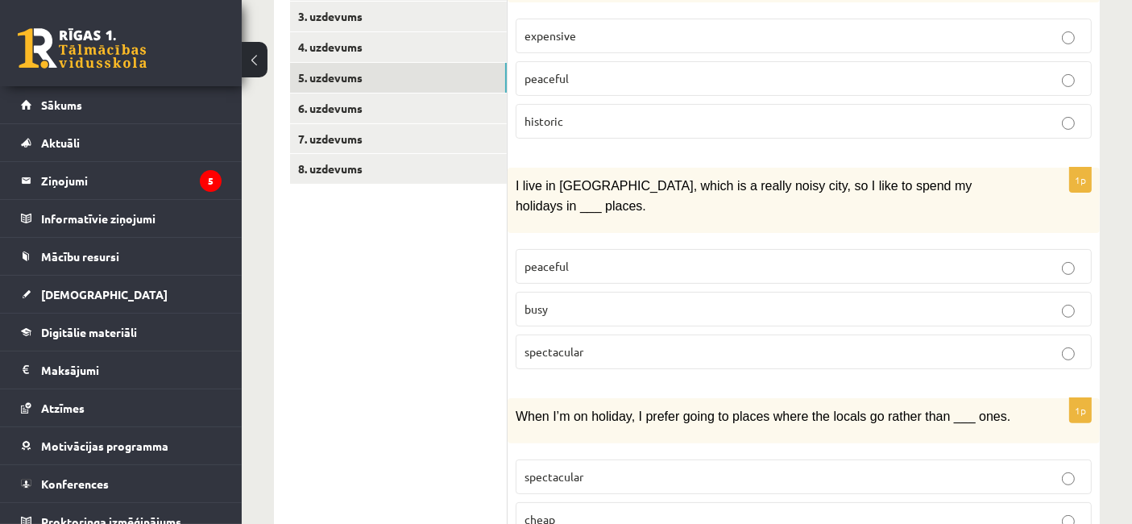
scroll to position [317, 0]
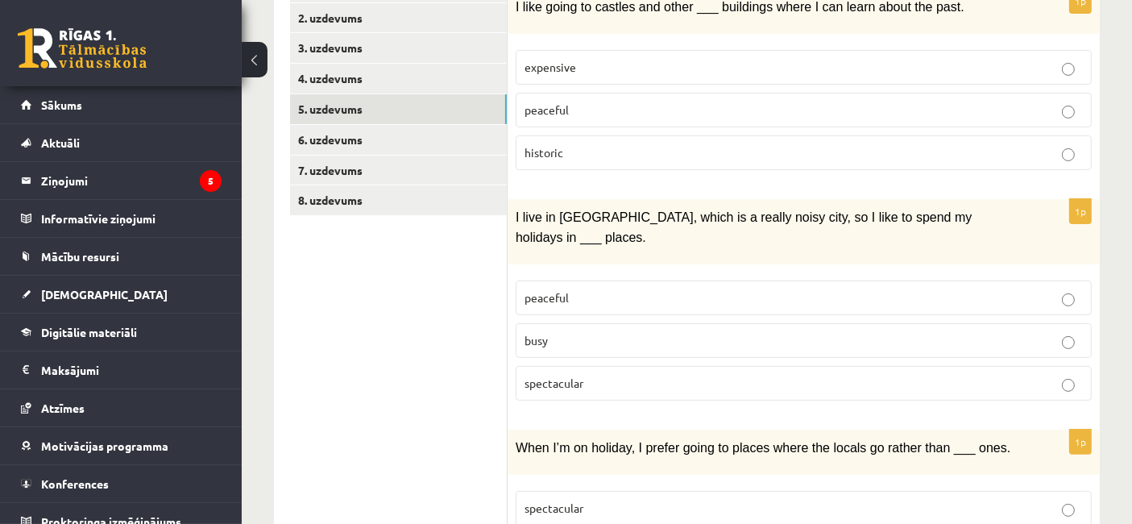
click at [679, 289] on p "peaceful" at bounding box center [804, 297] width 558 height 17
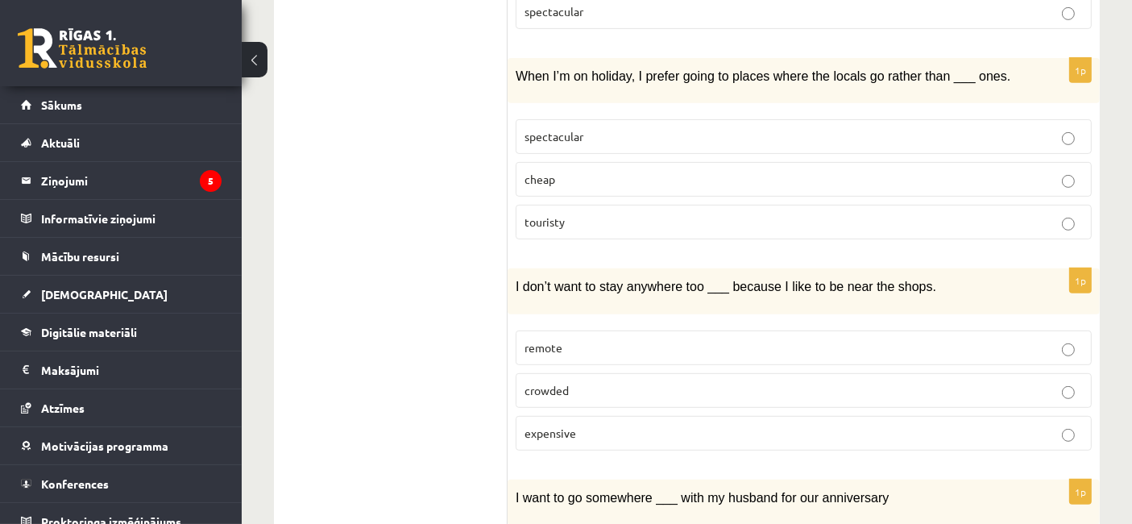
scroll to position [683, 0]
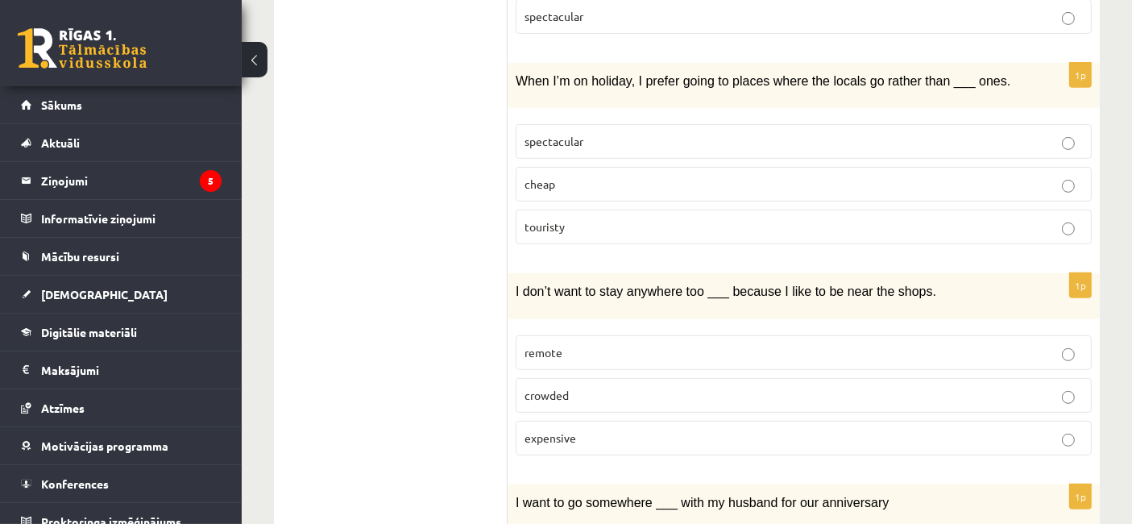
click at [691, 218] on p "touristy" at bounding box center [804, 226] width 558 height 17
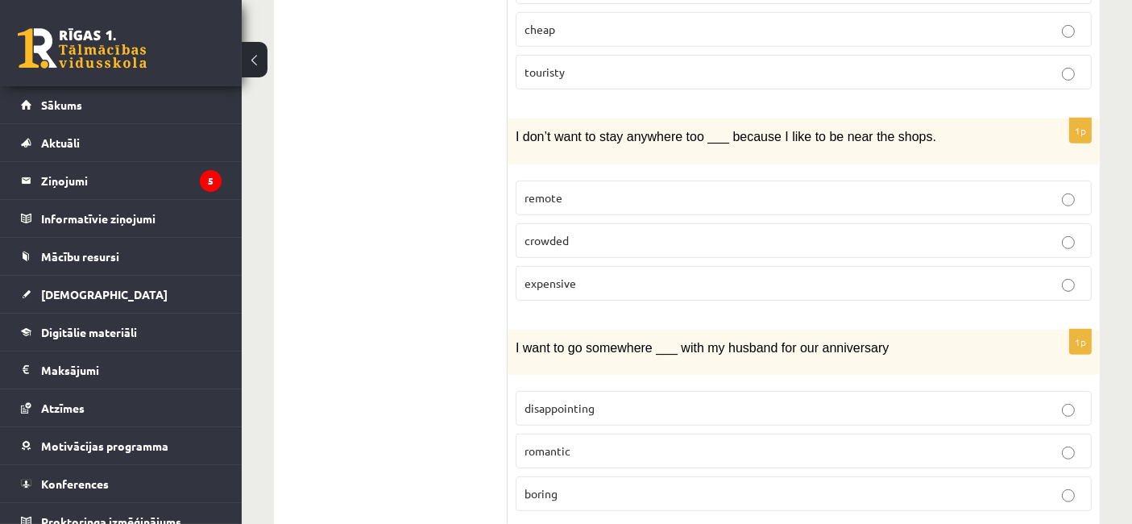
scroll to position [854, 0]
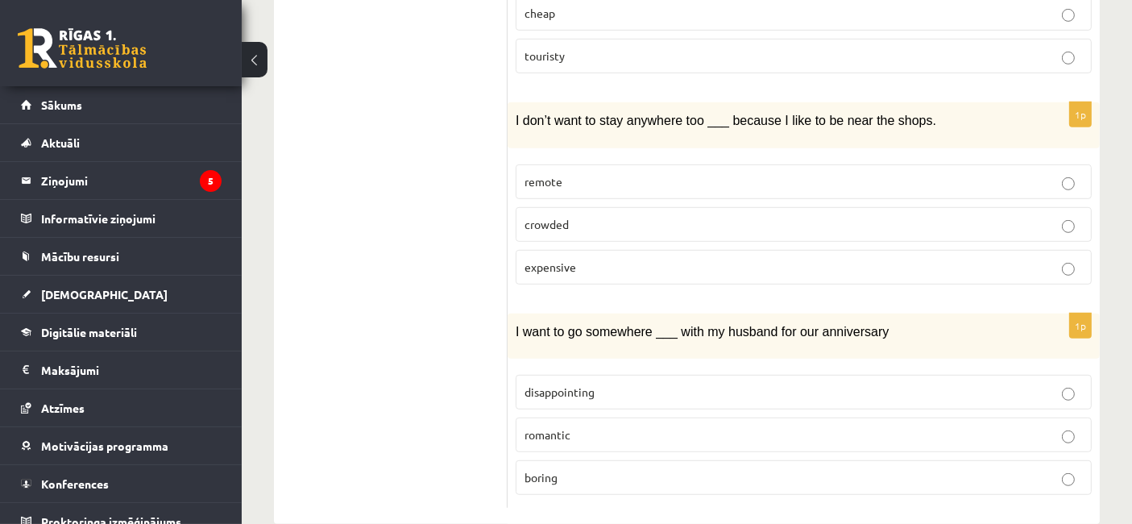
click at [649, 207] on label "crowded" at bounding box center [804, 224] width 576 height 35
click at [687, 426] on p "romantic" at bounding box center [804, 434] width 558 height 17
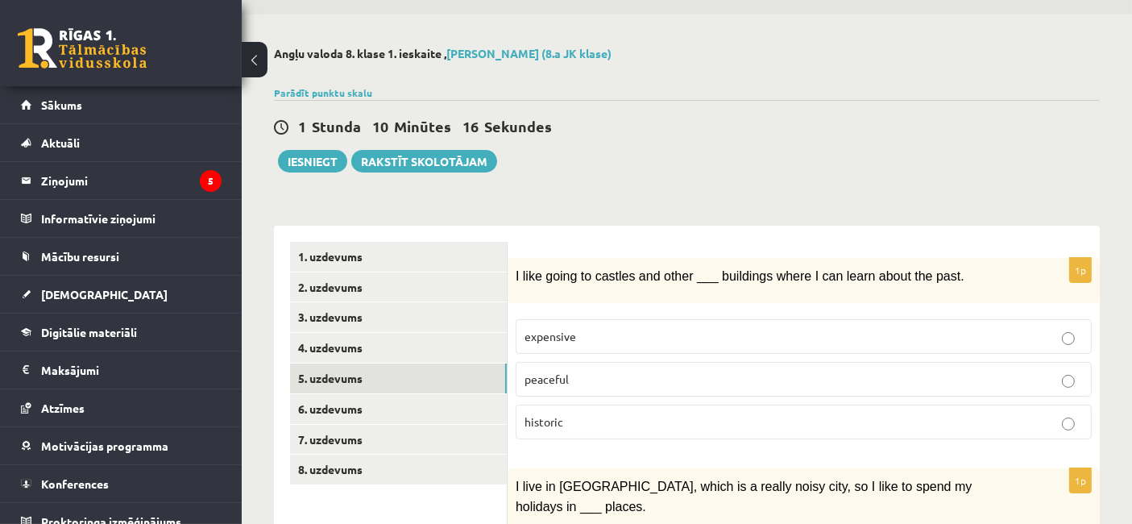
scroll to position [0, 0]
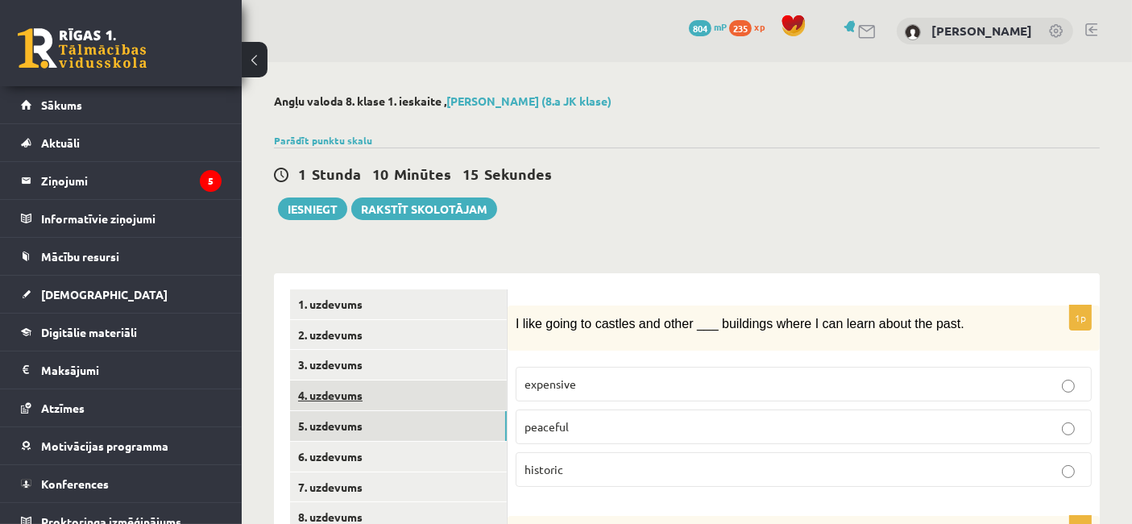
click at [359, 396] on link "4. uzdevums" at bounding box center [398, 395] width 217 height 30
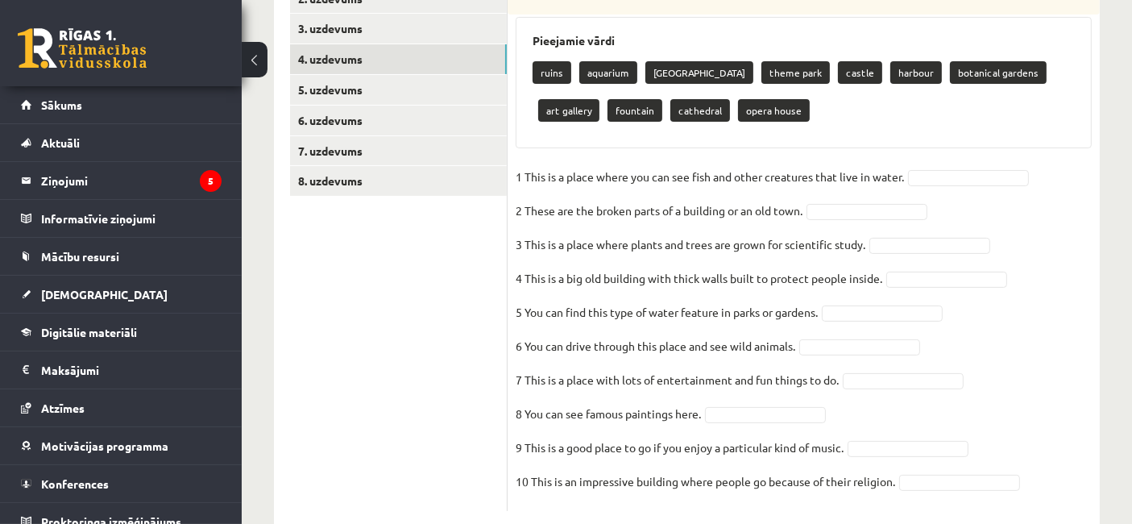
scroll to position [348, 0]
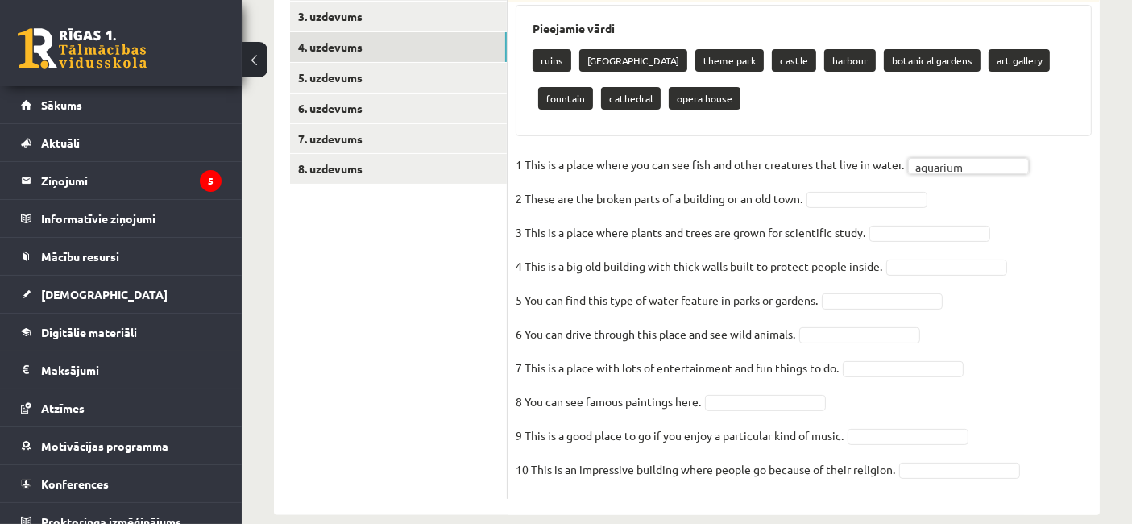
click at [859, 217] on fieldset "1 This is a place where you can see fish and other creatures that live in water…" at bounding box center [804, 321] width 576 height 338
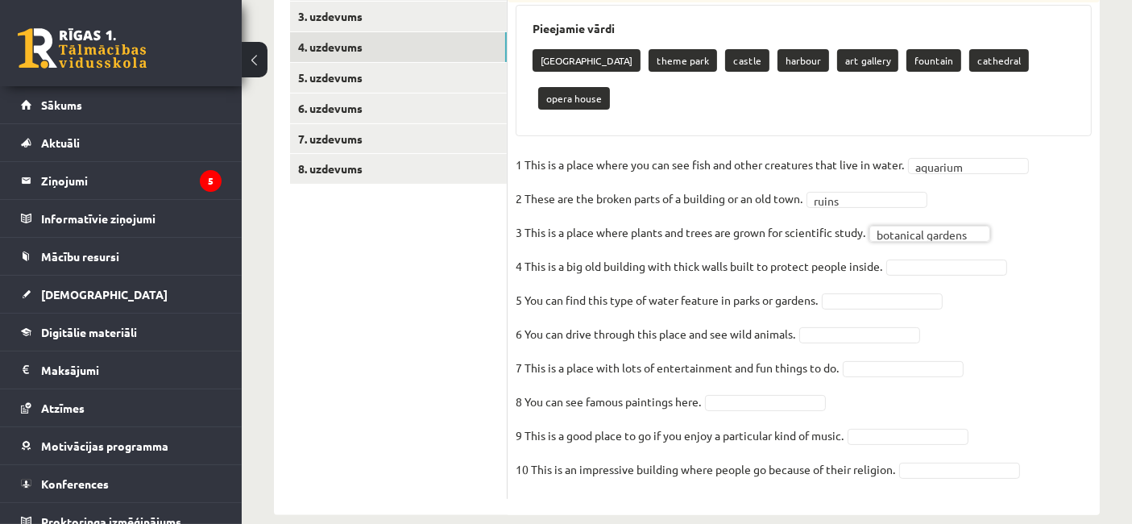
scroll to position [331, 0]
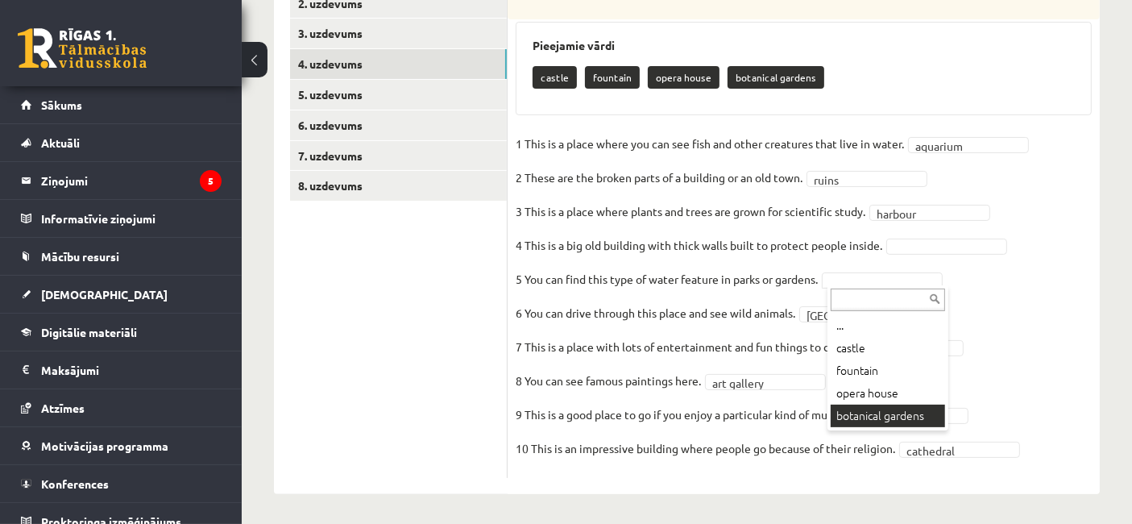
drag, startPoint x: 896, startPoint y: 420, endPoint x: 893, endPoint y: 411, distance: 9.4
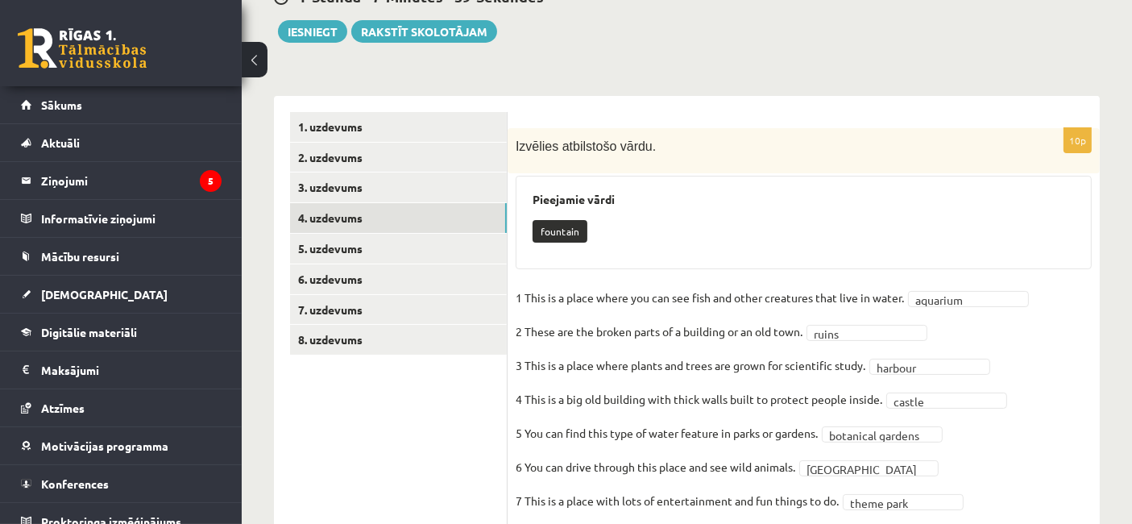
scroll to position [179, 0]
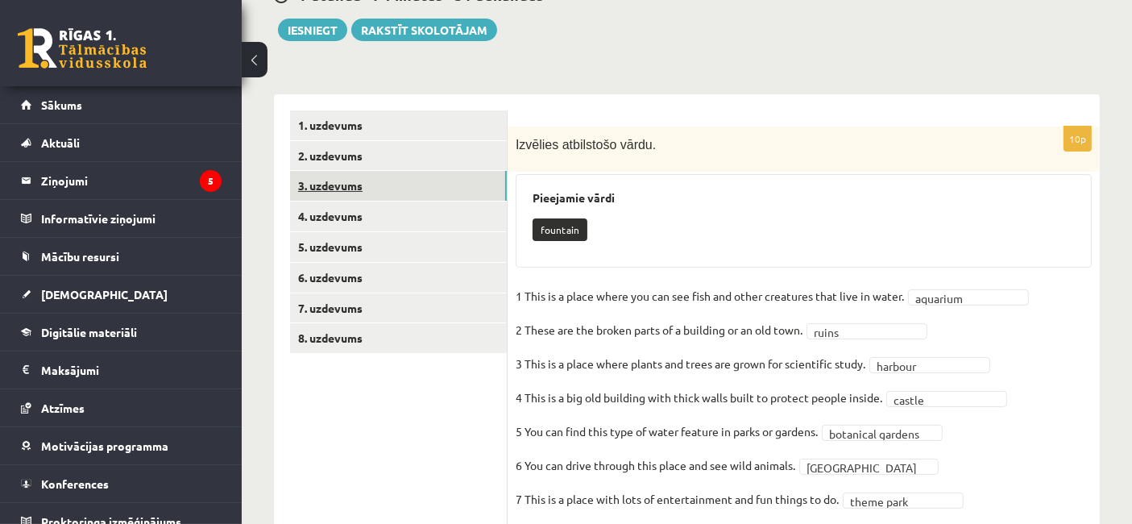
click at [354, 185] on link "3. uzdevums" at bounding box center [398, 186] width 217 height 30
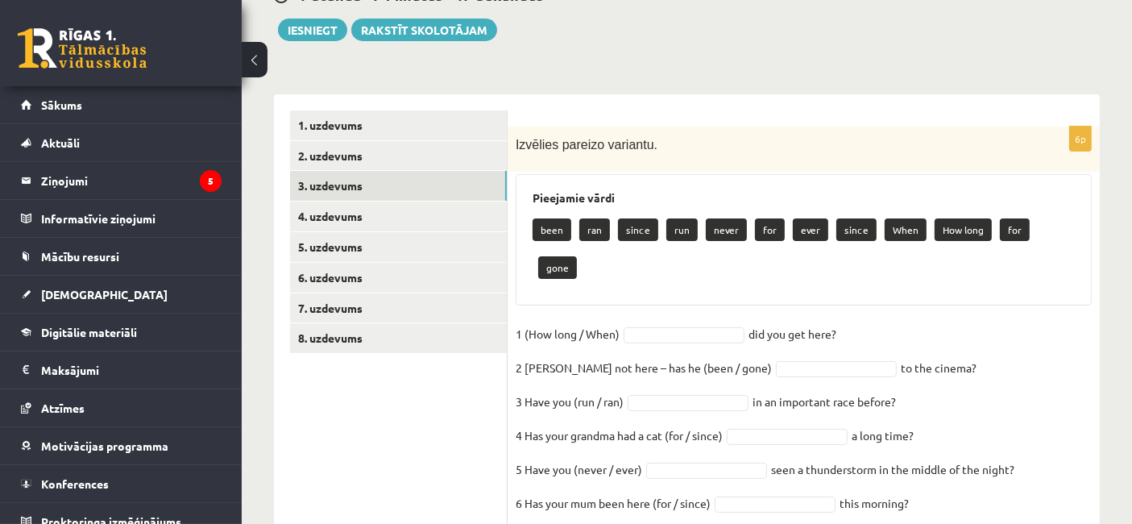
drag, startPoint x: 533, startPoint y: 226, endPoint x: 1003, endPoint y: 471, distance: 530.9
click at [1003, 471] on div "6p Izvēlies pareizo variantu. Pieejamie vārdi been ran since run never for ever…" at bounding box center [804, 330] width 592 height 406
copy div "been ran since run never for ever since When How long for gone 1 (How long / Wh…"
click at [964, 322] on fieldset "1 (How long / When) did you get here?   2 Sam’s not here – has he (been / gone)…" at bounding box center [804, 423] width 576 height 203
click at [913, 322] on fieldset "1 (How long / When) did you get here?   2 Sam’s not here – has he (been / gone)…" at bounding box center [804, 423] width 576 height 203
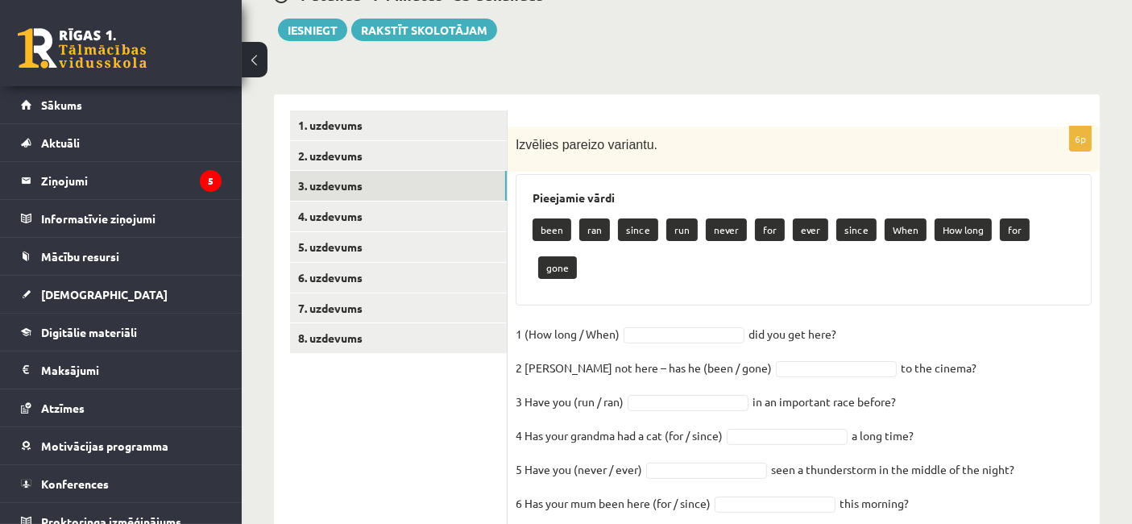
click at [932, 322] on fieldset "1 (How long / When) did you get here?   2 Sam’s not here – has he (been / gone)…" at bounding box center [804, 423] width 576 height 203
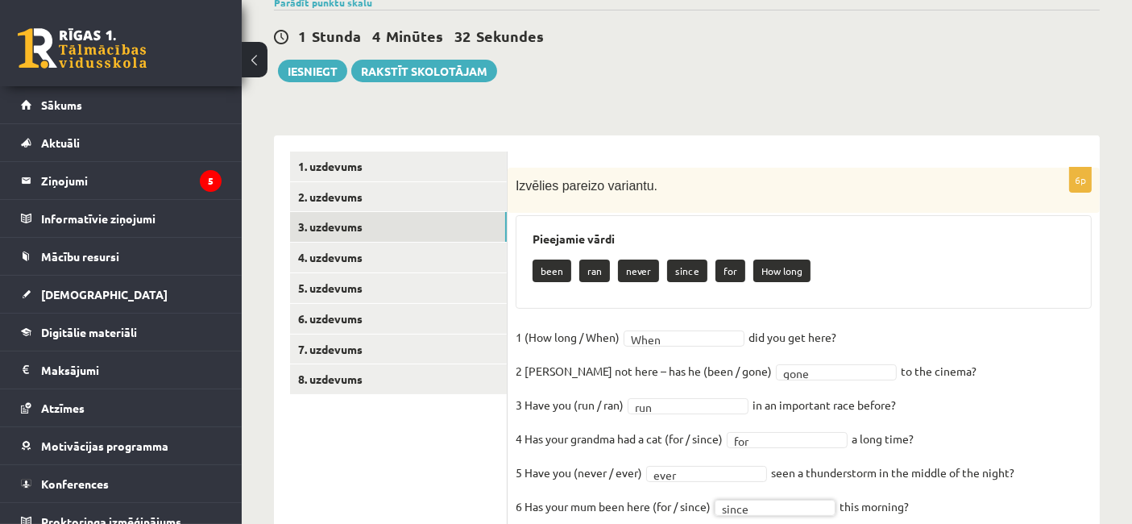
scroll to position [196, 0]
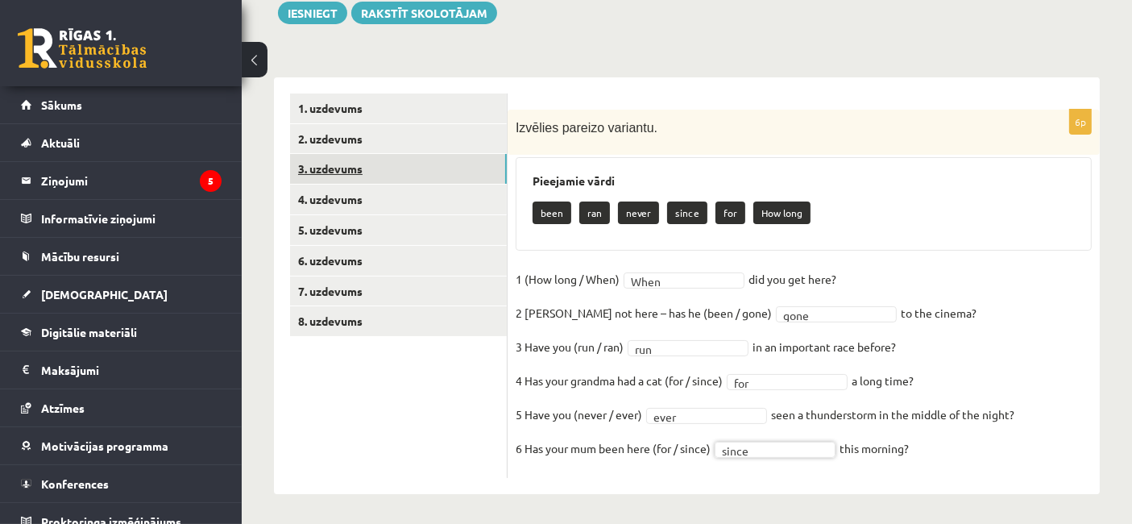
click at [361, 154] on link "3. uzdevums" at bounding box center [398, 169] width 217 height 30
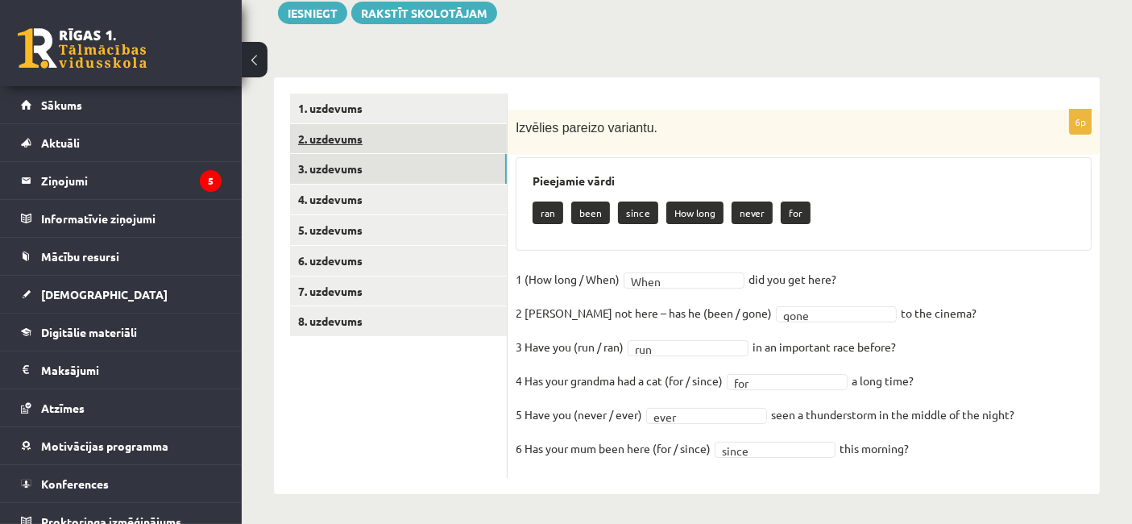
click at [352, 143] on link "2. uzdevums" at bounding box center [398, 139] width 217 height 30
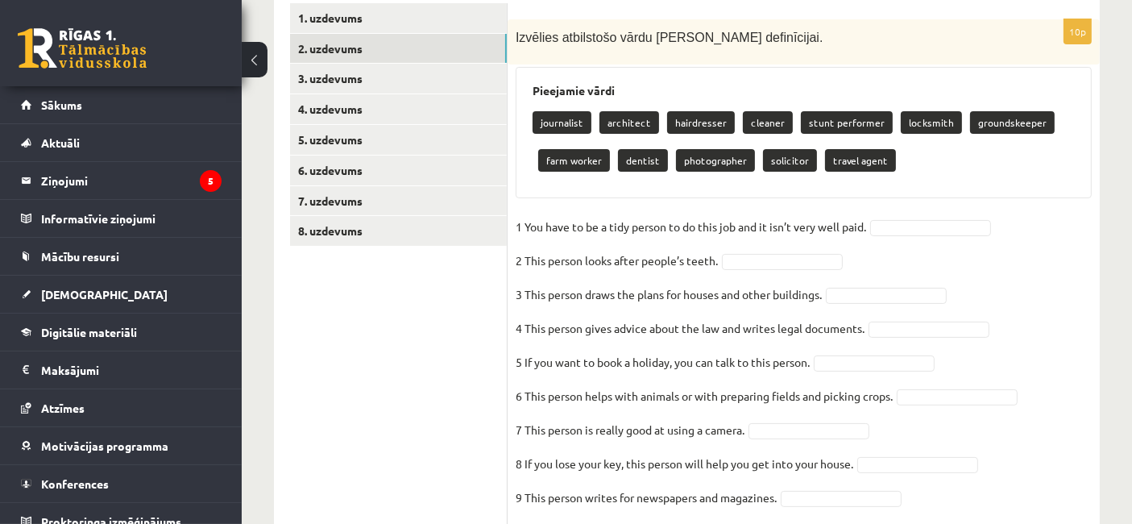
scroll to position [298, 0]
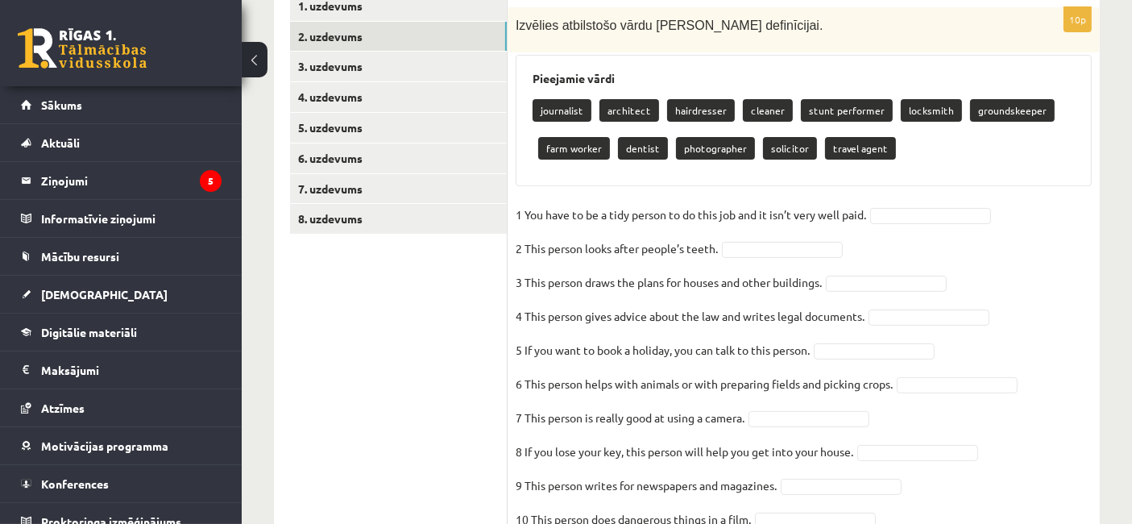
click at [542, 105] on p "journalist" at bounding box center [562, 110] width 59 height 23
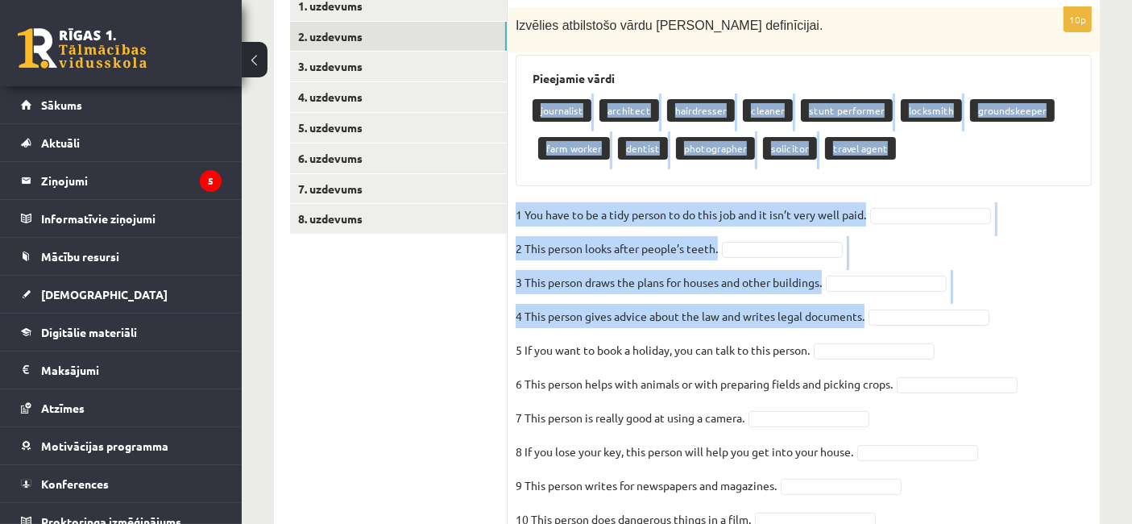
drag, startPoint x: 536, startPoint y: 107, endPoint x: 985, endPoint y: 309, distance: 492.3
click at [967, 313] on div "10p Izvēlies atbilstošo vārdu katrai definīcijai. Pieejamie vārdi journalist ar…" at bounding box center [804, 277] width 592 height 541
click at [1042, 300] on fieldset "1 You have to be a tidy person to do this job and it isn’t very well paid.   2 …" at bounding box center [804, 371] width 576 height 338
click at [1058, 280] on fieldset "1 You have to be a tidy person to do this job and it isn’t very well paid.   2 …" at bounding box center [804, 371] width 576 height 338
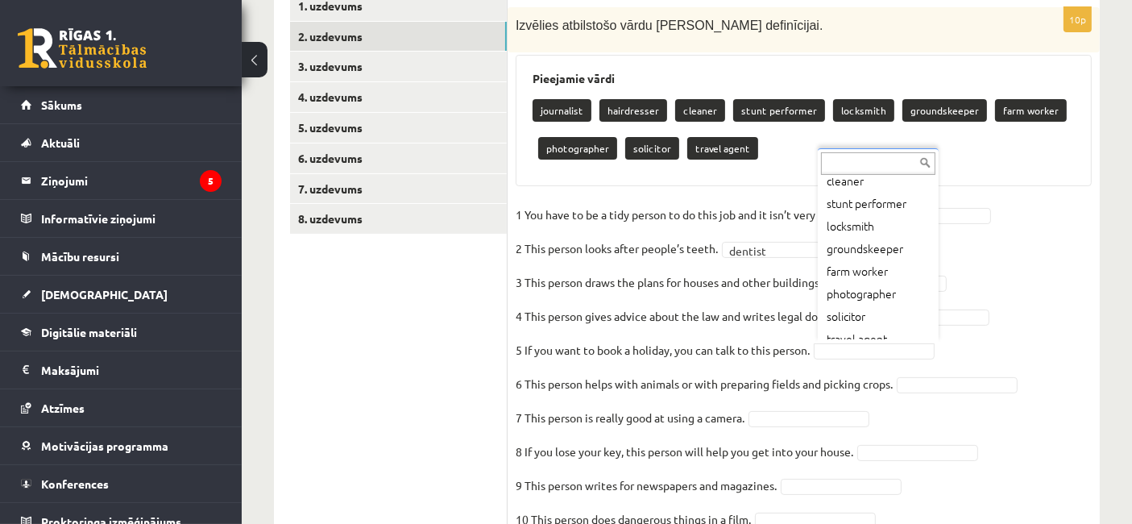
scroll to position [87, 0]
click at [935, 300] on div "... journalist hairdresser cleaner stunt performer locksmith groundskeeper farm…" at bounding box center [878, 245] width 121 height 194
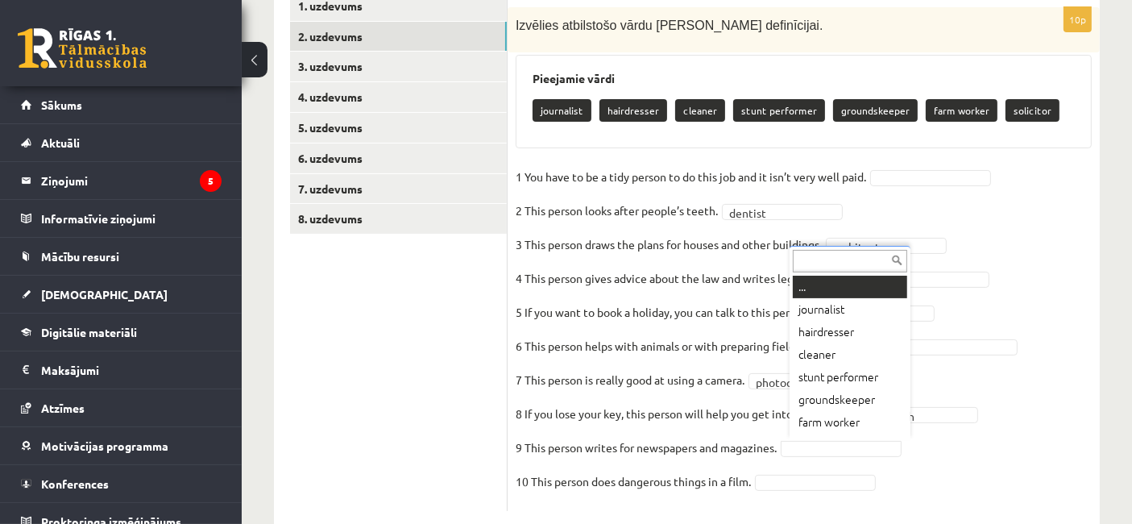
scroll to position [19, 0]
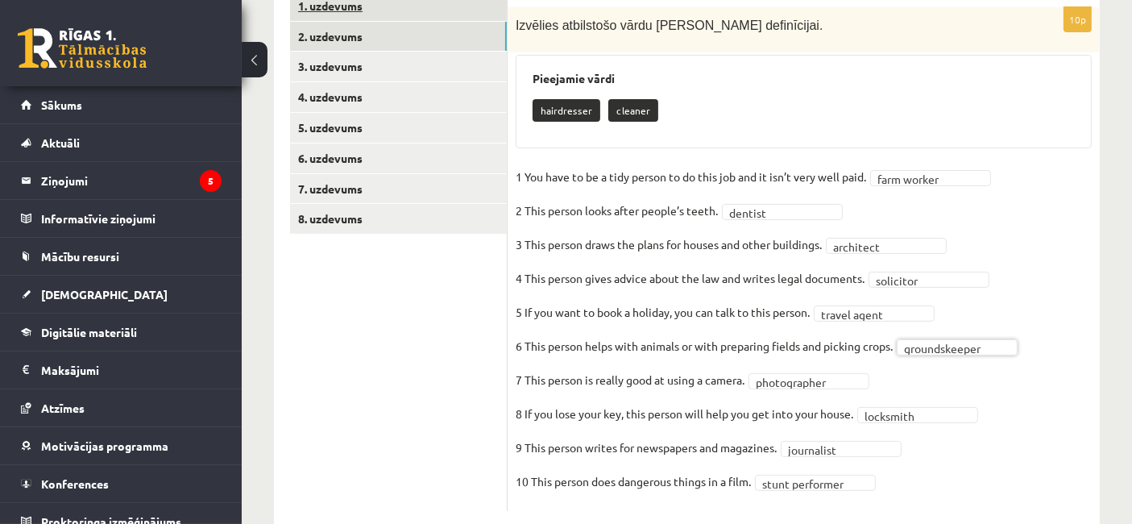
click at [334, 2] on link "1. uzdevums" at bounding box center [398, 6] width 217 height 30
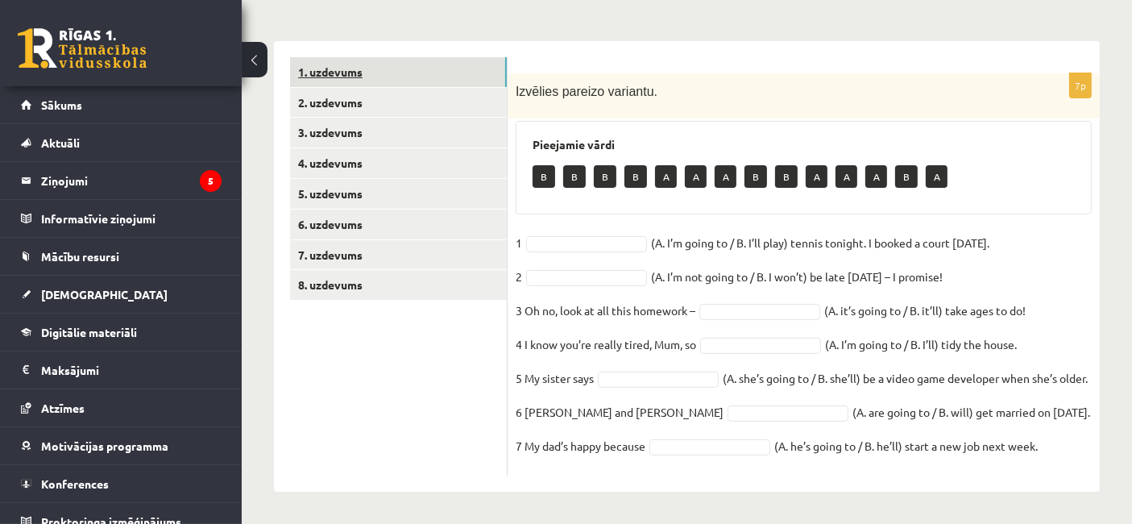
scroll to position [254, 0]
drag, startPoint x: 530, startPoint y: 151, endPoint x: 1050, endPoint y: 455, distance: 602.0
click at [1050, 455] on div "7p Izvēlies pareizo variantu. Pieejamie vārdi B B B B A A A B B A A A B A 1 (A.…" at bounding box center [804, 274] width 592 height 402
copy div "B B B B A A A B B A A A B A 1 (A. I’m going to / B. I’ll play) tennis tonight. …"
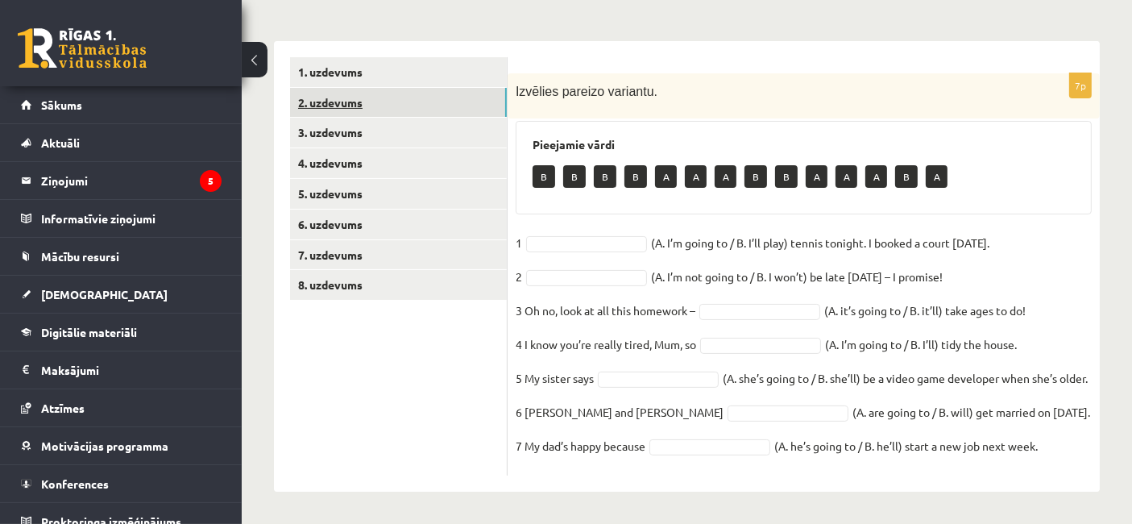
click at [353, 88] on link "2. uzdevums" at bounding box center [398, 103] width 217 height 30
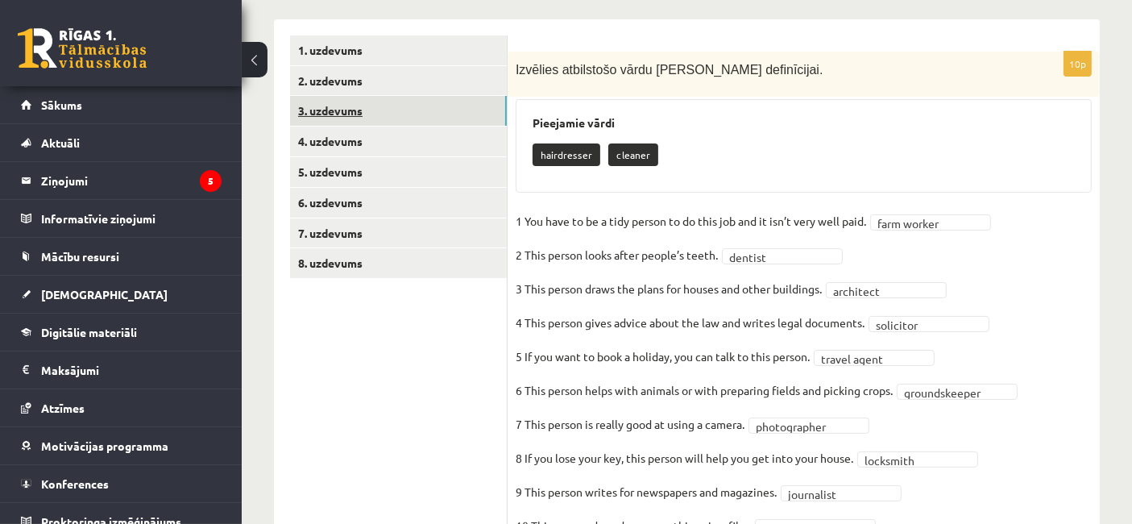
click at [356, 114] on link "3. uzdevums" at bounding box center [398, 111] width 217 height 30
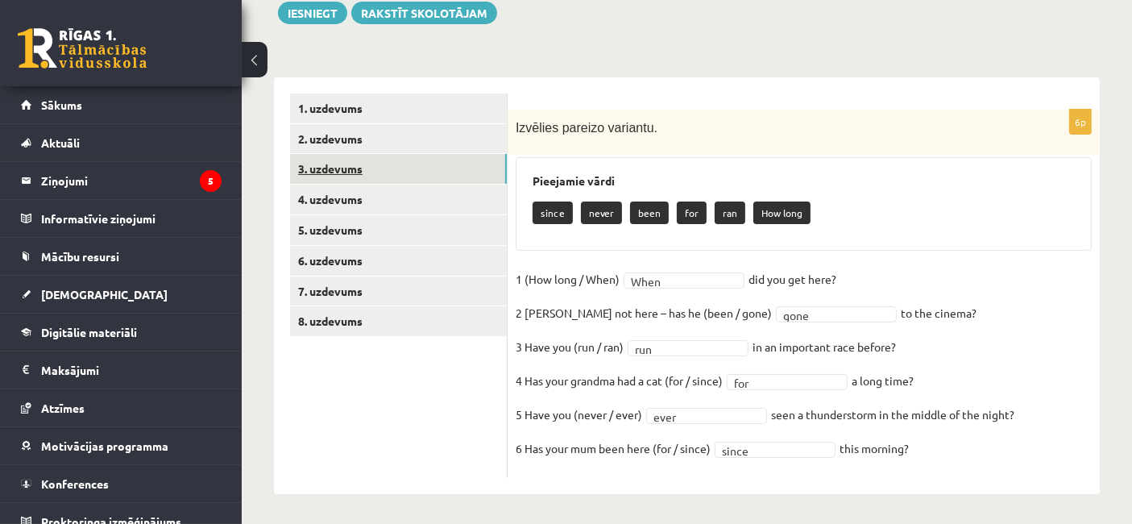
click at [354, 167] on link "3. uzdevums" at bounding box center [398, 169] width 217 height 30
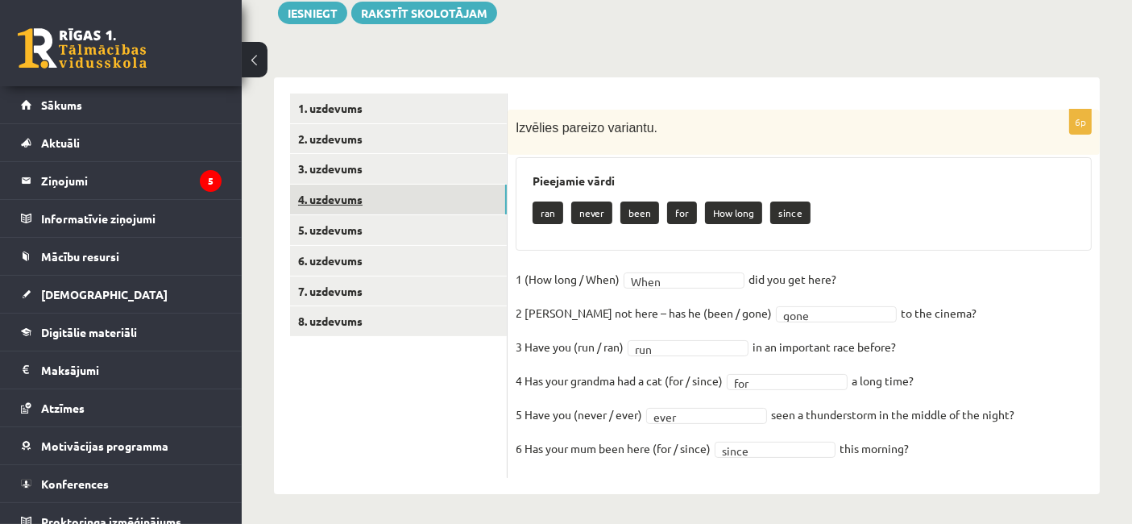
click at [356, 197] on link "4. uzdevums" at bounding box center [398, 200] width 217 height 30
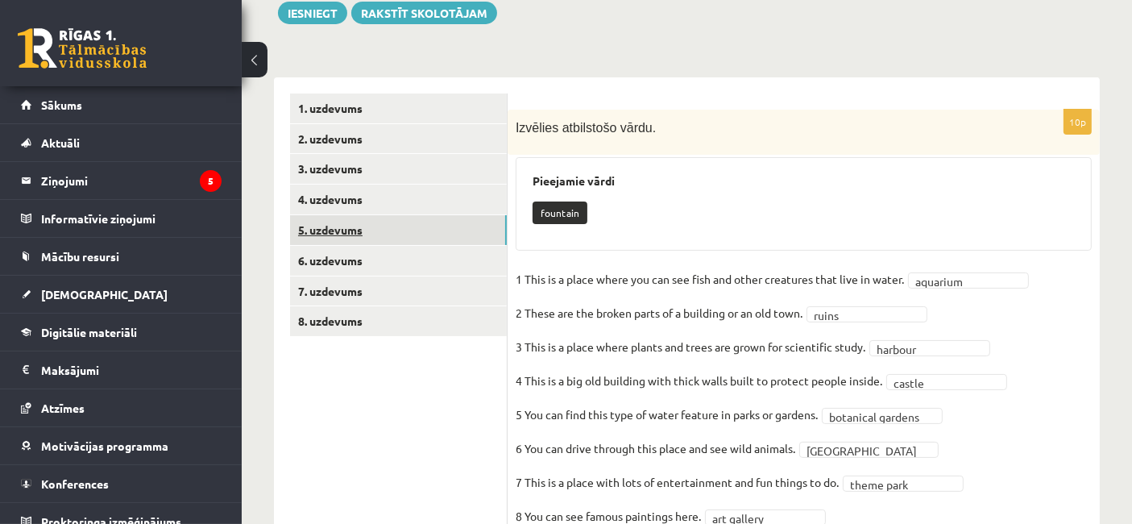
click at [349, 232] on link "5. uzdevums" at bounding box center [398, 230] width 217 height 30
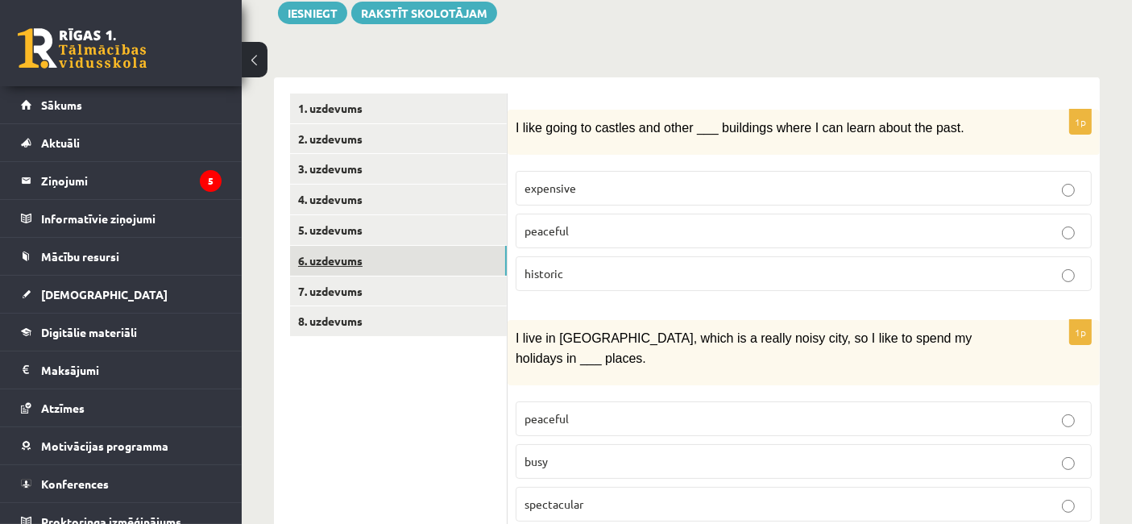
click at [362, 264] on link "6. uzdevums" at bounding box center [398, 261] width 217 height 30
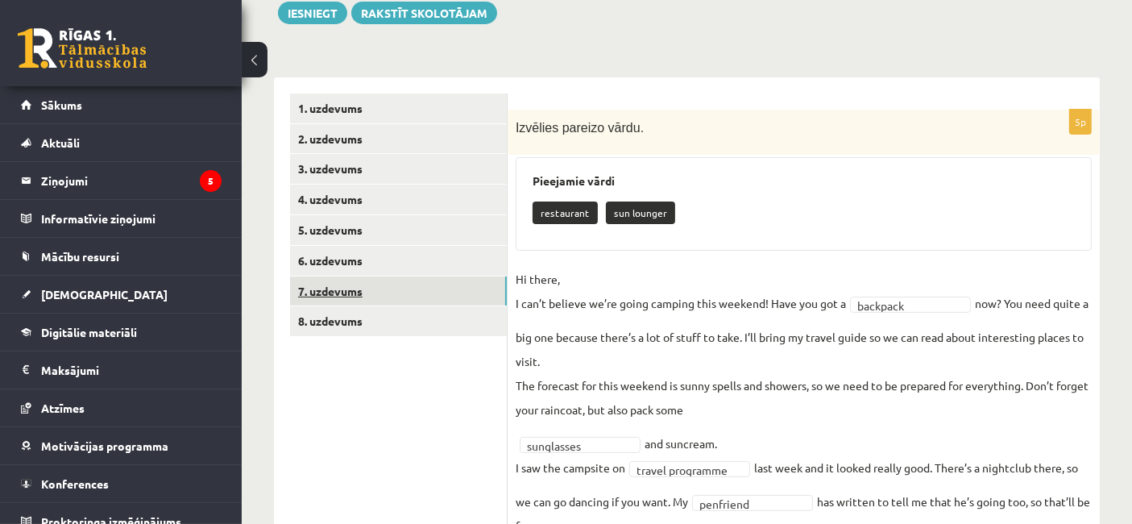
click at [360, 284] on link "7. uzdevums" at bounding box center [398, 291] width 217 height 30
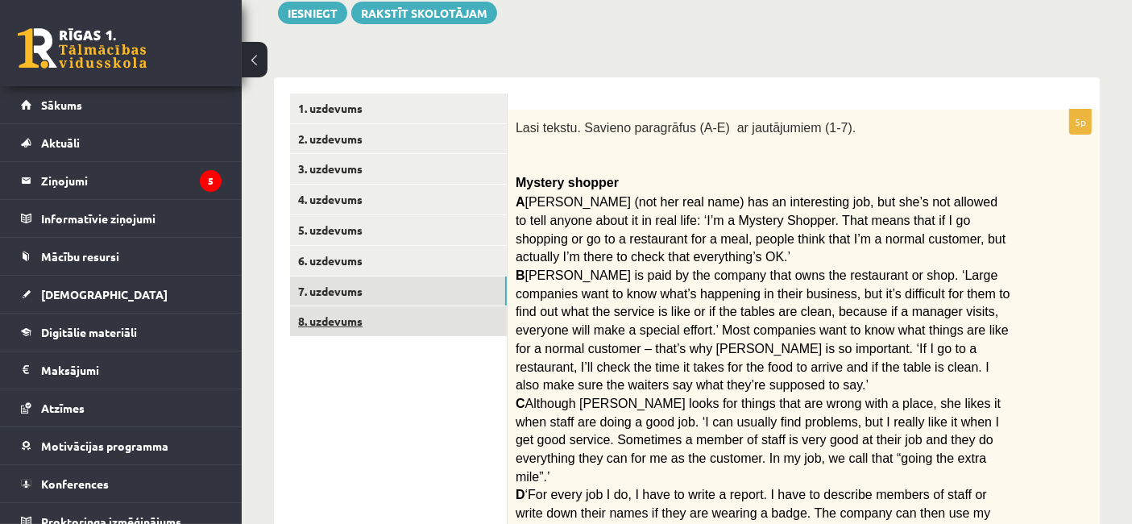
click at [358, 324] on link "8. uzdevums" at bounding box center [398, 321] width 217 height 30
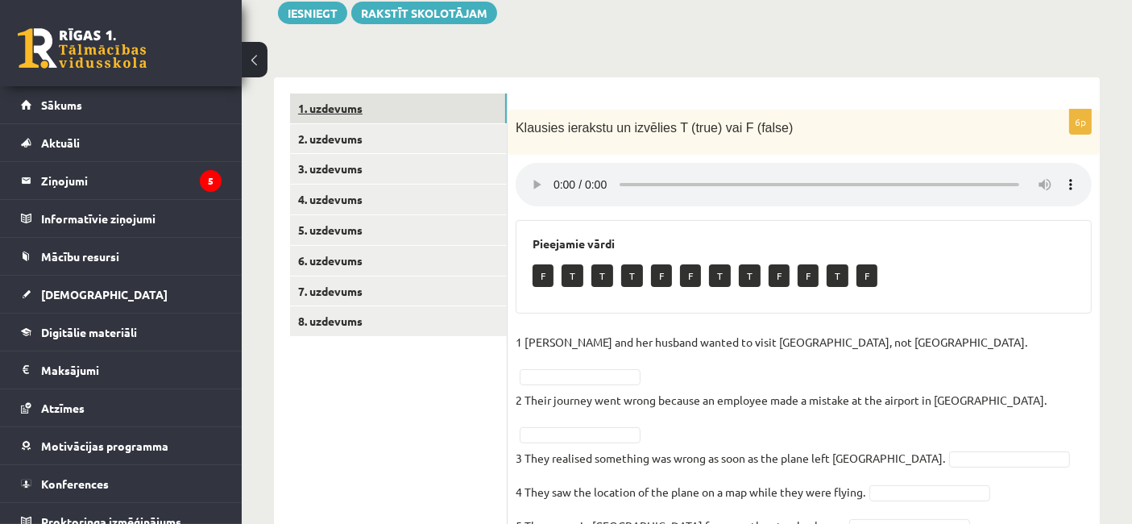
click at [335, 99] on link "1. uzdevums" at bounding box center [398, 108] width 217 height 30
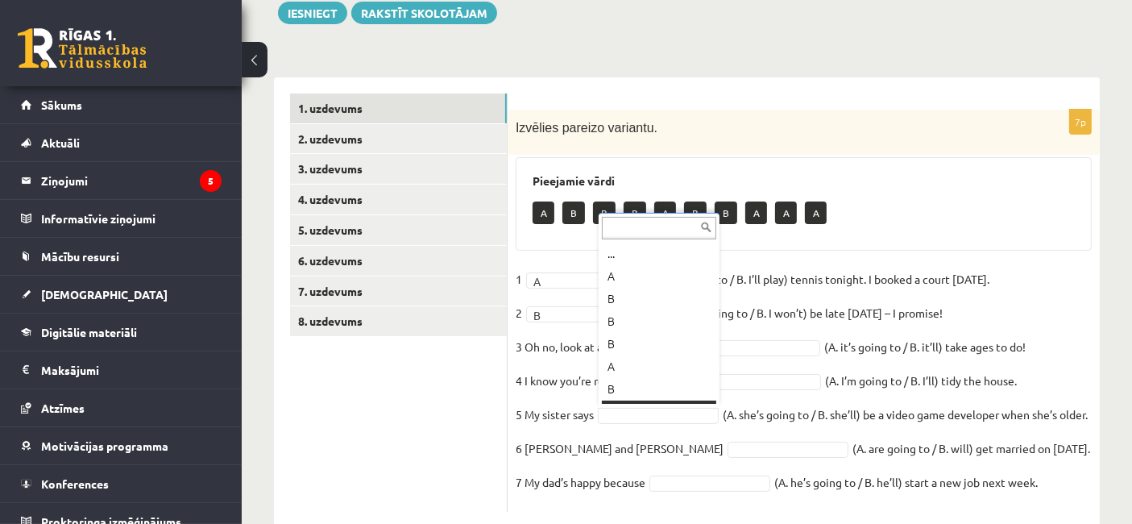
scroll to position [19, 0]
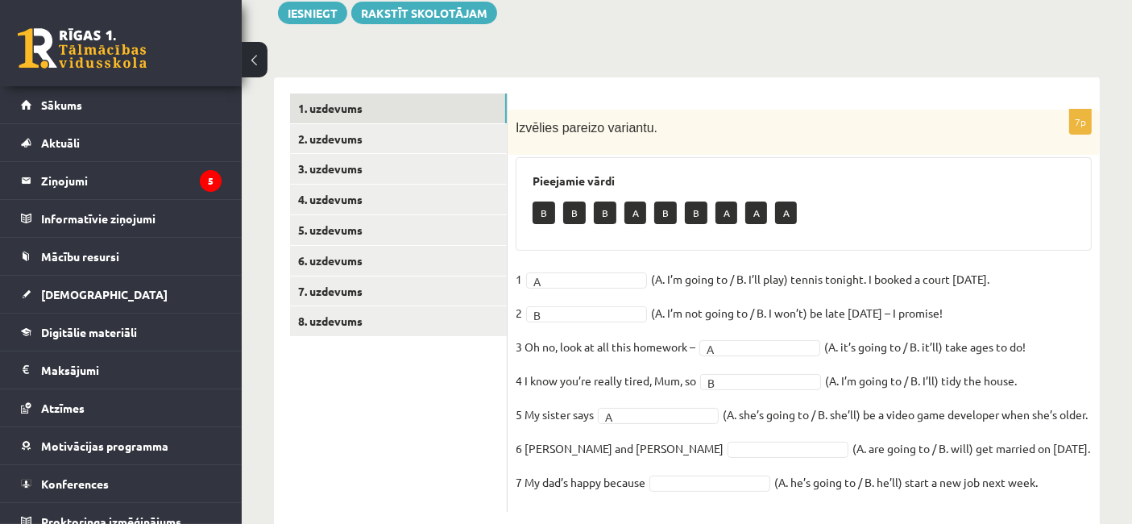
click at [645, 471] on fieldset "1 A * (A. I’m going to / B. I’ll play) tennis tonight. I booked a court yesterd…" at bounding box center [804, 385] width 576 height 237
click at [683, 496] on fieldset "1 A * (A. I’m going to / B. I’ll play) tennis tonight. I booked a court yesterd…" at bounding box center [804, 385] width 576 height 237
click at [430, 321] on link "8. uzdevums" at bounding box center [398, 321] width 217 height 30
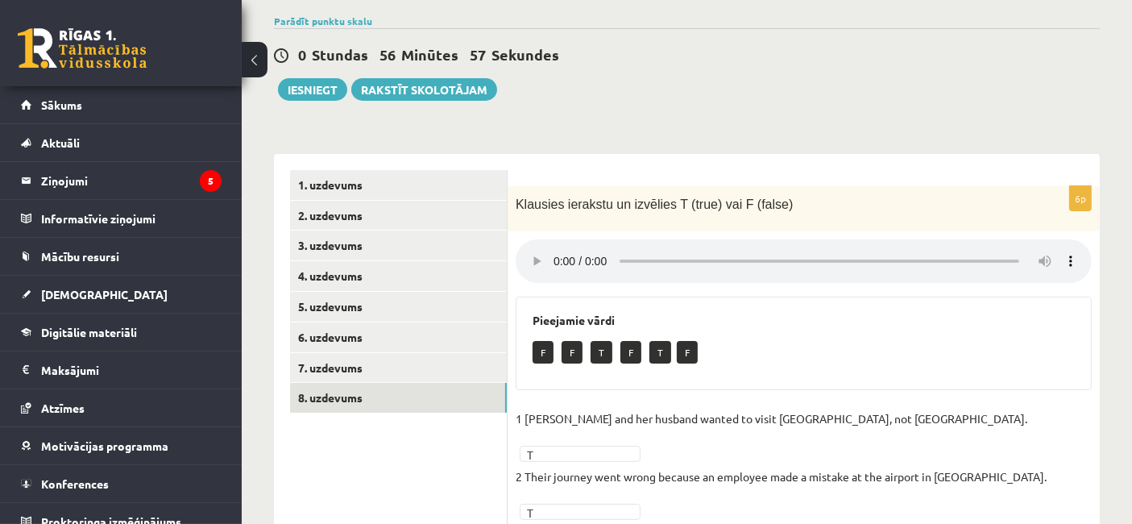
scroll to position [60, 0]
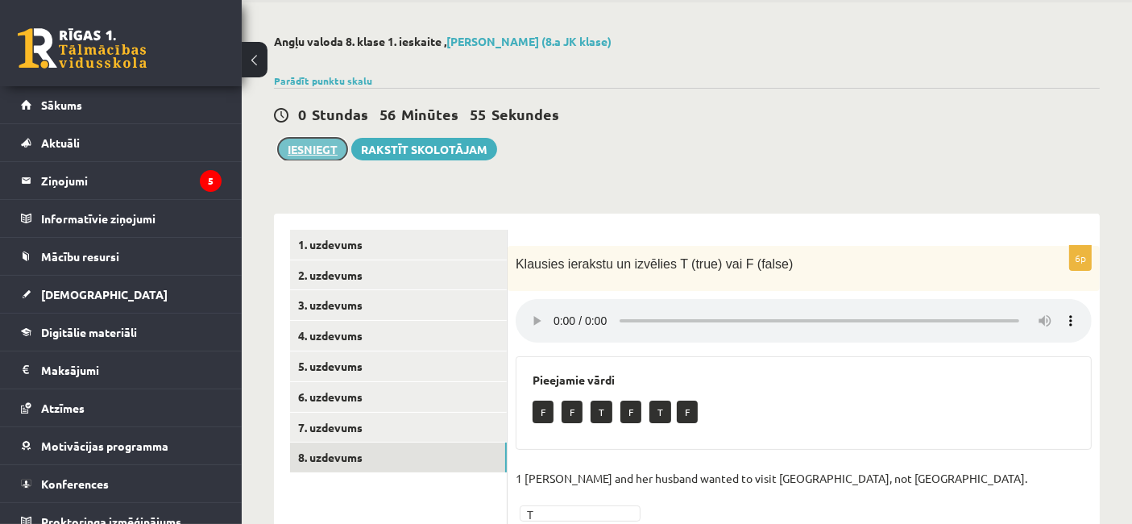
click at [329, 147] on button "Iesniegt" at bounding box center [312, 149] width 69 height 23
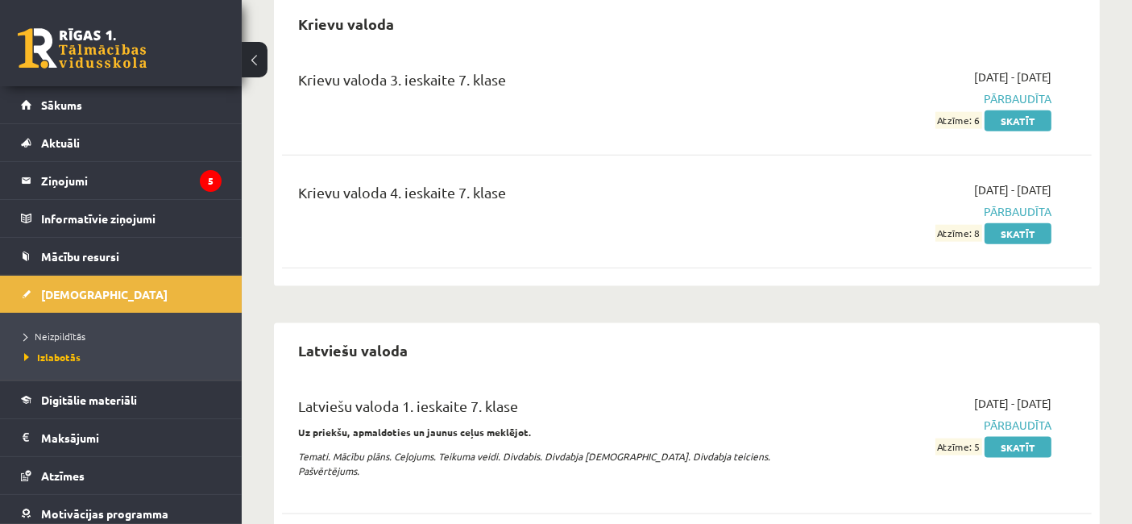
scroll to position [2035, 0]
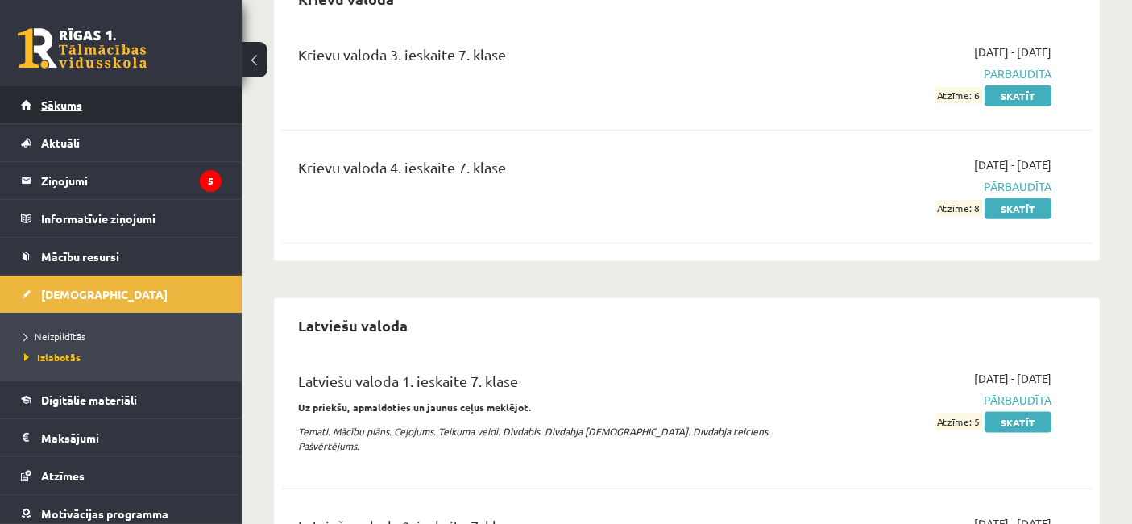
click at [84, 102] on link "Sākums" at bounding box center [121, 104] width 201 height 37
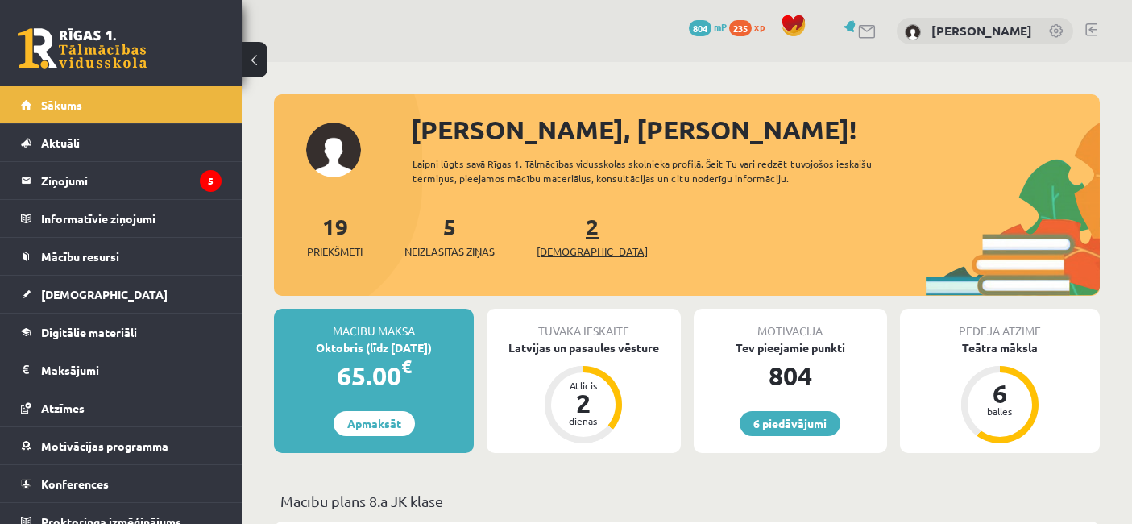
click at [562, 247] on span "[DEMOGRAPHIC_DATA]" at bounding box center [592, 251] width 111 height 16
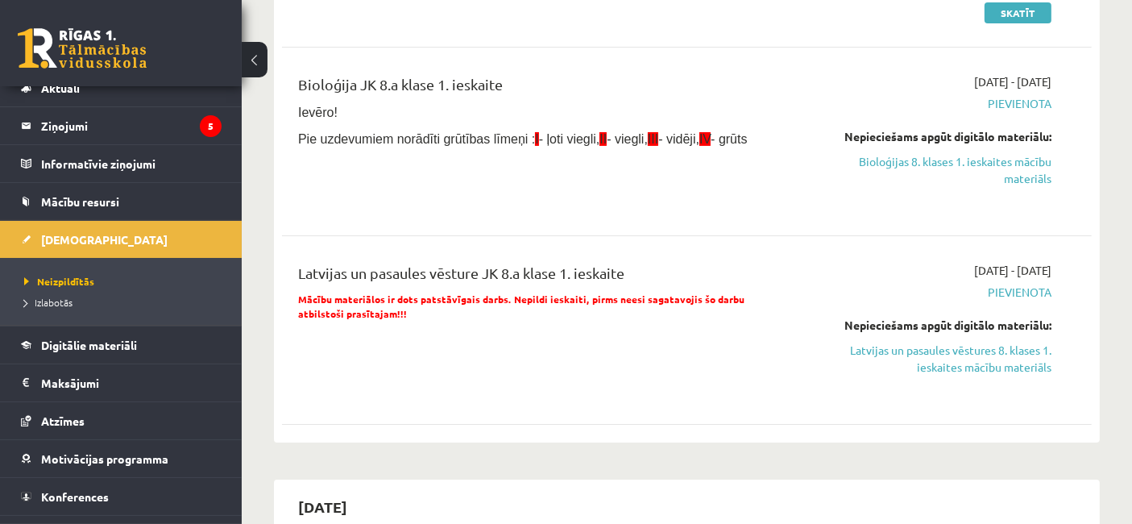
scroll to position [81, 0]
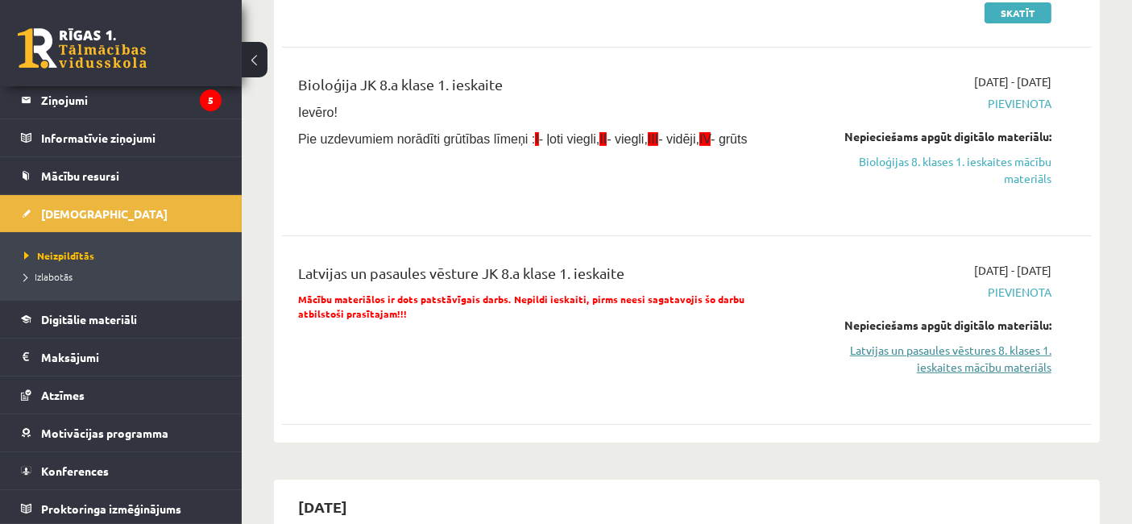
click at [904, 341] on div "Nepieciešams apgūt digitālo materiālu: Latvijas un pasaules vēstures 8. klases …" at bounding box center [933, 346] width 235 height 59
click at [904, 348] on link "Latvijas un pasaules vēstures 8. klases 1. ieskaites mācību materiāls" at bounding box center [933, 359] width 235 height 34
